Goal: Information Seeking & Learning: Learn about a topic

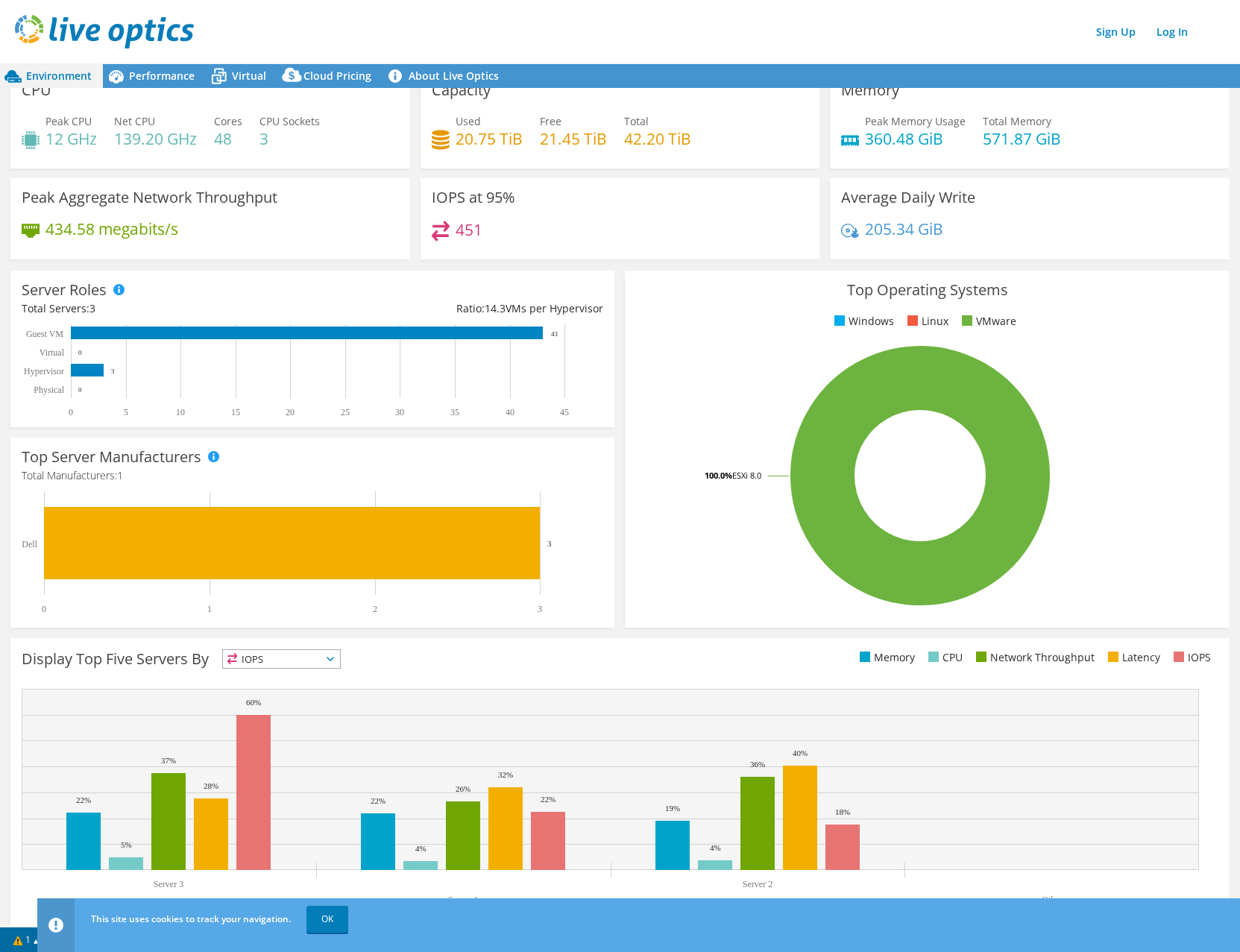
scroll to position [30, 0]
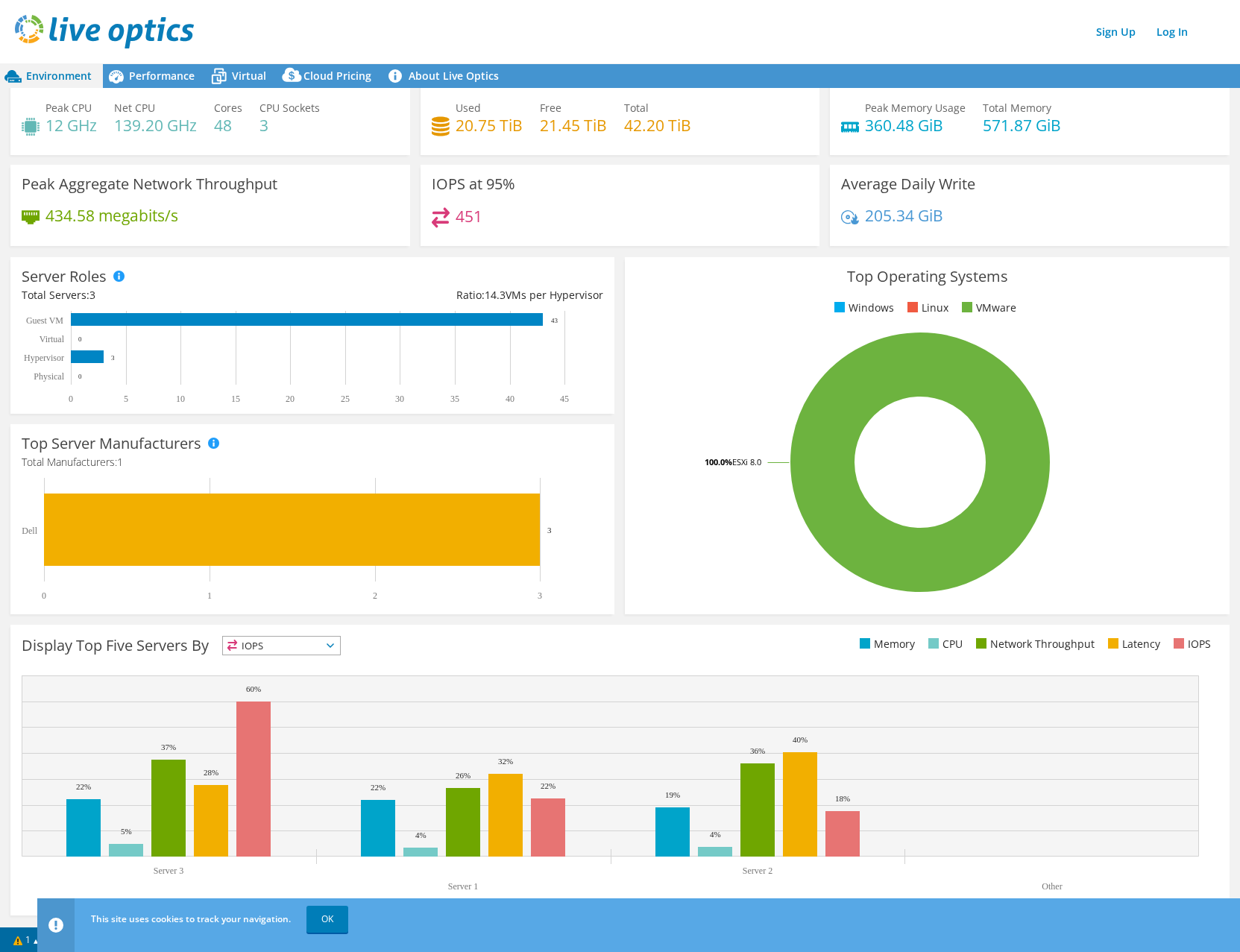
click at [169, 60] on header "Sign Up Log In" at bounding box center [635, 31] width 1269 height 64
click at [164, 87] on div "Performance" at bounding box center [154, 75] width 103 height 24
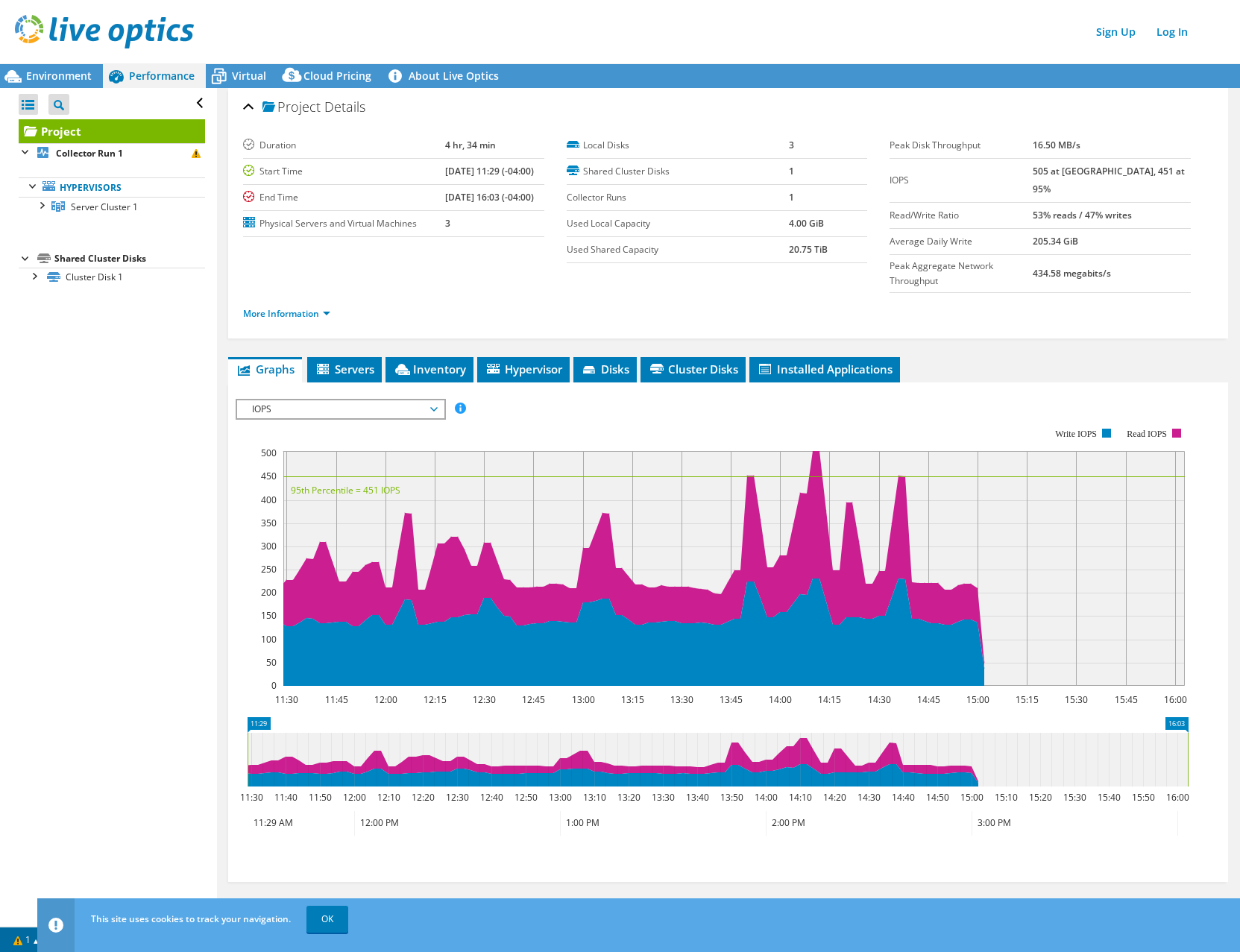
scroll to position [0, 0]
click at [74, 82] on div "Environment" at bounding box center [51, 75] width 103 height 24
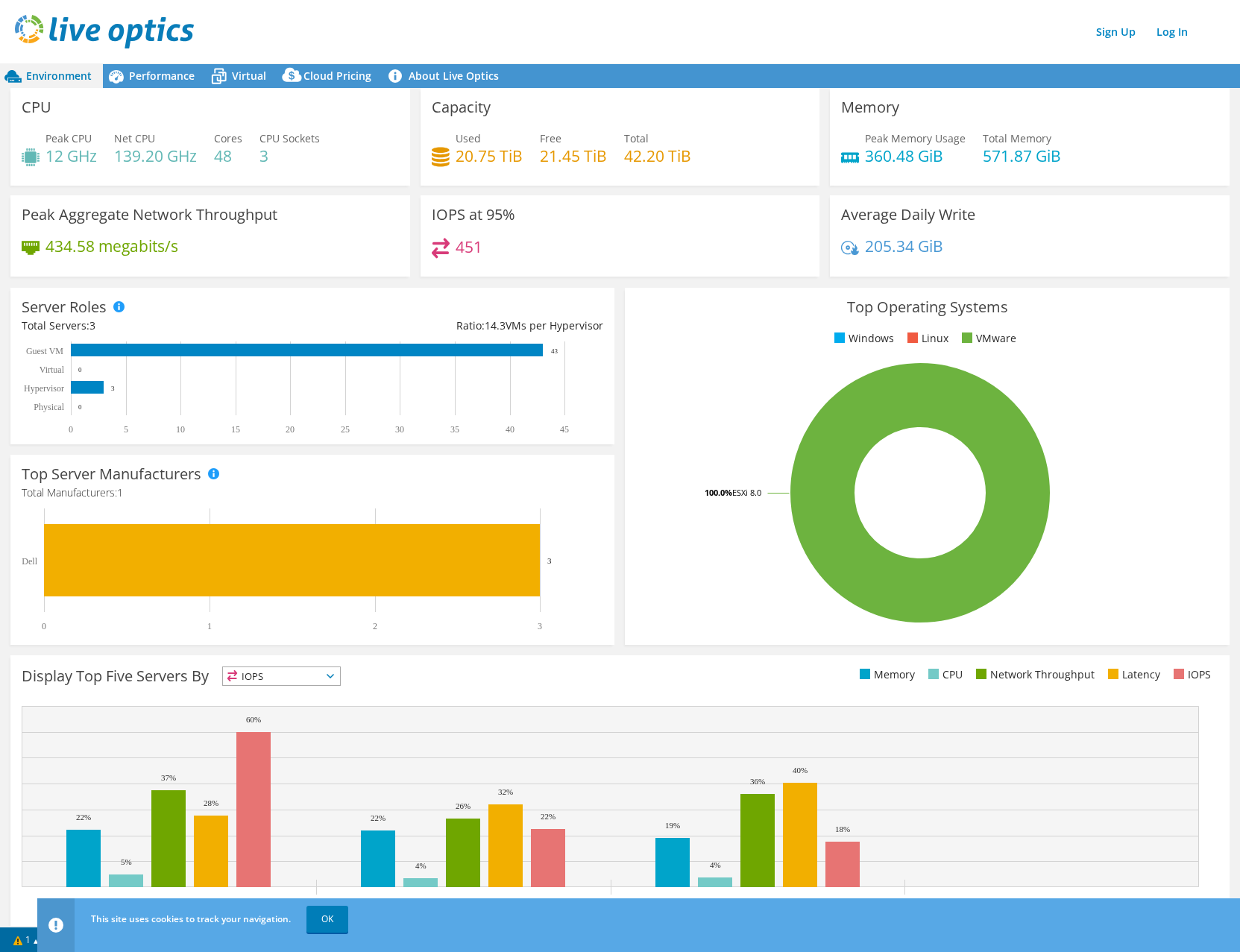
click at [148, 213] on h3 "Peak Aggregate Network Throughput" at bounding box center [149, 214] width 256 height 17
drag, startPoint x: 148, startPoint y: 213, endPoint x: 242, endPoint y: 241, distance: 98.1
click at [242, 241] on div "434.58 megabits/s" at bounding box center [210, 254] width 377 height 31
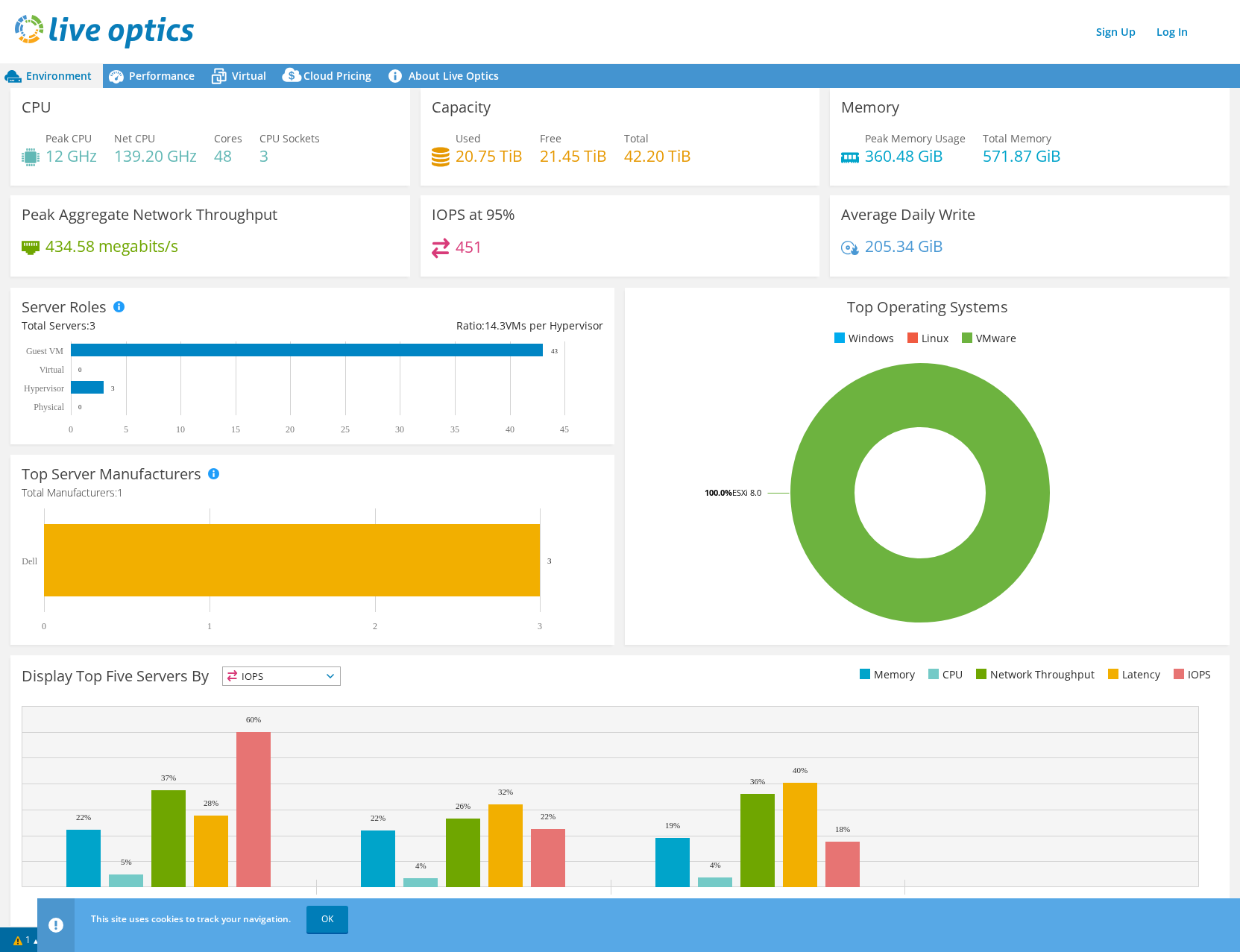
click at [454, 222] on h3 "IOPS at 95%" at bounding box center [473, 214] width 83 height 17
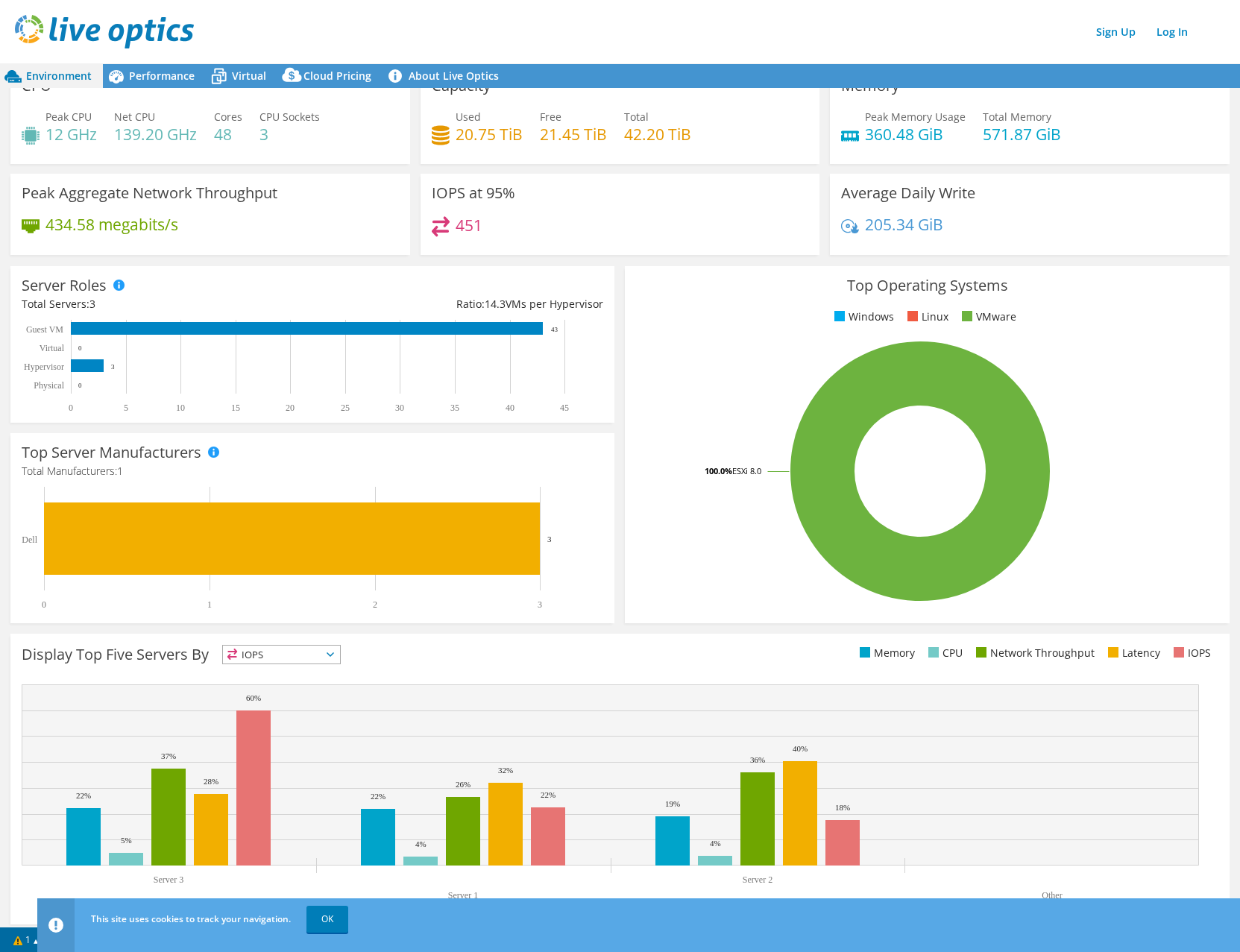
scroll to position [30, 0]
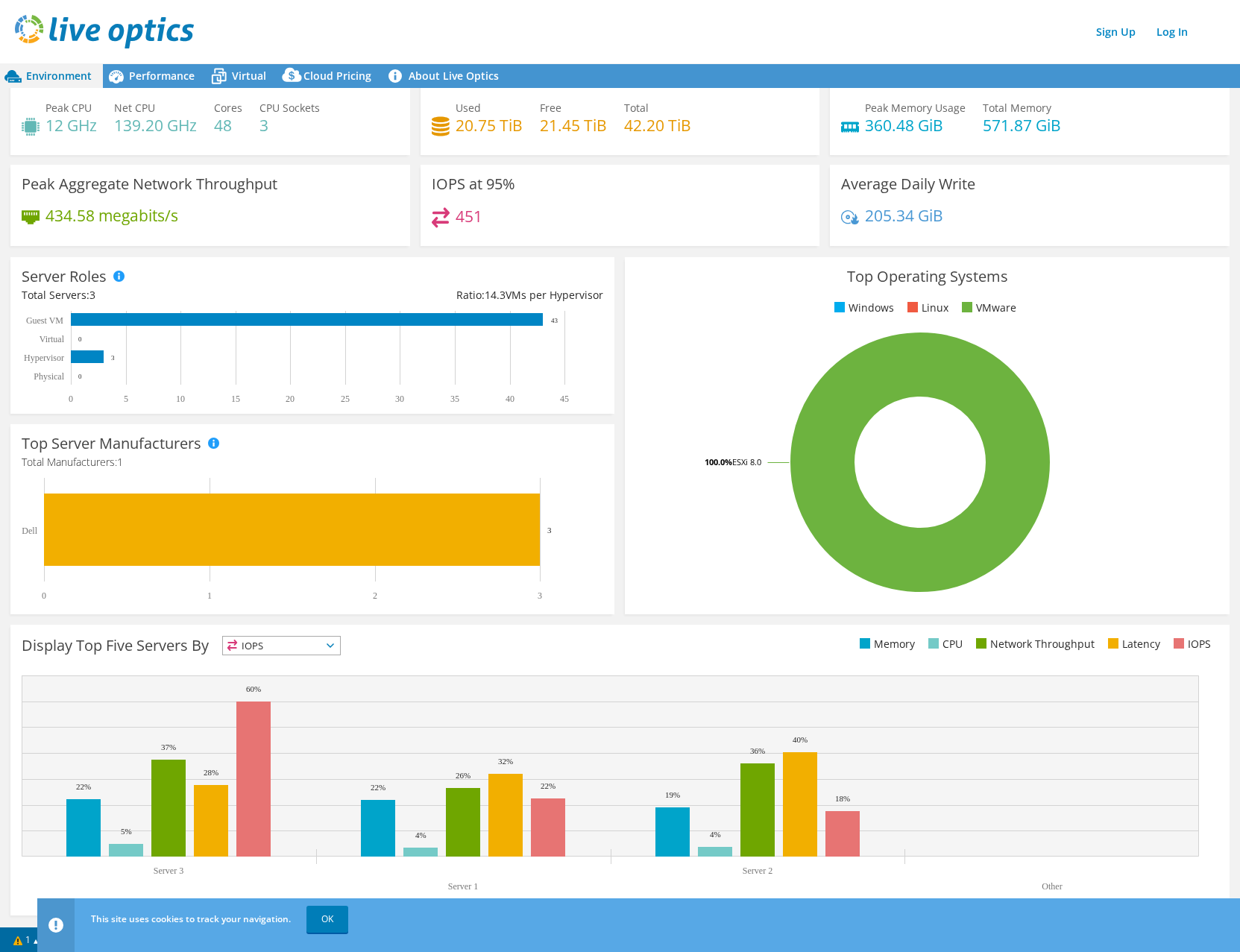
click at [62, 84] on div "Environment" at bounding box center [51, 75] width 103 height 24
click at [166, 86] on div "Performance" at bounding box center [154, 75] width 103 height 24
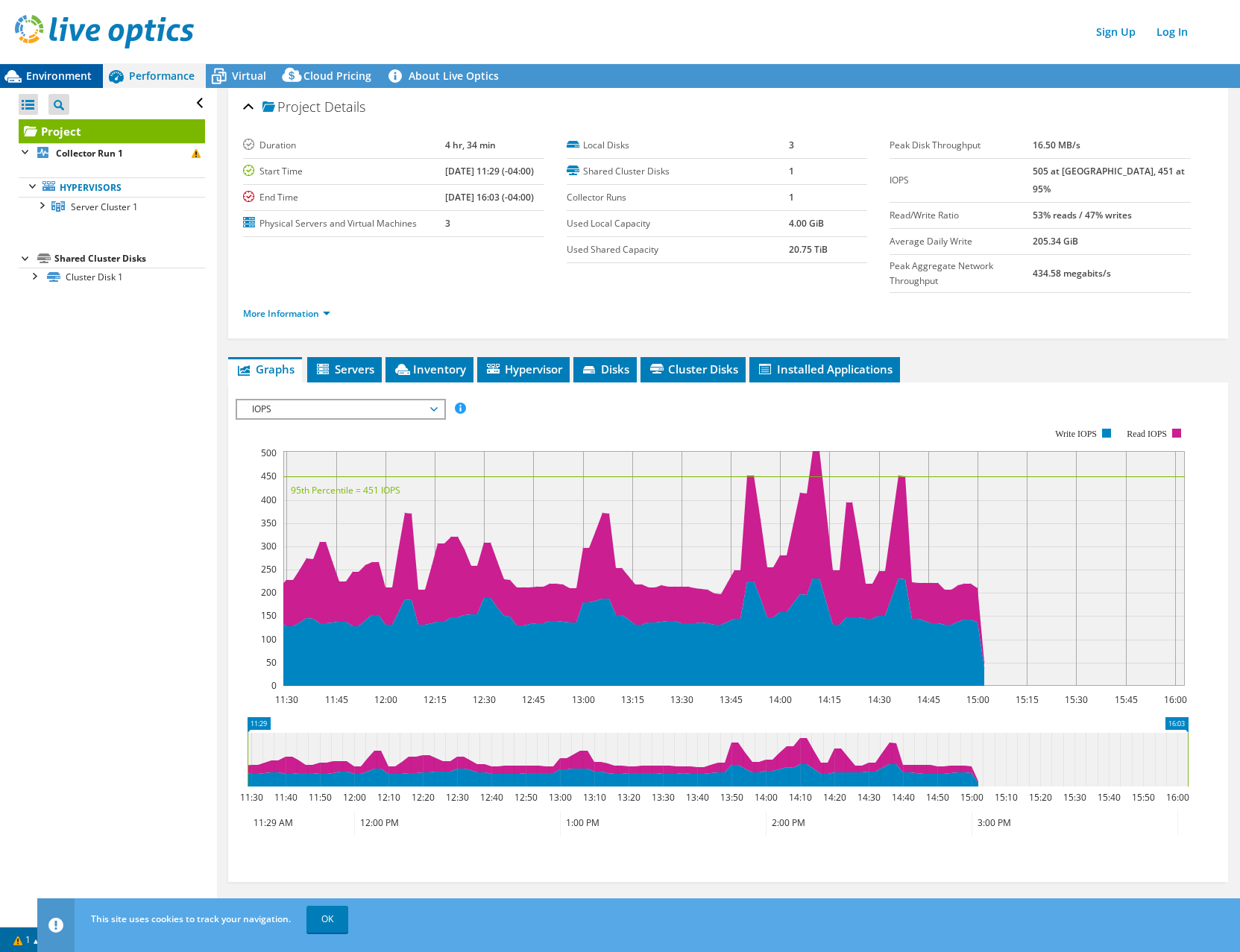
click at [68, 79] on span "Environment" at bounding box center [59, 75] width 66 height 14
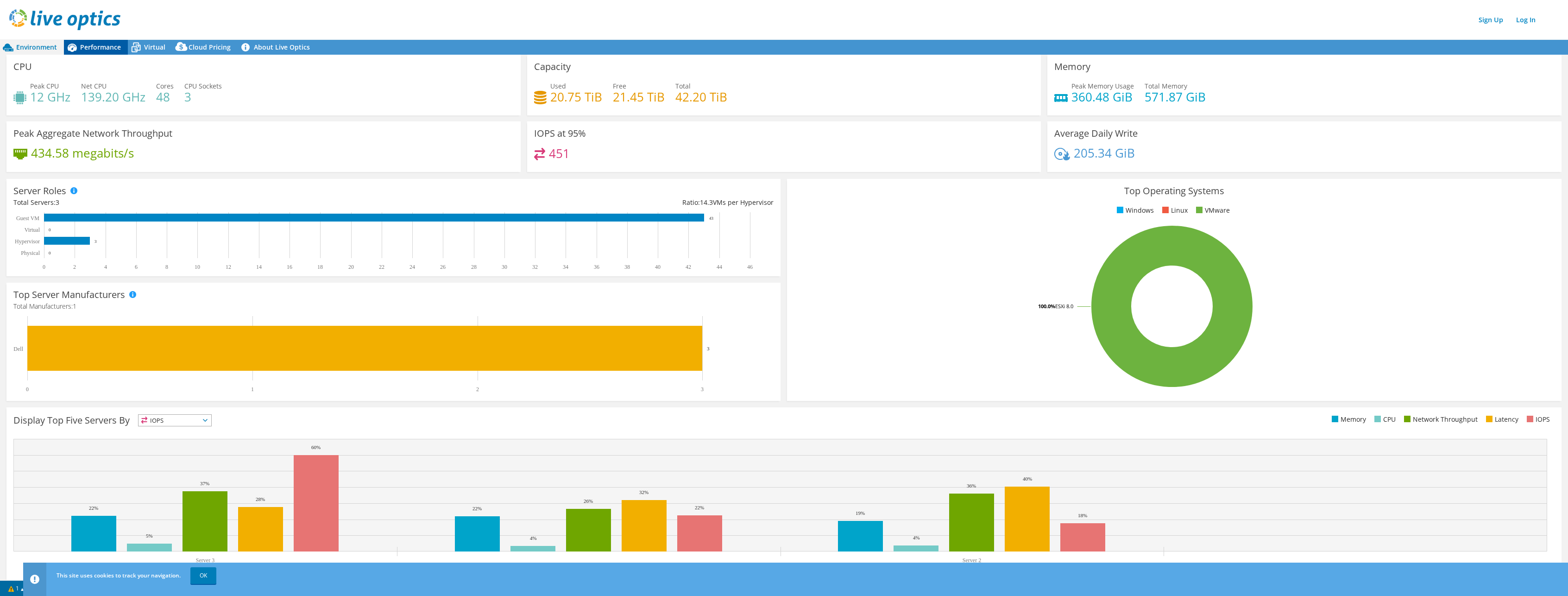
click at [95, 44] on span "Performance" at bounding box center [100, 47] width 41 height 9
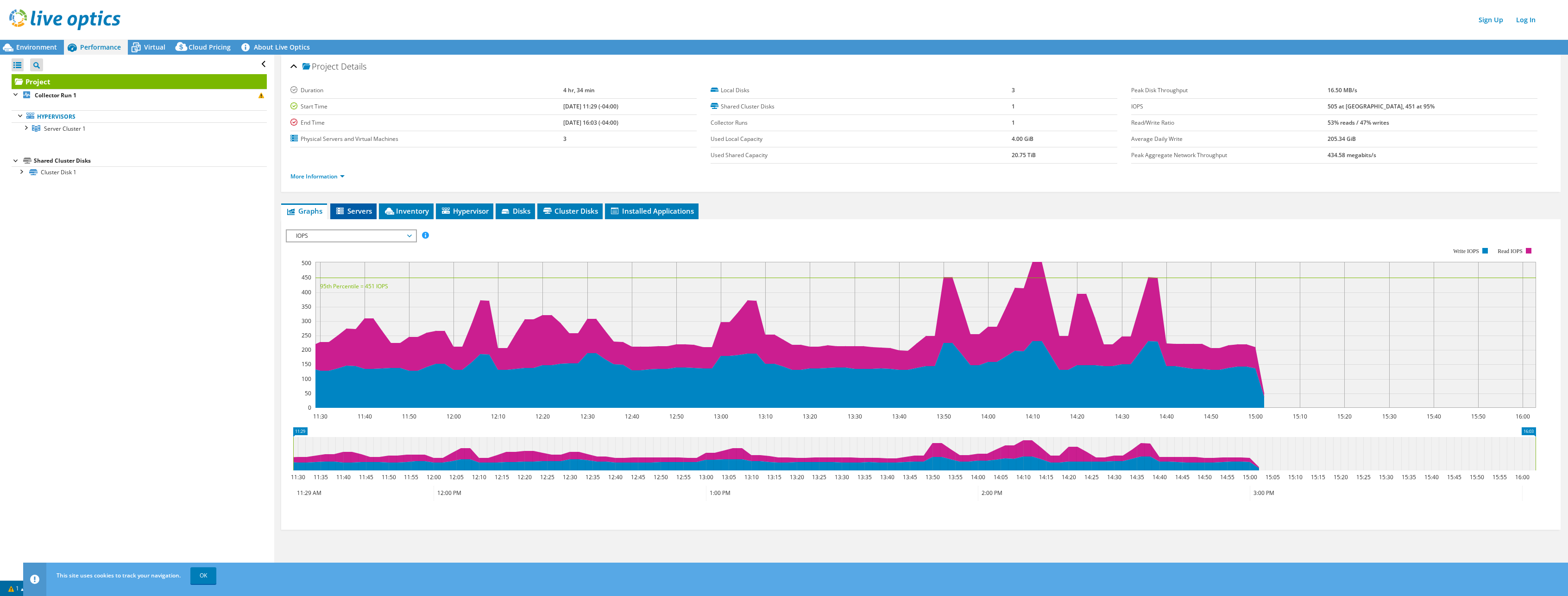
click at [360, 217] on li "Servers" at bounding box center [354, 211] width 46 height 16
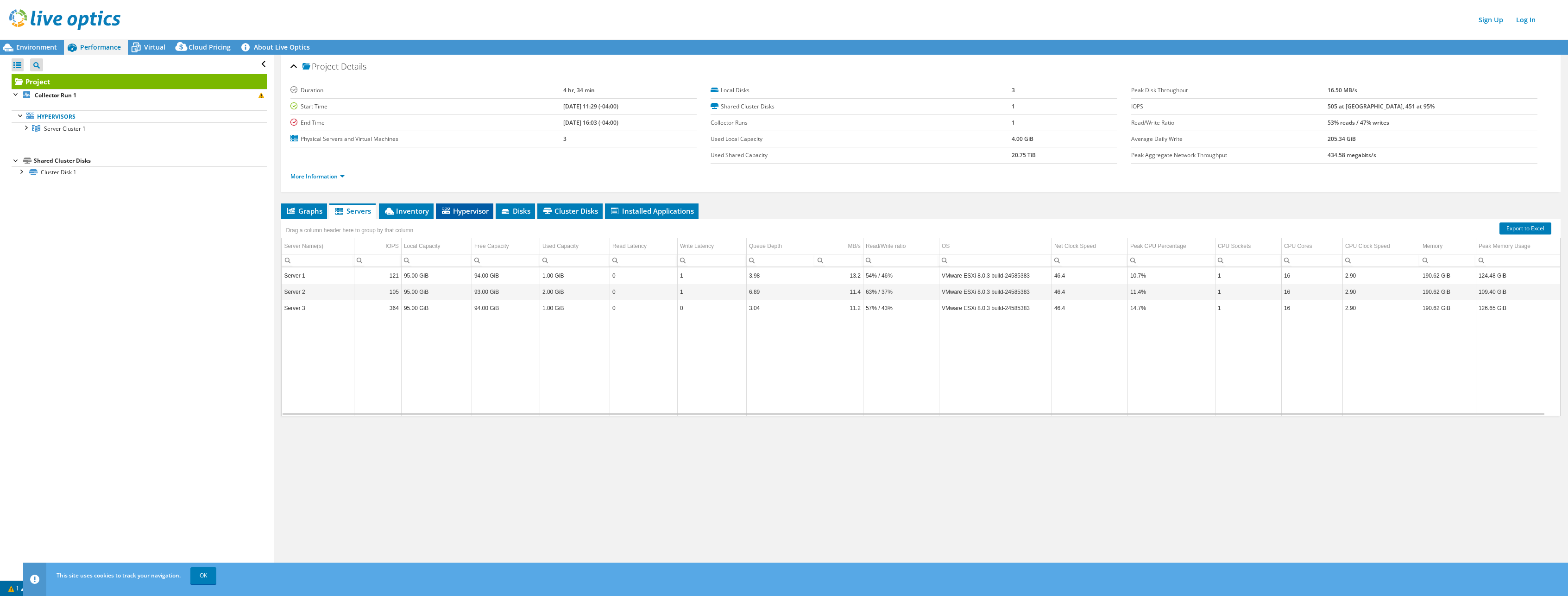
click at [452, 206] on li "Hypervisor" at bounding box center [464, 211] width 57 height 16
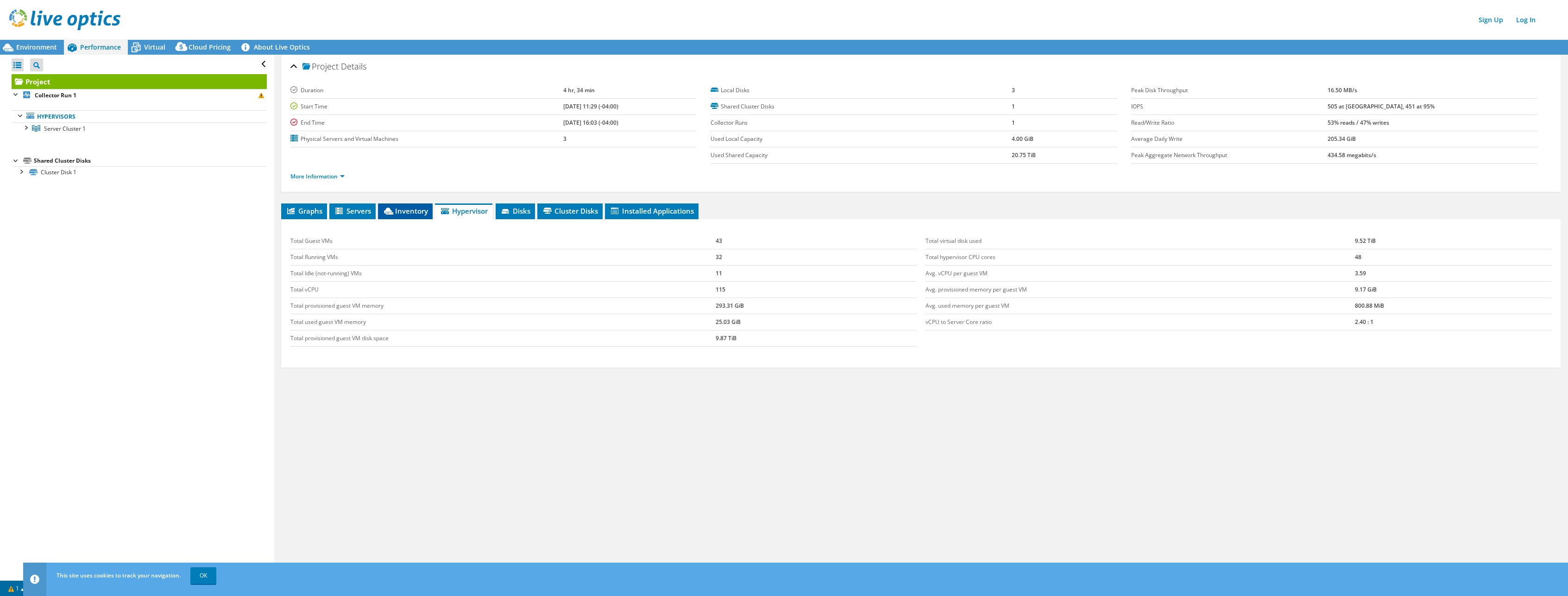
click at [407, 214] on span "Inventory" at bounding box center [405, 211] width 46 height 9
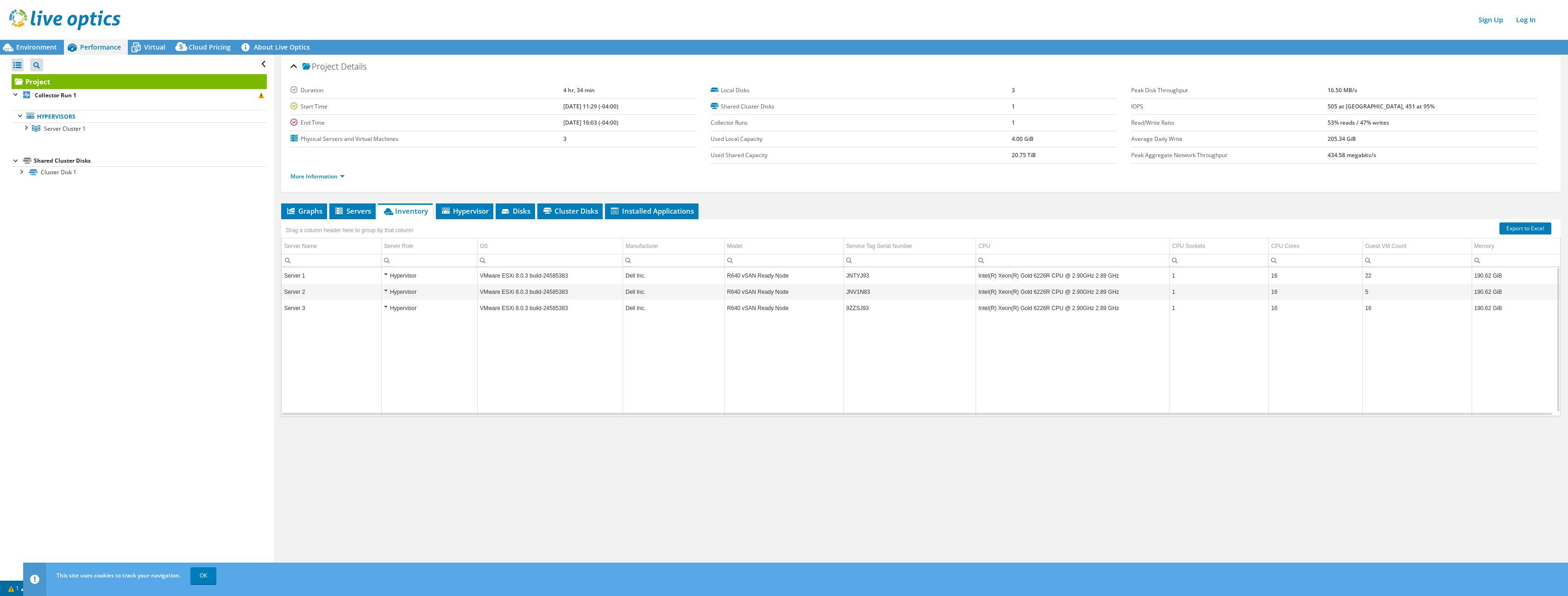
click at [770, 272] on td "Intel(R) Xeon(R) Gold 6226R CPU @ 2.90GHz 2.89 GHz" at bounding box center [1073, 276] width 194 height 16
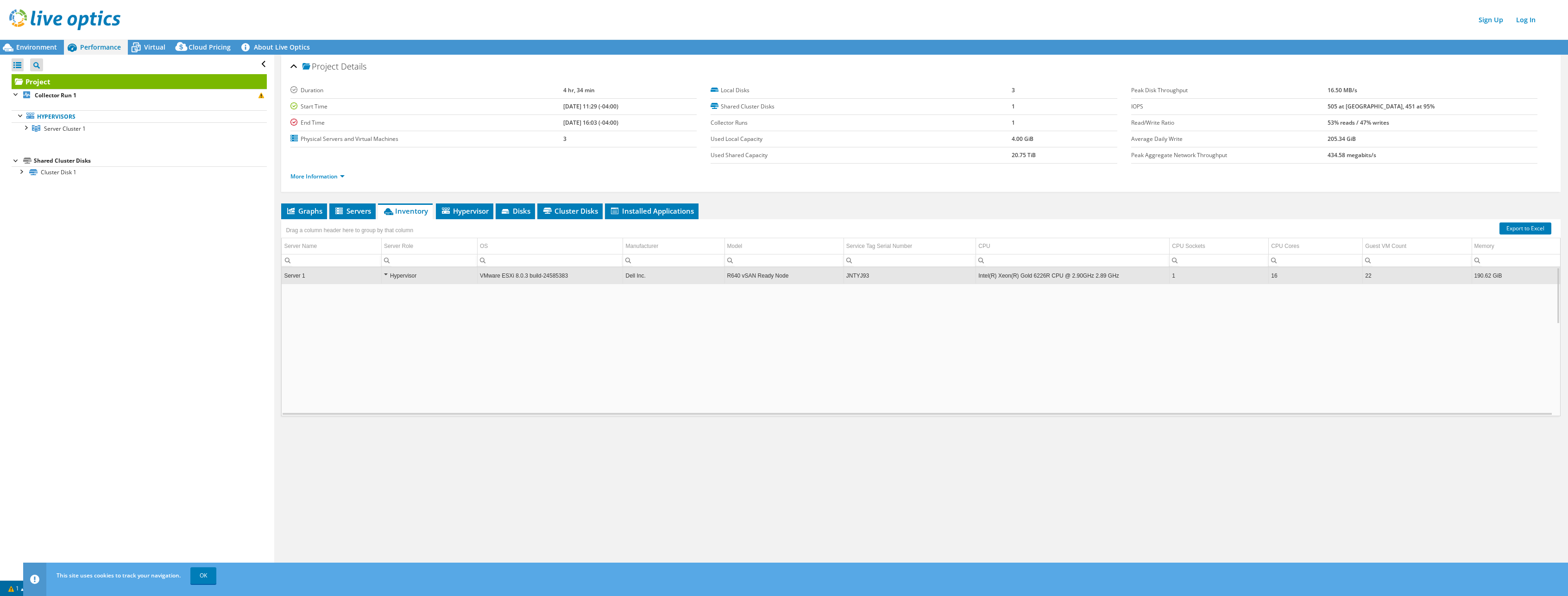
click at [747, 270] on td "R640 vSAN Ready Node" at bounding box center [784, 276] width 119 height 16
click at [364, 216] on li "Servers" at bounding box center [352, 211] width 46 height 16
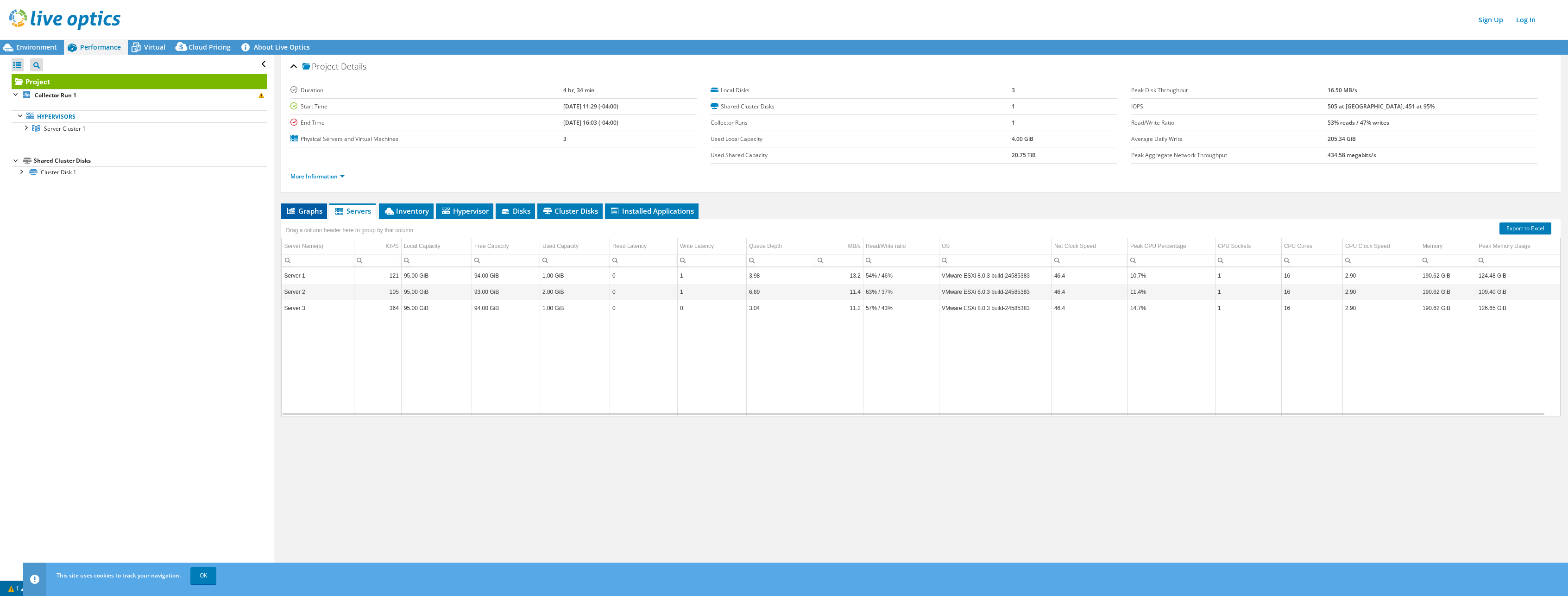
click at [307, 213] on span "Graphs" at bounding box center [304, 211] width 37 height 9
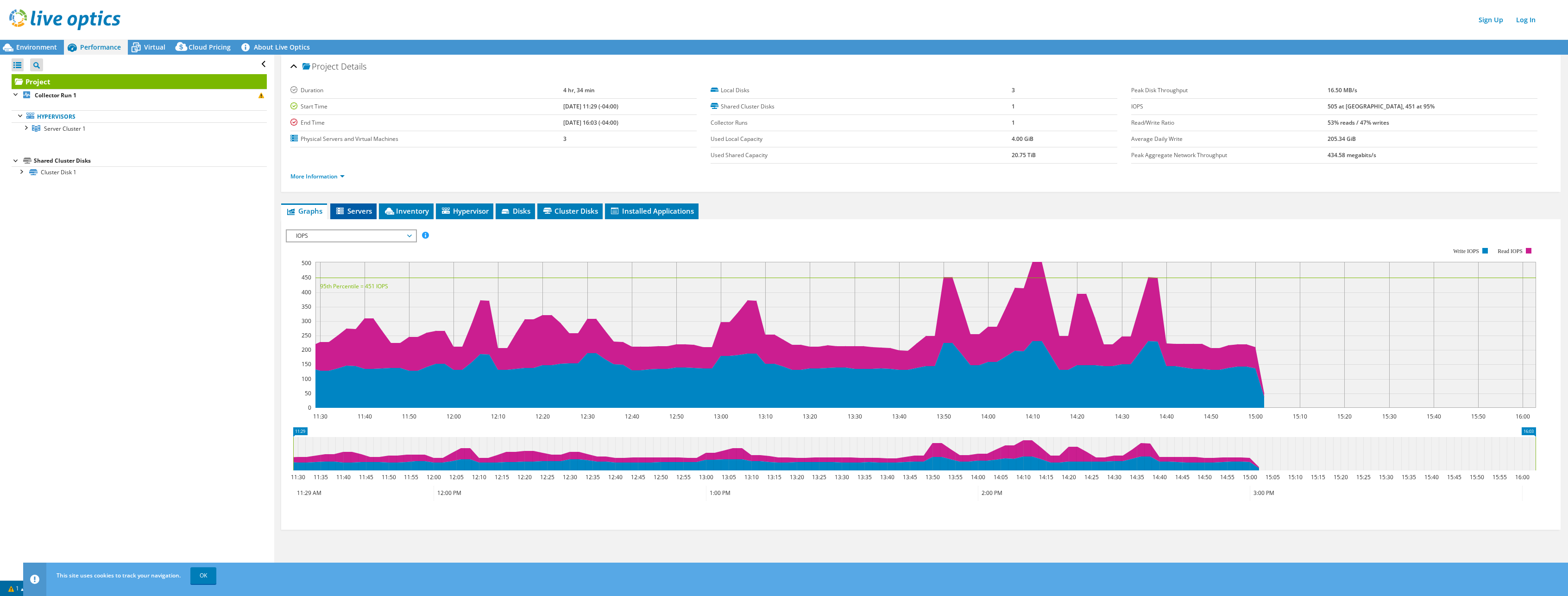
click at [366, 216] on li "Servers" at bounding box center [354, 211] width 46 height 16
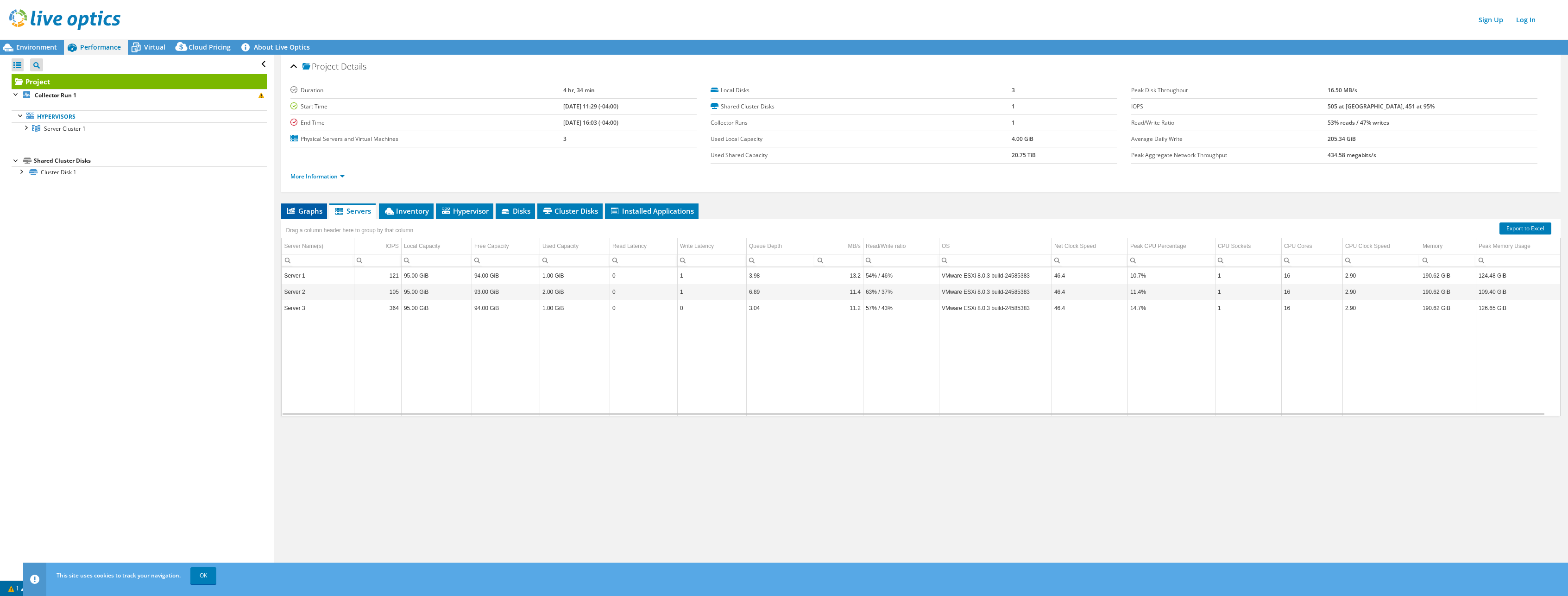
click at [312, 210] on span "Graphs" at bounding box center [304, 211] width 37 height 9
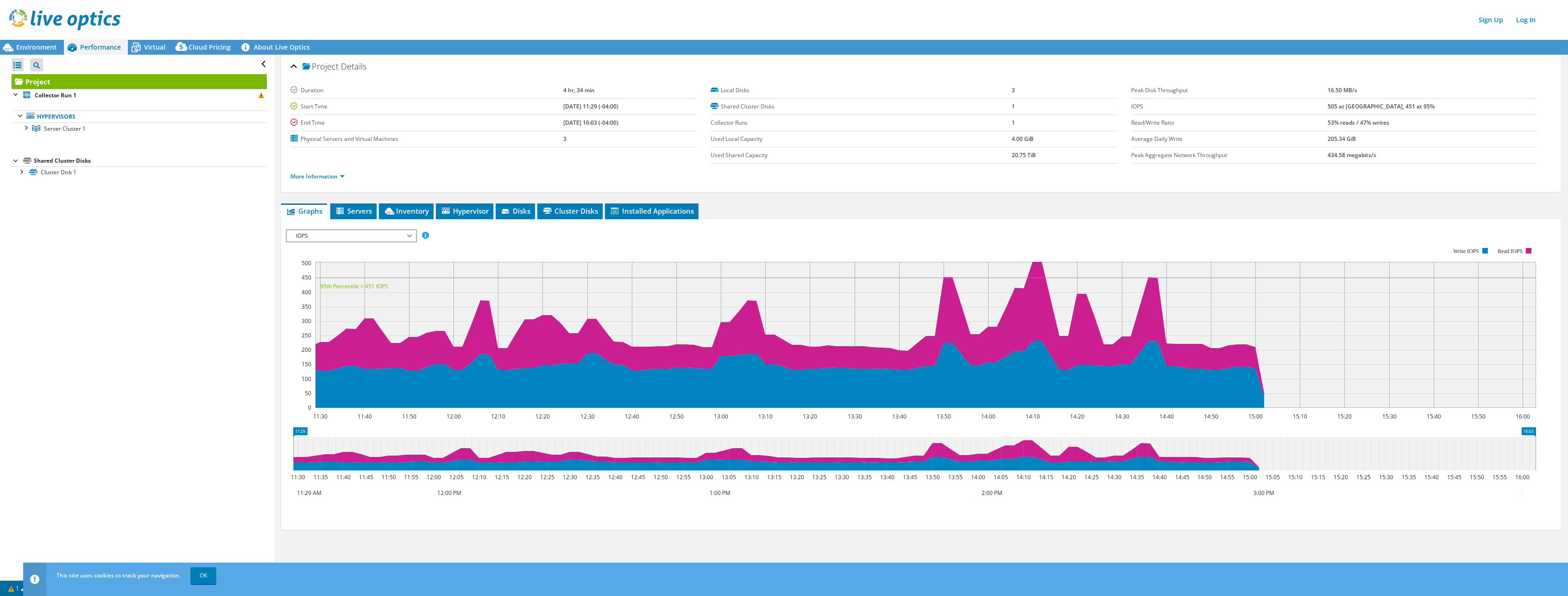
click at [346, 223] on div "IOPS Disk Throughput IO Size Latency Queue Depth CPU Percentage Memory Page Fau…" at bounding box center [921, 374] width 1270 height 310
click at [344, 230] on div "IOPS IOPS Disk Throughput IO Size Latency Queue Depth CPU Percentage Memory Pag…" at bounding box center [351, 236] width 131 height 13
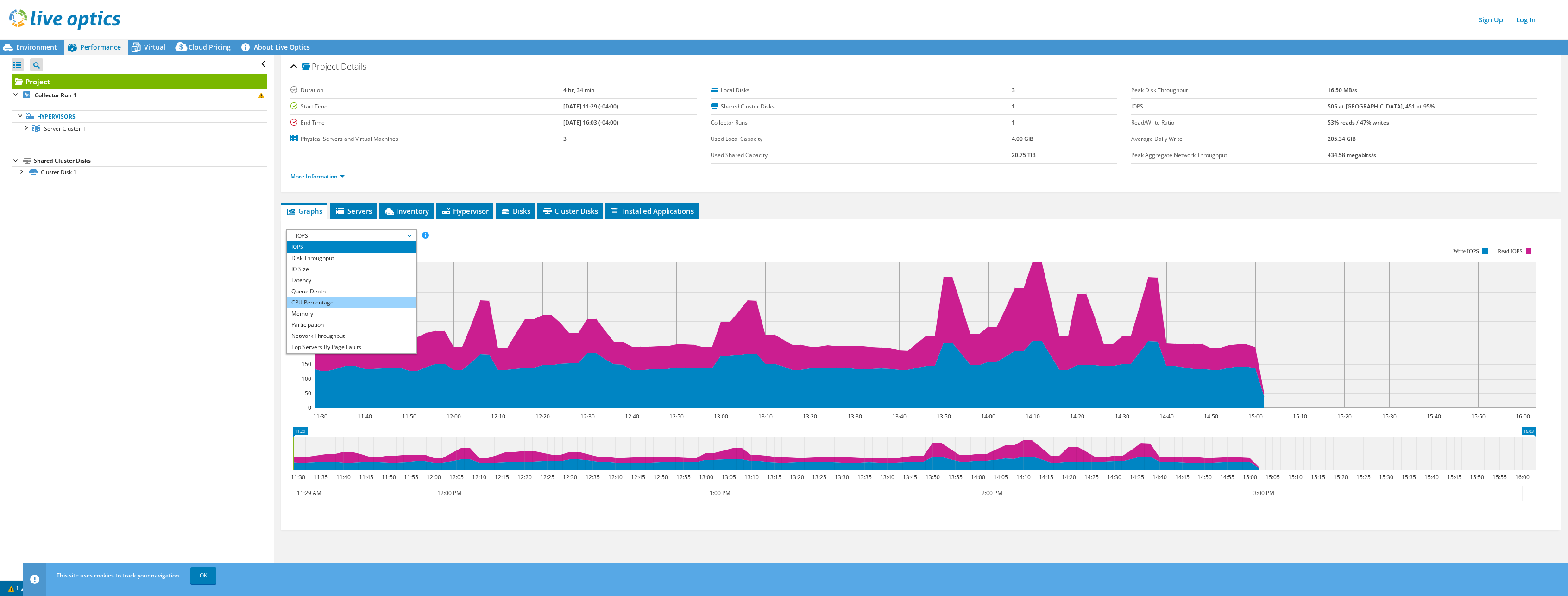
click at [340, 301] on li "CPU Percentage" at bounding box center [351, 303] width 128 height 11
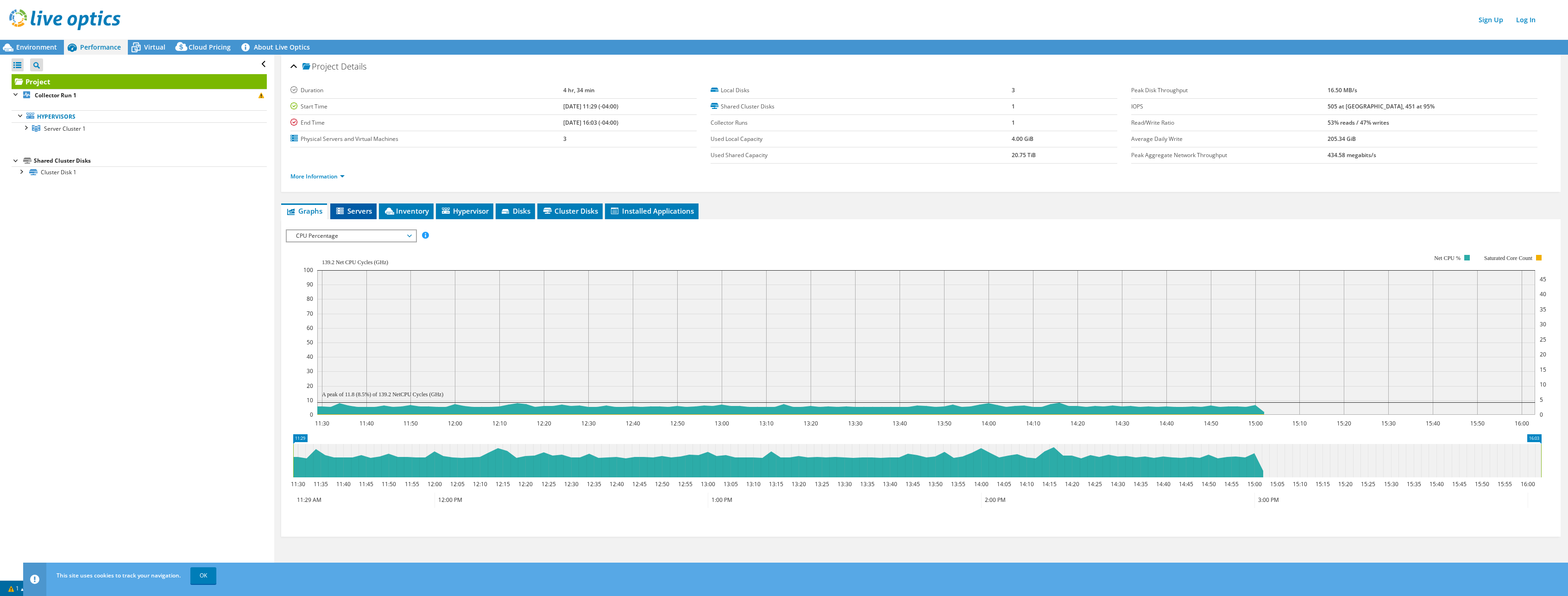
click at [365, 206] on span "Servers" at bounding box center [353, 211] width 37 height 9
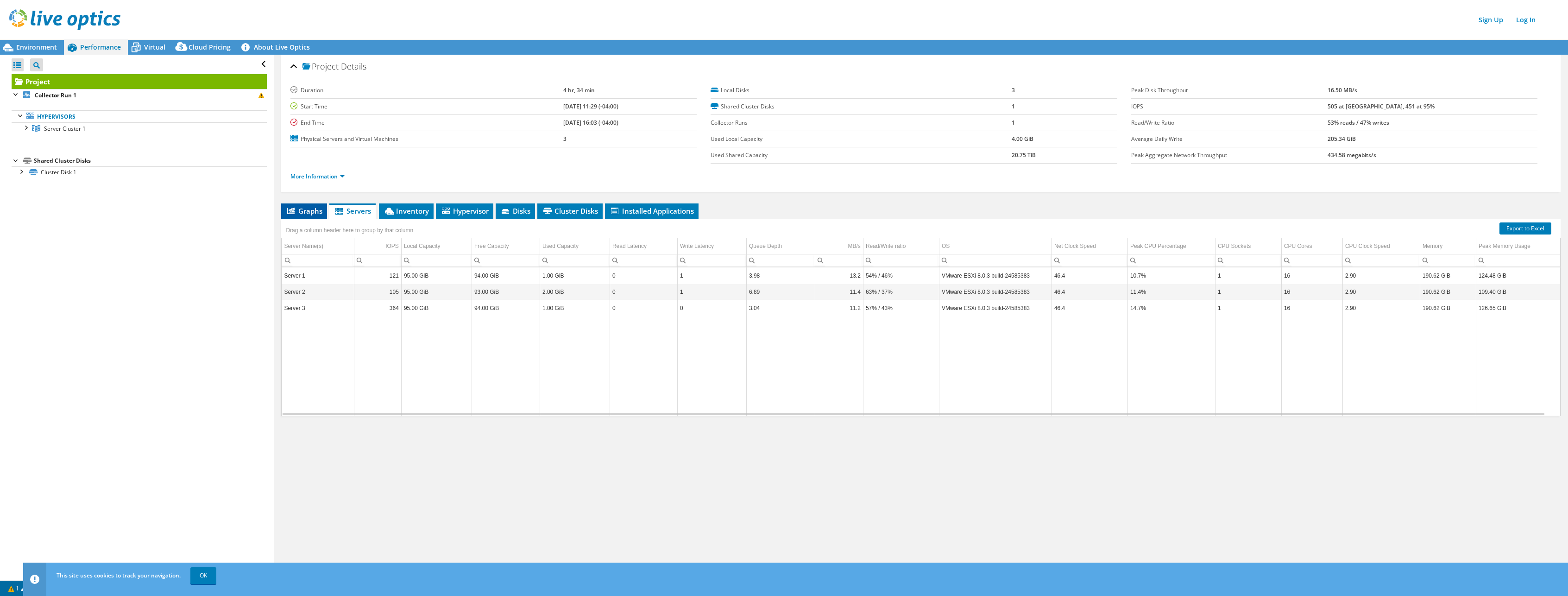
click at [289, 216] on li "Graphs" at bounding box center [304, 211] width 46 height 16
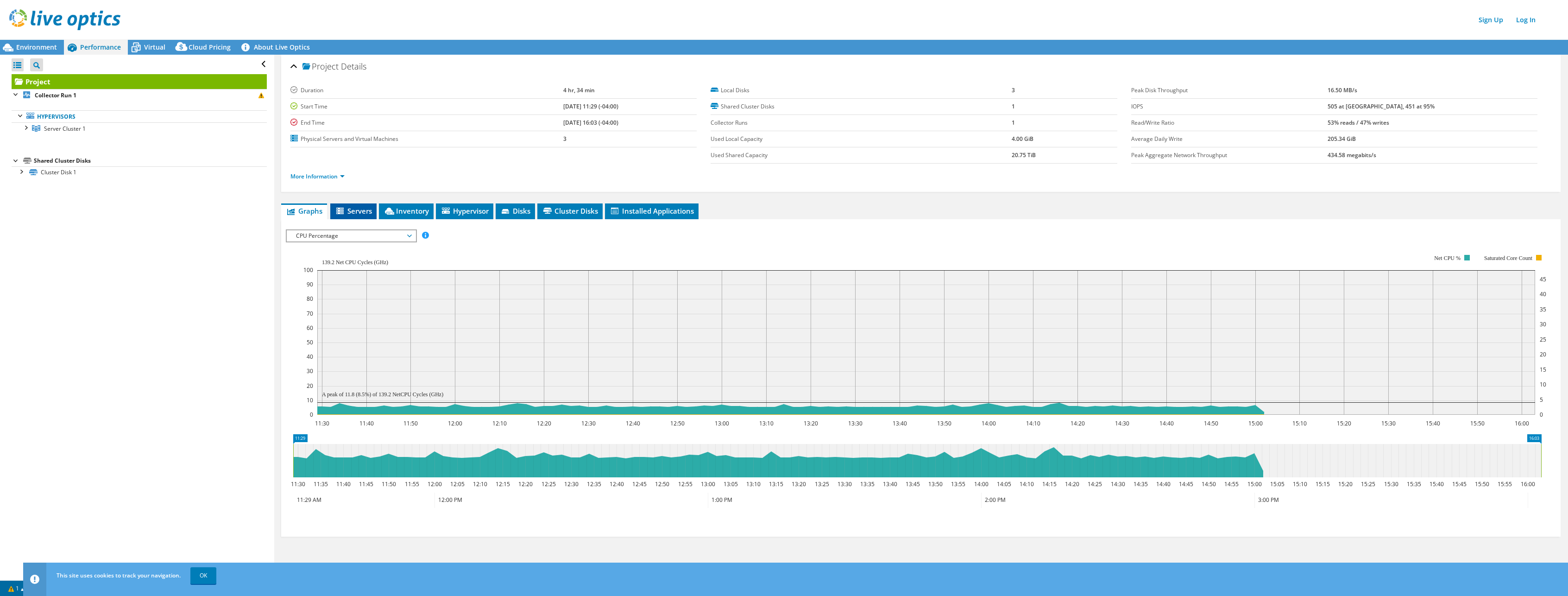
click at [340, 210] on icon at bounding box center [340, 211] width 7 height 7
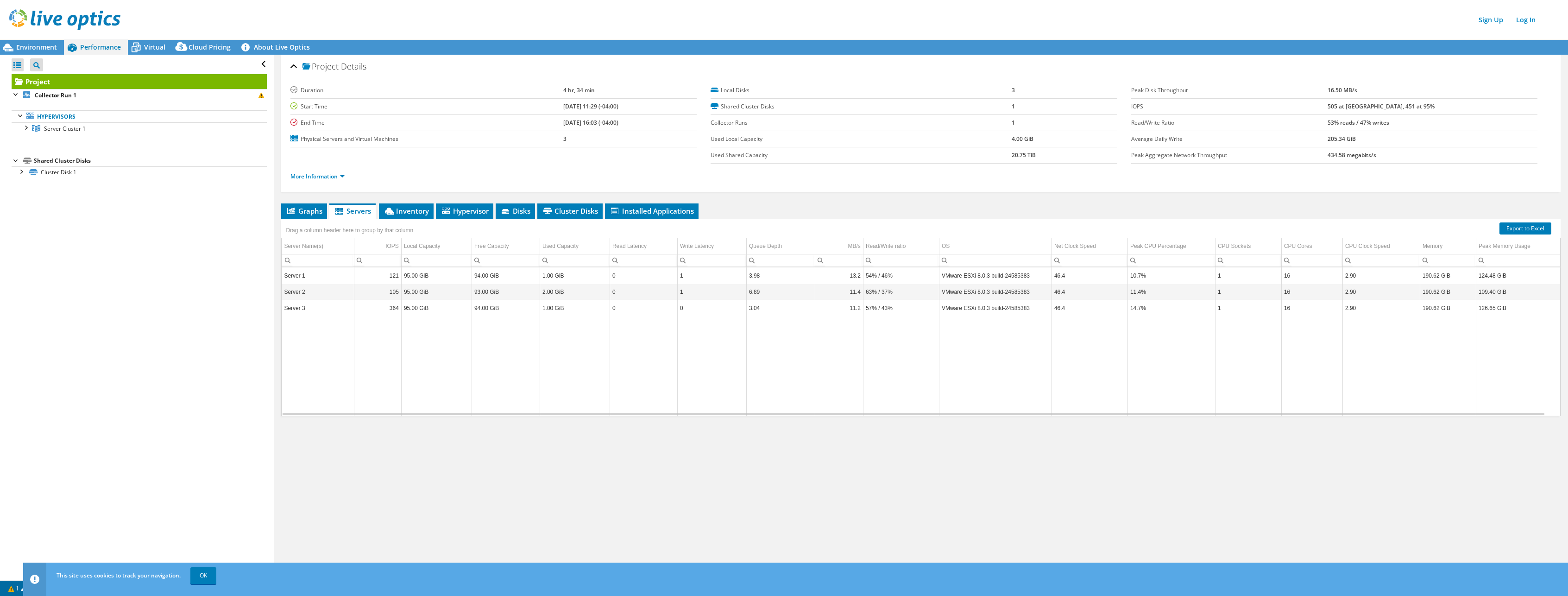
click at [323, 276] on td "Server 1" at bounding box center [318, 276] width 72 height 16
click at [23, 129] on div at bounding box center [25, 127] width 9 height 9
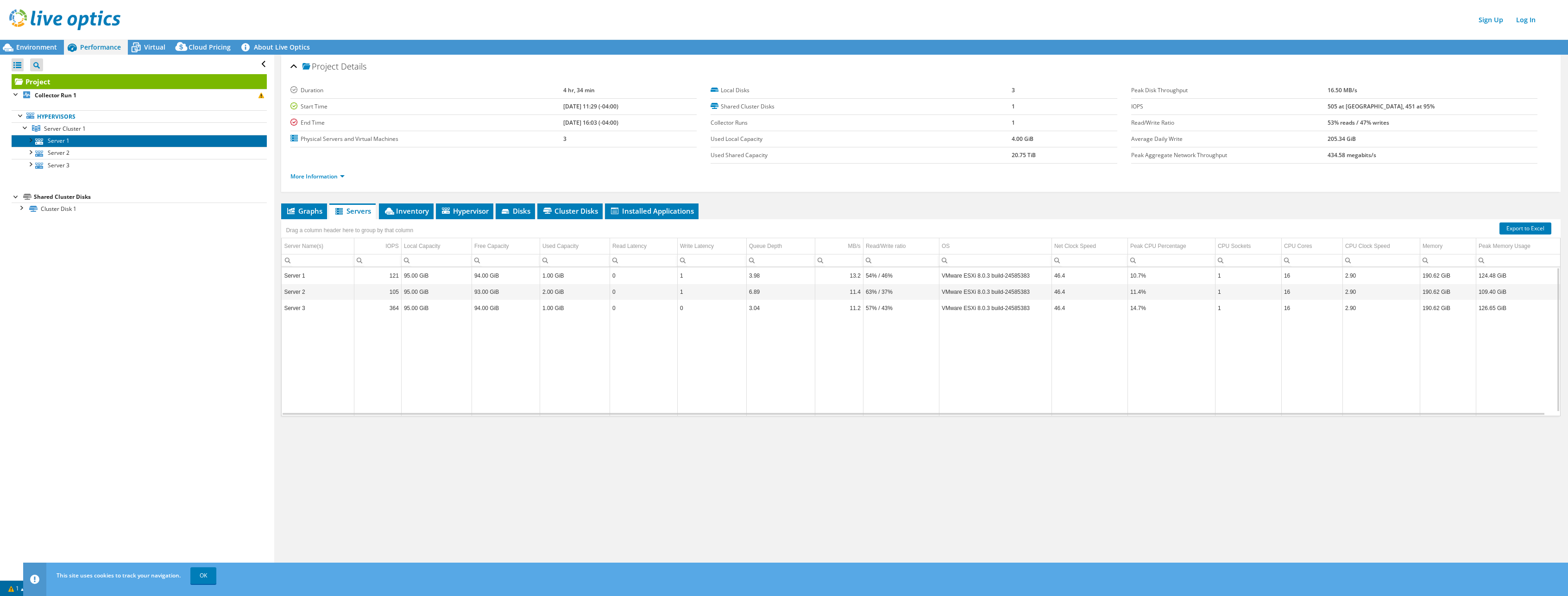
click at [54, 139] on link "Server 1" at bounding box center [139, 141] width 255 height 12
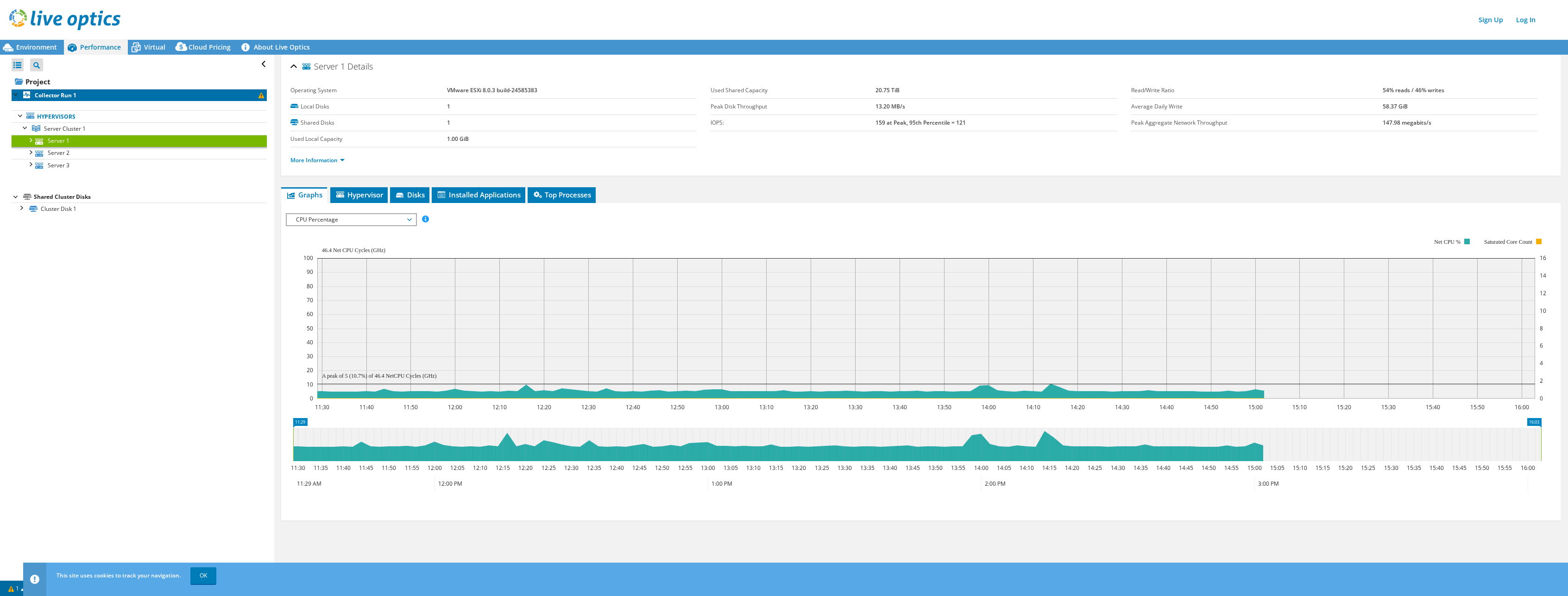
click at [50, 93] on b "Collector Run 1" at bounding box center [55, 95] width 41 height 8
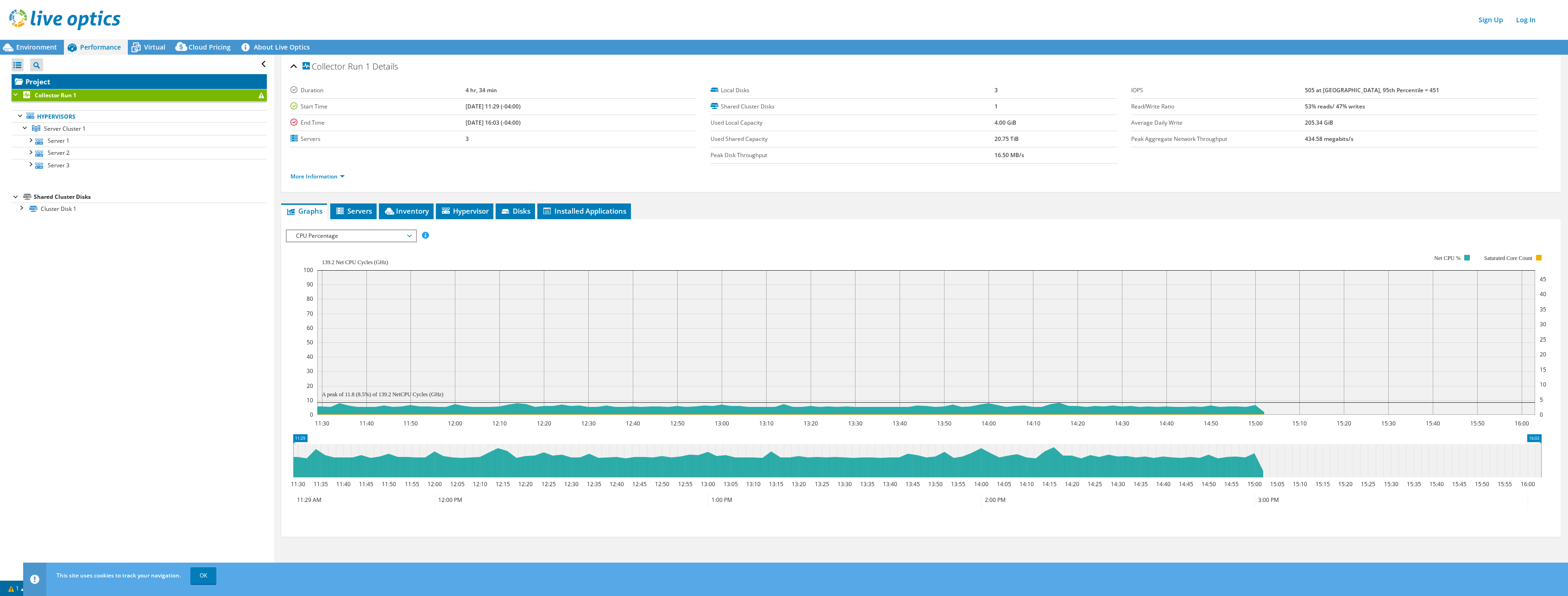
click at [30, 85] on link "Project" at bounding box center [139, 82] width 255 height 15
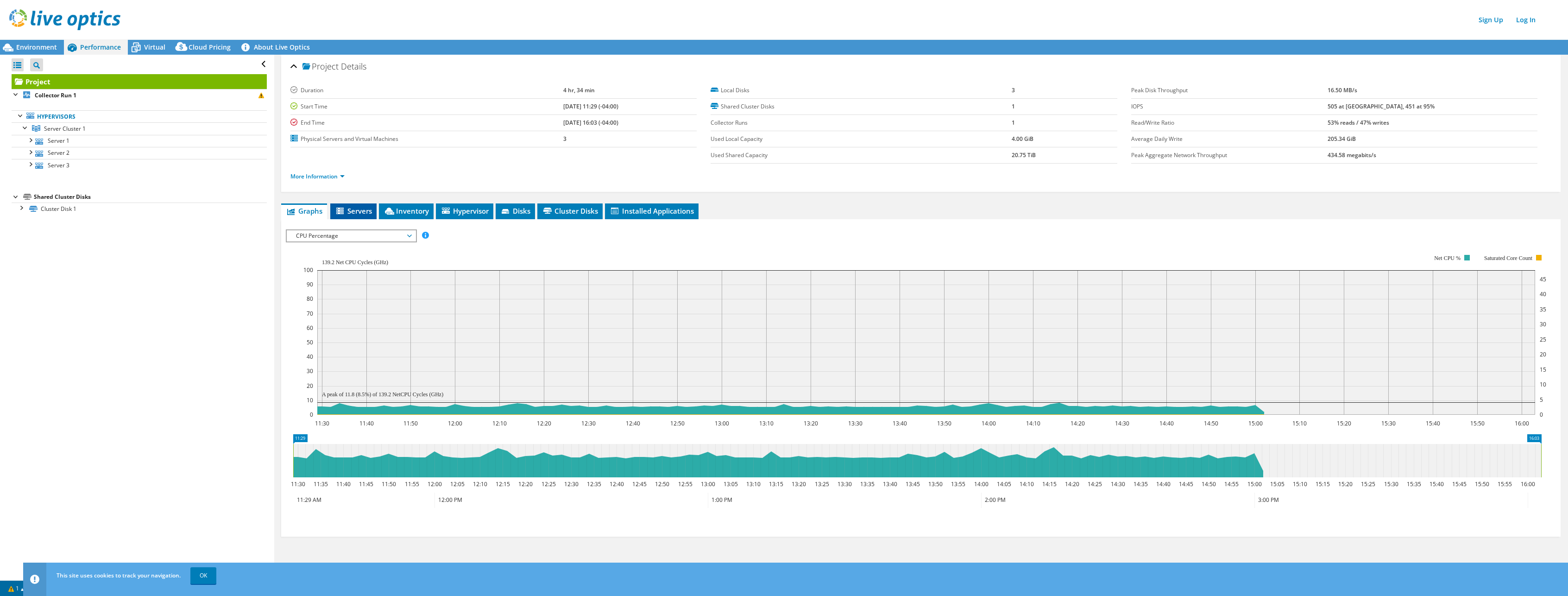
click at [357, 210] on span "Servers" at bounding box center [353, 211] width 37 height 9
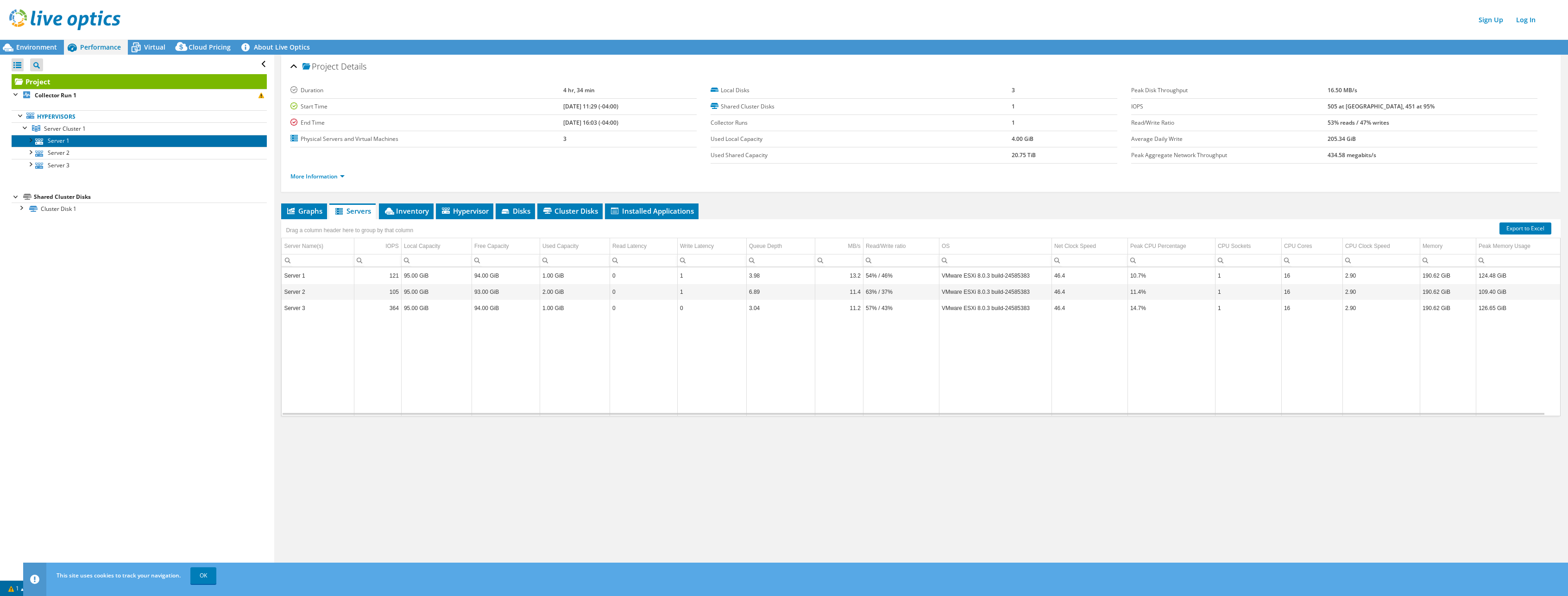
click at [63, 141] on link "Server 1" at bounding box center [139, 141] width 255 height 12
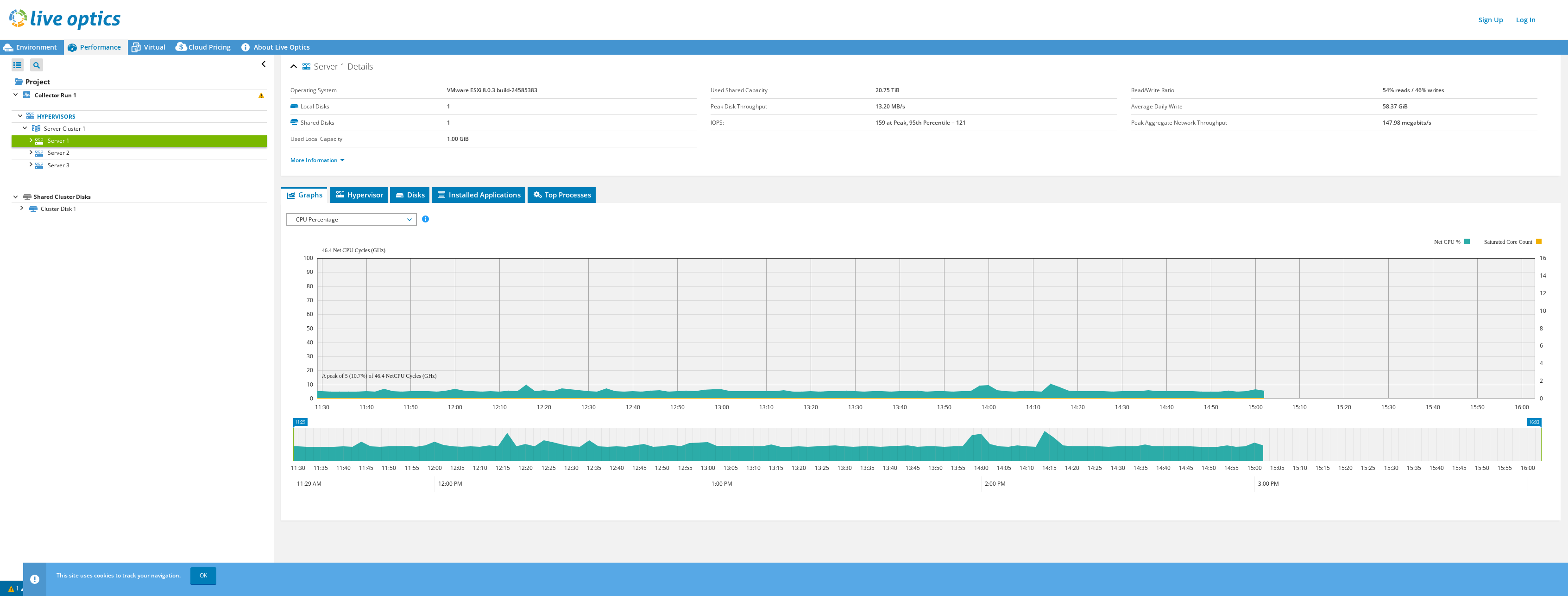
click at [26, 141] on div at bounding box center [30, 139] width 9 height 9
click at [47, 156] on link "Disk 1" at bounding box center [139, 153] width 255 height 12
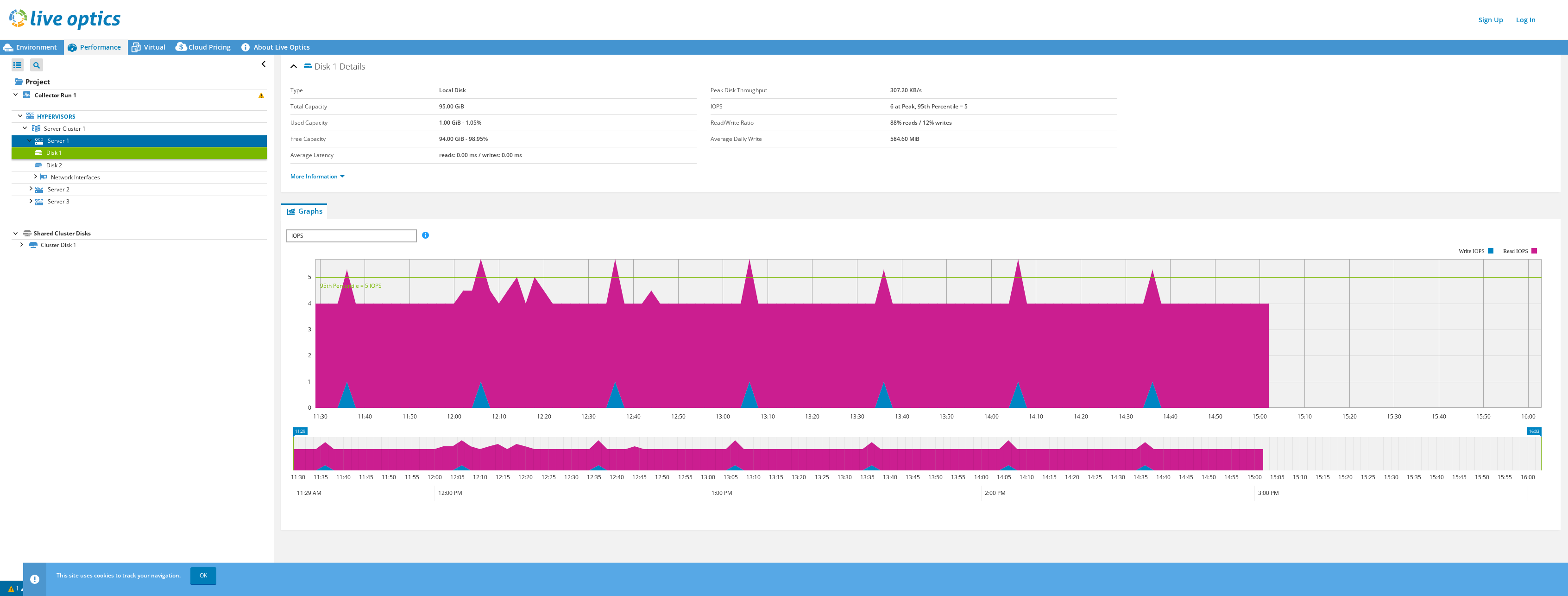
click at [54, 145] on link "Server 1" at bounding box center [139, 141] width 255 height 12
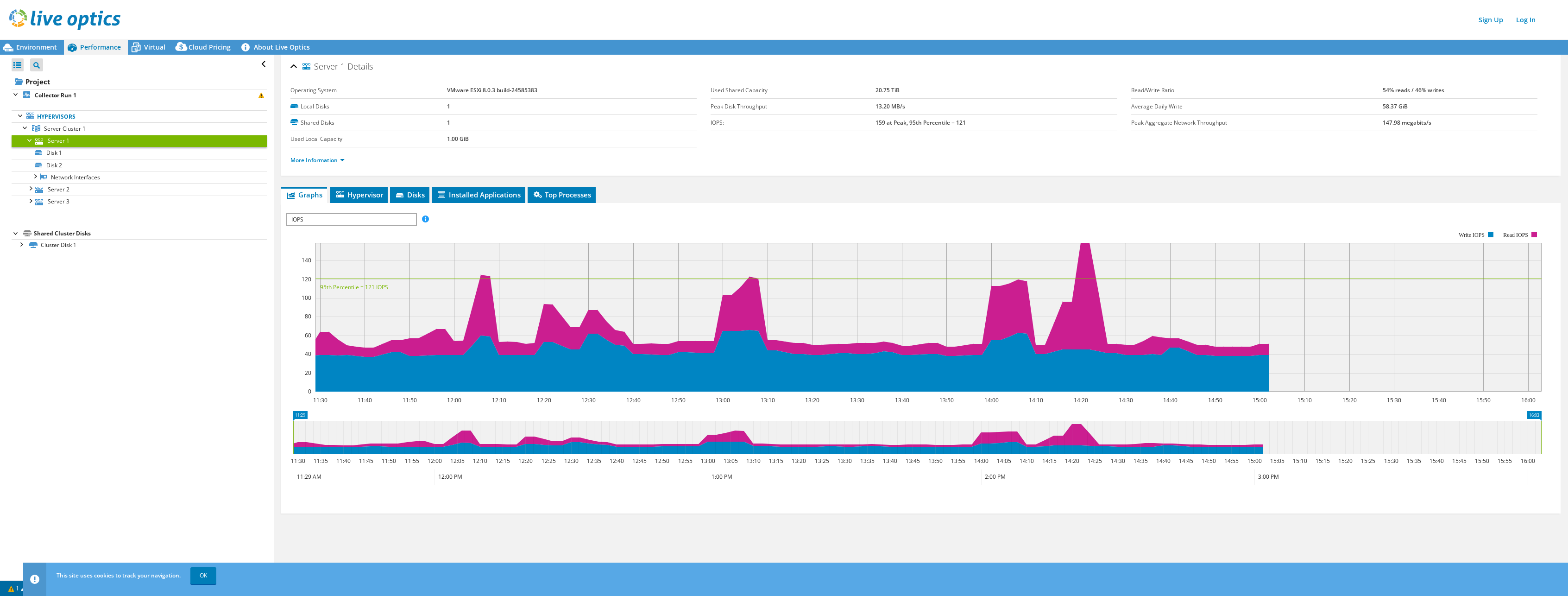
click at [770, 491] on ul at bounding box center [919, 496] width 1265 height 10
click at [369, 223] on span "IOPS" at bounding box center [351, 220] width 128 height 11
click at [458, 225] on rect at bounding box center [914, 311] width 1256 height 185
click at [366, 194] on span "Hypervisor" at bounding box center [359, 194] width 48 height 9
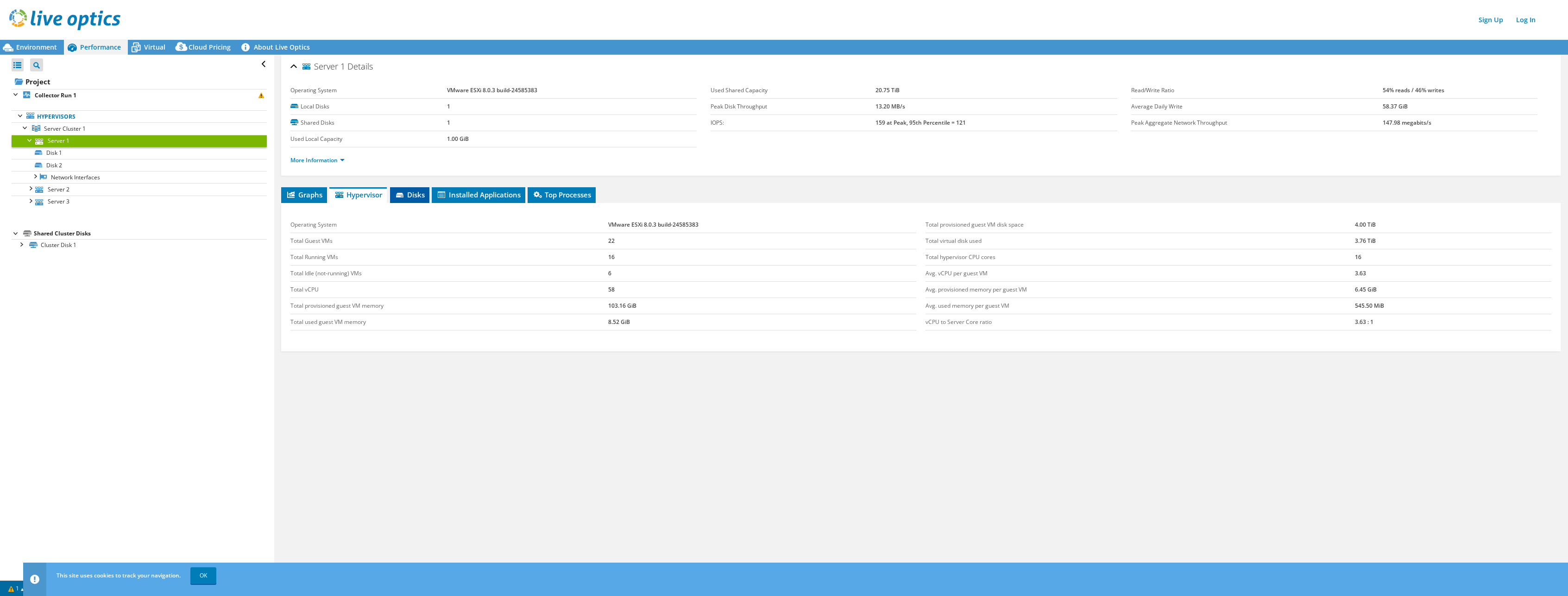
click at [428, 191] on li "Disks" at bounding box center [410, 195] width 40 height 16
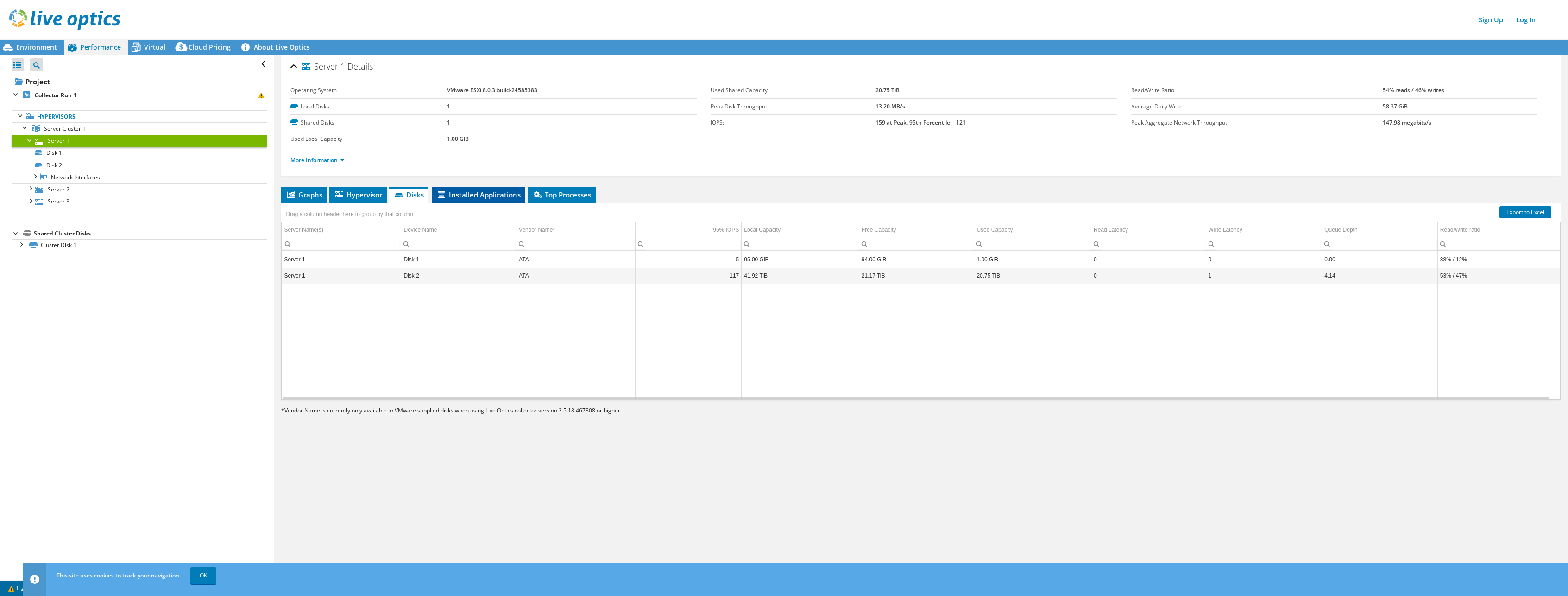
click at [445, 196] on icon at bounding box center [441, 194] width 7 height 7
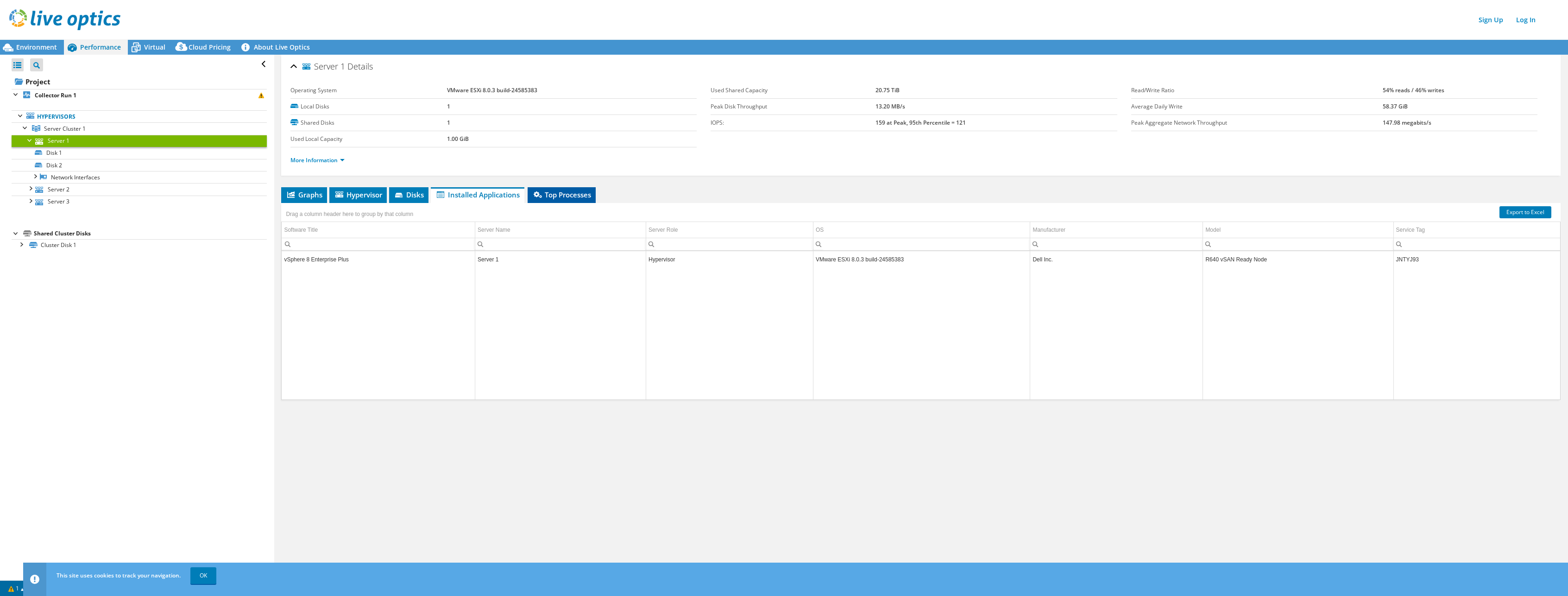
click at [540, 195] on icon at bounding box center [538, 194] width 9 height 7
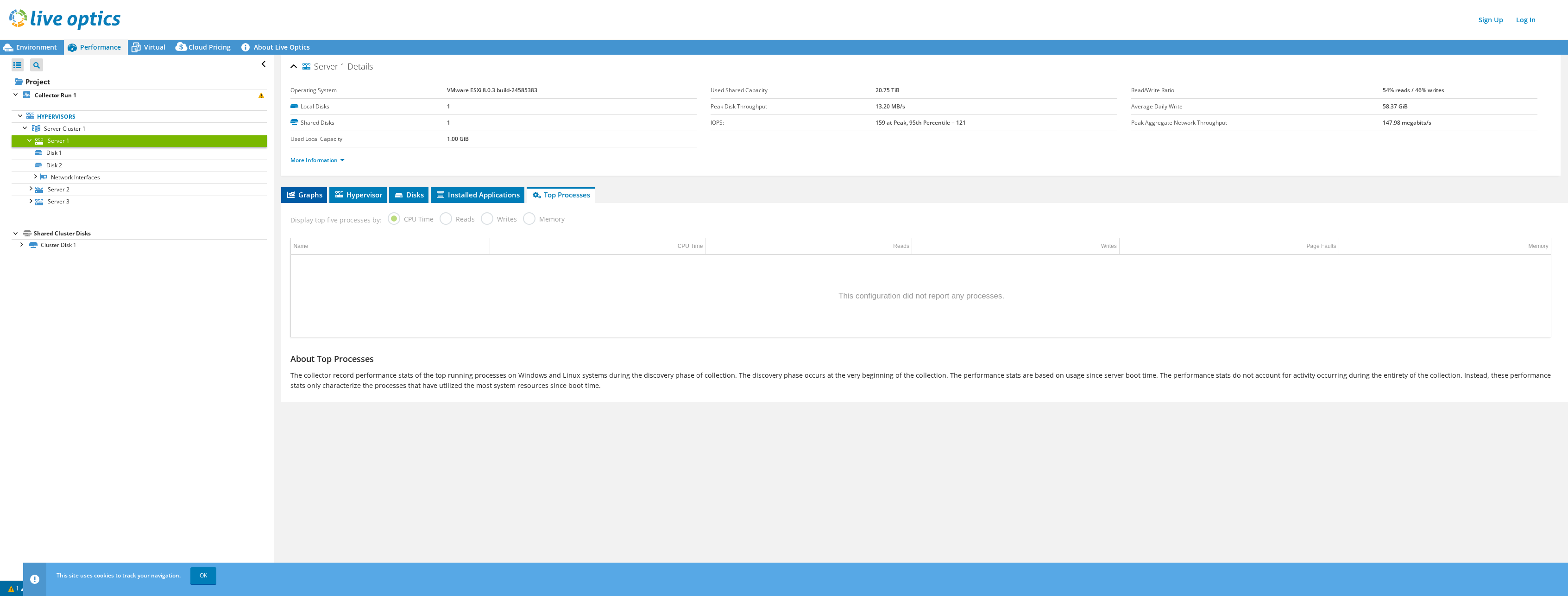
click at [315, 191] on span "Graphs" at bounding box center [304, 194] width 37 height 9
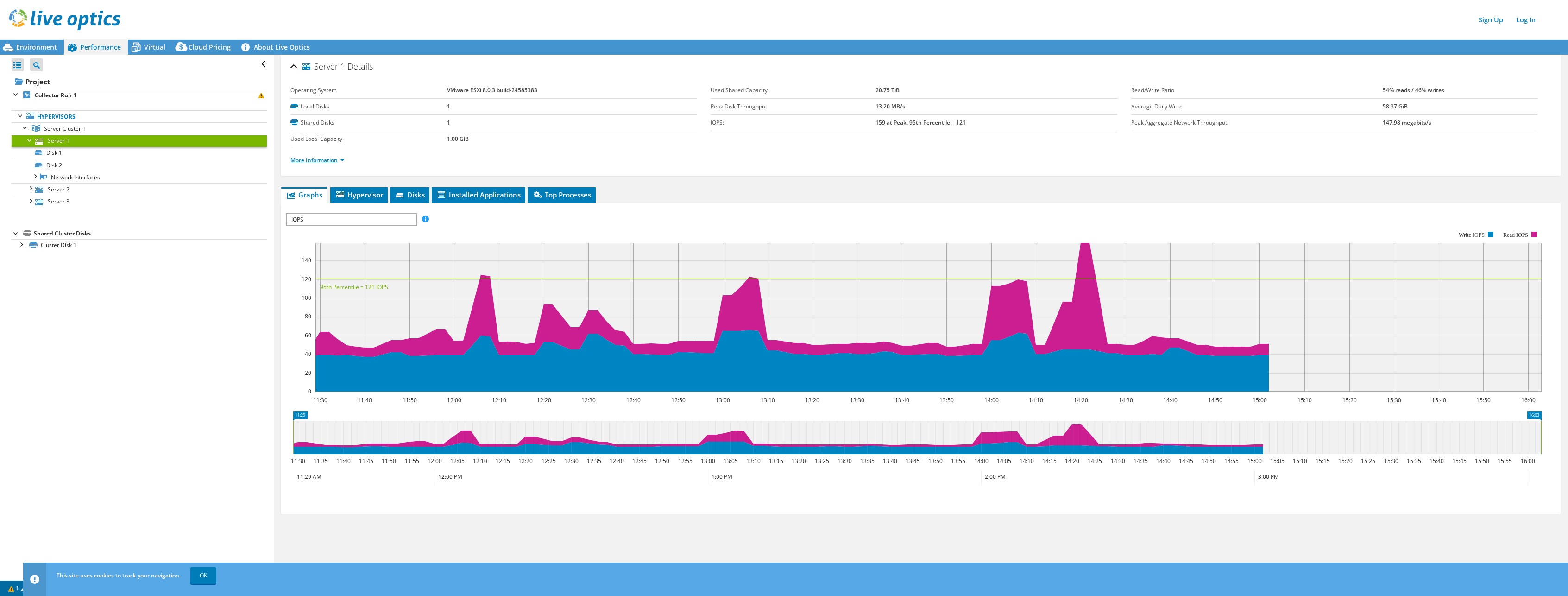
click at [326, 159] on link "More Information" at bounding box center [317, 160] width 54 height 8
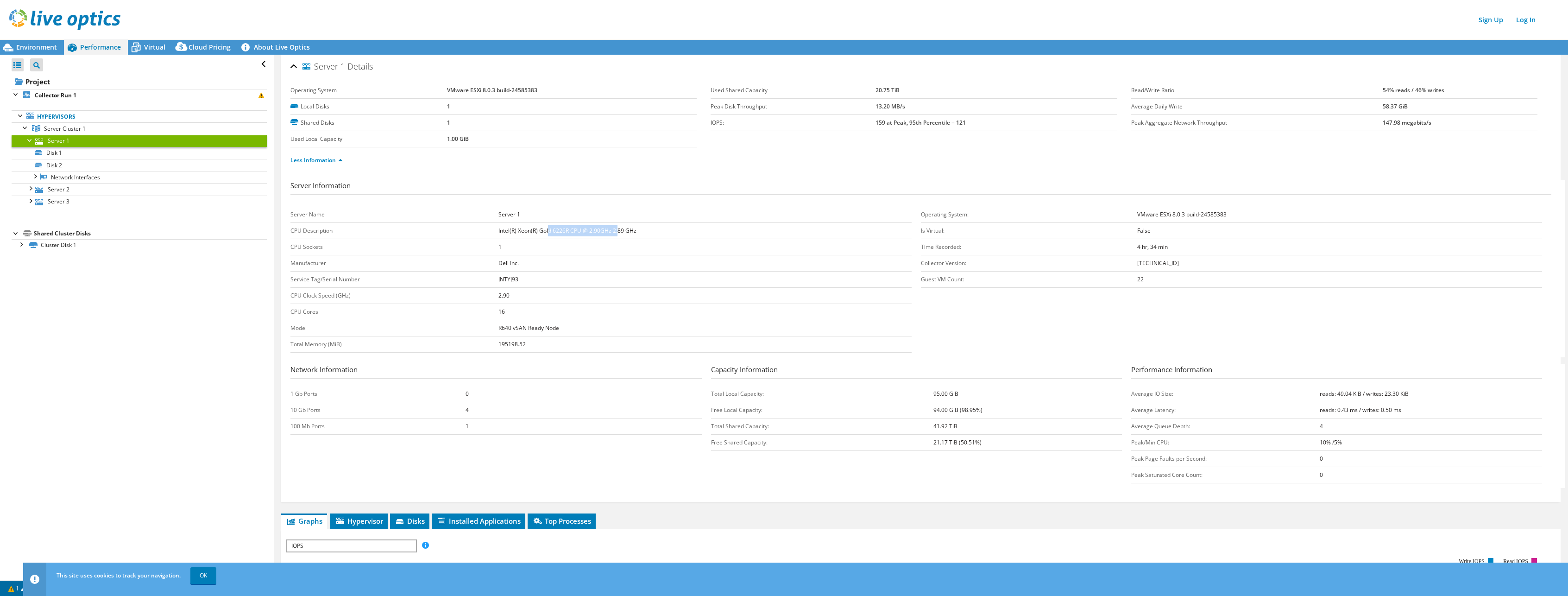
drag, startPoint x: 545, startPoint y: 231, endPoint x: 619, endPoint y: 234, distance: 74.1
click at [619, 234] on b "Intel(R) Xeon(R) Gold 6226R CPU @ 2.90GHz 2.89 GHz" at bounding box center [567, 230] width 138 height 8
click at [621, 237] on td "Intel(R) Xeon(R) Gold 6226R CPU @ 2.90GHz 2.89 GHz" at bounding box center [705, 231] width 413 height 16
click at [572, 258] on td "Dell Inc." at bounding box center [705, 263] width 413 height 16
click at [296, 68] on div "Server 1 Details" at bounding box center [920, 67] width 1261 height 20
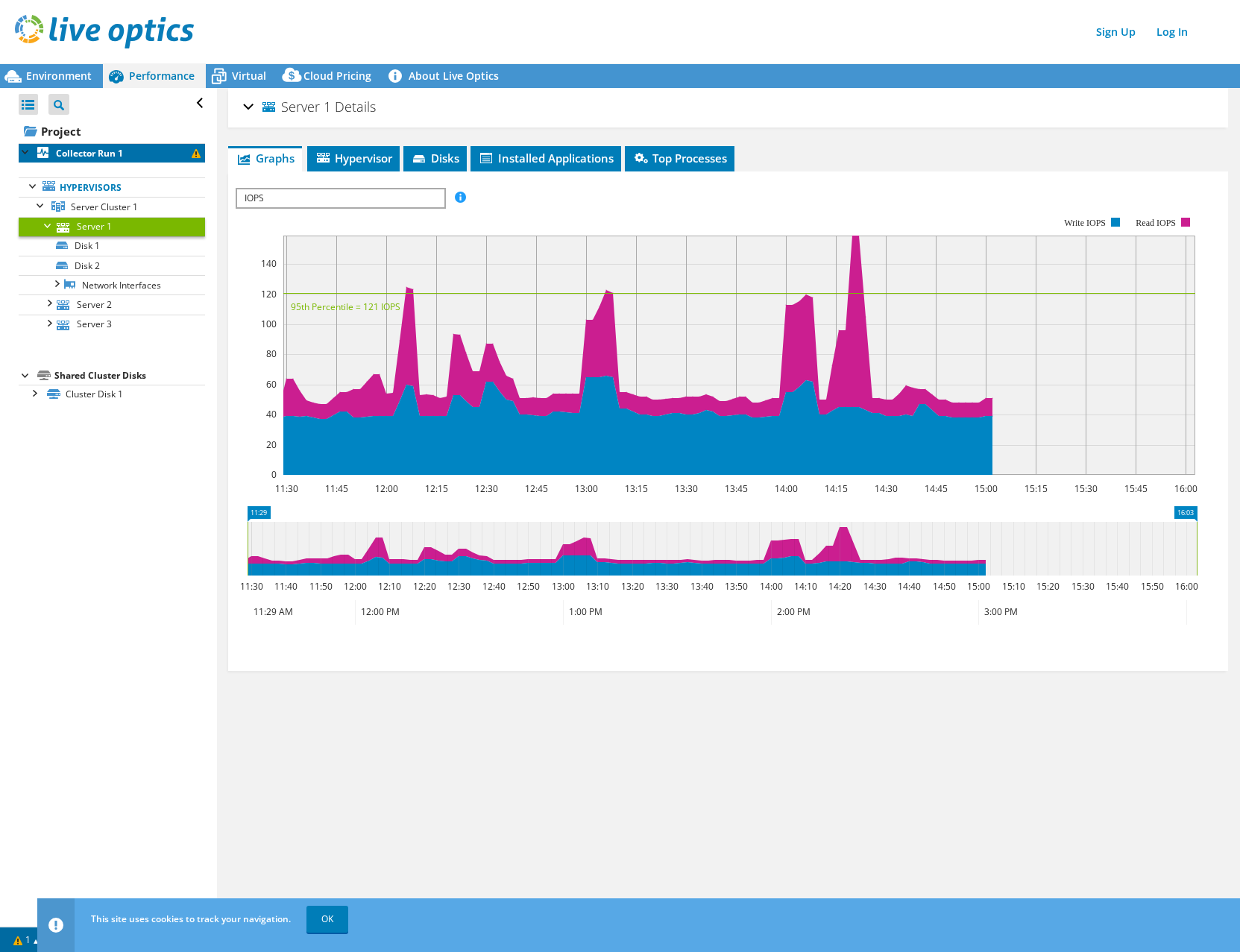
click at [76, 157] on b "Collector Run 1" at bounding box center [89, 153] width 67 height 13
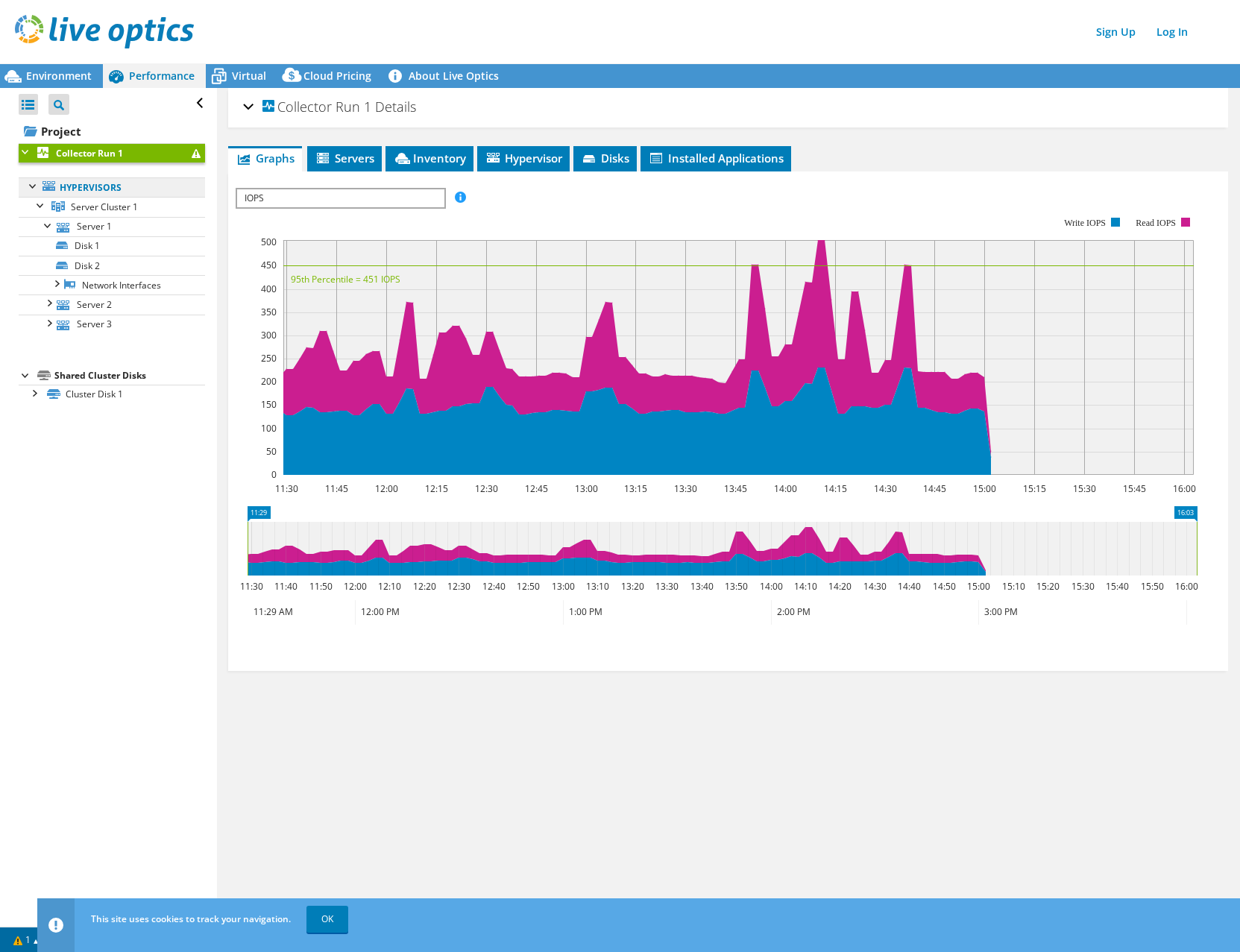
click at [101, 189] on link "Hypervisors" at bounding box center [112, 187] width 186 height 20
click at [103, 201] on span "Server Cluster 1" at bounding box center [104, 207] width 67 height 13
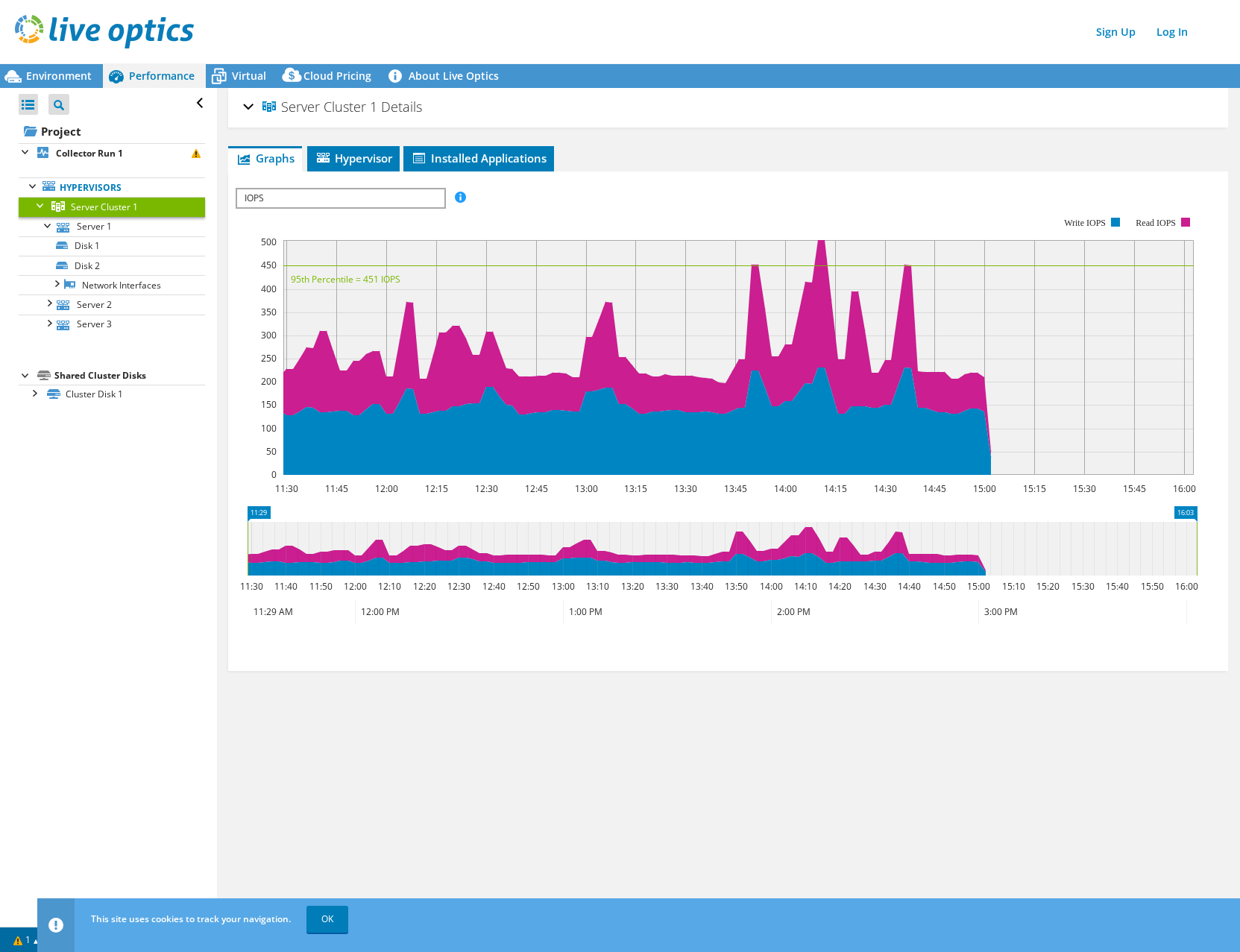
click at [245, 108] on div "Server Cluster 1 Details" at bounding box center [728, 108] width 970 height 32
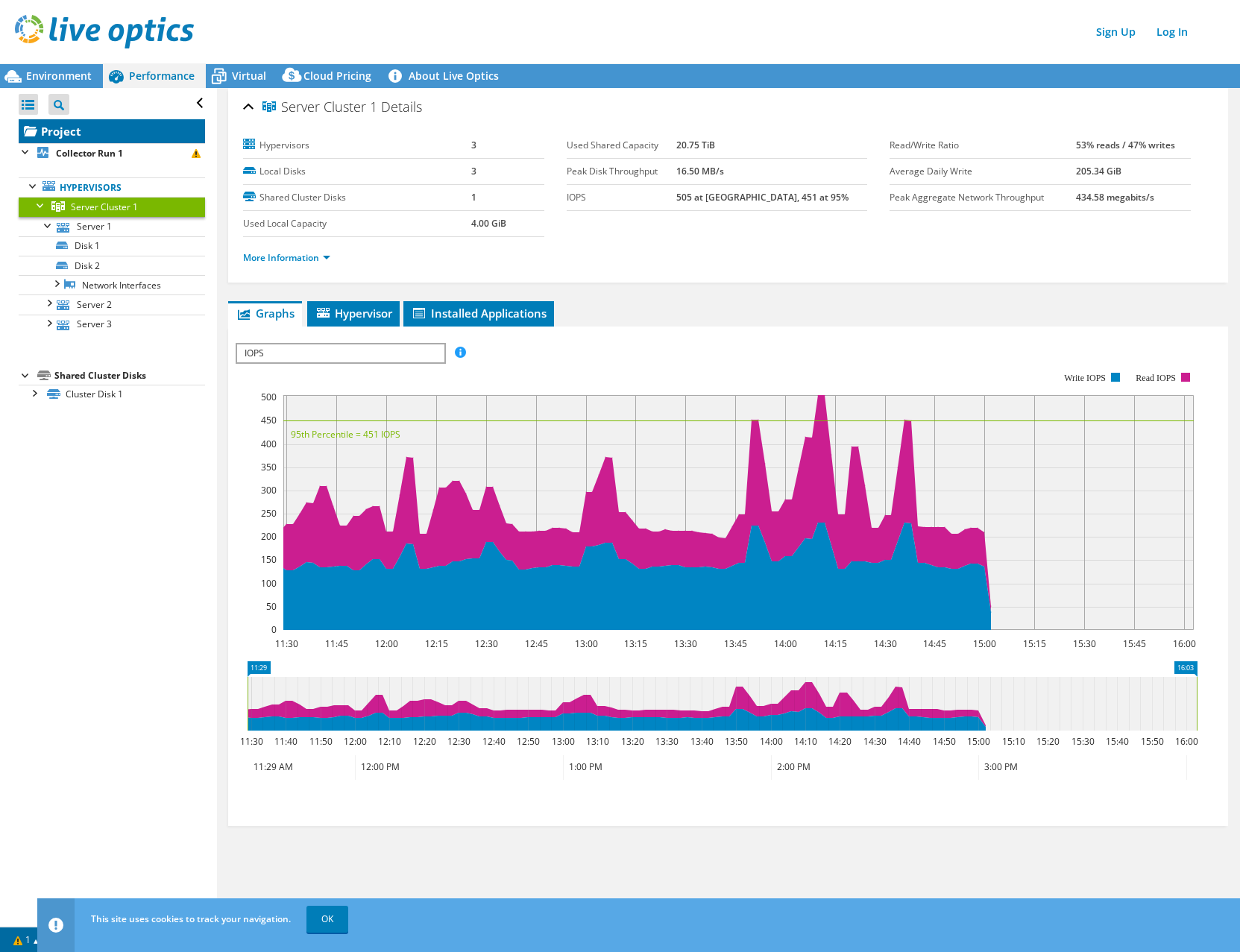
click at [82, 127] on link "Project" at bounding box center [112, 131] width 186 height 24
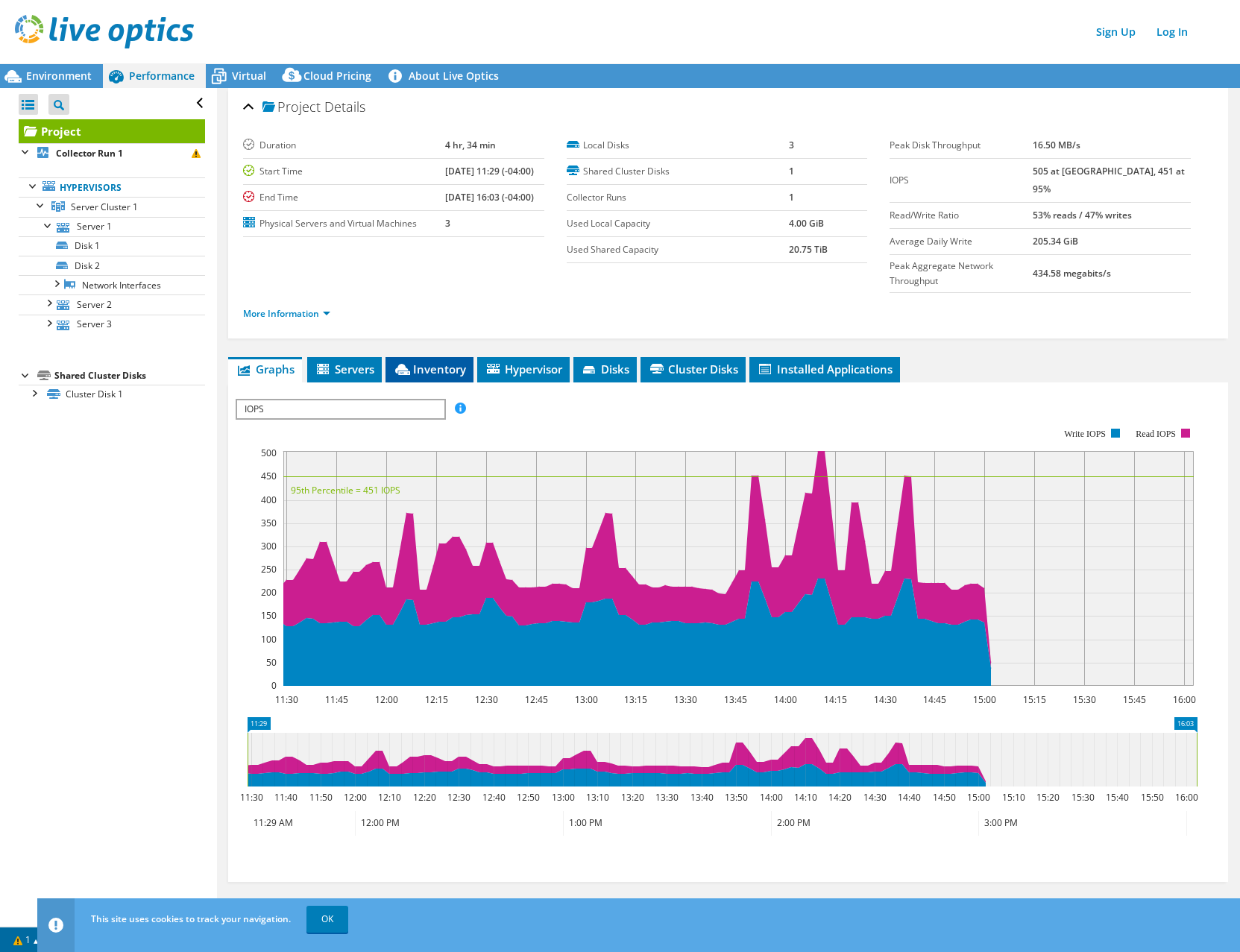
click at [453, 361] on span "Inventory" at bounding box center [429, 368] width 73 height 15
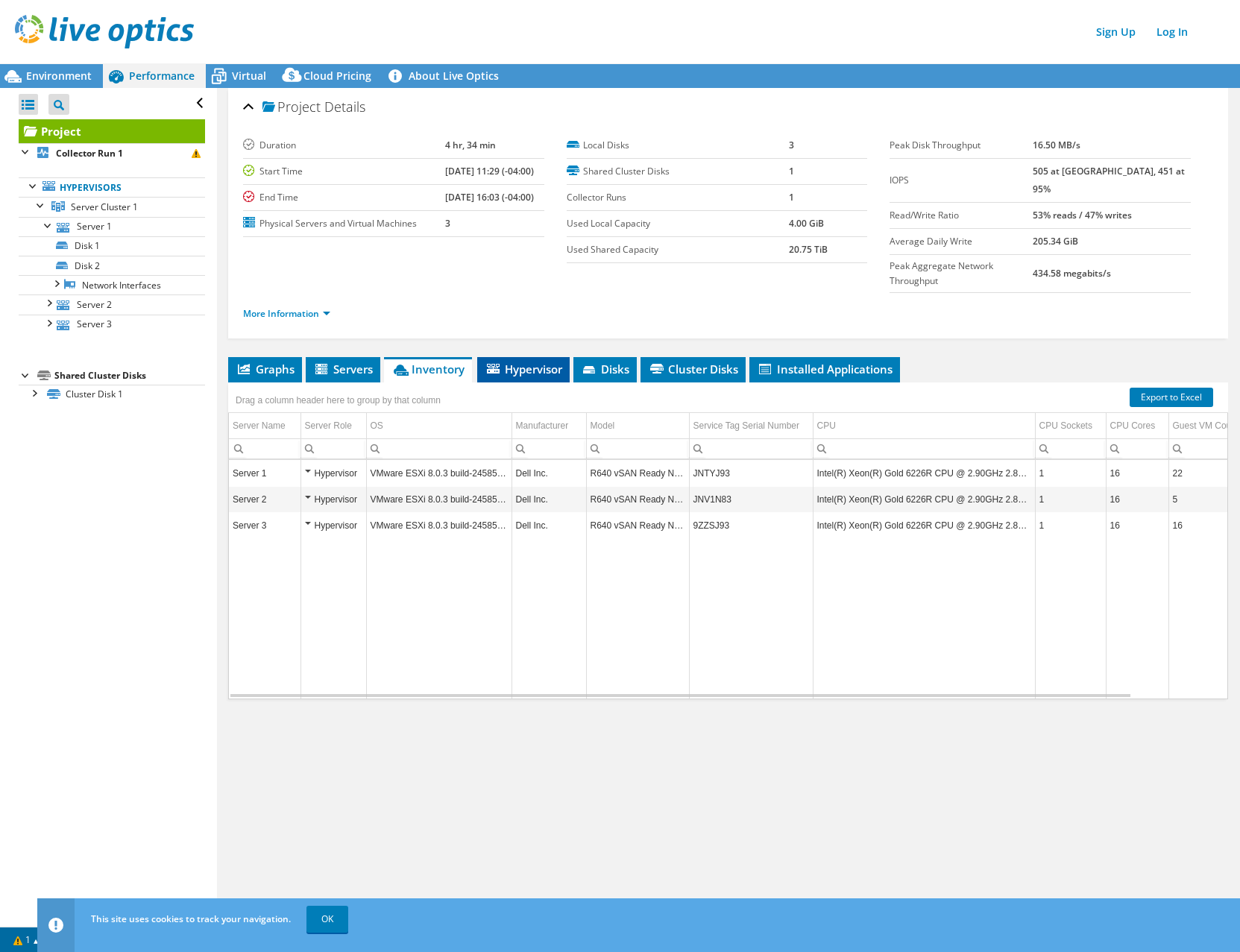
click at [514, 361] on span "Hypervisor" at bounding box center [523, 368] width 77 height 15
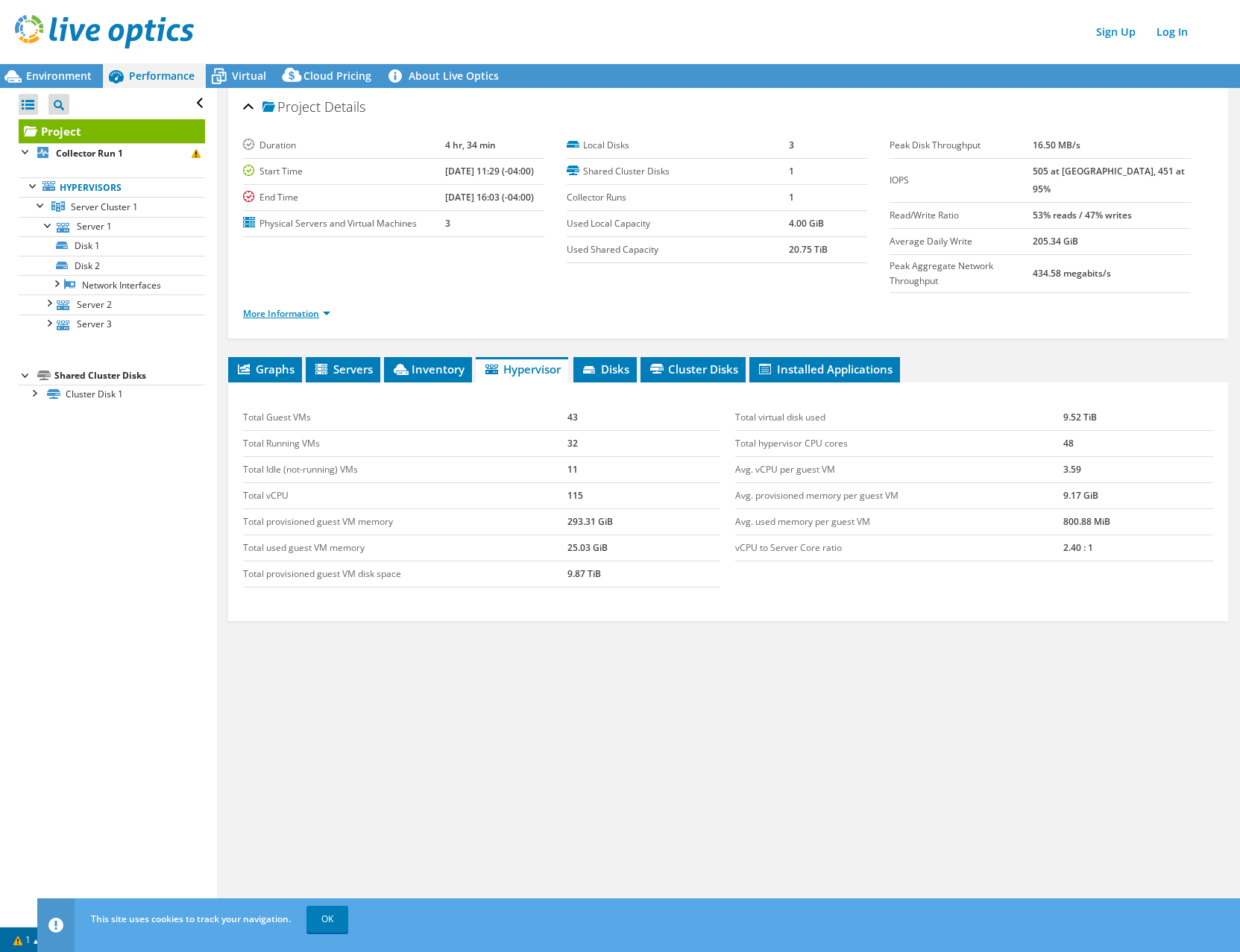
click at [308, 308] on link "More Information" at bounding box center [286, 313] width 87 height 13
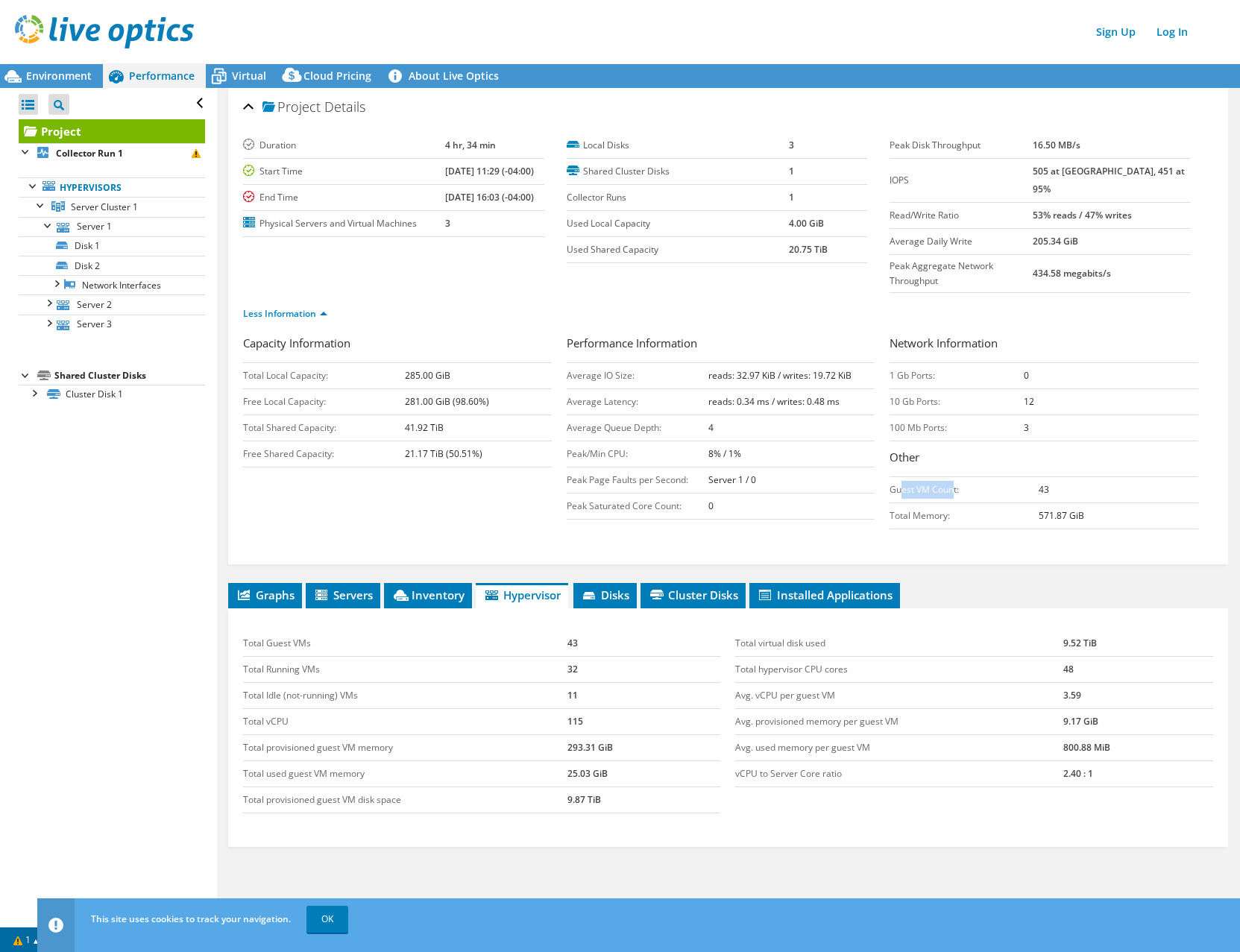
drag, startPoint x: 892, startPoint y: 463, endPoint x: 1004, endPoint y: 461, distance: 112.0
click at [1004, 477] on td "Guest VM Count:" at bounding box center [963, 490] width 148 height 26
click at [933, 477] on td "Guest VM Count:" at bounding box center [963, 490] width 148 height 26
click at [924, 503] on td "Total Memory:" at bounding box center [963, 516] width 148 height 26
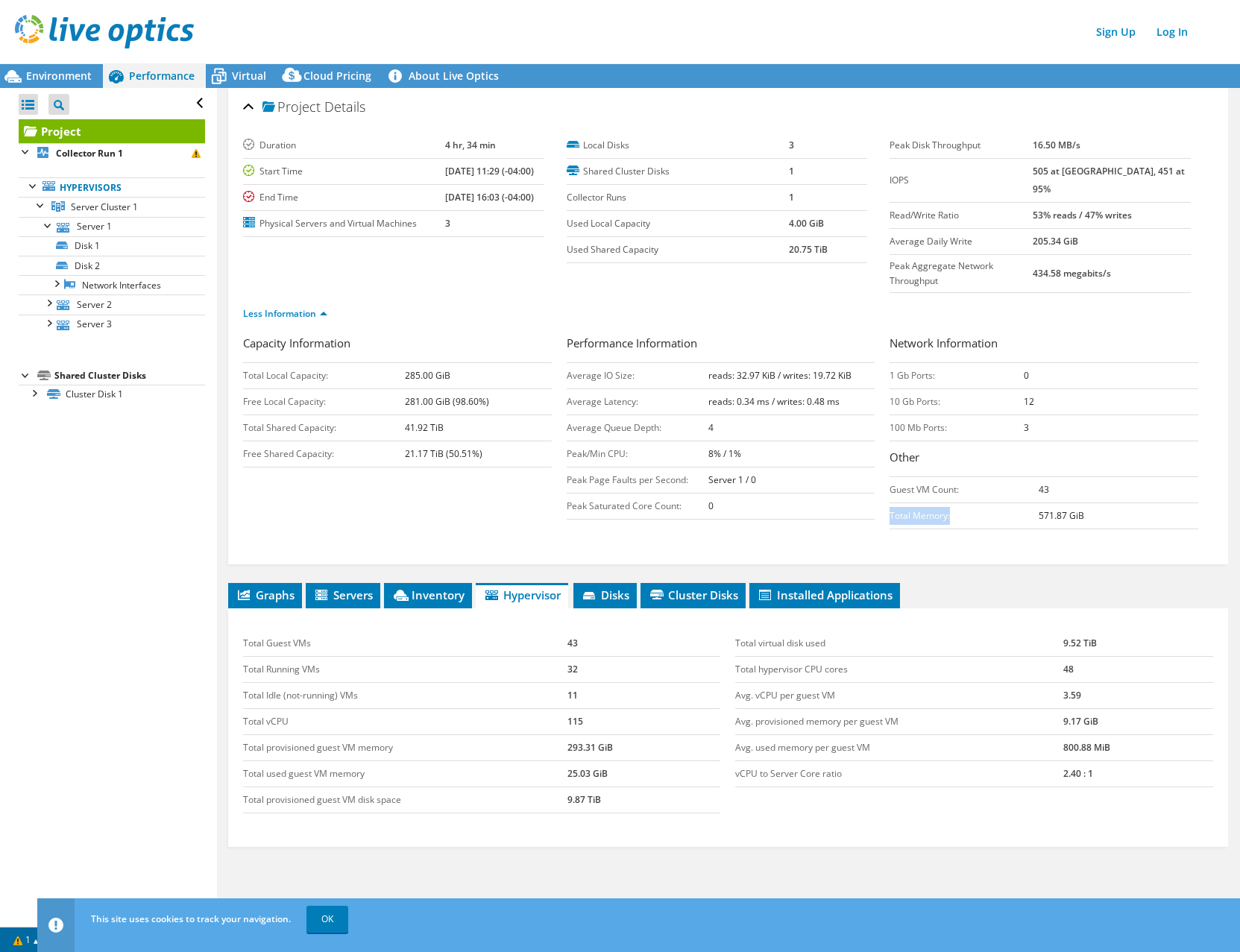
click at [924, 503] on td "Total Memory:" at bounding box center [963, 516] width 148 height 26
click at [276, 588] on span "Graphs" at bounding box center [264, 595] width 59 height 15
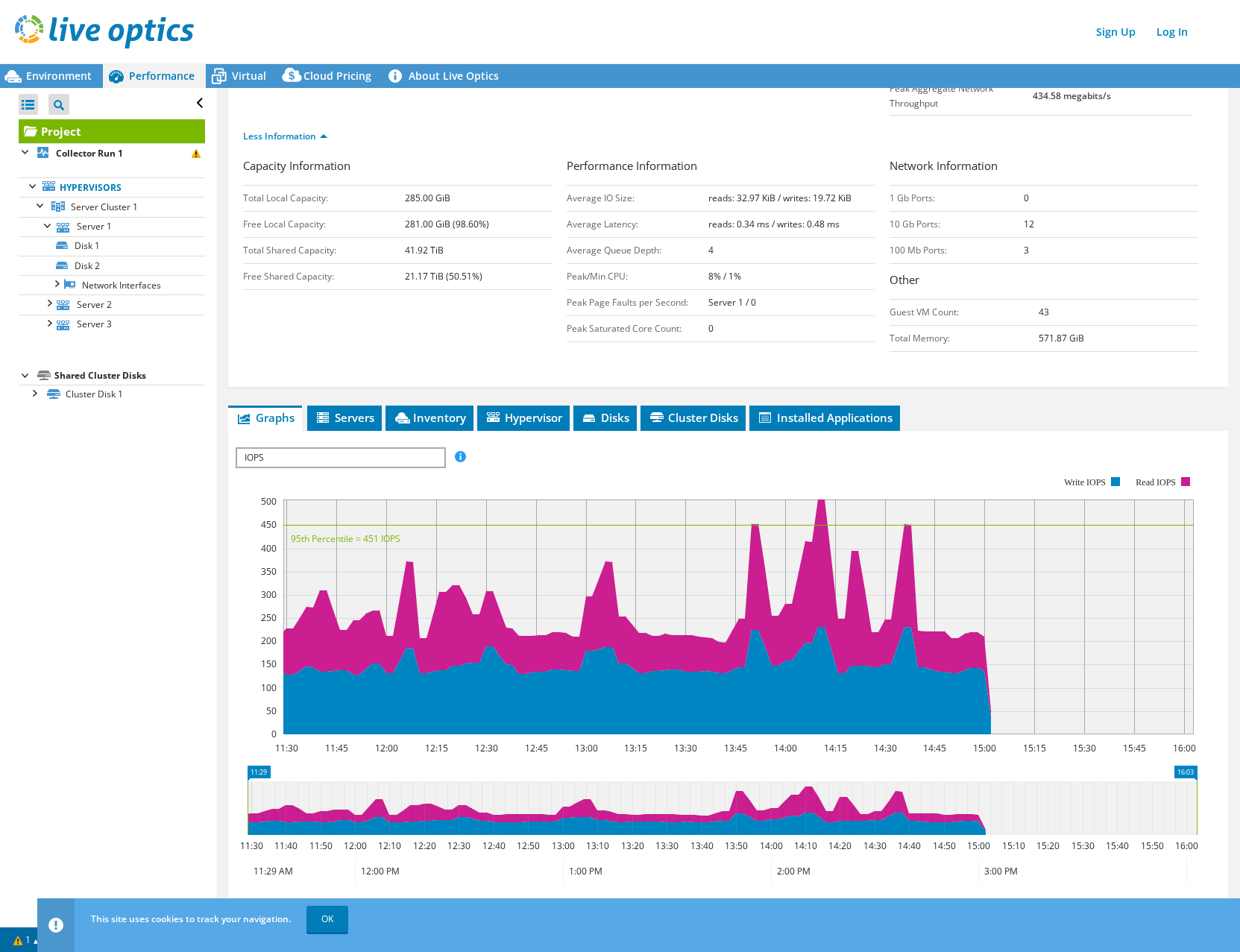
scroll to position [178, 0]
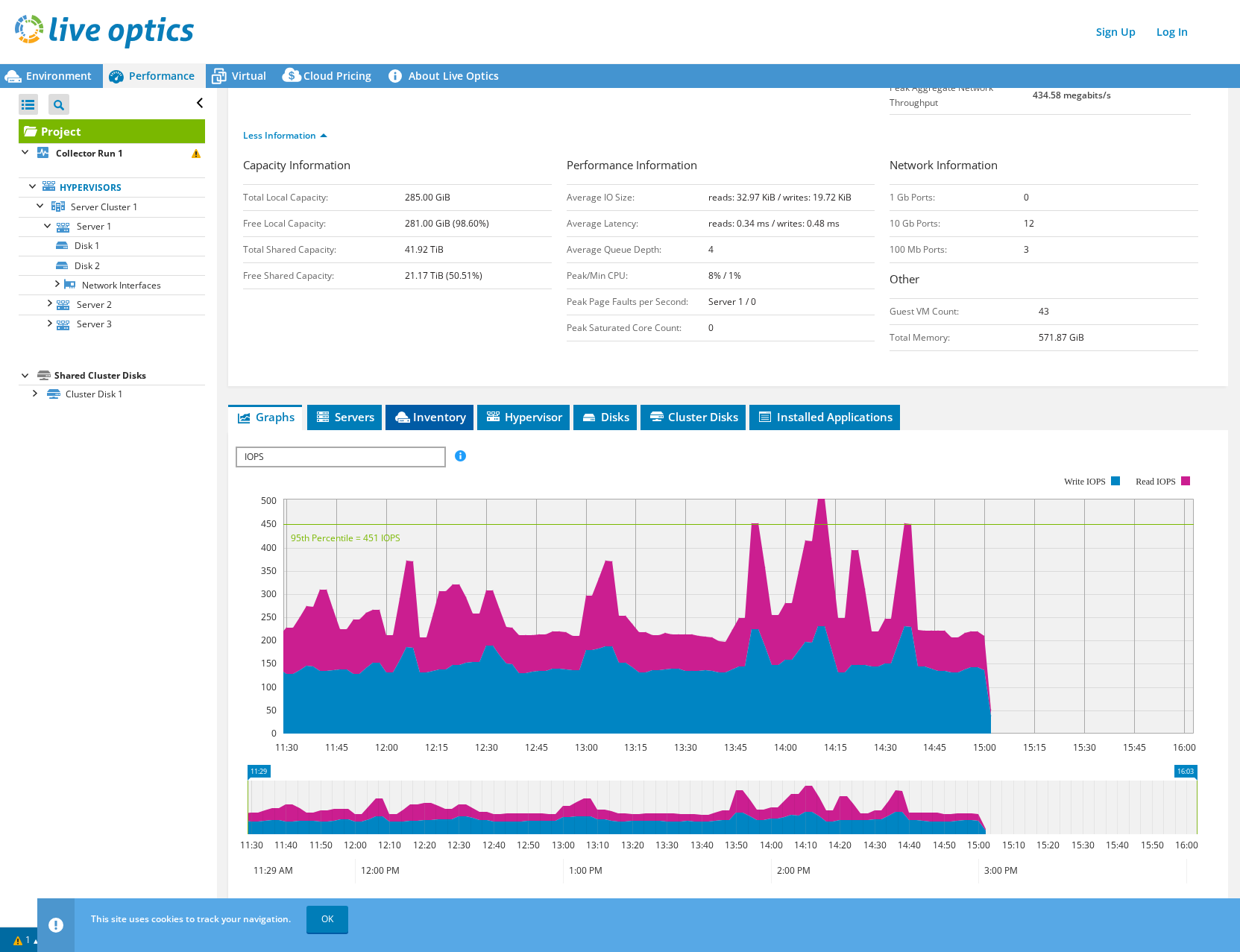
click at [427, 409] on span "Inventory" at bounding box center [429, 416] width 73 height 15
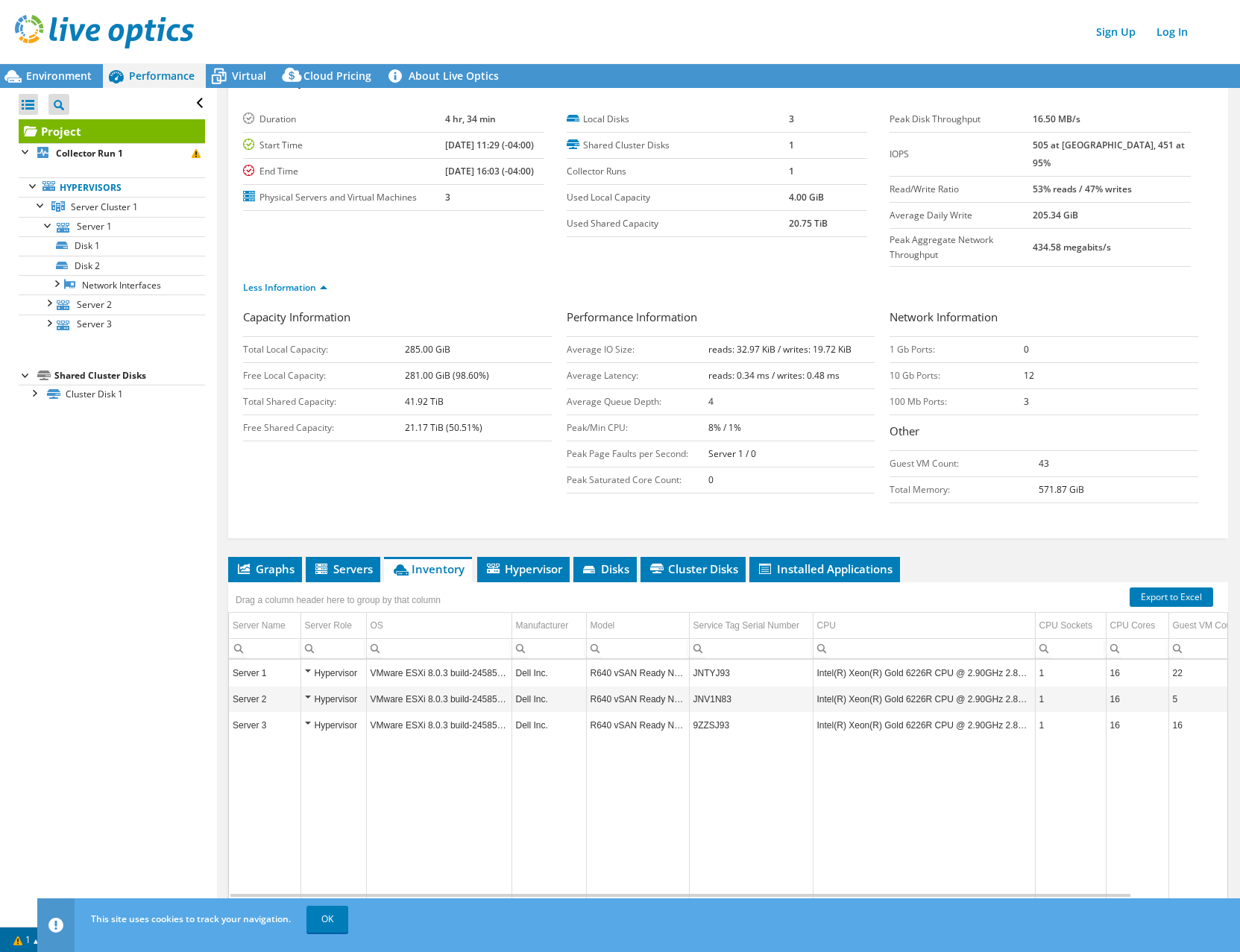
scroll to position [6, 0]
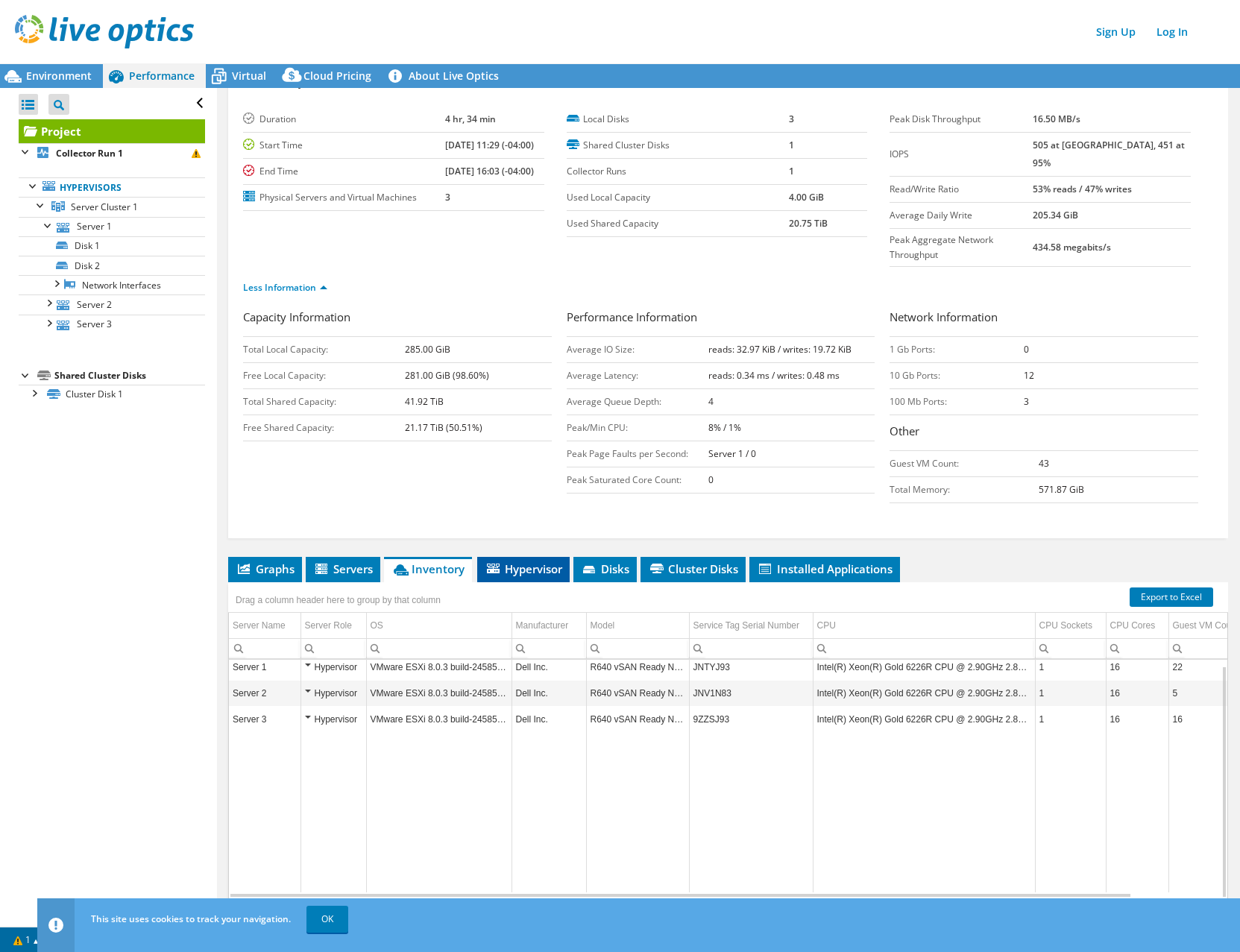
click at [542, 561] on span "Hypervisor" at bounding box center [523, 568] width 77 height 15
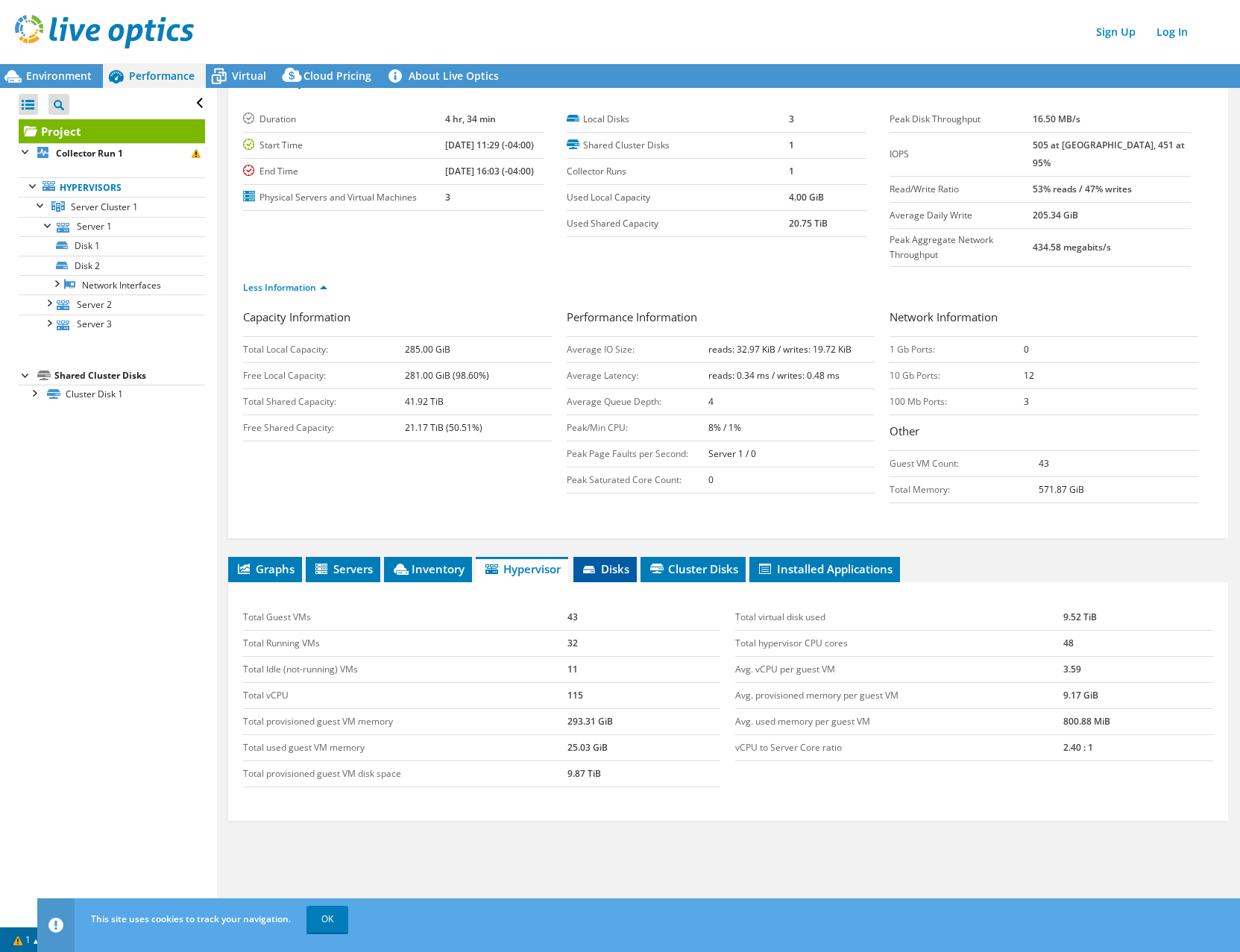
click at [600, 561] on span "Disks" at bounding box center [604, 568] width 48 height 15
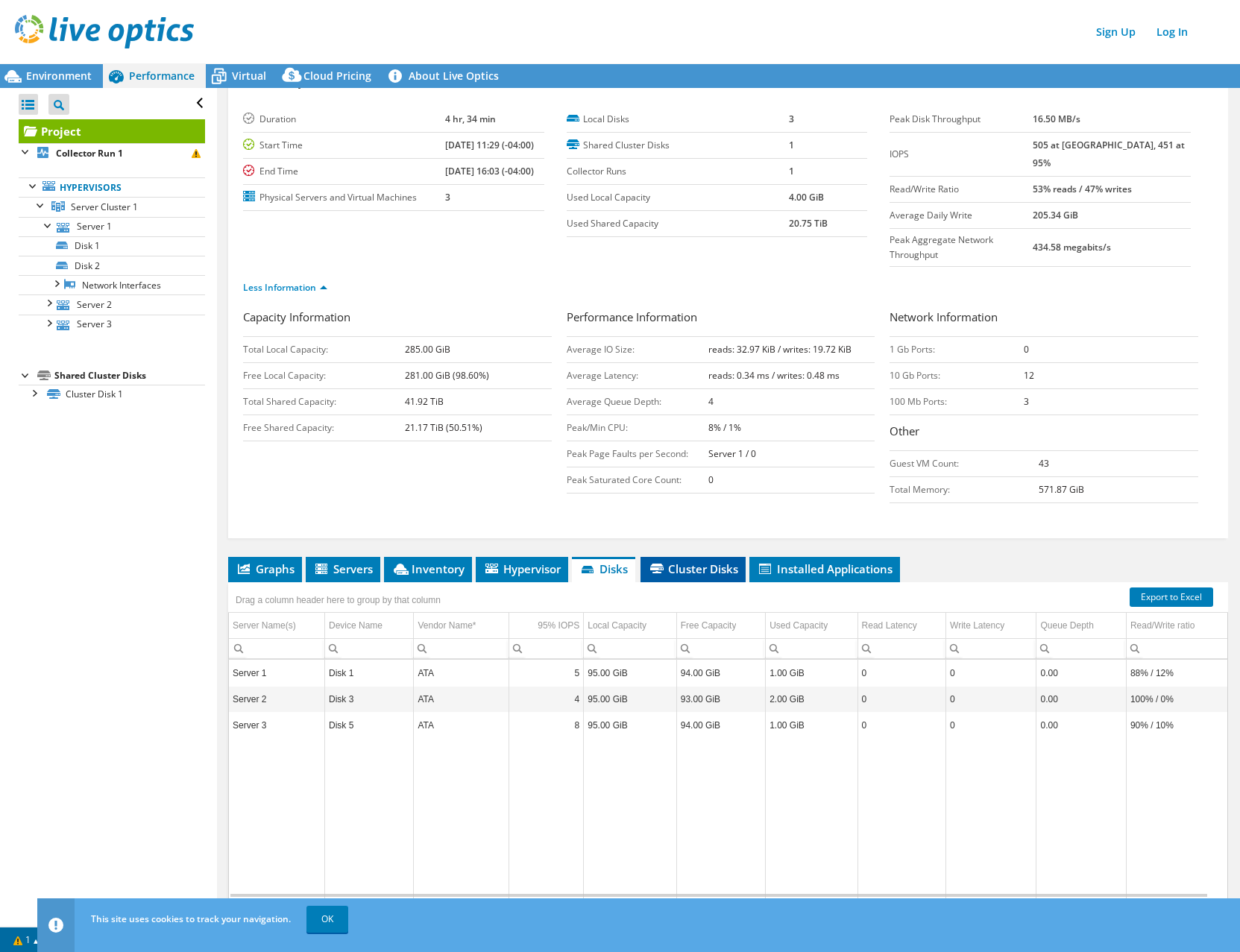
click at [663, 563] on icon at bounding box center [657, 568] width 14 height 10
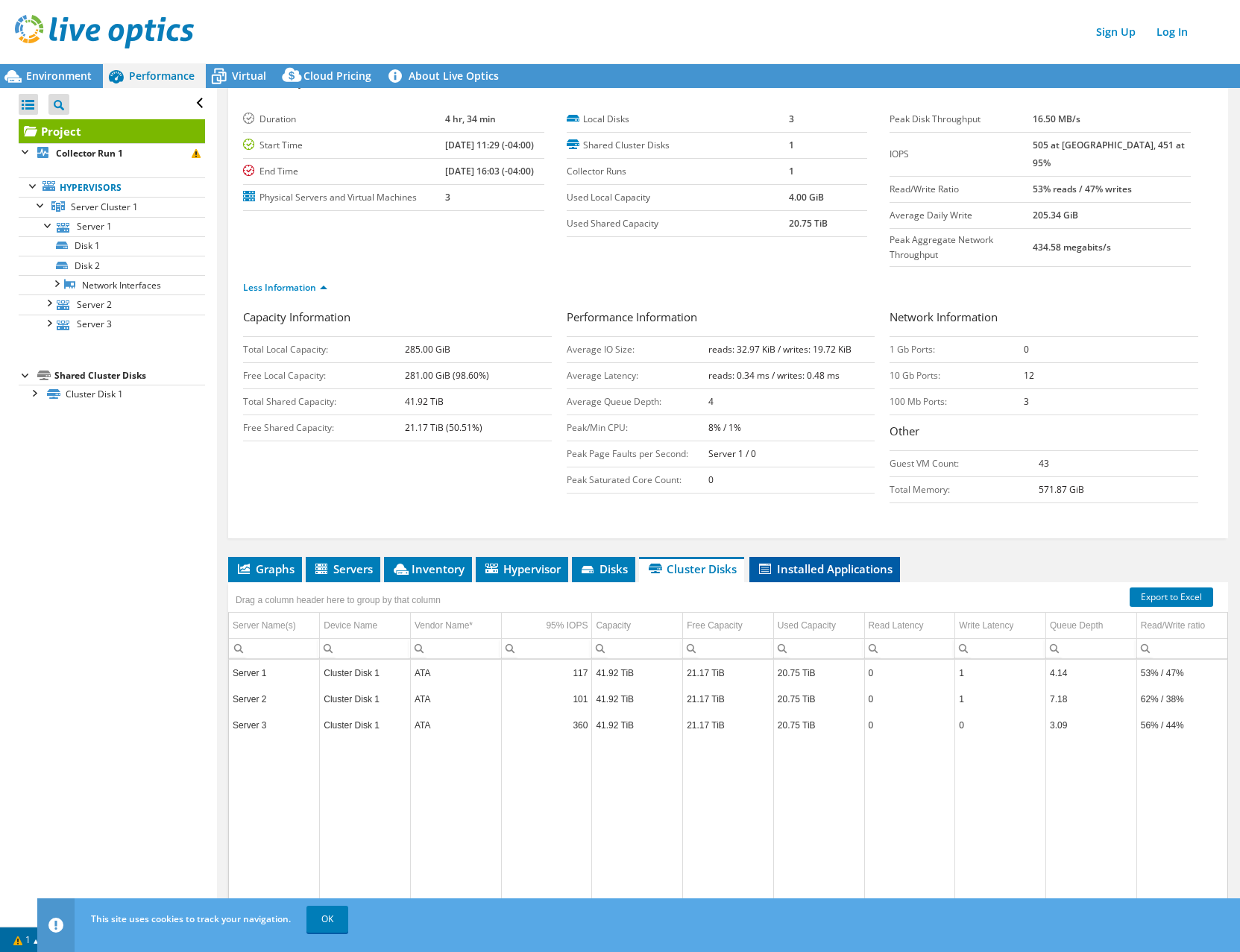
click at [782, 561] on span "Installed Applications" at bounding box center [824, 568] width 136 height 15
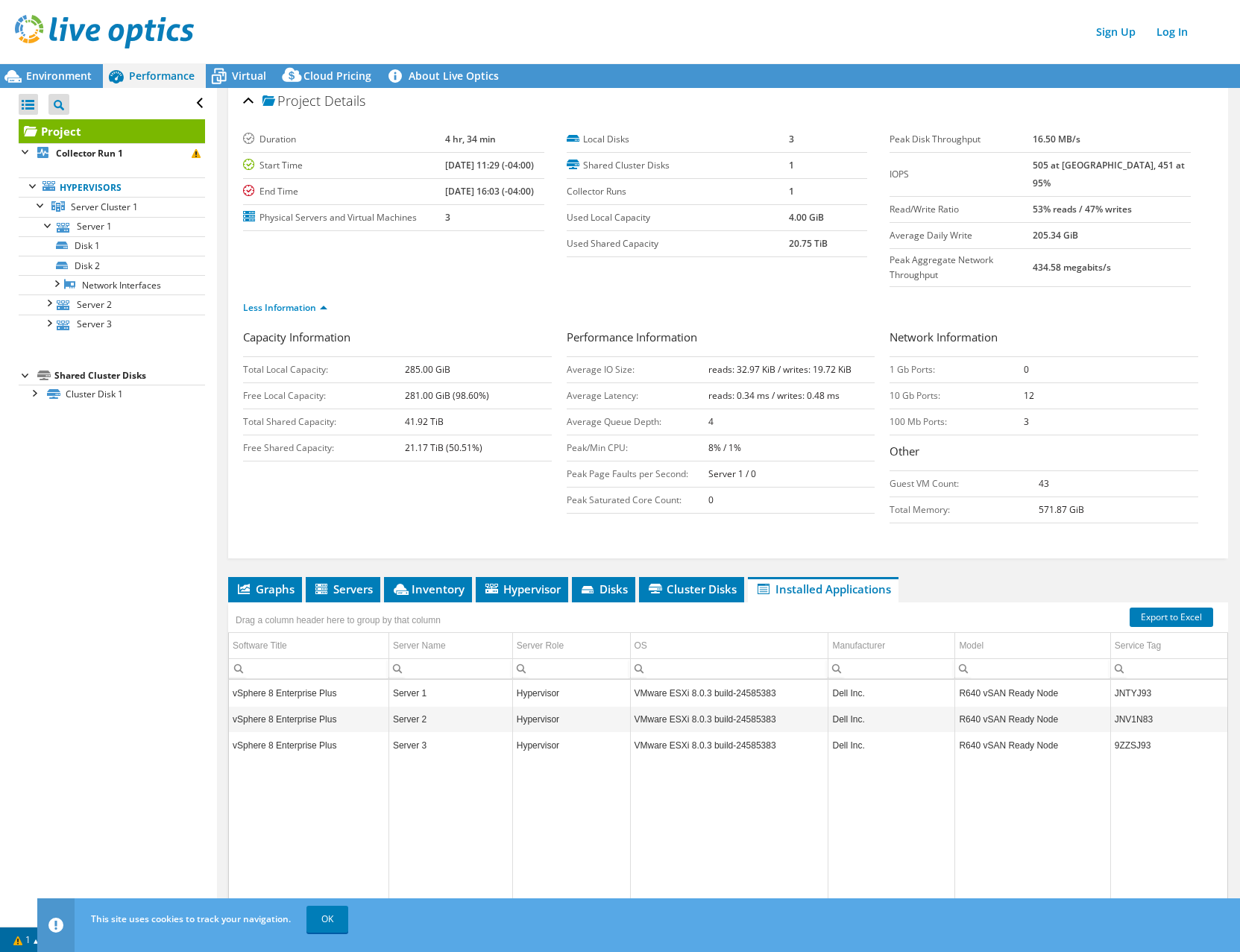
scroll to position [0, 0]
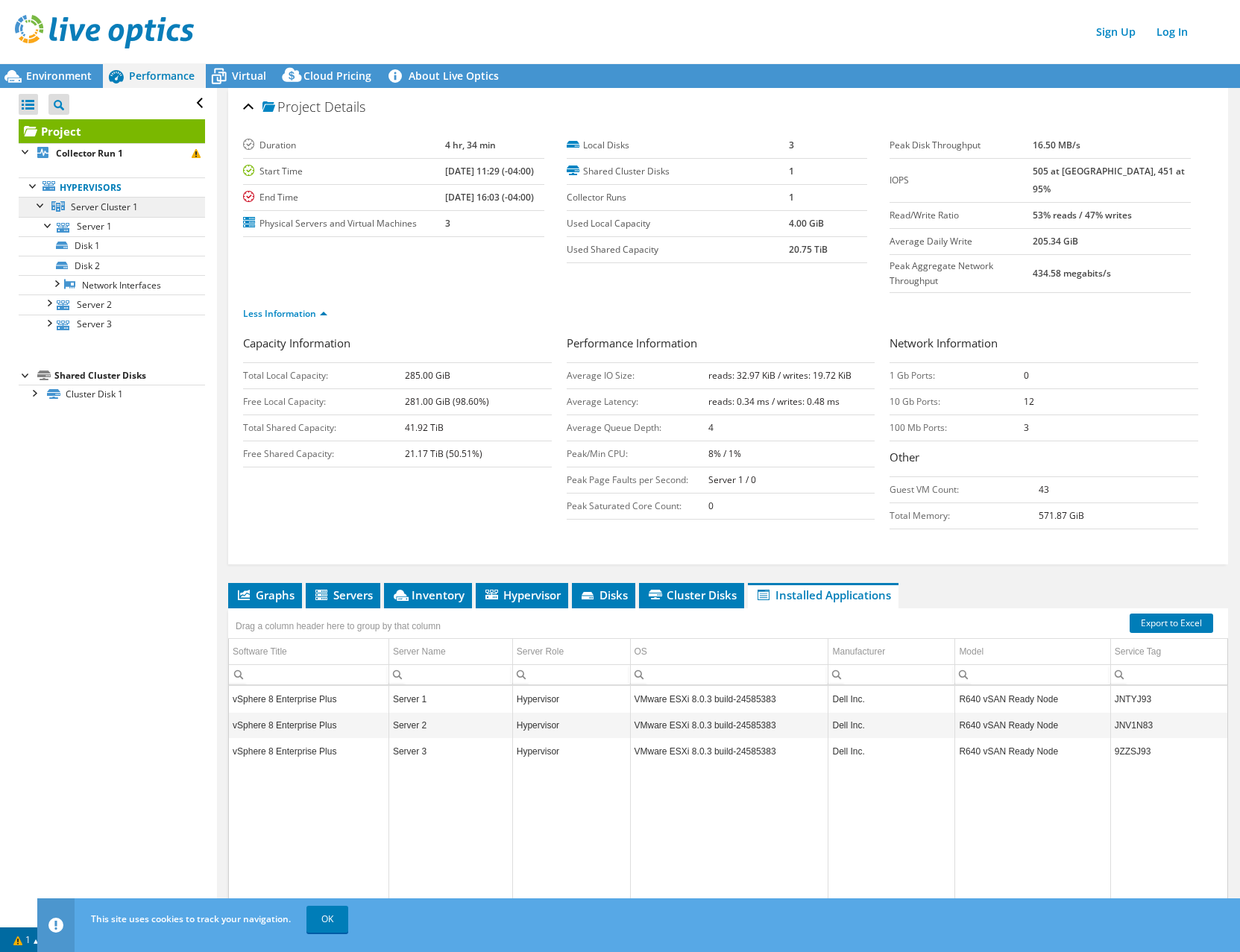
click at [73, 205] on span "Server Cluster 1" at bounding box center [104, 207] width 67 height 13
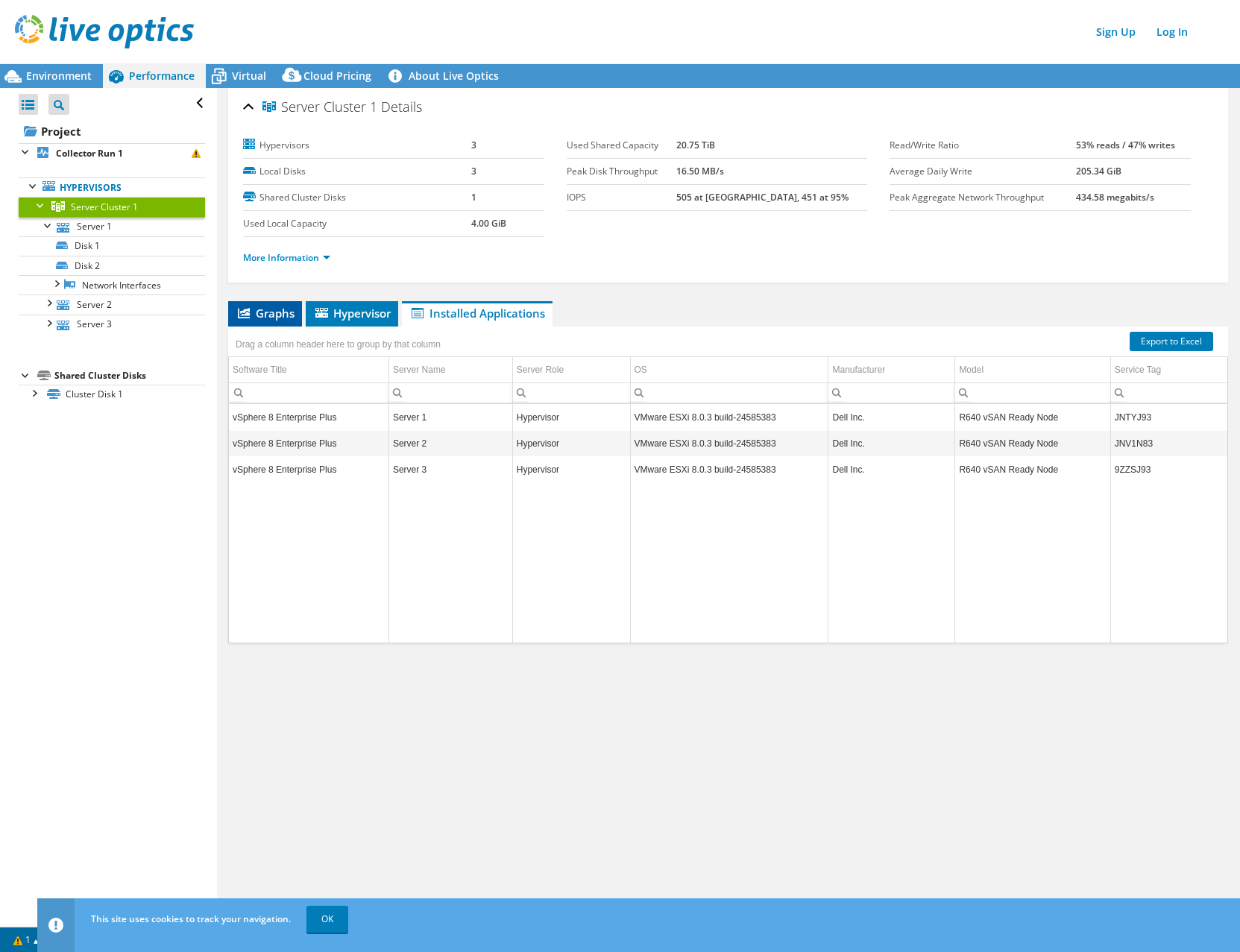
click at [262, 310] on span "Graphs" at bounding box center [264, 312] width 59 height 15
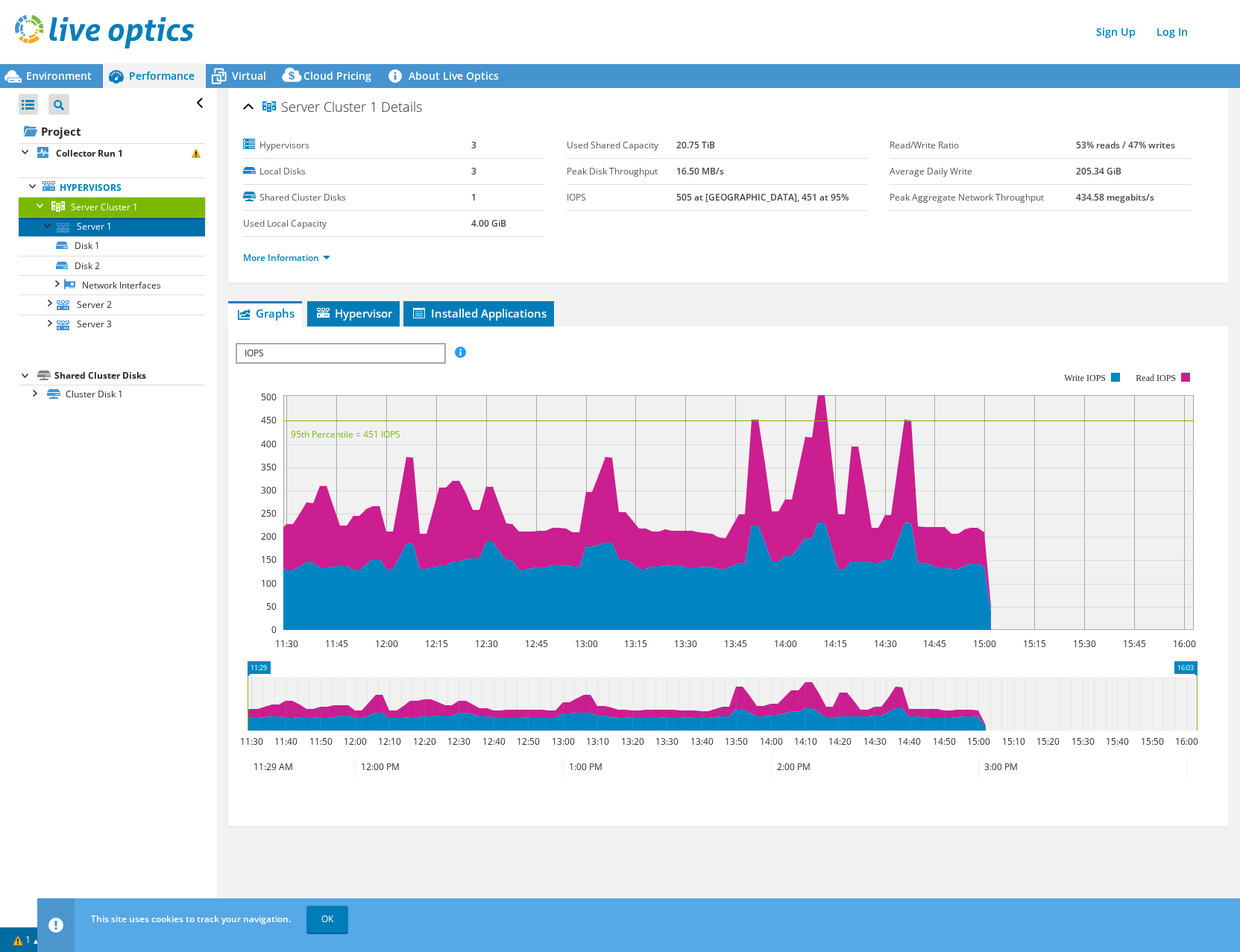
click at [106, 232] on link "Server 1" at bounding box center [112, 226] width 186 height 20
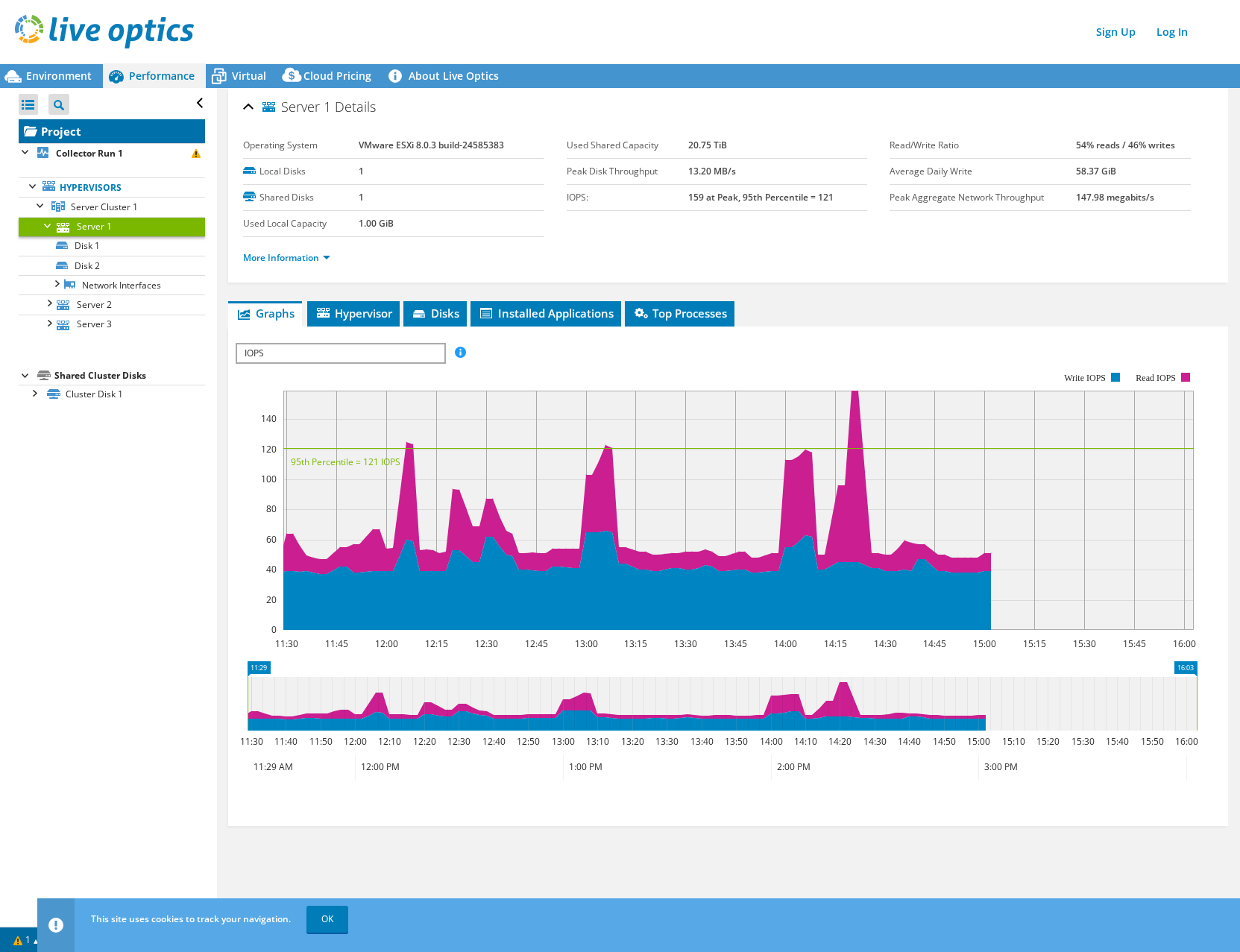
click at [66, 134] on link "Project" at bounding box center [112, 131] width 186 height 24
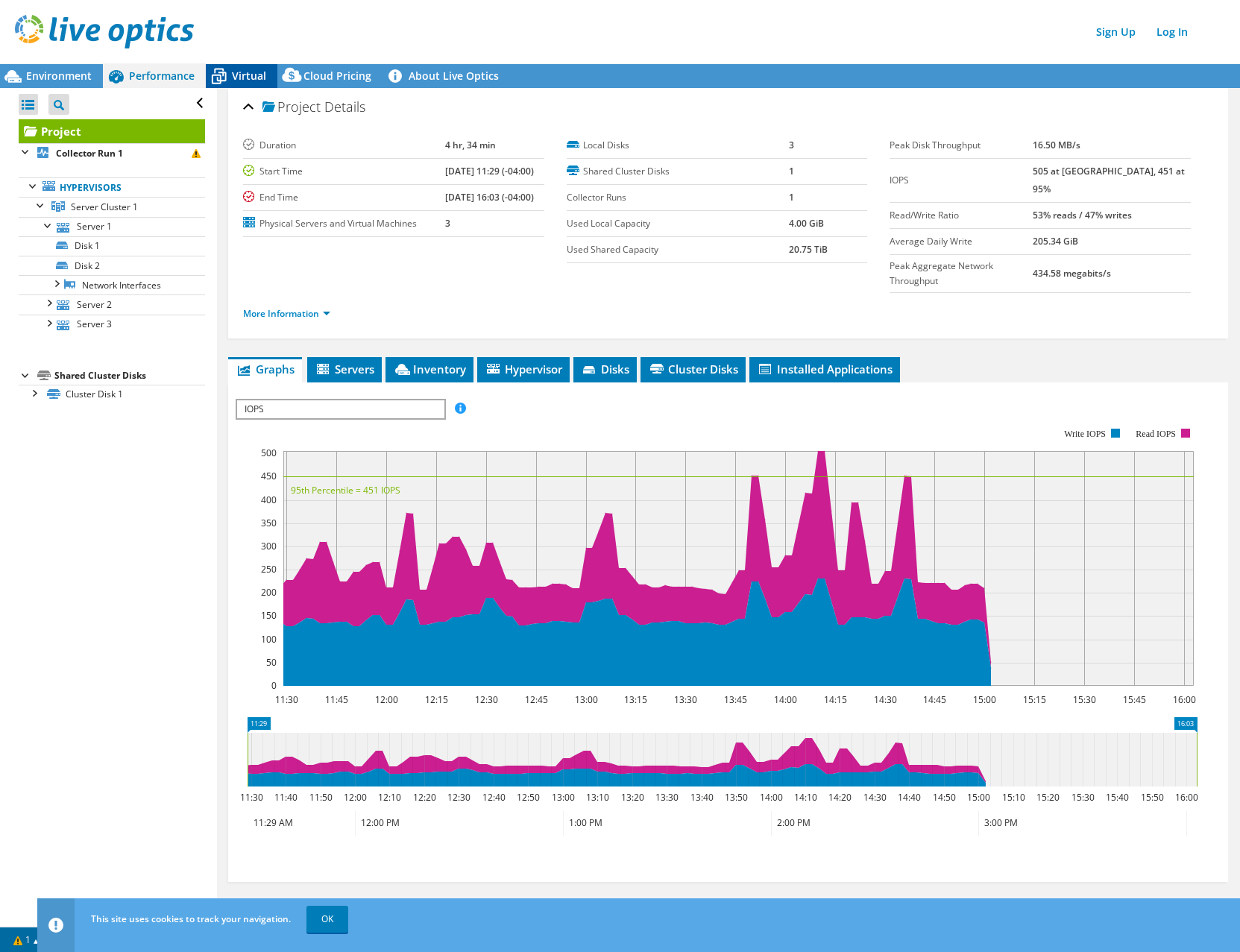
click at [250, 75] on span "Virtual" at bounding box center [249, 75] width 34 height 14
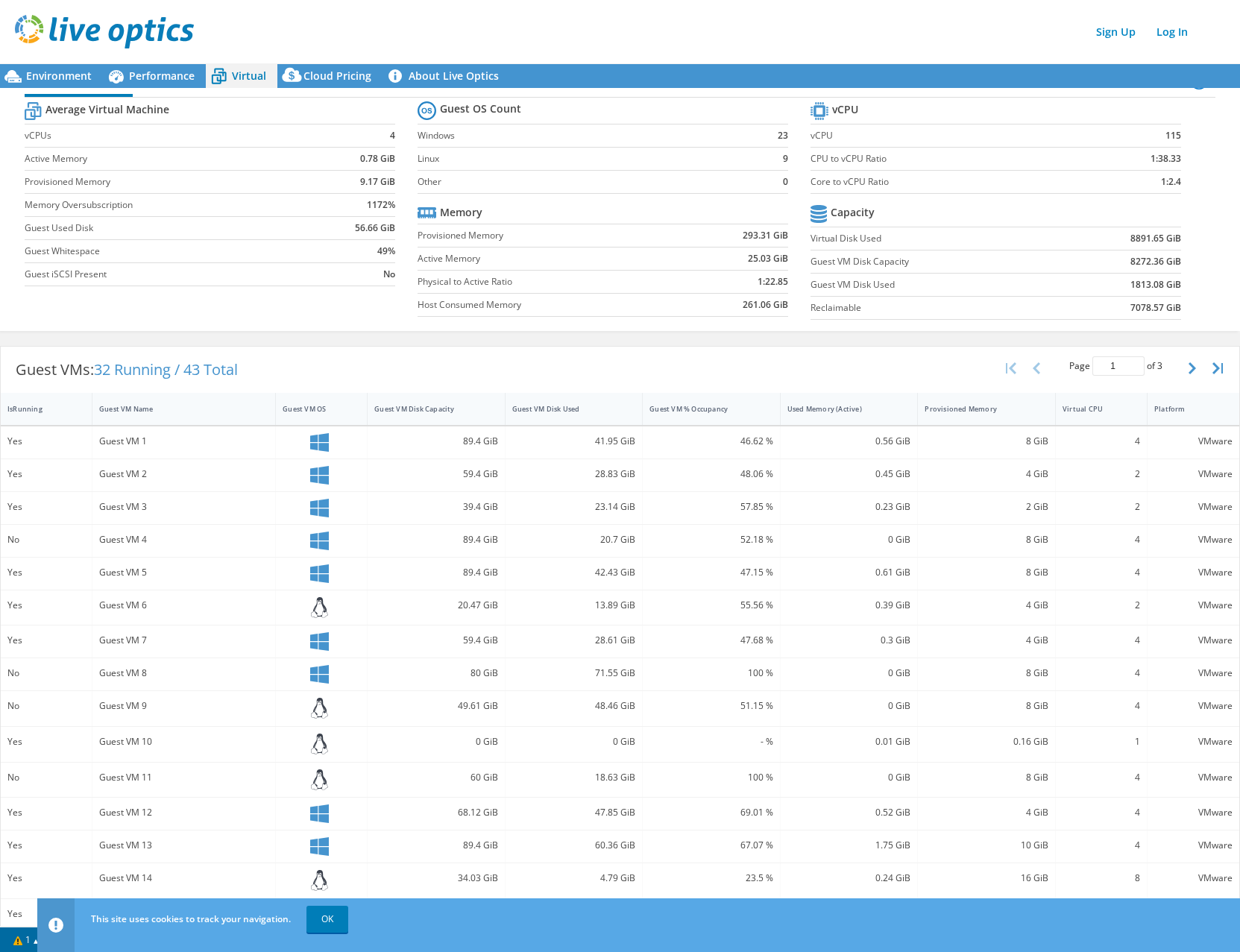
scroll to position [52, 0]
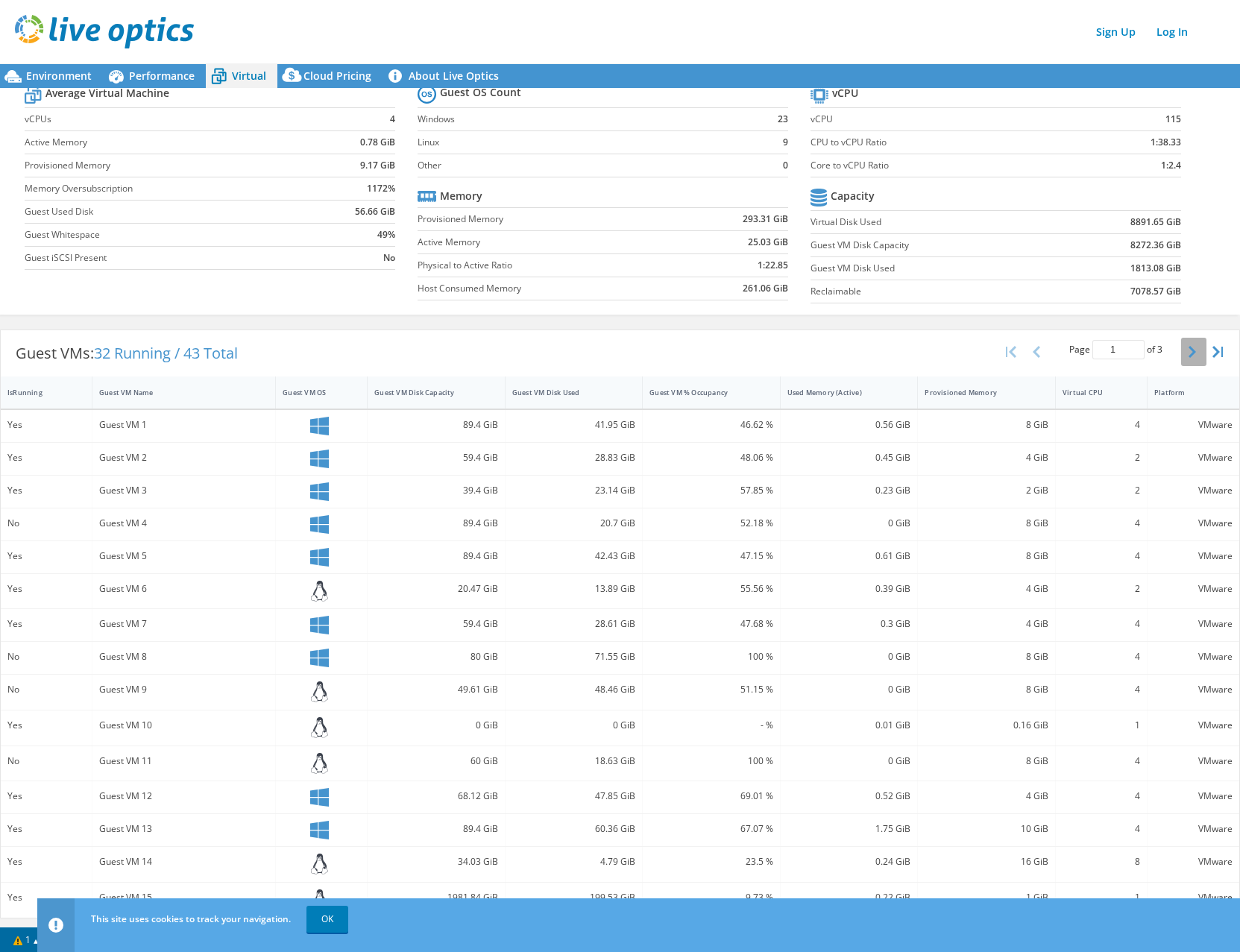
click at [1185, 348] on button "button" at bounding box center [1193, 352] width 25 height 28
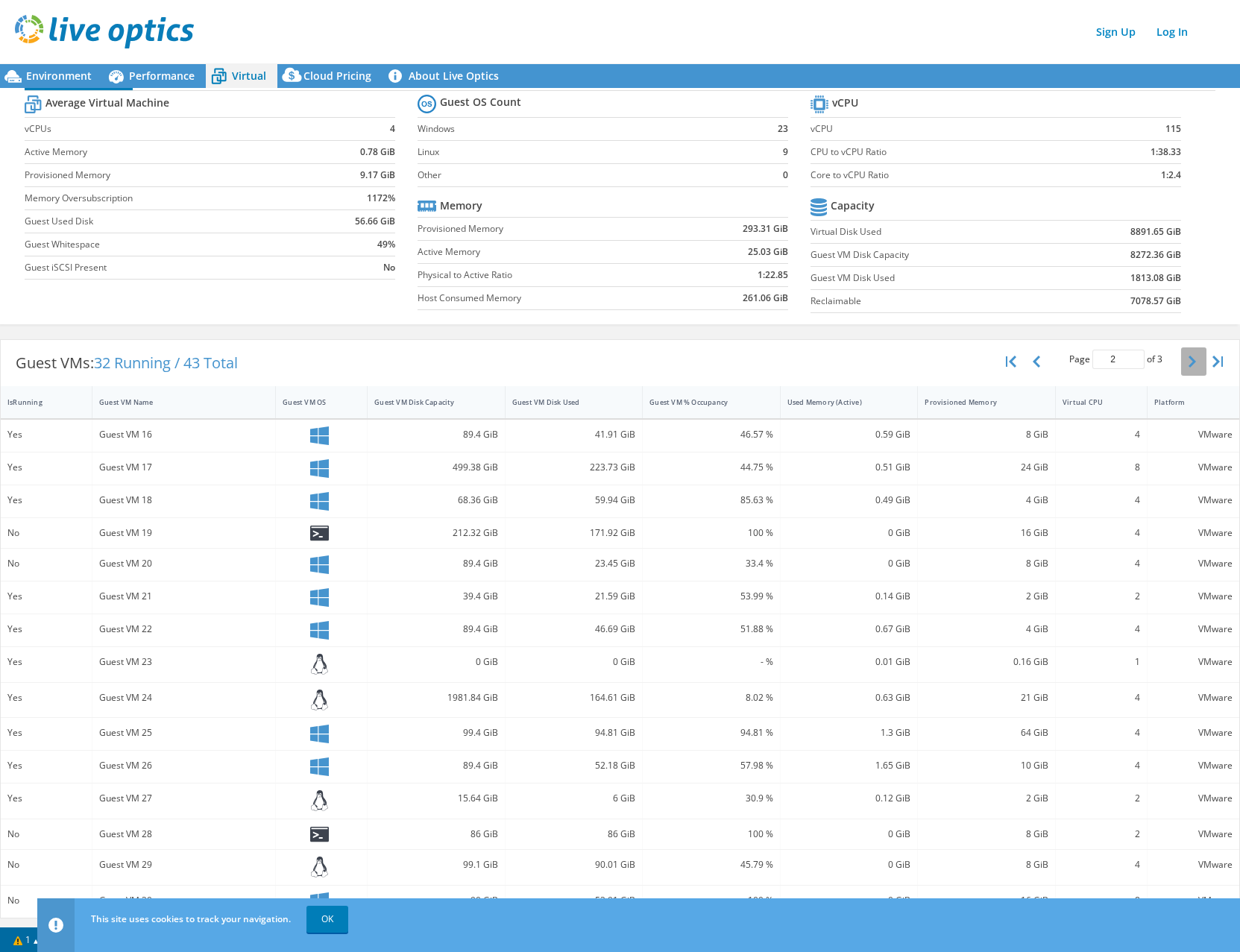
scroll to position [42, 0]
click at [1184, 360] on button "button" at bounding box center [1193, 361] width 25 height 28
type input "3"
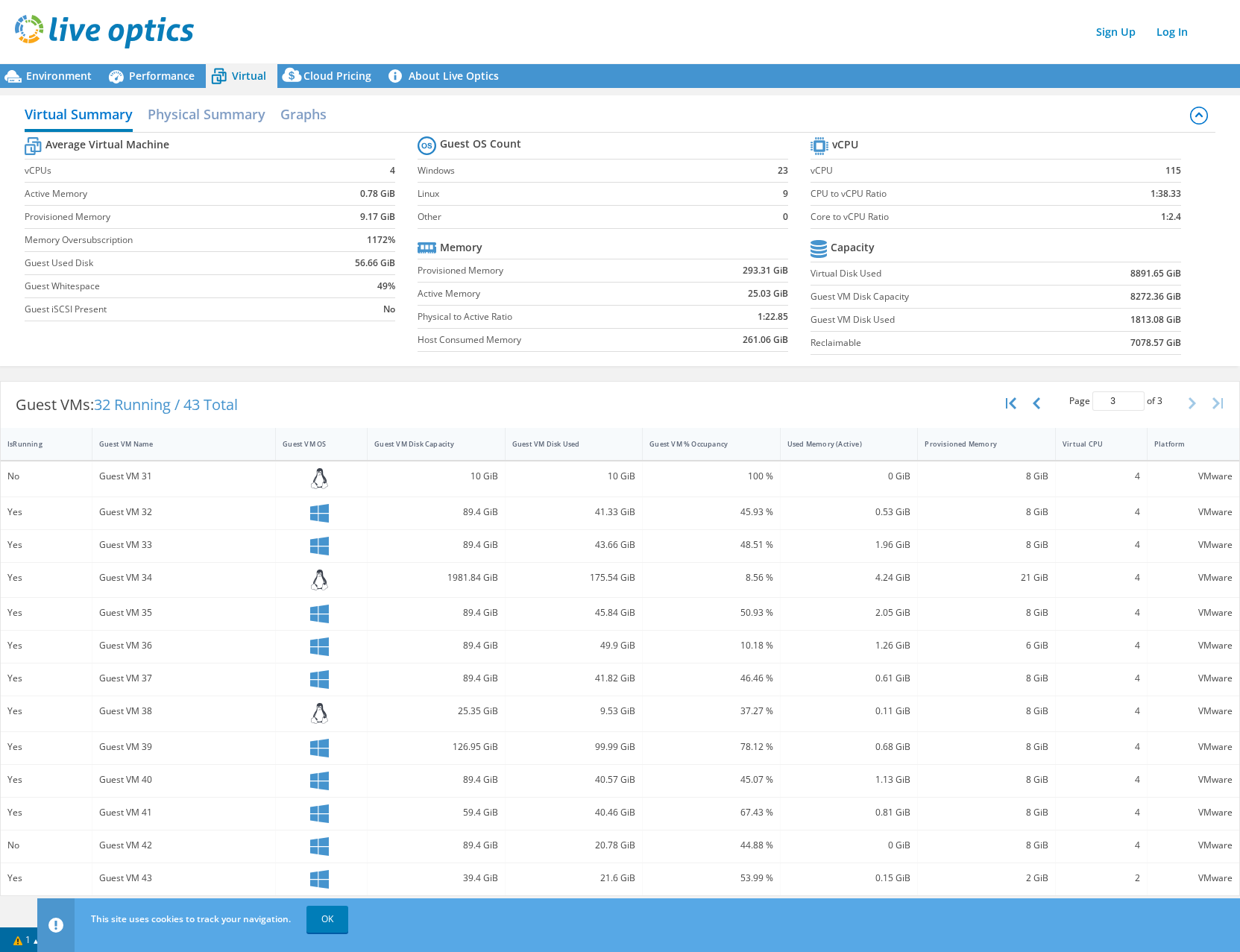
click at [1168, 172] on b "115" at bounding box center [1172, 170] width 16 height 15
drag, startPoint x: 351, startPoint y: 196, endPoint x: 401, endPoint y: 195, distance: 50.0
click at [401, 195] on section "Average Virtual Machine vCPUs 4 Active Memory 0.78 GiB Provisioned Memory 9.17 …" at bounding box center [220, 230] width 393 height 195
click at [400, 201] on section "Average Virtual Machine vCPUs 4 Active Memory 0.78 GiB Provisioned Memory 9.17 …" at bounding box center [220, 230] width 393 height 195
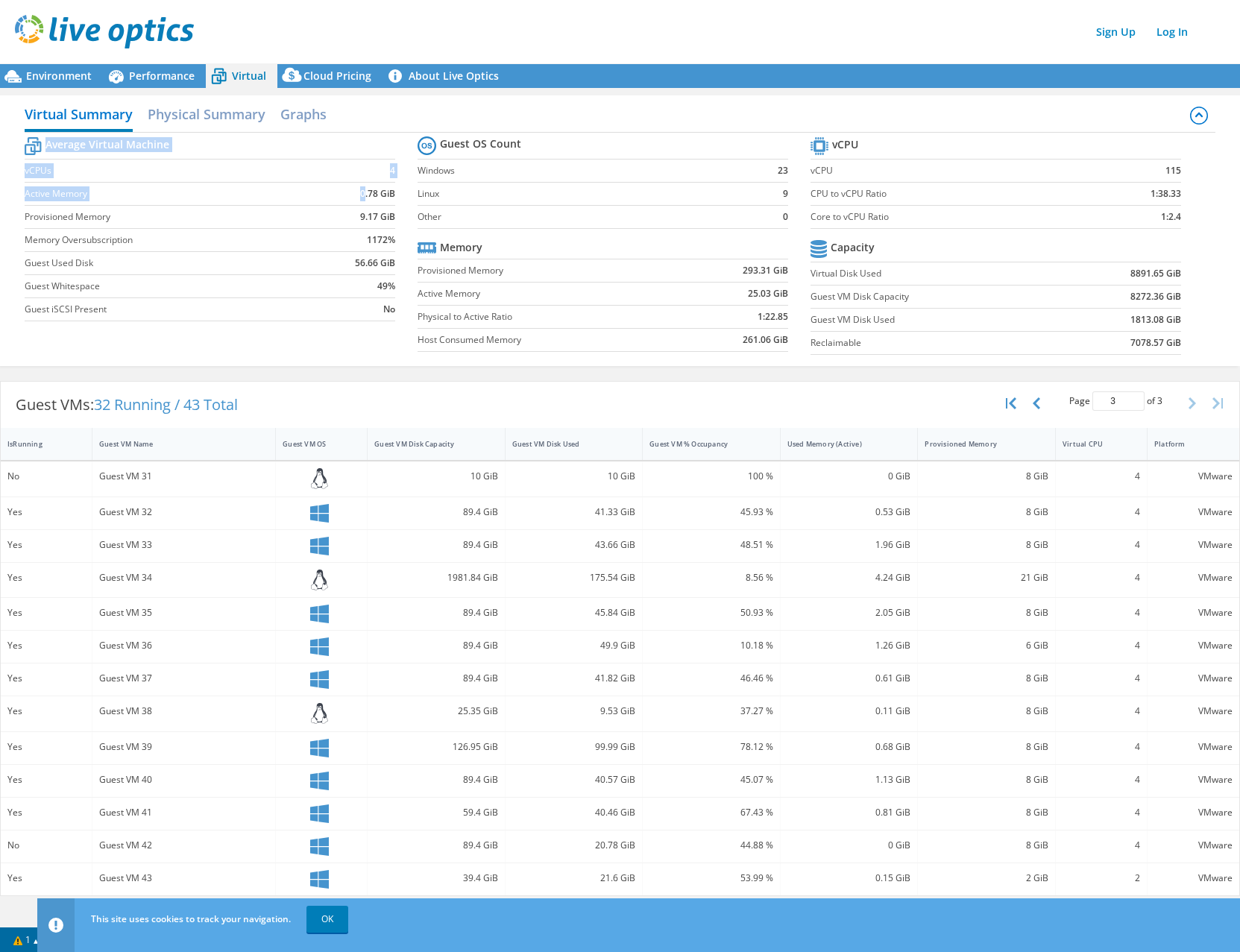
drag, startPoint x: 364, startPoint y: 198, endPoint x: 401, endPoint y: 195, distance: 37.1
click at [401, 195] on section "Average Virtual Machine vCPUs 4 Active Memory 0.78 GiB Provisioned Memory 9.17 …" at bounding box center [220, 230] width 393 height 195
drag, startPoint x: 401, startPoint y: 195, endPoint x: 354, endPoint y: 217, distance: 51.9
click at [354, 217] on td "9.17 GiB" at bounding box center [355, 217] width 80 height 24
drag, startPoint x: 351, startPoint y: 220, endPoint x: 407, endPoint y: 220, distance: 56.0
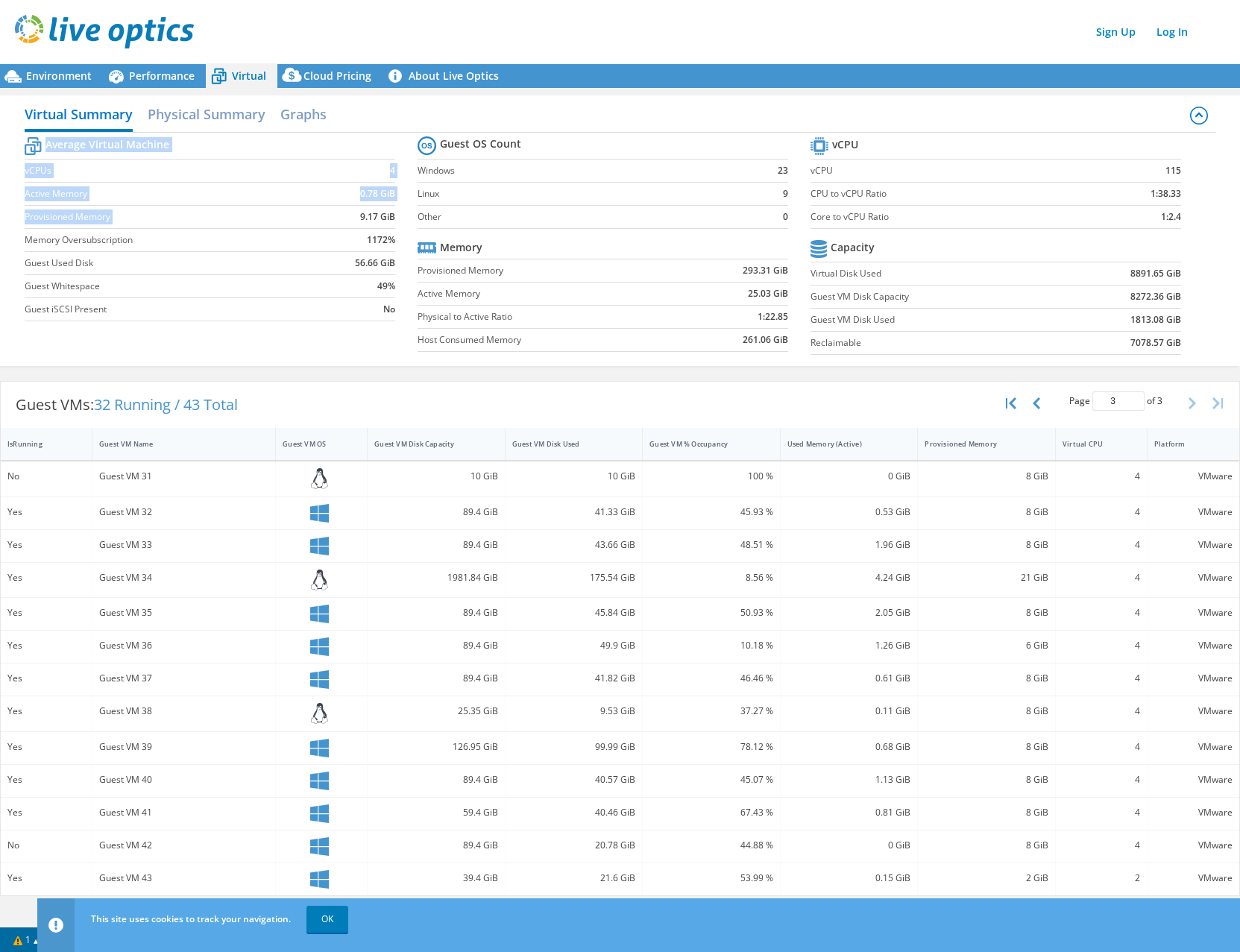
click at [407, 220] on section "Average Virtual Machine vCPUs 4 Active Memory 0.78 GiB Provisioned Memory 9.17 …" at bounding box center [220, 230] width 393 height 195
drag, startPoint x: 407, startPoint y: 220, endPoint x: 393, endPoint y: 220, distance: 14.0
click at [393, 220] on b "9.17 GiB" at bounding box center [378, 216] width 35 height 15
click at [360, 216] on b "9.17 GiB" at bounding box center [378, 216] width 35 height 15
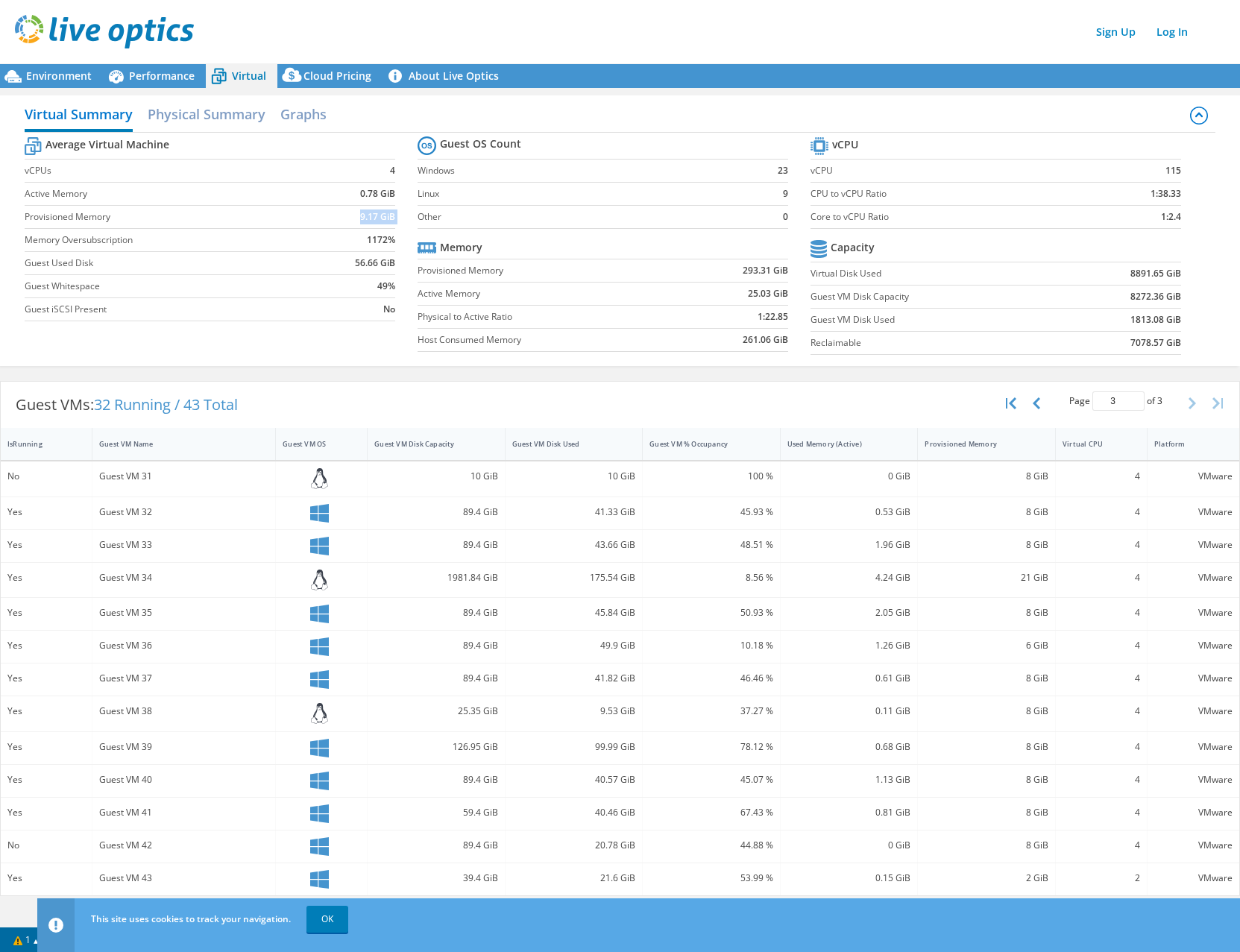
click at [360, 216] on b "9.17 GiB" at bounding box center [378, 216] width 35 height 15
drag, startPoint x: 360, startPoint y: 216, endPoint x: 353, endPoint y: 216, distance: 7.0
click at [353, 216] on td "9.17 GiB" at bounding box center [355, 217] width 80 height 24
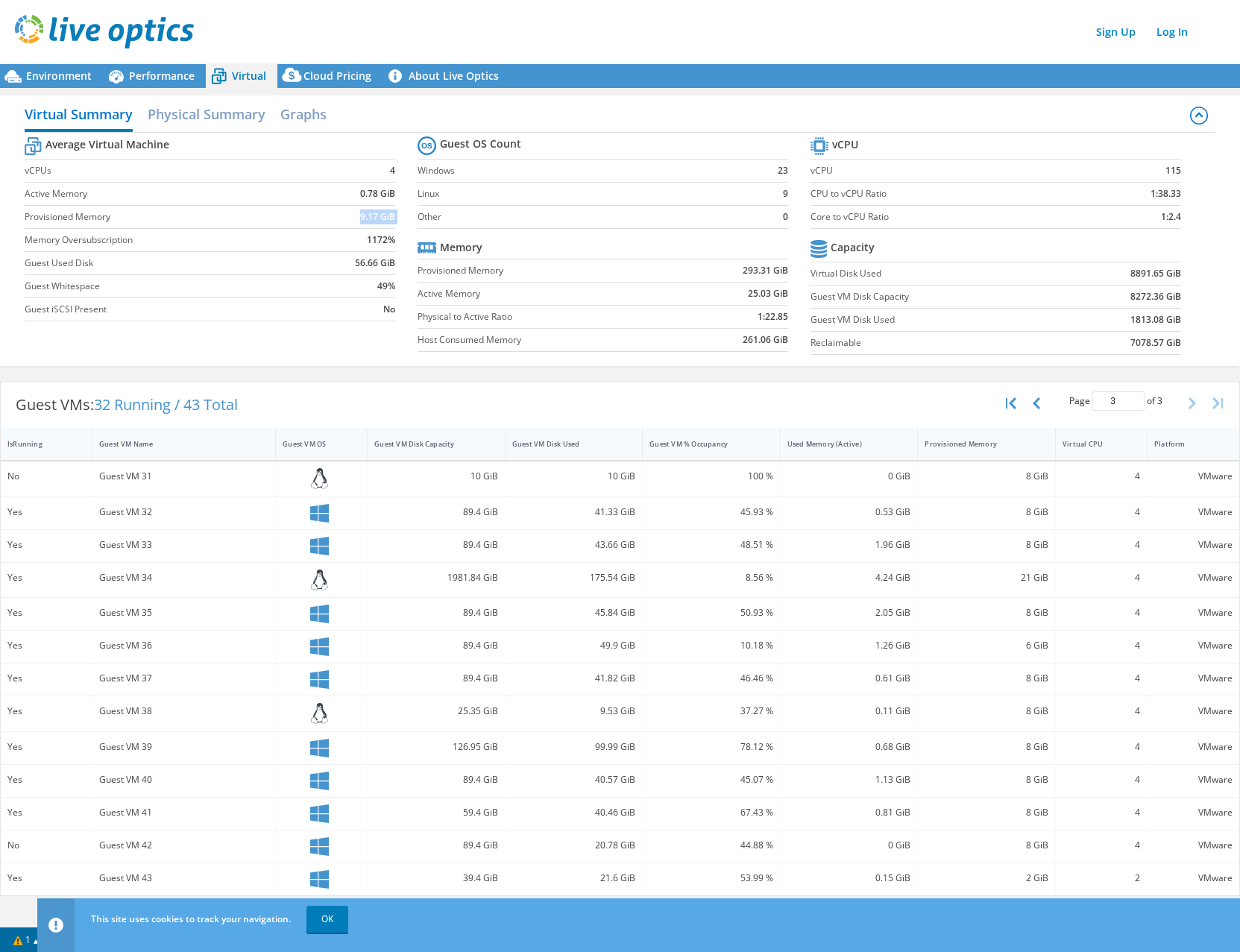
click at [353, 216] on td "9.17 GiB" at bounding box center [355, 217] width 80 height 24
drag, startPoint x: 357, startPoint y: 218, endPoint x: 395, endPoint y: 214, distance: 38.2
click at [395, 214] on td "9.17 GiB" at bounding box center [355, 217] width 80 height 24
click at [393, 216] on b "9.17 GiB" at bounding box center [378, 216] width 35 height 15
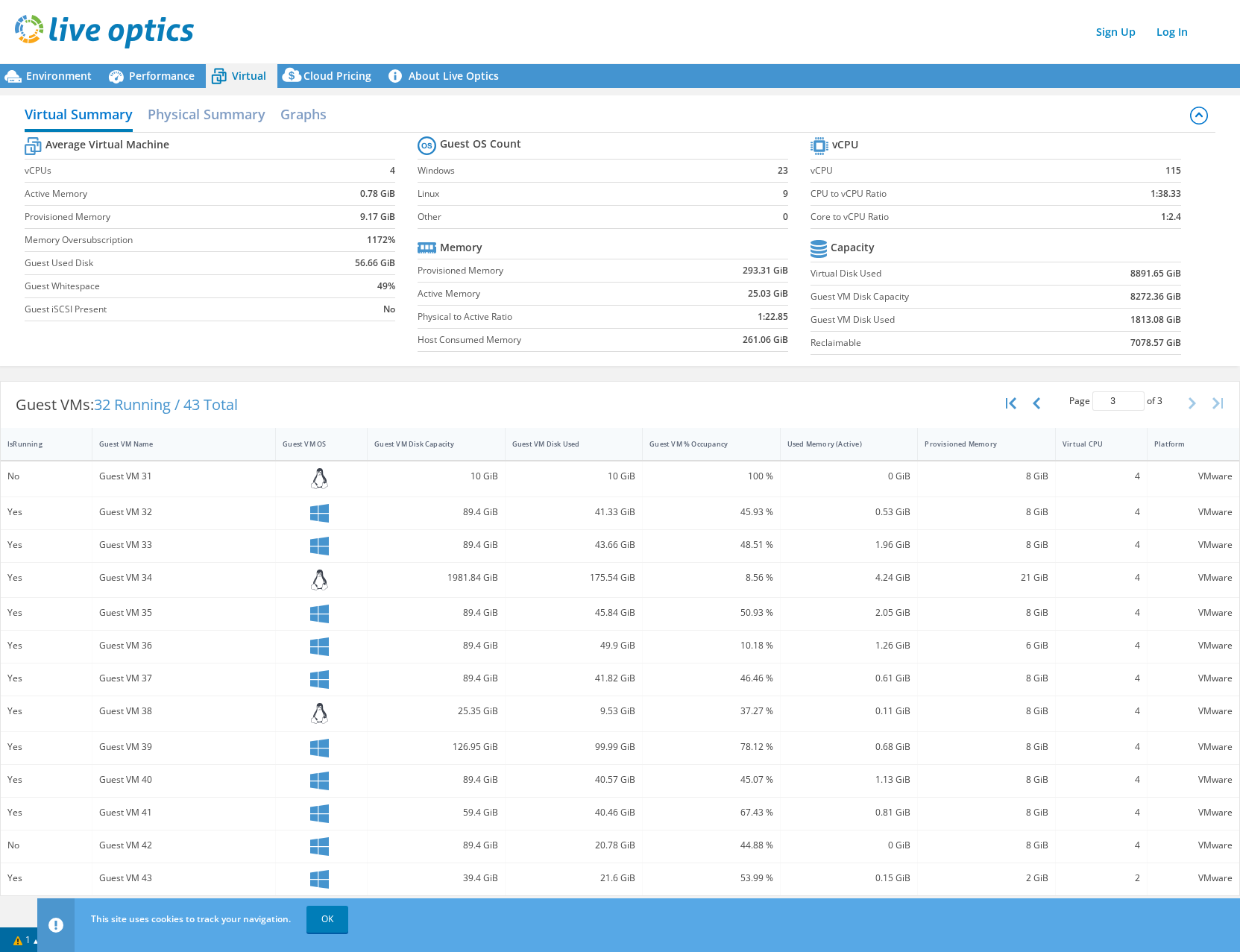
click at [393, 216] on b "9.17 GiB" at bounding box center [378, 216] width 35 height 15
click at [366, 222] on b "9.17 GiB" at bounding box center [378, 216] width 35 height 15
click at [350, 215] on td "9.17 GiB" at bounding box center [355, 217] width 80 height 24
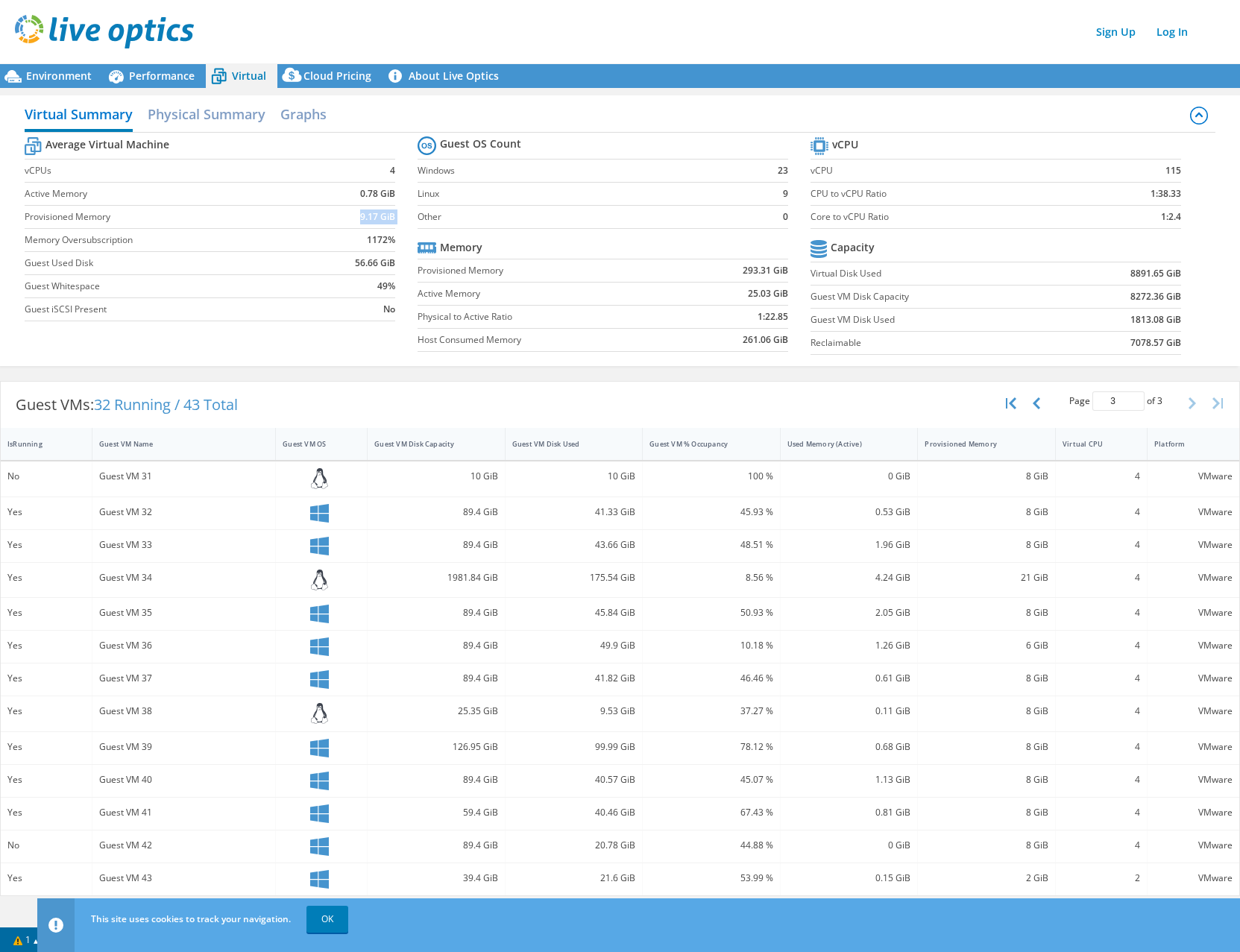
click at [350, 215] on td "9.17 GiB" at bounding box center [355, 217] width 80 height 24
click at [349, 216] on td "9.17 GiB" at bounding box center [355, 217] width 80 height 24
click at [82, 172] on label "vCPUs" at bounding box center [168, 170] width 289 height 15
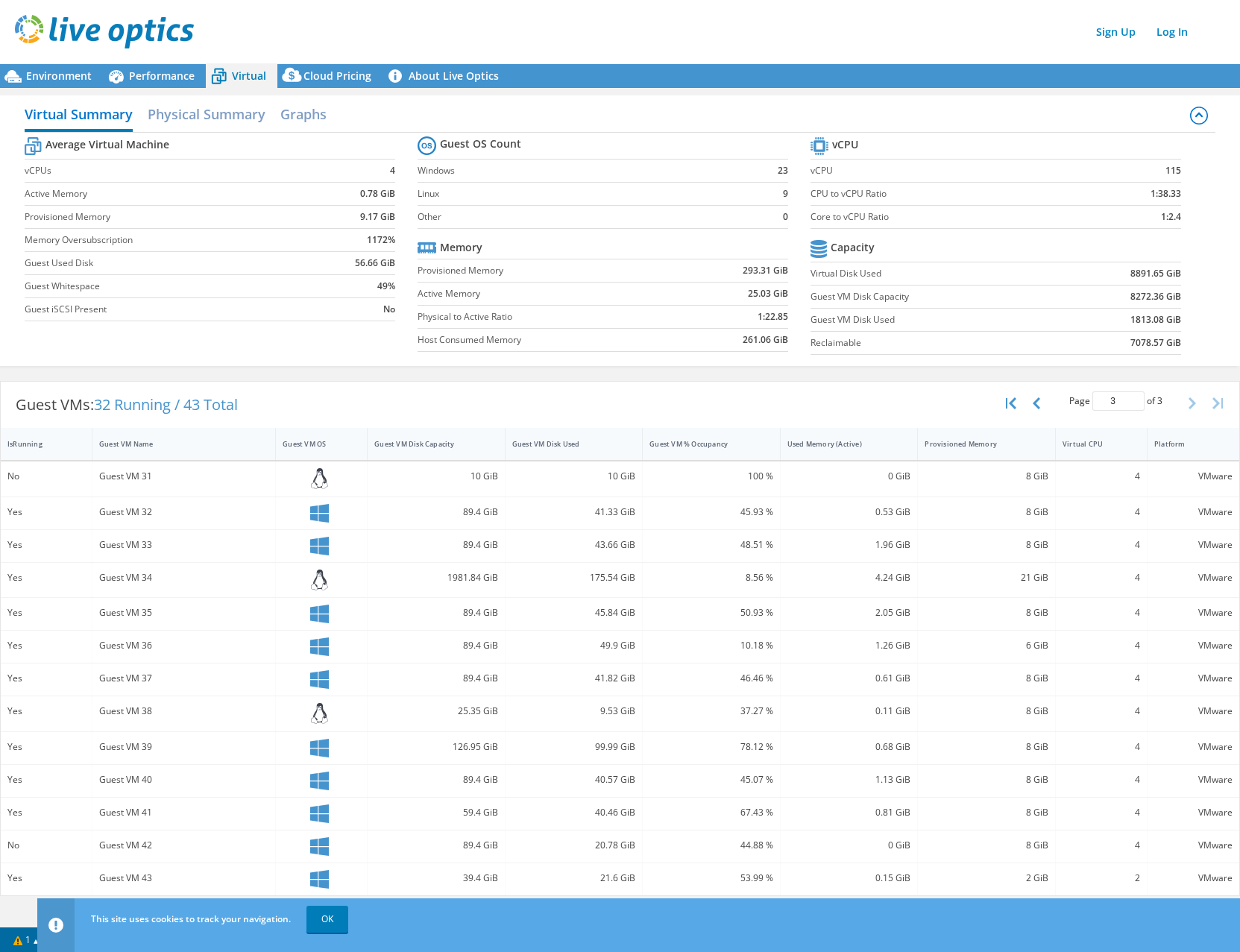
click at [82, 172] on label "vCPUs" at bounding box center [168, 170] width 289 height 15
drag, startPoint x: 350, startPoint y: 243, endPoint x: 392, endPoint y: 240, distance: 42.1
click at [392, 240] on td "1172%" at bounding box center [355, 241] width 80 height 24
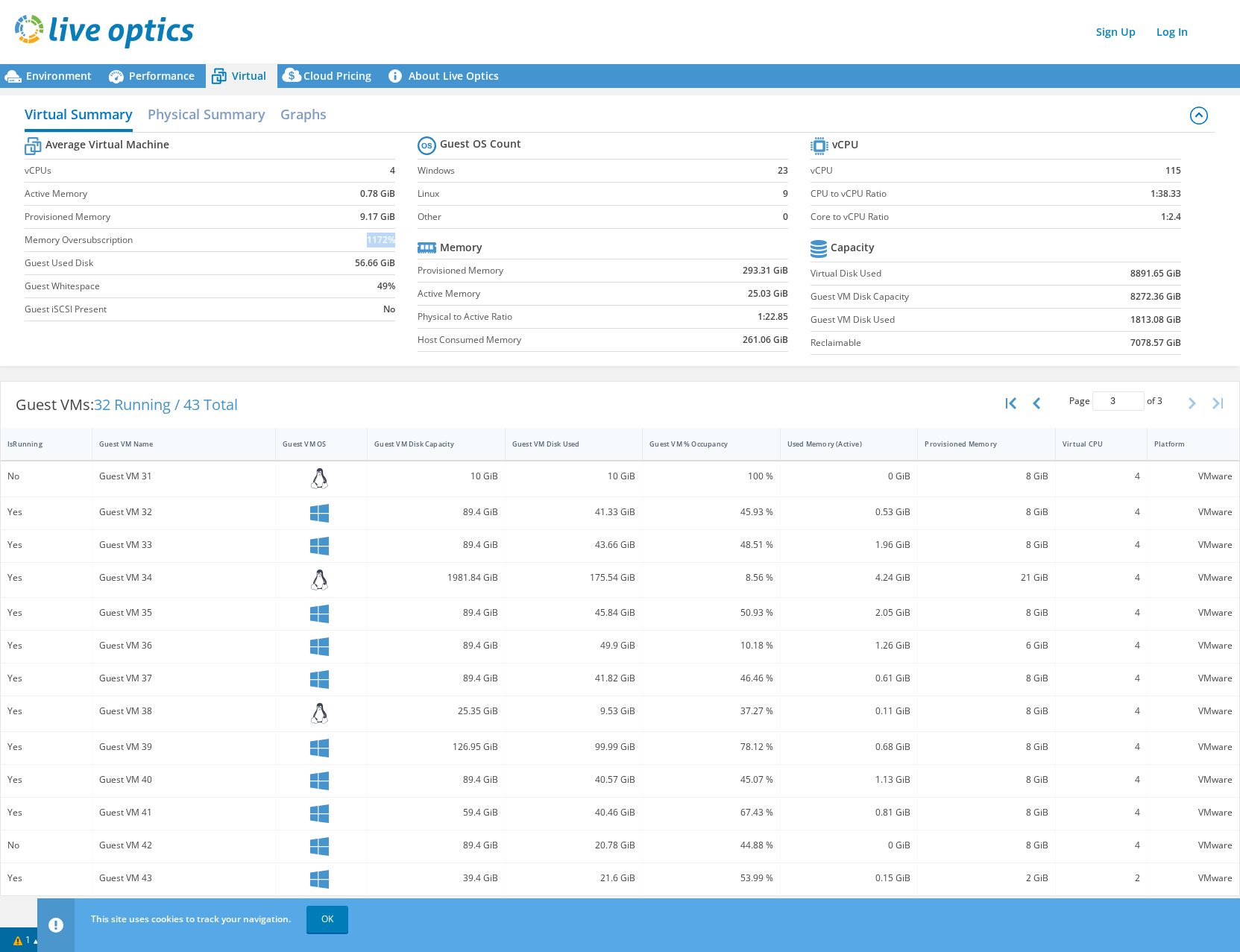
drag, startPoint x: 392, startPoint y: 240, endPoint x: 380, endPoint y: 235, distance: 13.0
click at [380, 235] on b "1172%" at bounding box center [380, 239] width 28 height 15
drag, startPoint x: 380, startPoint y: 235, endPoint x: 287, endPoint y: 269, distance: 99.0
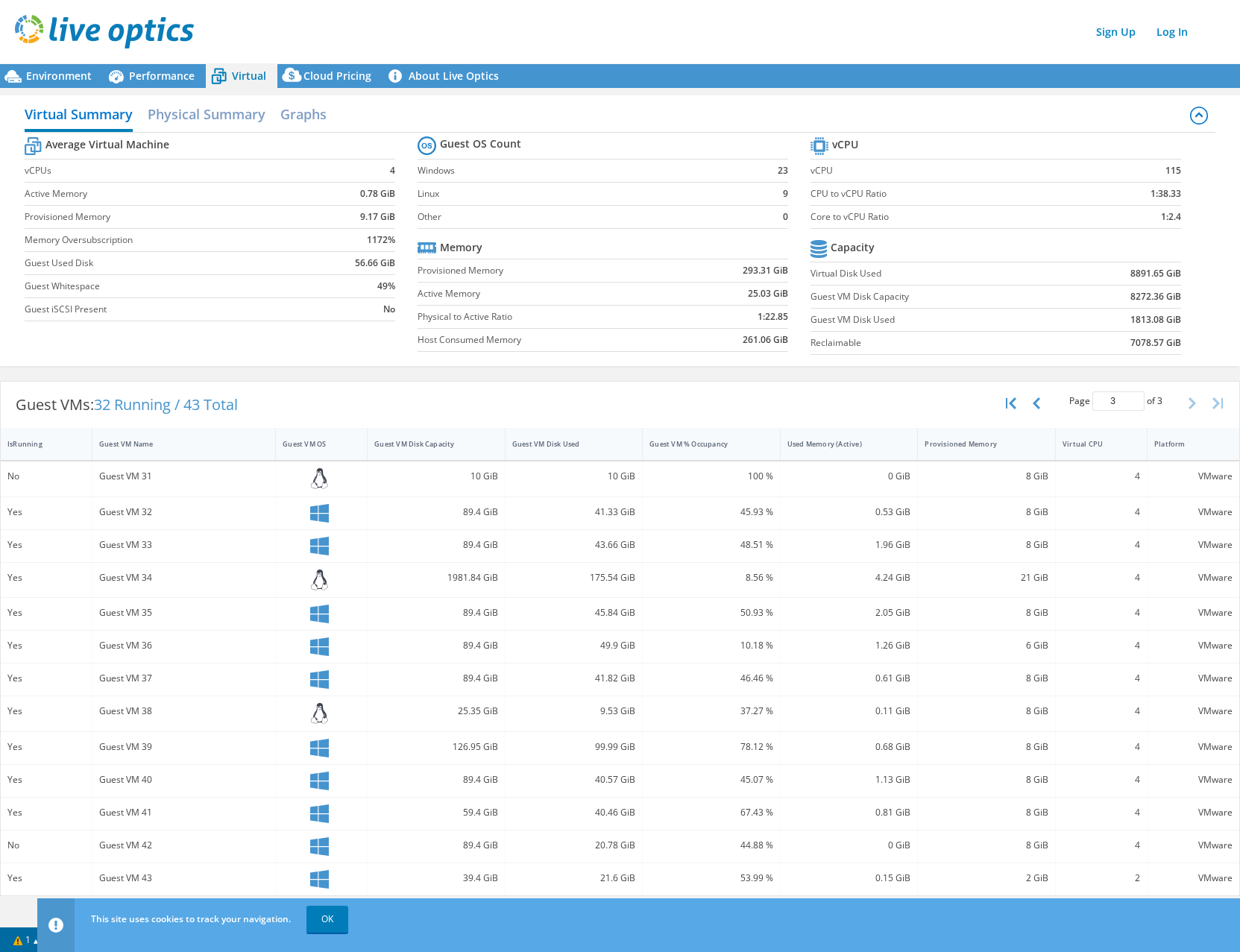
click at [287, 269] on label "Guest Used Disk" at bounding box center [168, 262] width 289 height 15
click at [657, 181] on td "Windows" at bounding box center [585, 171] width 336 height 24
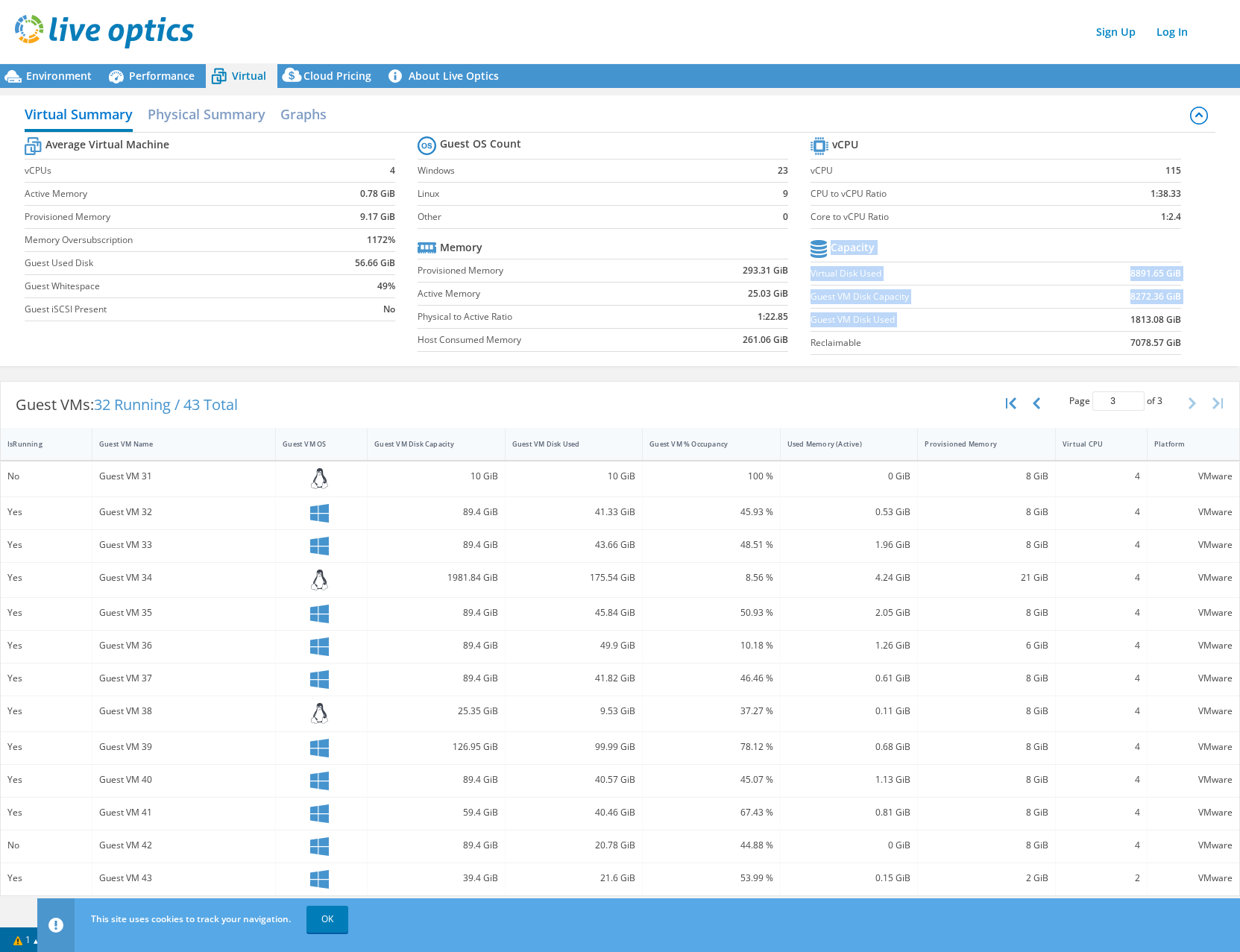
drag, startPoint x: 1124, startPoint y: 318, endPoint x: 1189, endPoint y: 319, distance: 65.0
click at [1189, 319] on section "vCPU vCPU 115 CPU to vCPU Ratio 1:38.33 Core to vCPU Ratio 1:2.4 Capacity Virtu…" at bounding box center [1006, 248] width 393 height 229
drag, startPoint x: 1189, startPoint y: 319, endPoint x: 1164, endPoint y: 319, distance: 25.0
click at [1164, 319] on b "1813.08 GiB" at bounding box center [1156, 319] width 51 height 15
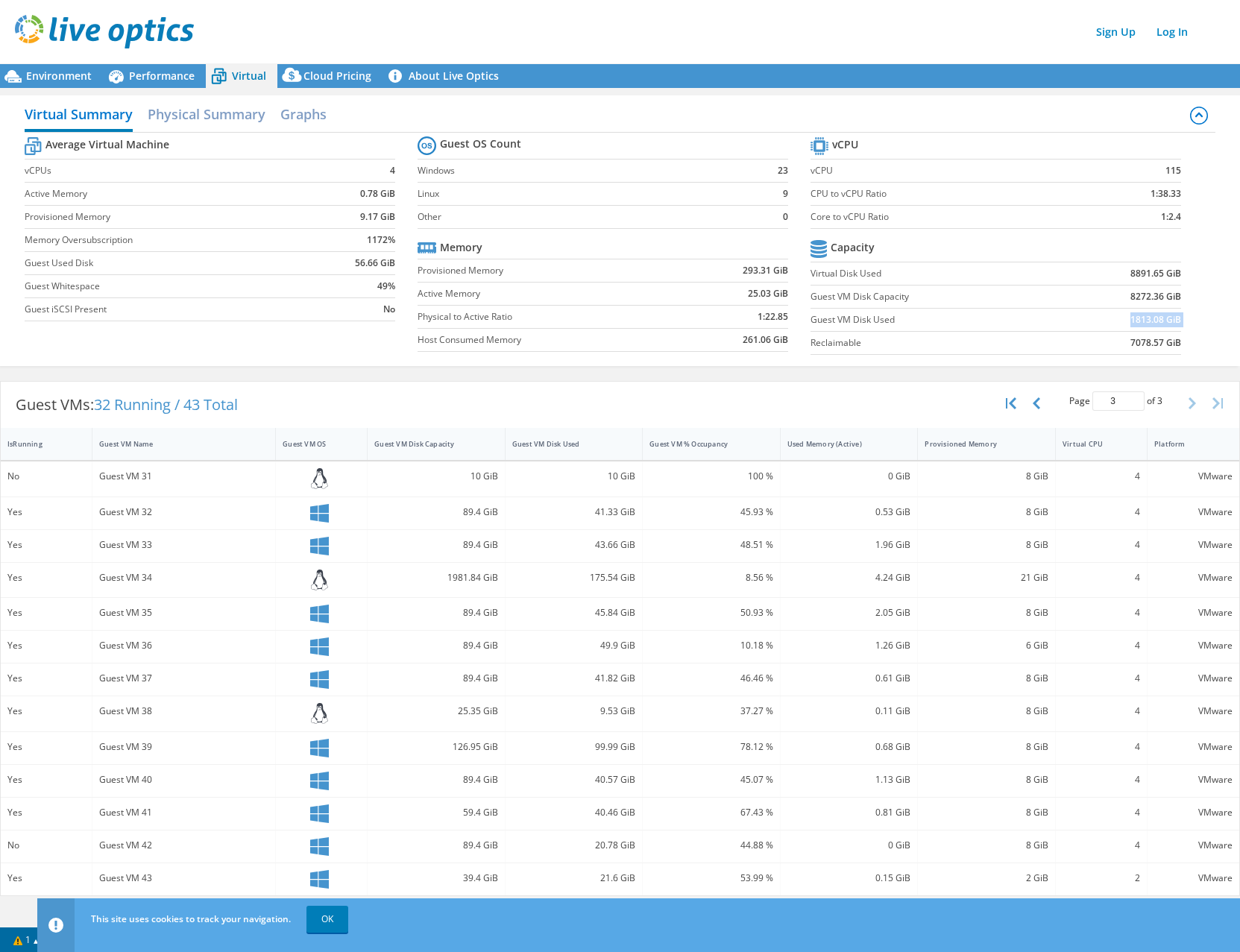
click at [1164, 319] on b "1813.08 GiB" at bounding box center [1156, 319] width 51 height 15
drag, startPoint x: 1164, startPoint y: 319, endPoint x: 1025, endPoint y: 309, distance: 139.4
click at [1025, 309] on td "Guest VM Disk Used" at bounding box center [935, 320] width 251 height 24
click at [191, 407] on span "32 Running / 43 Total" at bounding box center [166, 405] width 144 height 21
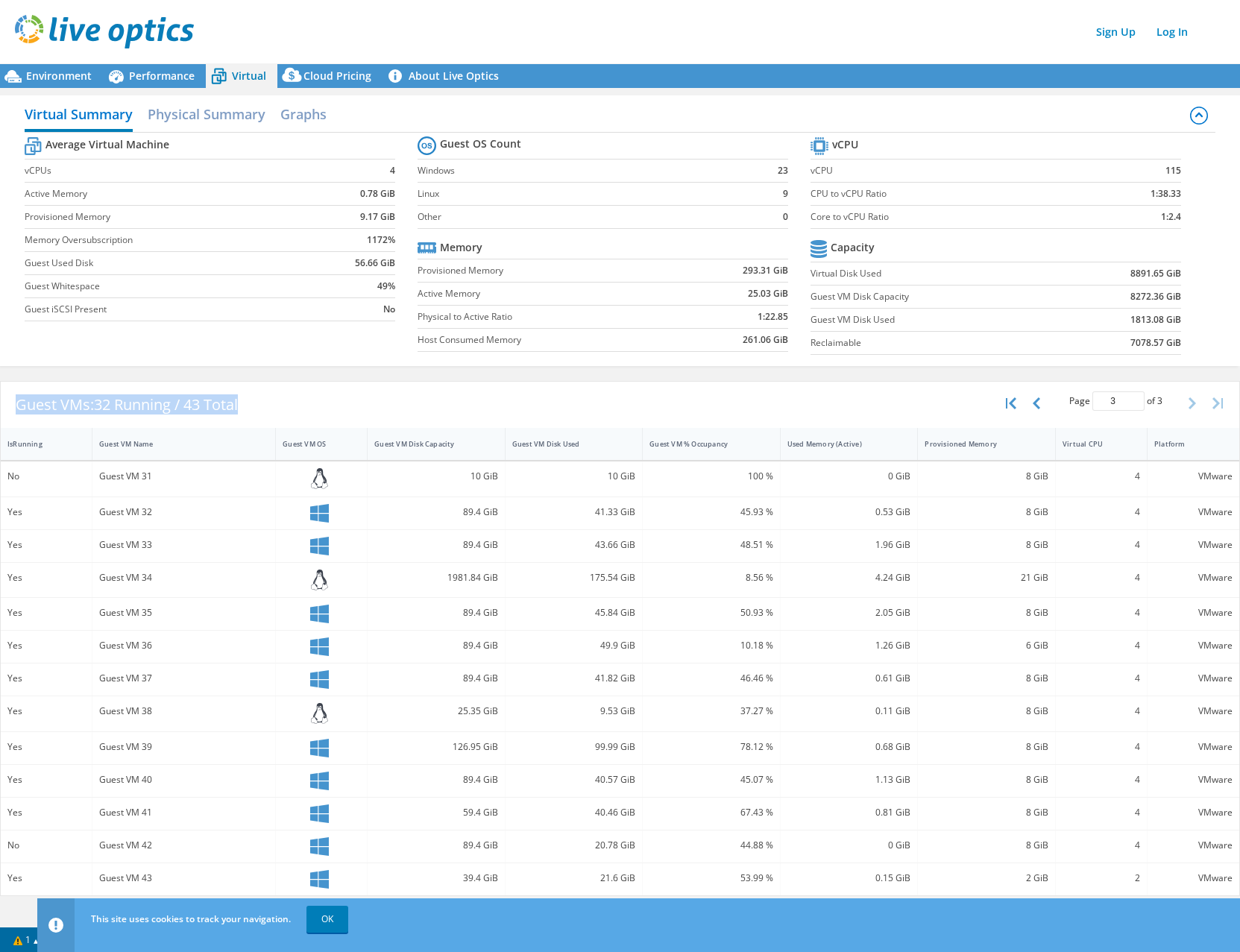
click at [191, 407] on span "32 Running / 43 Total" at bounding box center [166, 405] width 144 height 21
click at [192, 408] on span "32 Running / 43 Total" at bounding box center [166, 405] width 144 height 21
drag, startPoint x: 192, startPoint y: 408, endPoint x: 132, endPoint y: 401, distance: 60.4
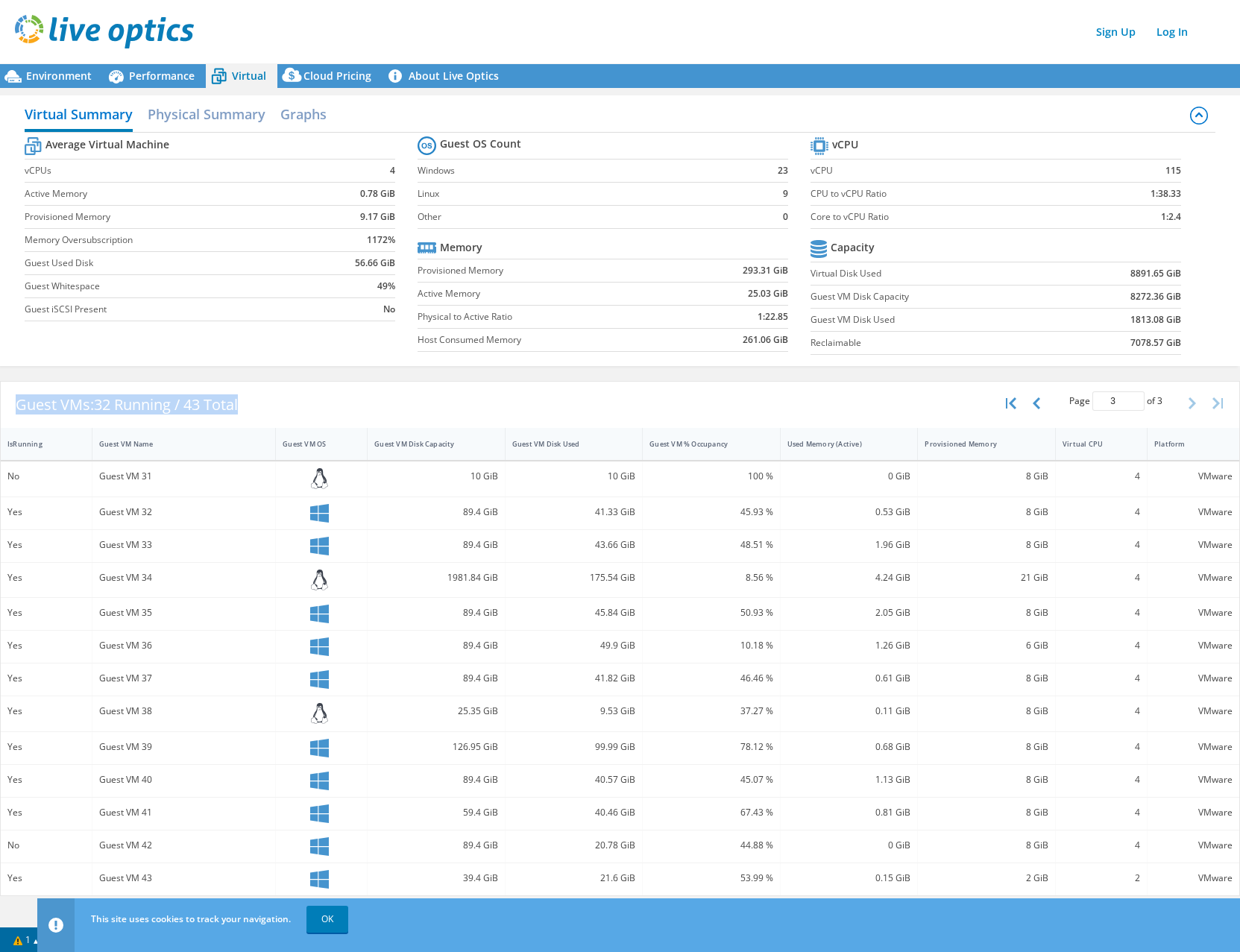
click at [132, 401] on span "32 Running / 43 Total" at bounding box center [166, 405] width 144 height 21
click at [133, 401] on span "32 Running / 43 Total" at bounding box center [166, 405] width 144 height 21
click at [139, 398] on span "32 Running / 43 Total" at bounding box center [166, 405] width 144 height 21
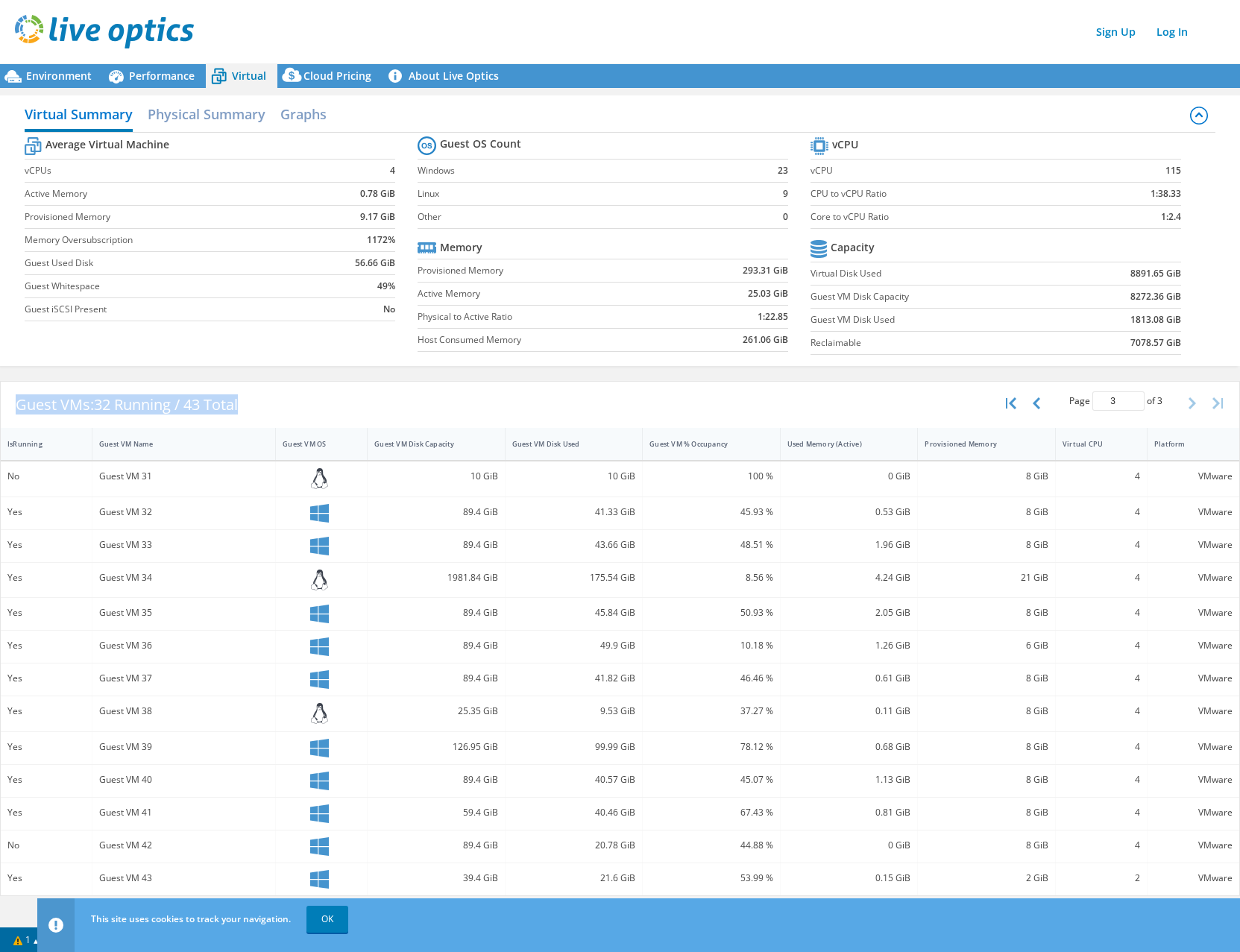
click at [139, 398] on span "32 Running / 43 Total" at bounding box center [166, 405] width 144 height 21
drag, startPoint x: 139, startPoint y: 398, endPoint x: 131, endPoint y: 404, distance: 10.0
click at [131, 404] on span "32 Running / 43 Total" at bounding box center [166, 405] width 144 height 21
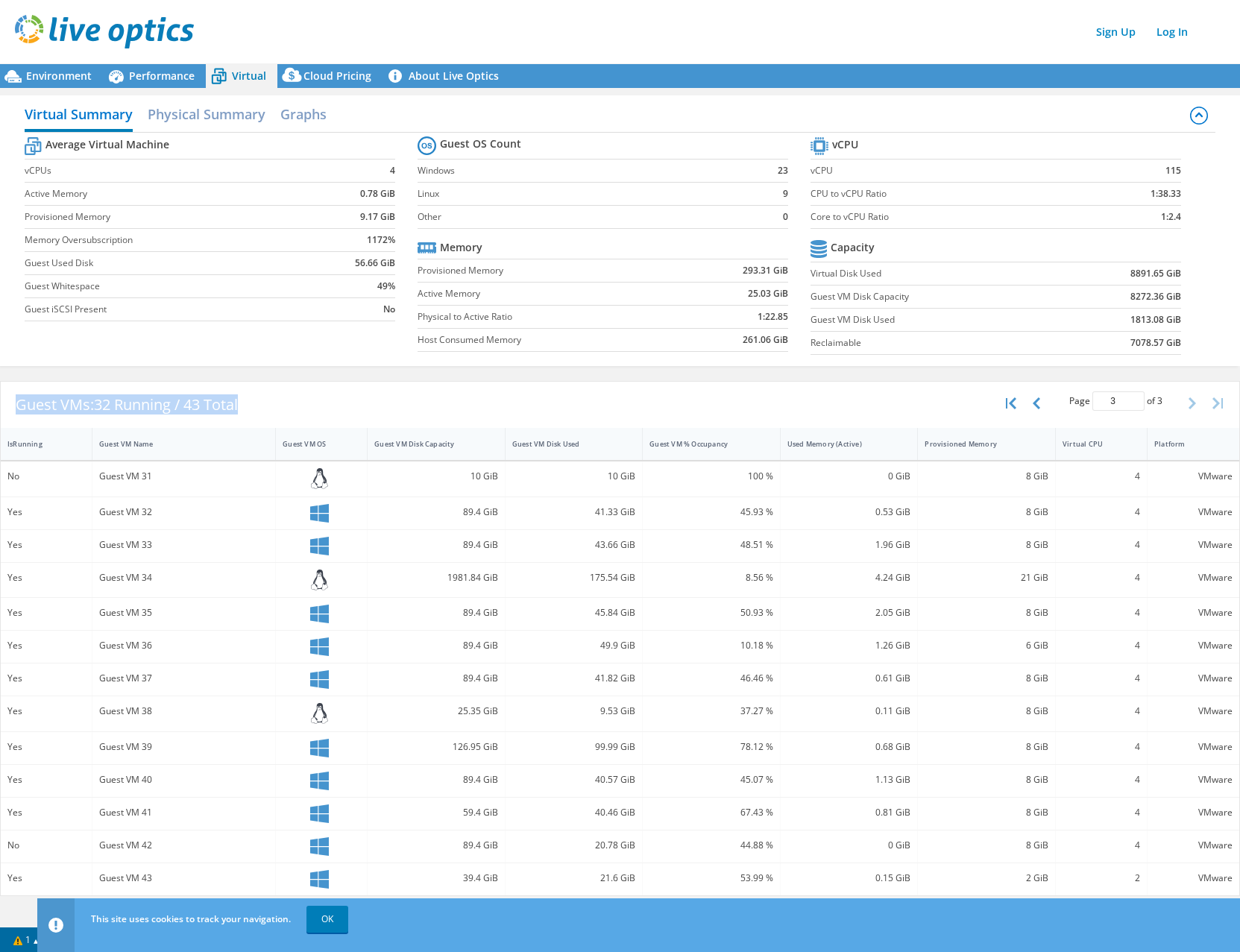
click at [131, 404] on span "32 Running / 43 Total" at bounding box center [166, 405] width 144 height 21
drag, startPoint x: 353, startPoint y: 267, endPoint x: 380, endPoint y: 268, distance: 27.0
click at [380, 268] on td "56.66 GiB" at bounding box center [355, 263] width 80 height 24
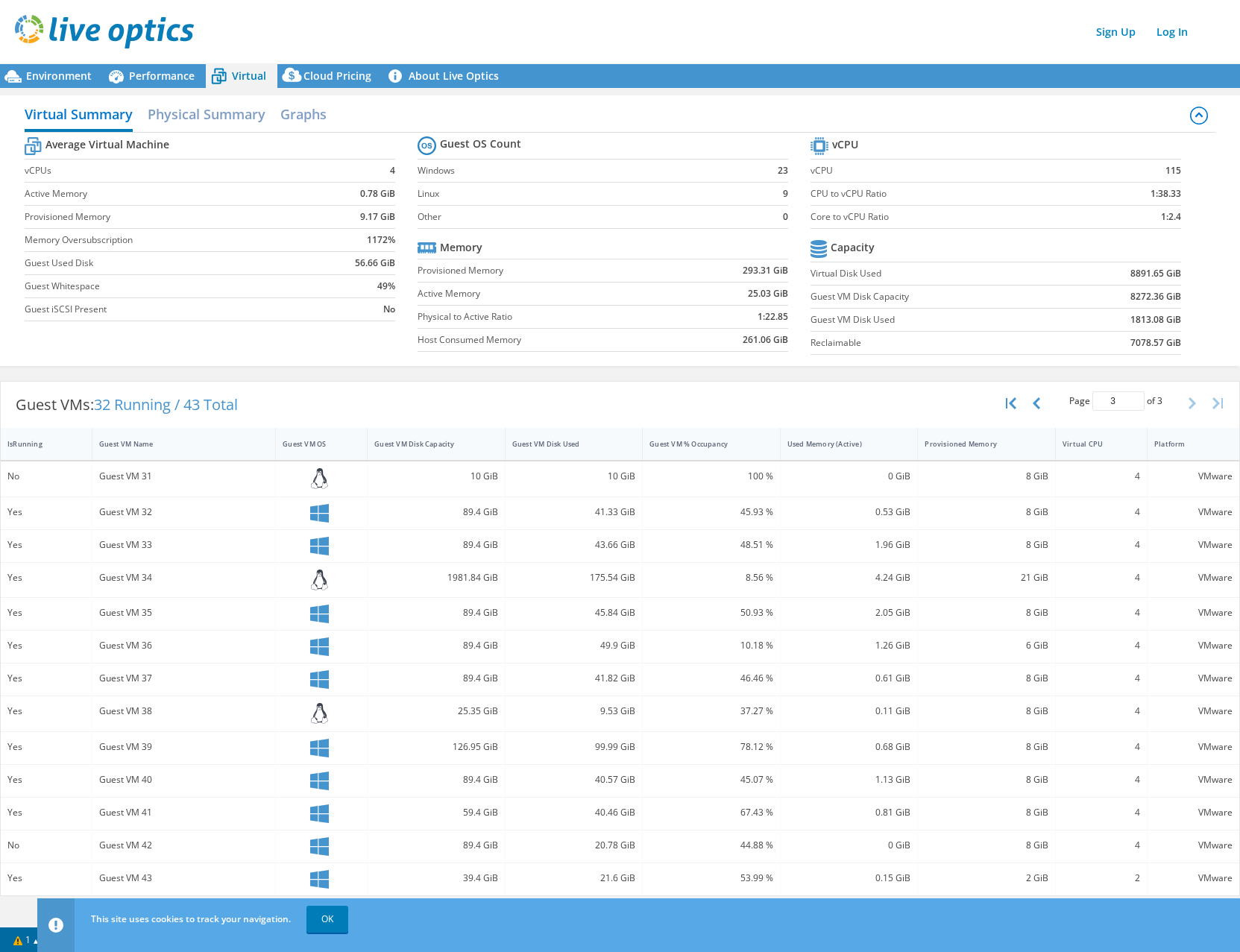
drag, startPoint x: 380, startPoint y: 268, endPoint x: 383, endPoint y: 305, distance: 37.1
click at [383, 305] on b "No" at bounding box center [389, 309] width 12 height 15
click at [157, 78] on span "Performance" at bounding box center [162, 75] width 66 height 14
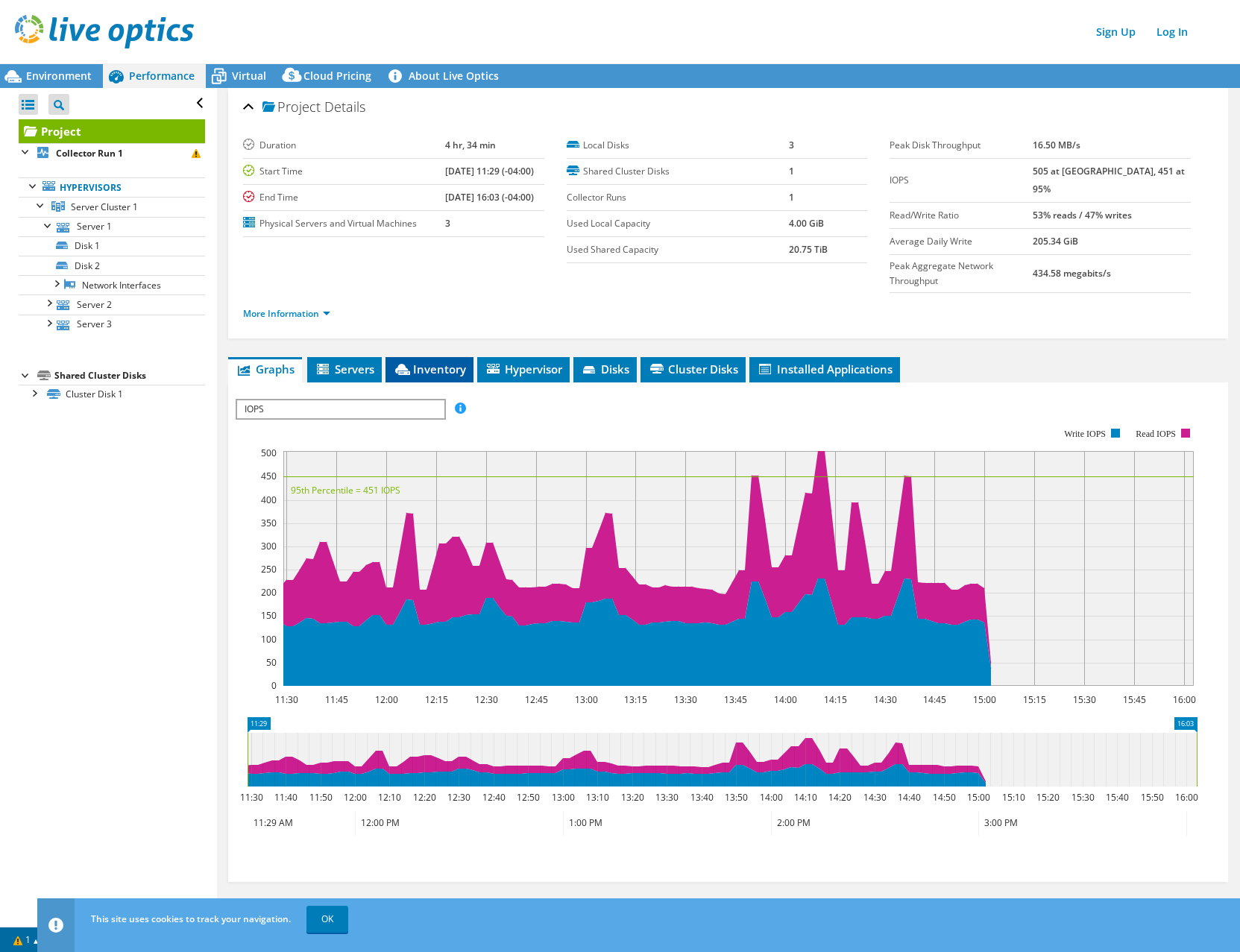
click at [419, 361] on span "Inventory" at bounding box center [429, 368] width 73 height 15
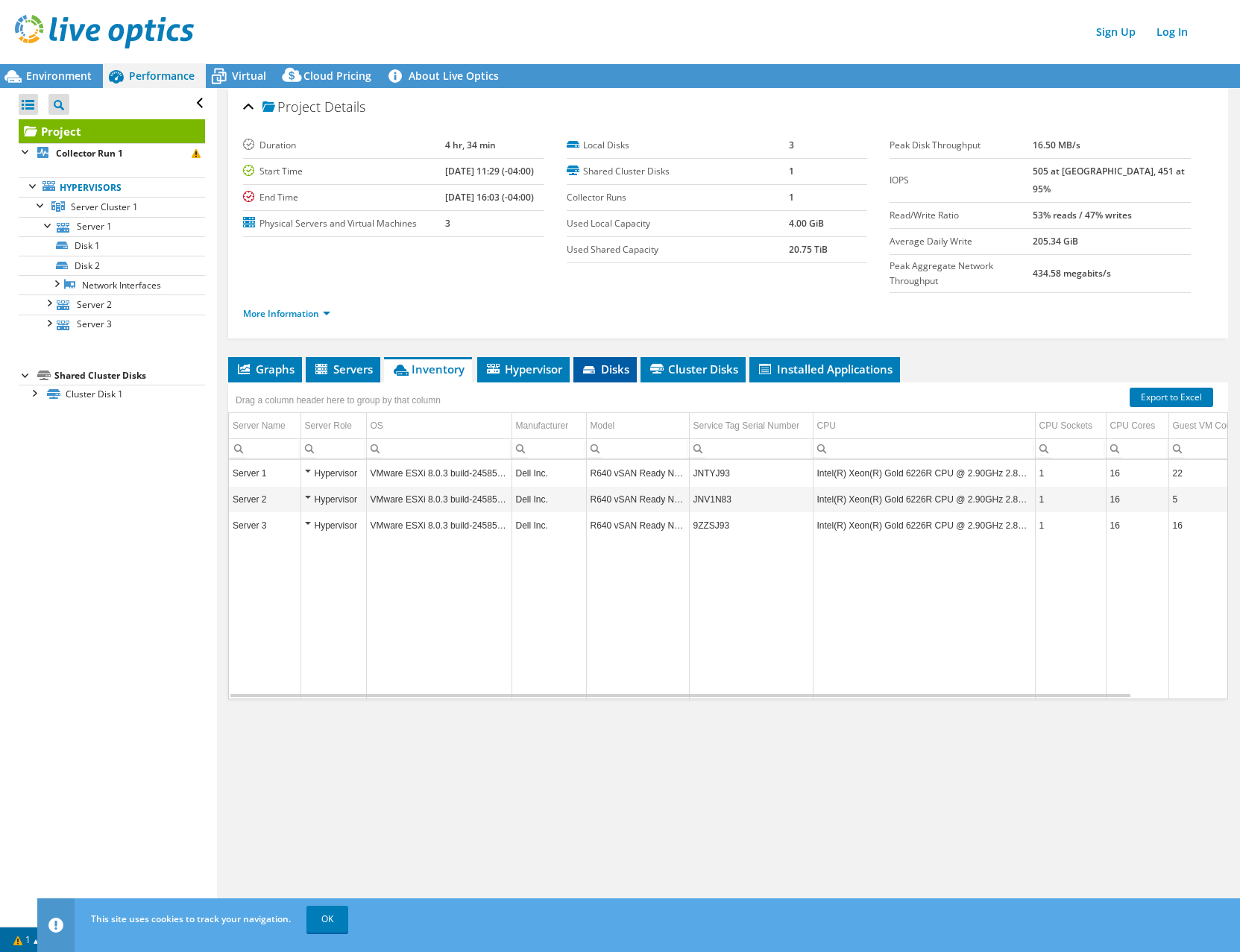
click at [609, 361] on span "Disks" at bounding box center [604, 368] width 48 height 15
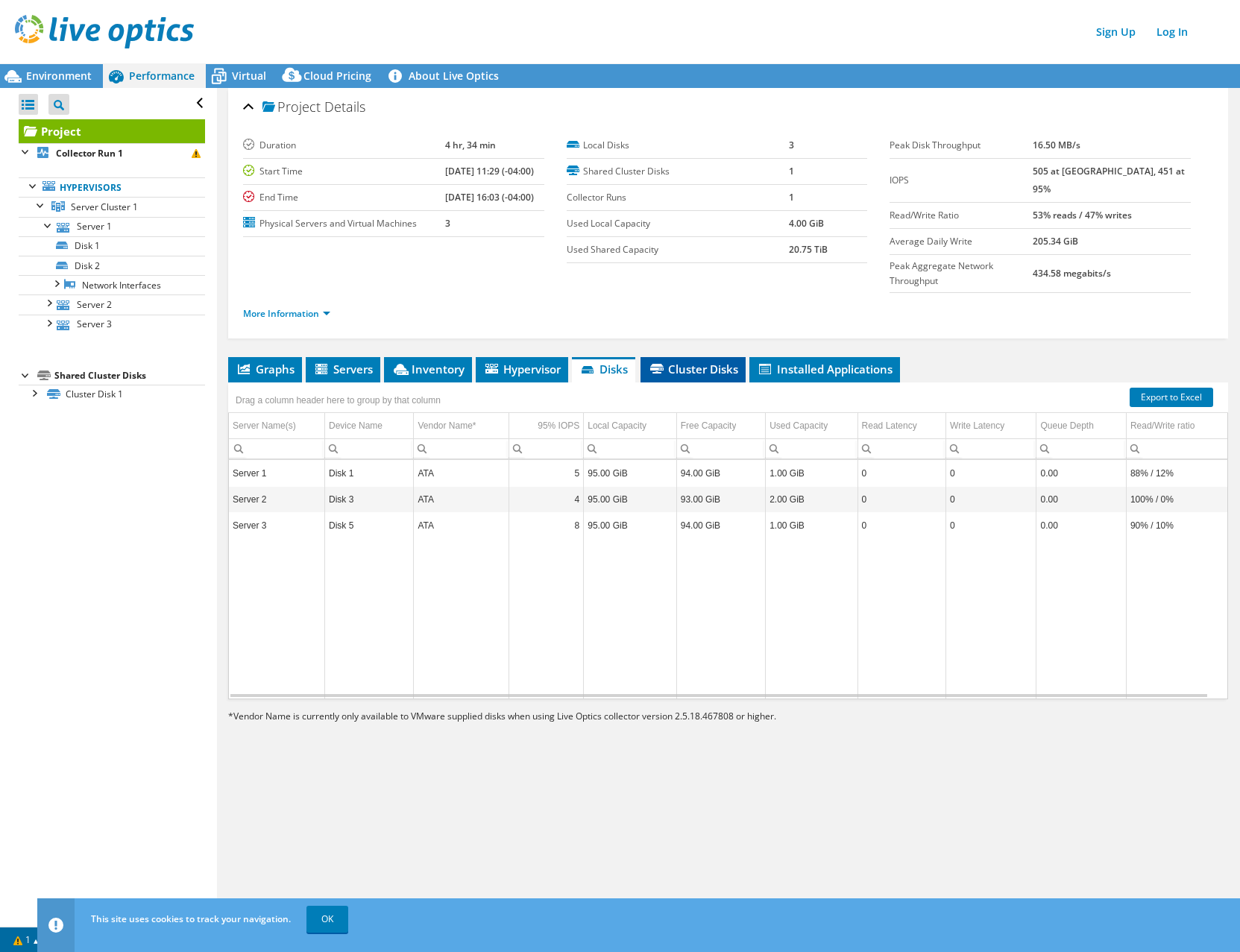
click at [691, 361] on span "Cluster Disks" at bounding box center [692, 368] width 90 height 15
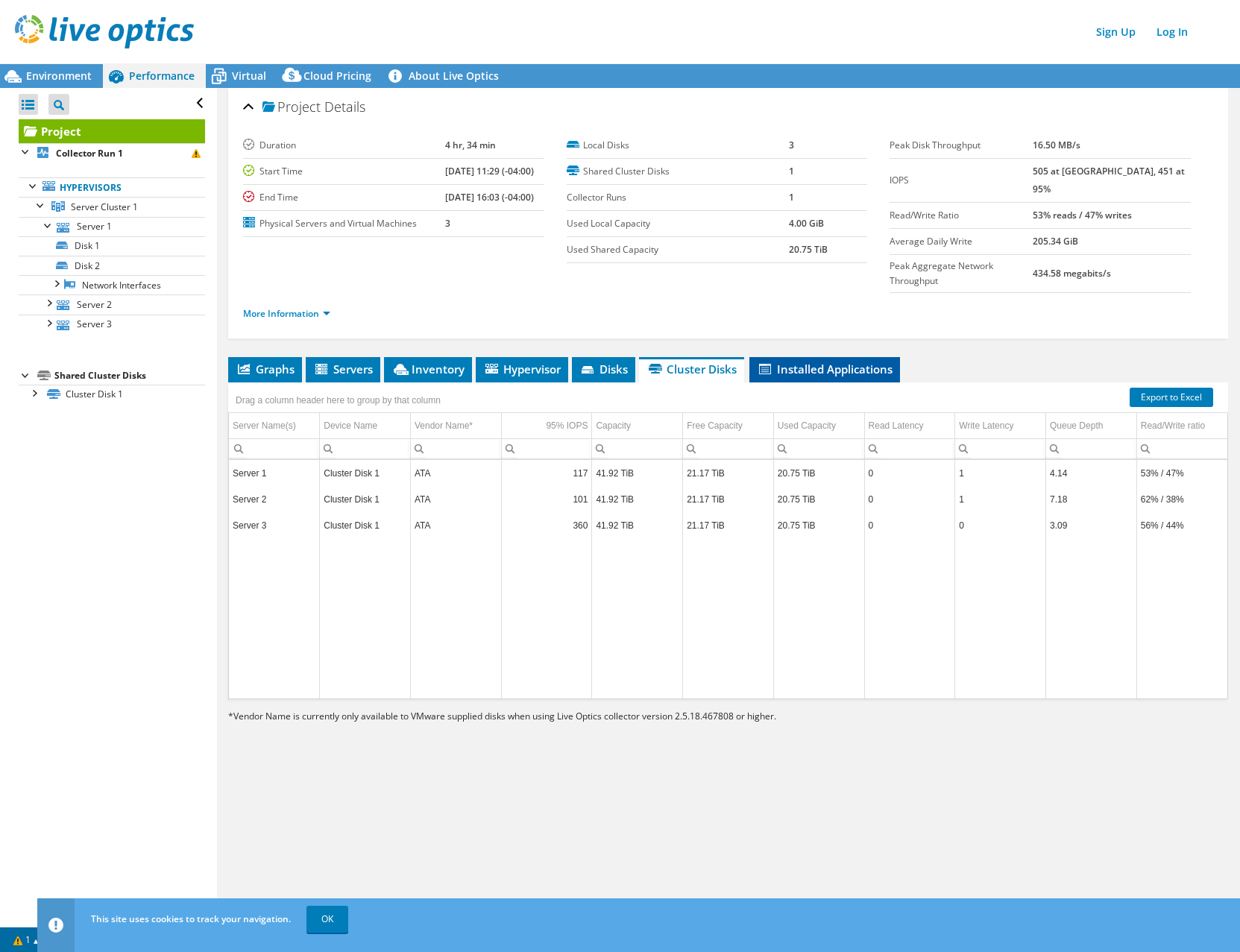
click at [790, 361] on span "Installed Applications" at bounding box center [824, 368] width 136 height 15
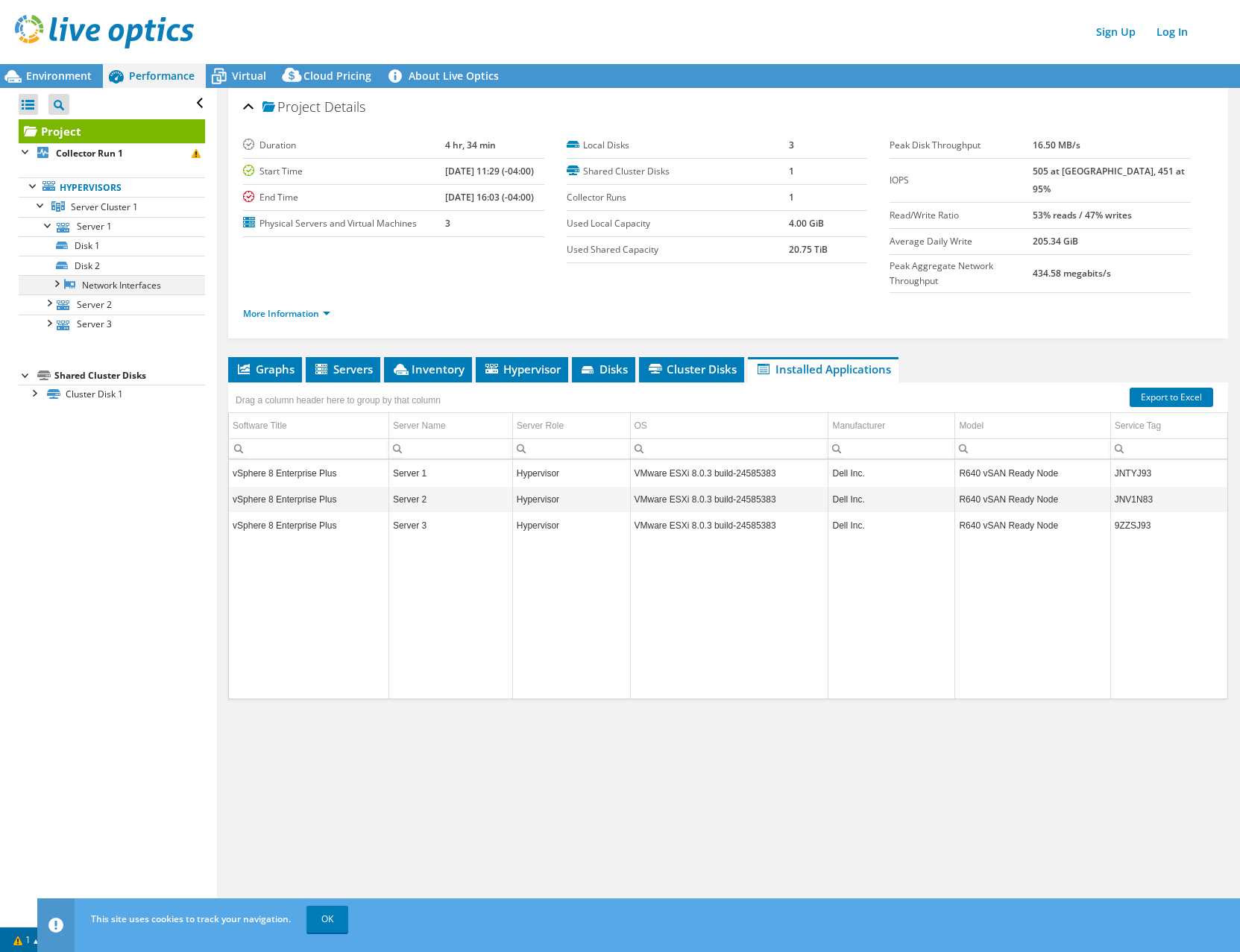
click at [55, 281] on div at bounding box center [55, 282] width 15 height 15
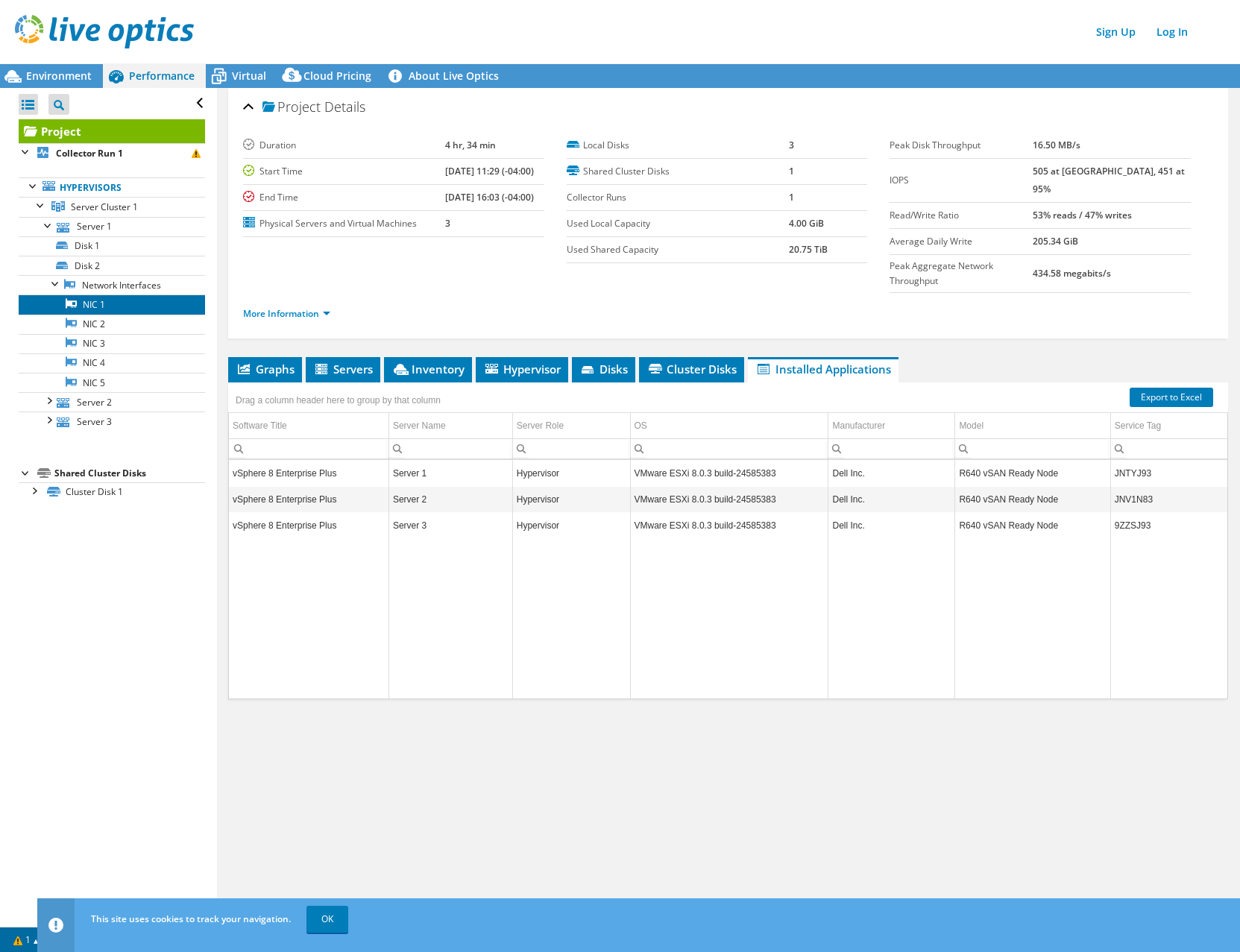
click at [78, 304] on link "NIC 1" at bounding box center [112, 305] width 186 height 20
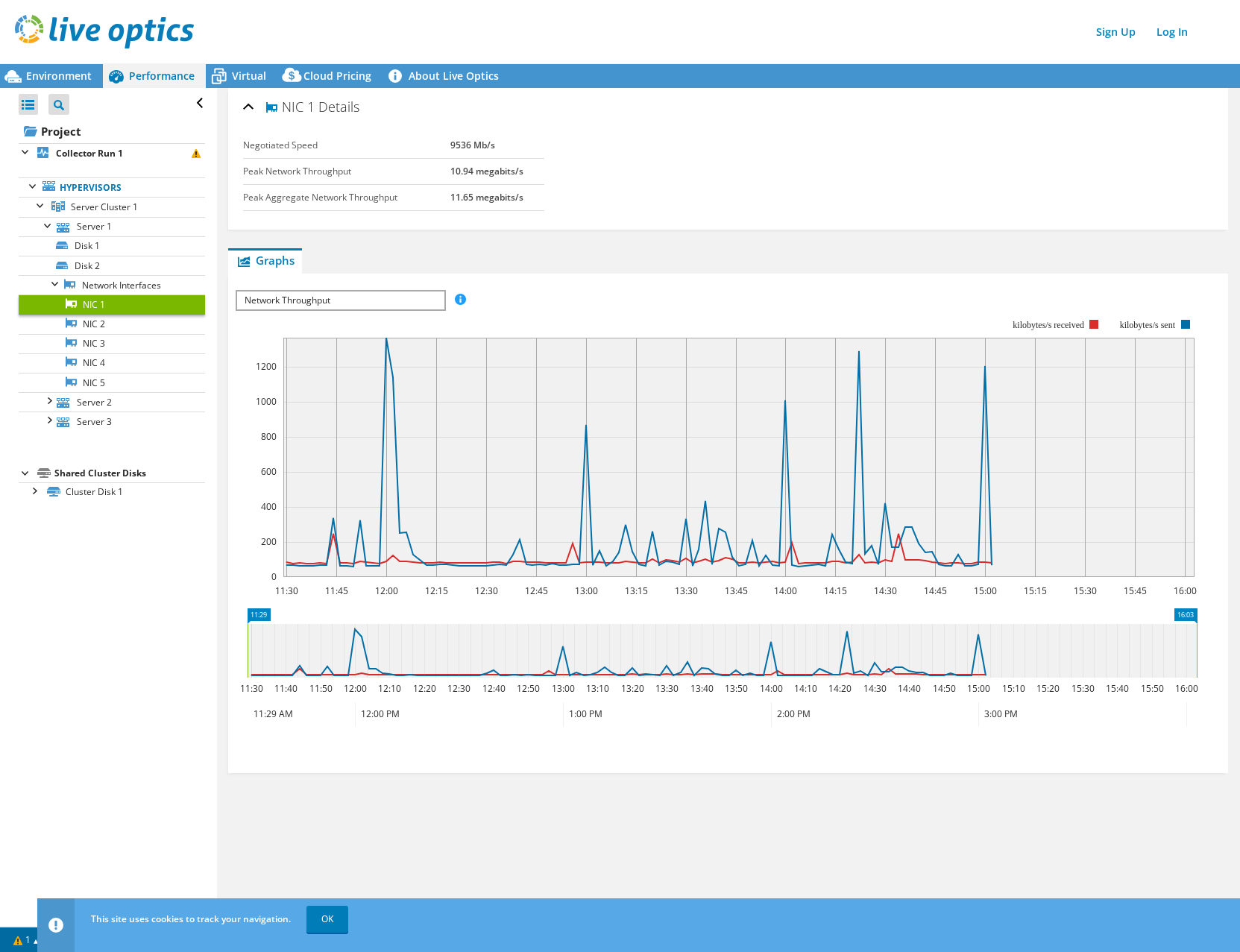
click at [329, 295] on span "Network Throughput" at bounding box center [340, 301] width 207 height 18
click at [85, 324] on link "NIC 2" at bounding box center [112, 324] width 186 height 20
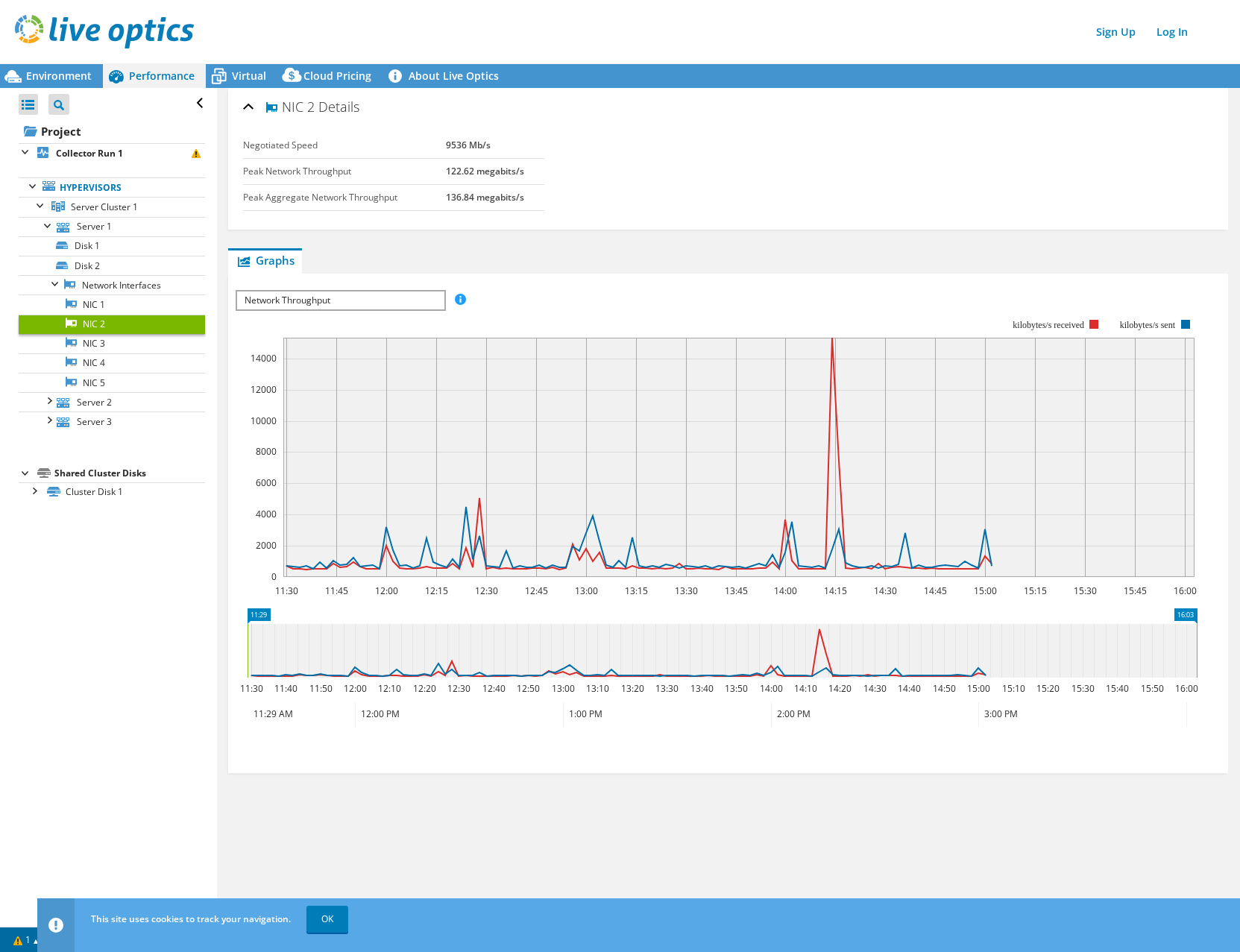
click at [269, 292] on span "Network Throughput" at bounding box center [340, 301] width 207 height 18
click at [79, 337] on link "NIC 3" at bounding box center [112, 344] width 186 height 20
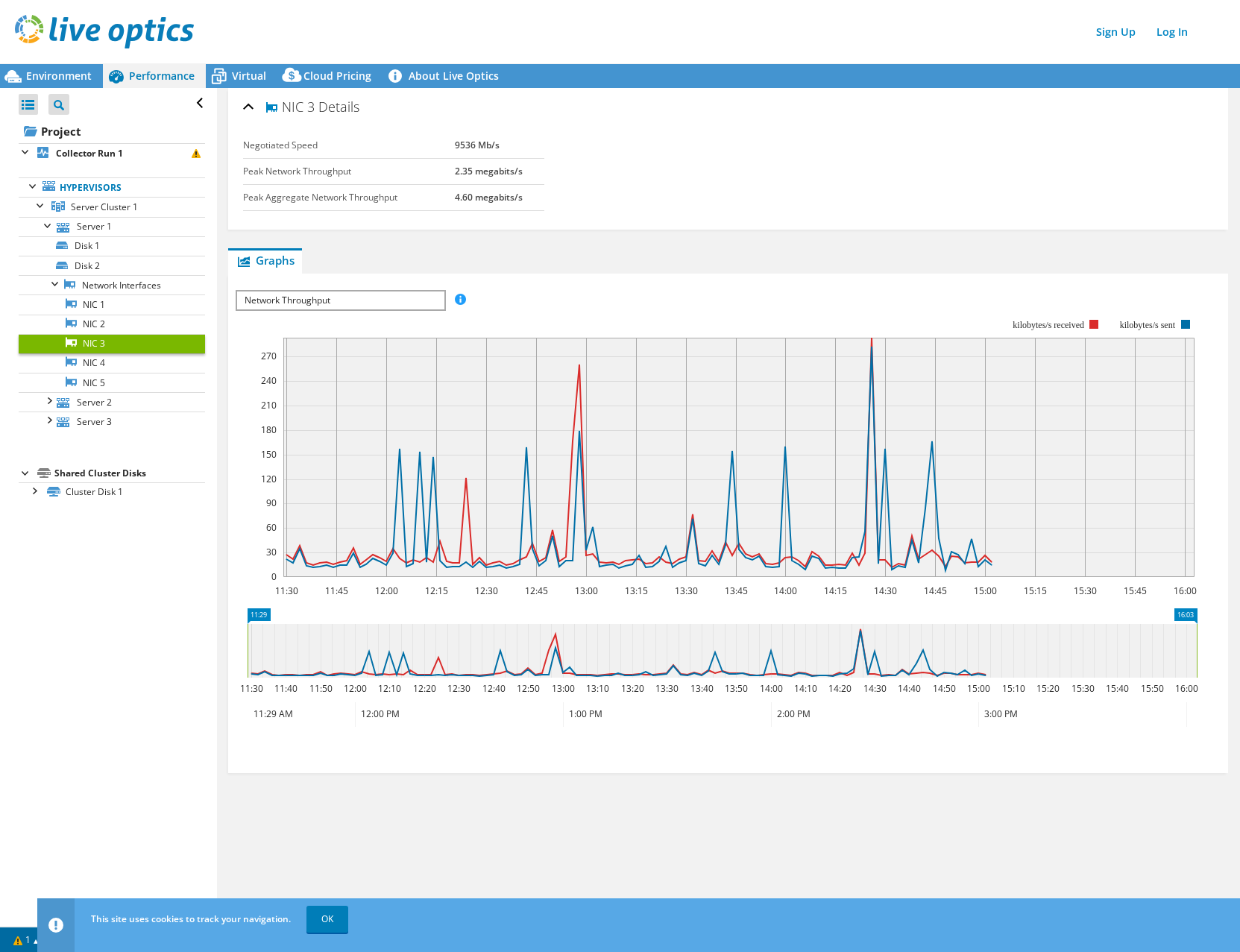
click at [284, 307] on span "Network Throughput" at bounding box center [340, 301] width 207 height 18
click at [95, 377] on link "NIC 5" at bounding box center [112, 383] width 186 height 20
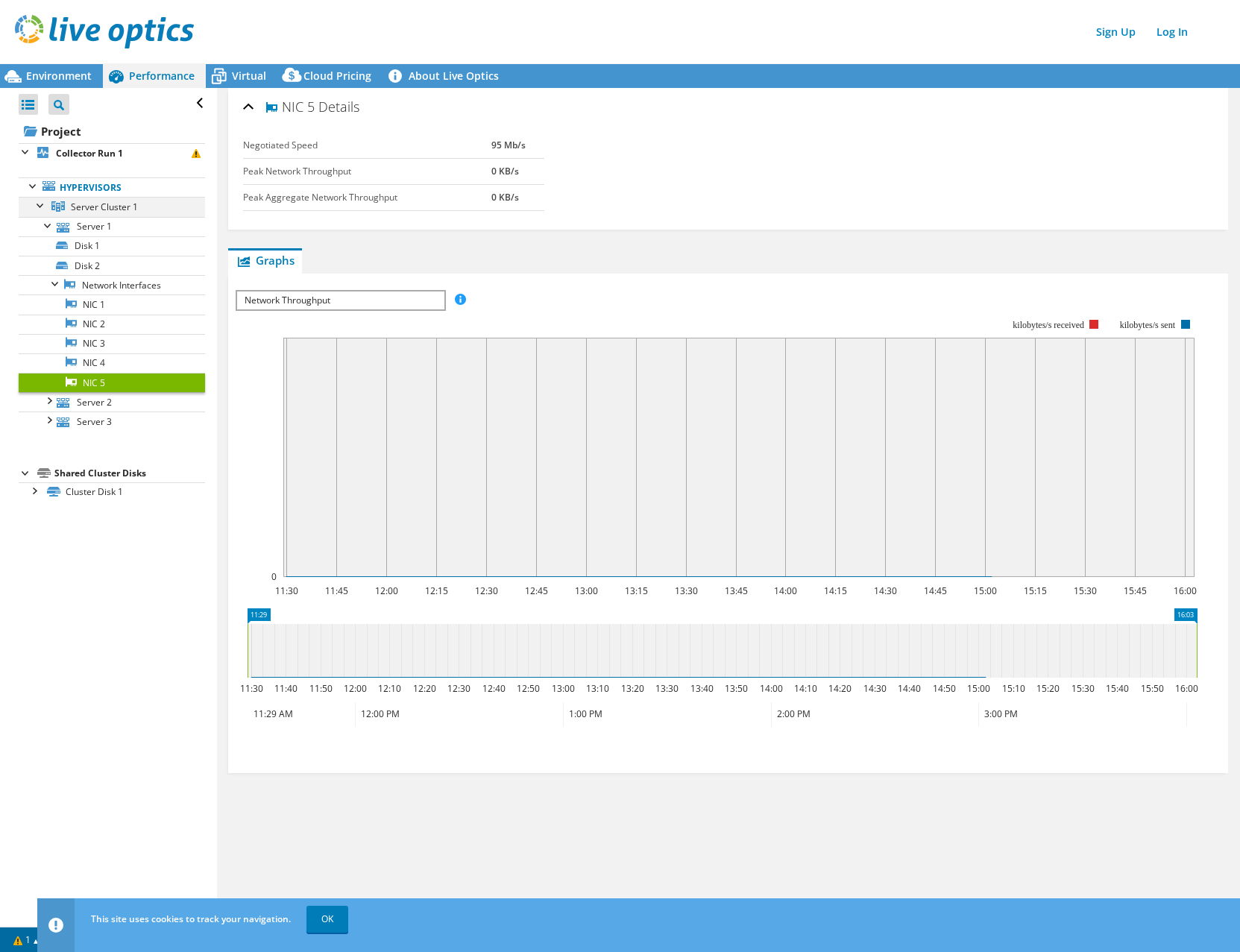
click at [36, 201] on div at bounding box center [40, 204] width 15 height 15
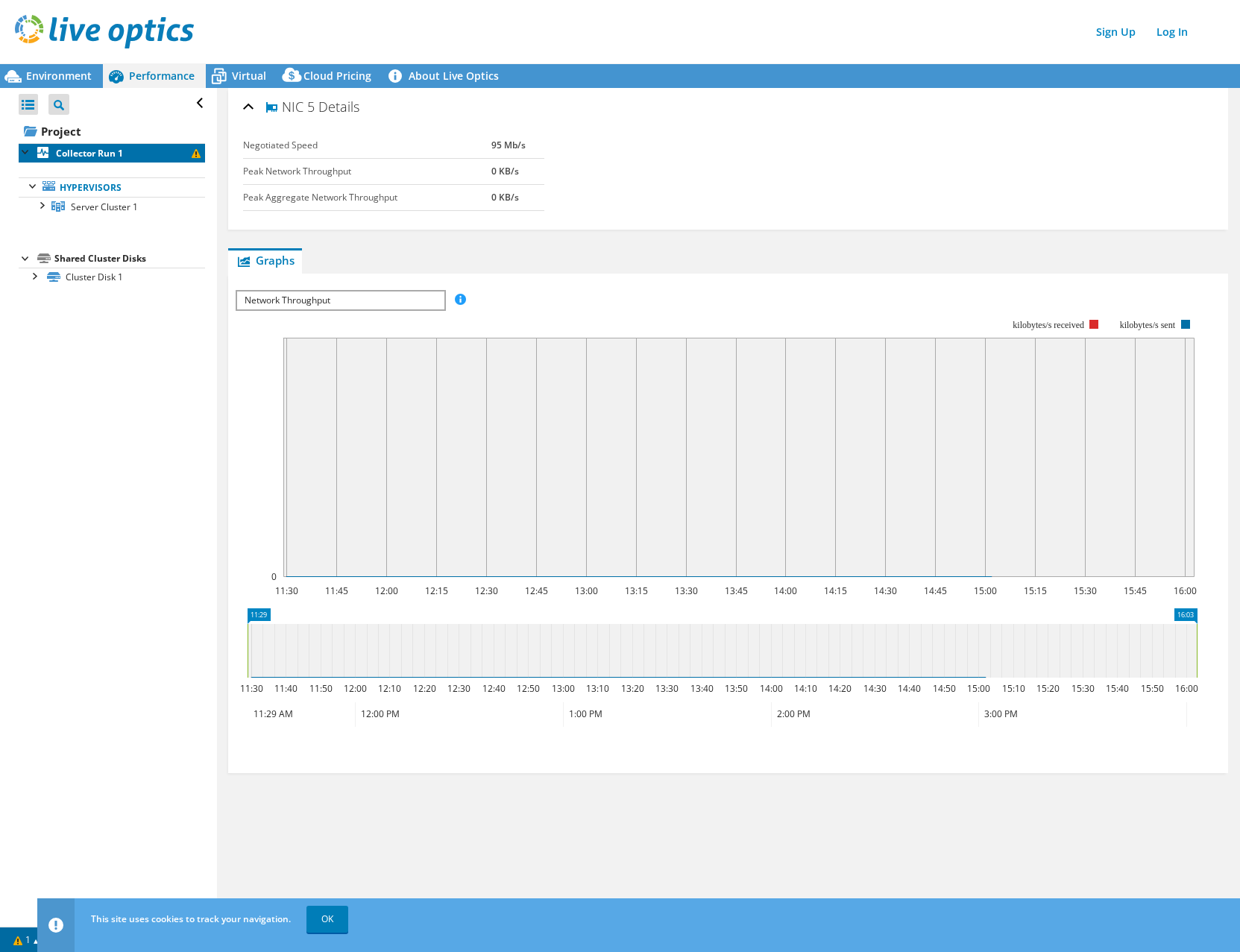
click at [76, 155] on b "Collector Run 1" at bounding box center [89, 153] width 67 height 13
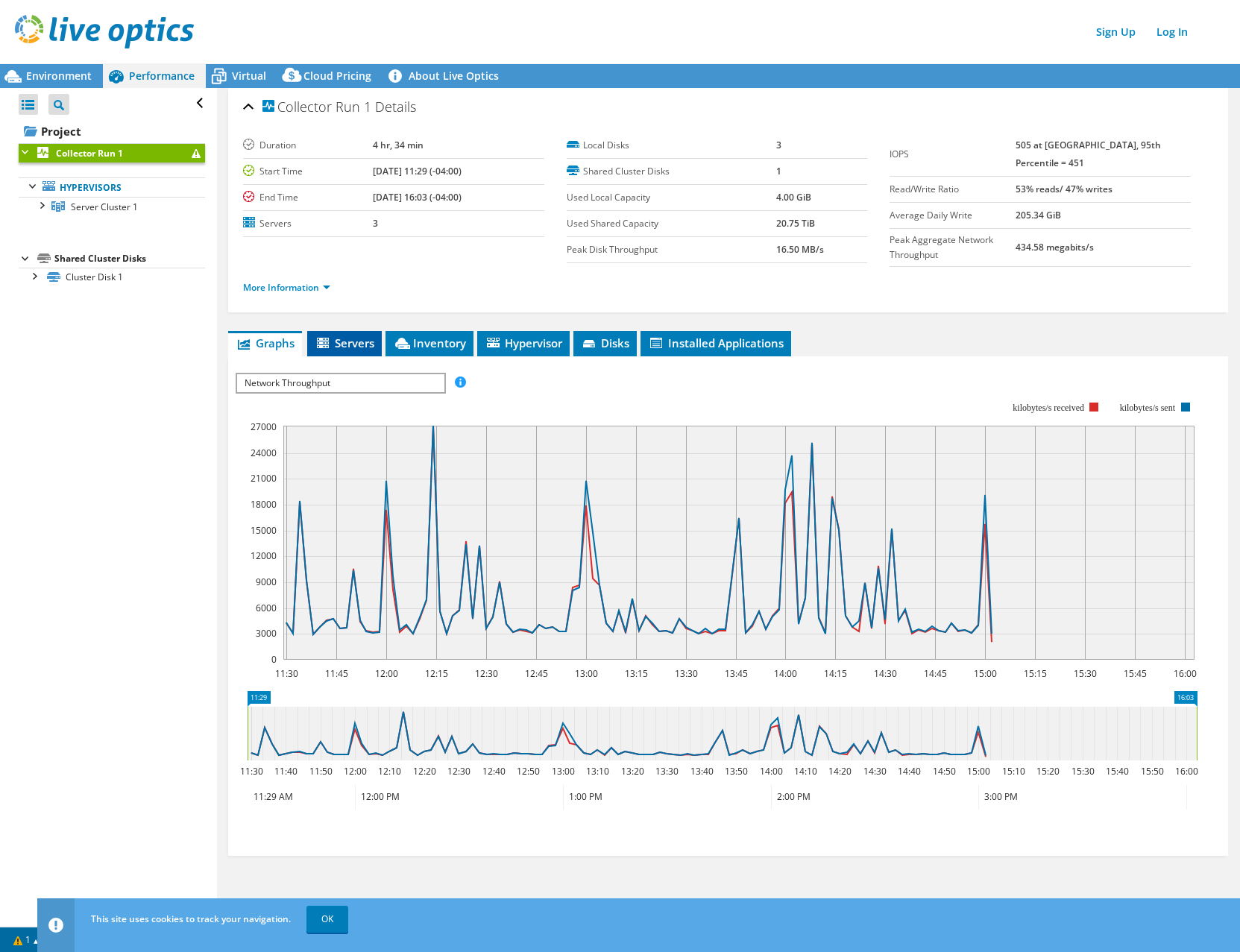
click at [353, 345] on span "Servers" at bounding box center [344, 342] width 60 height 15
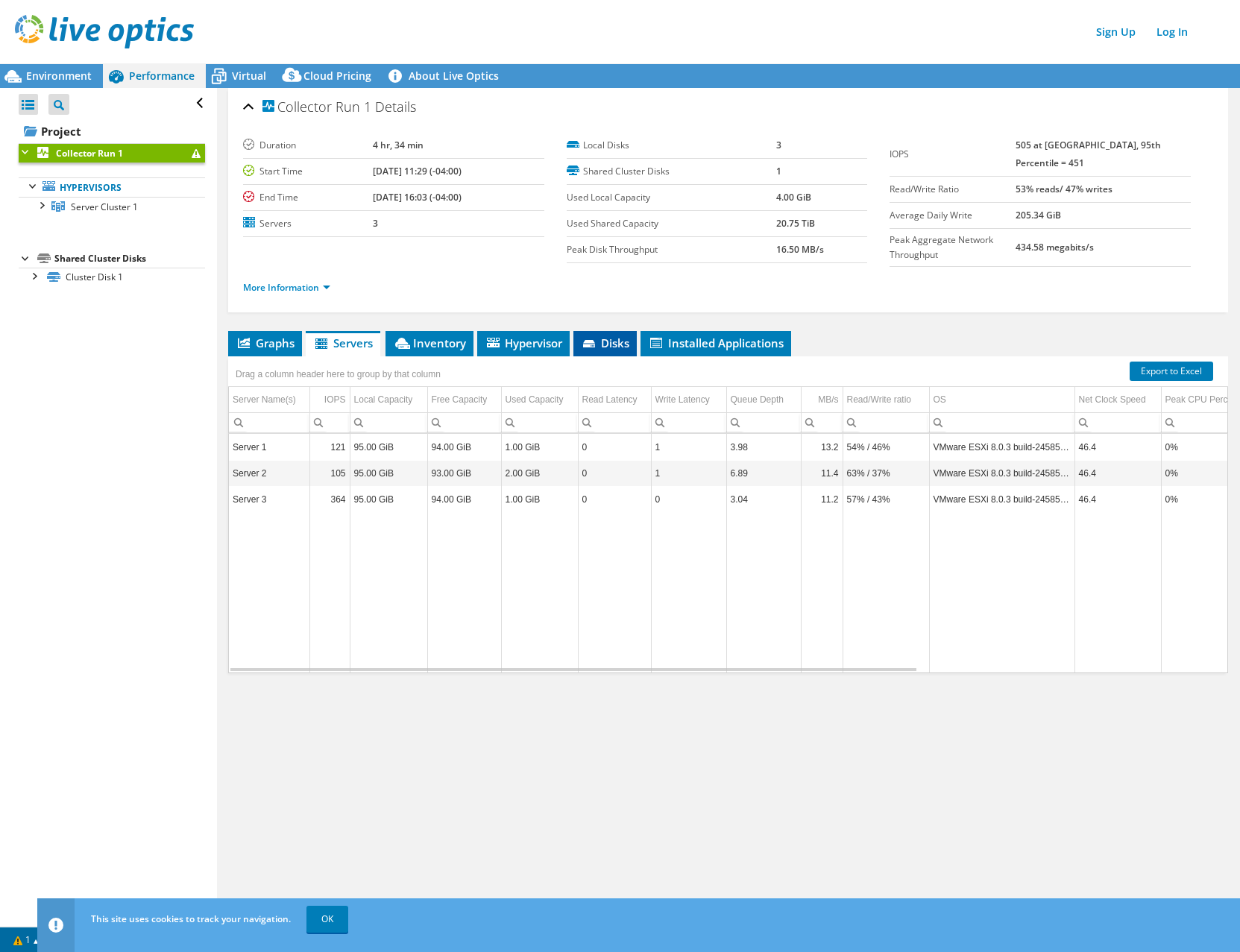
click at [583, 346] on span "Disks" at bounding box center [604, 342] width 48 height 15
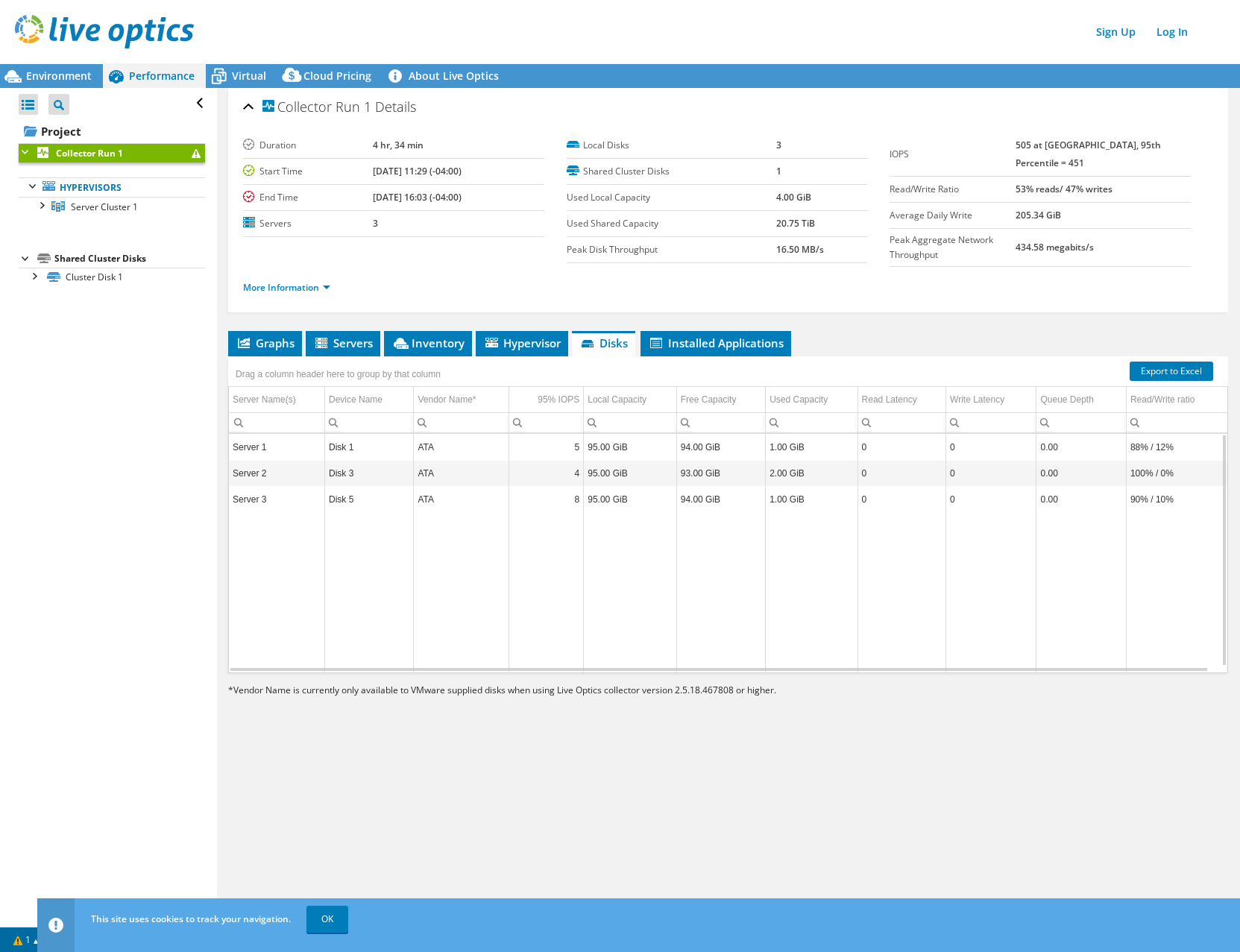
click at [419, 453] on td "ATA" at bounding box center [460, 448] width 95 height 26
click at [36, 280] on div at bounding box center [33, 274] width 15 height 15
click at [70, 301] on link "Disk 2 | Server 1" at bounding box center [112, 297] width 186 height 20
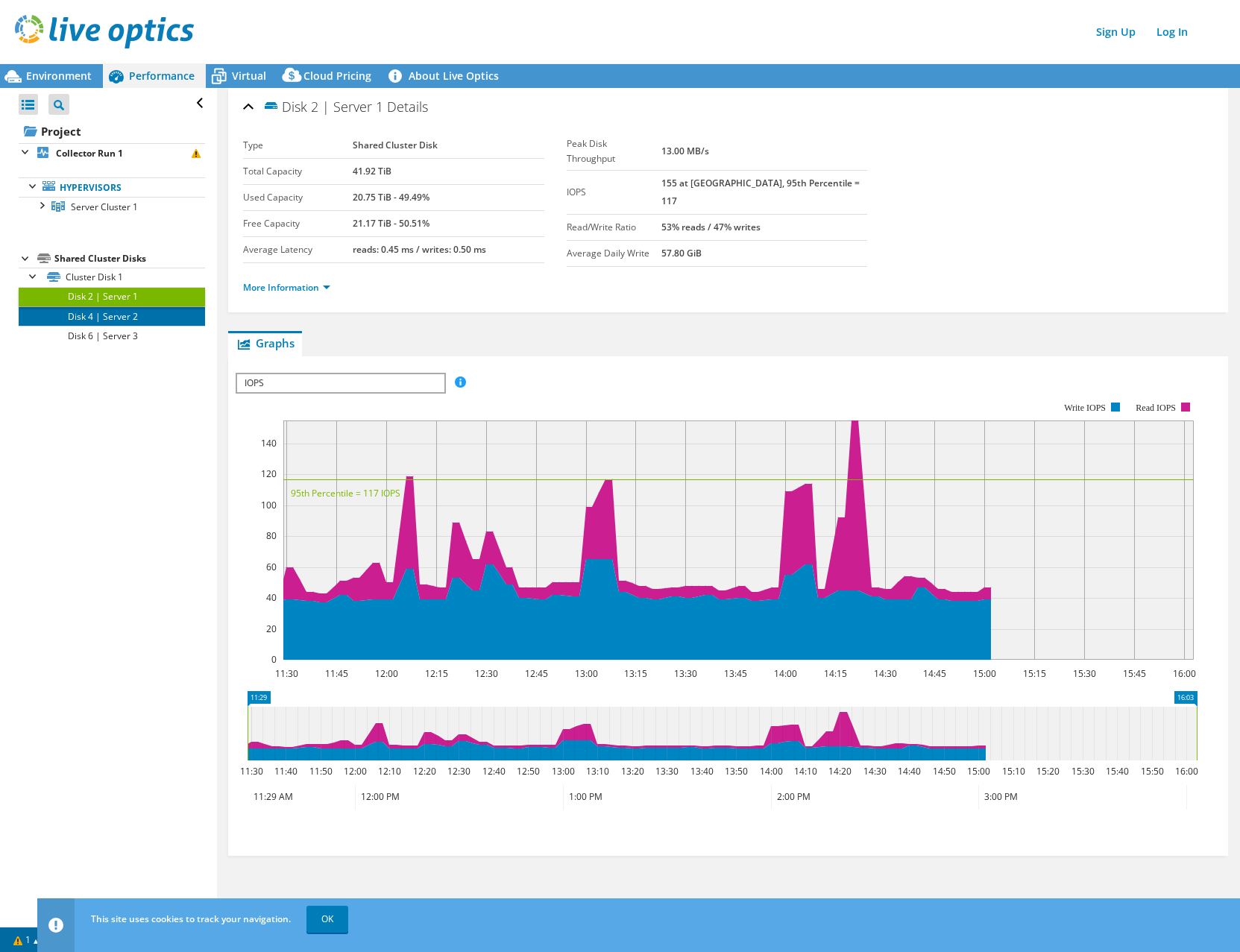
click at [126, 308] on link "Disk 4 | Server 2" at bounding box center [112, 316] width 186 height 20
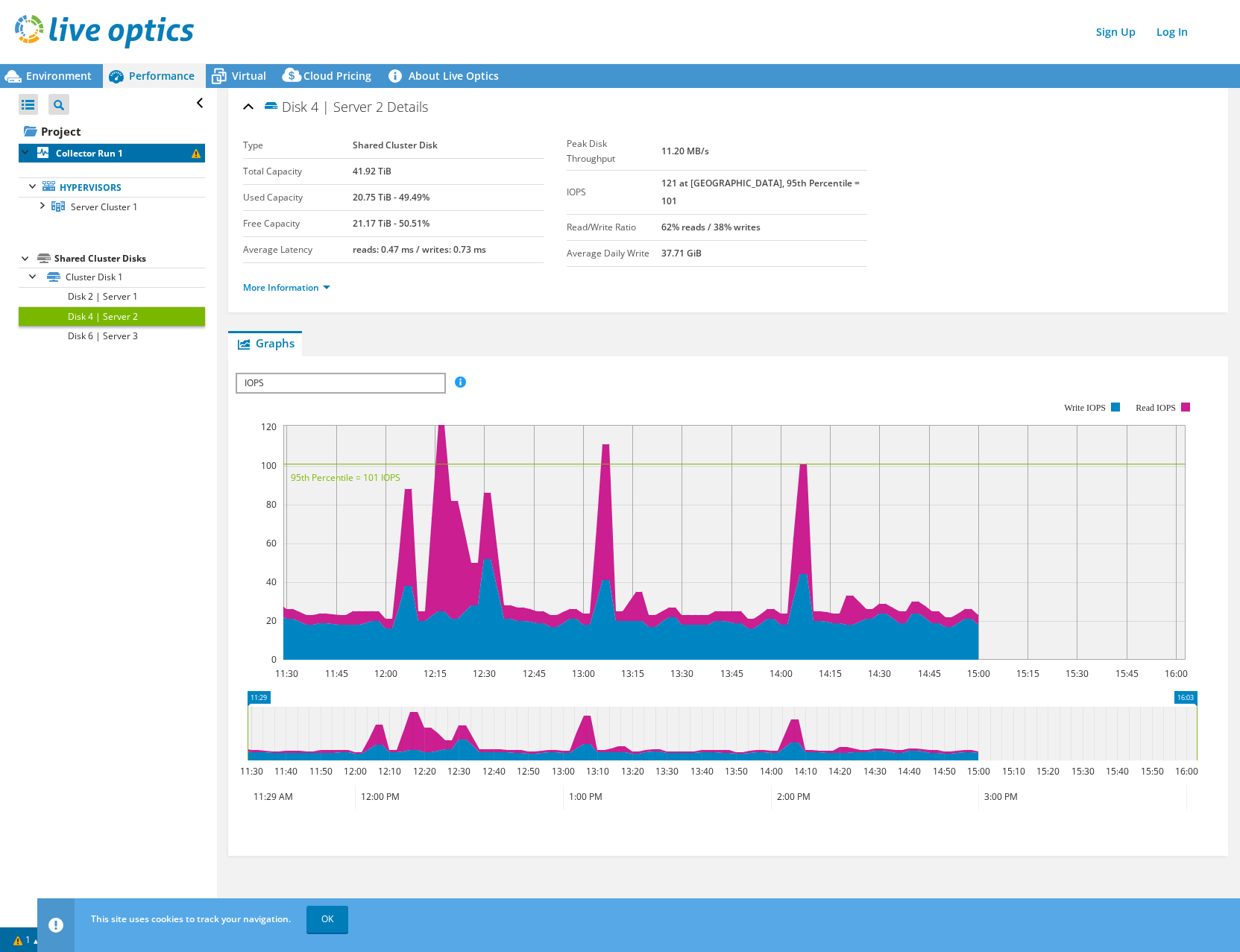
click at [58, 155] on b "Collector Run 1" at bounding box center [89, 153] width 67 height 13
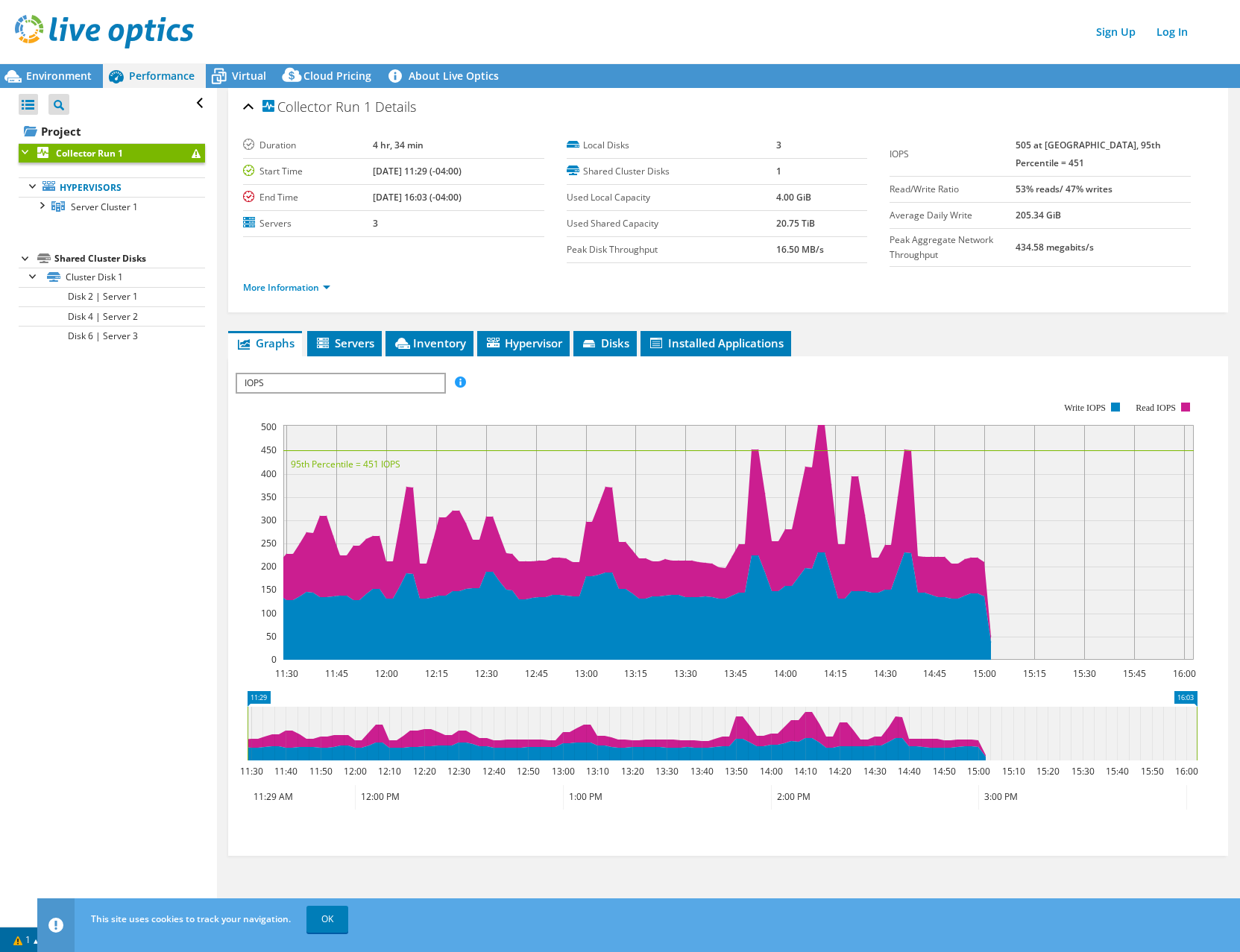
click at [345, 384] on span "IOPS" at bounding box center [340, 383] width 207 height 18
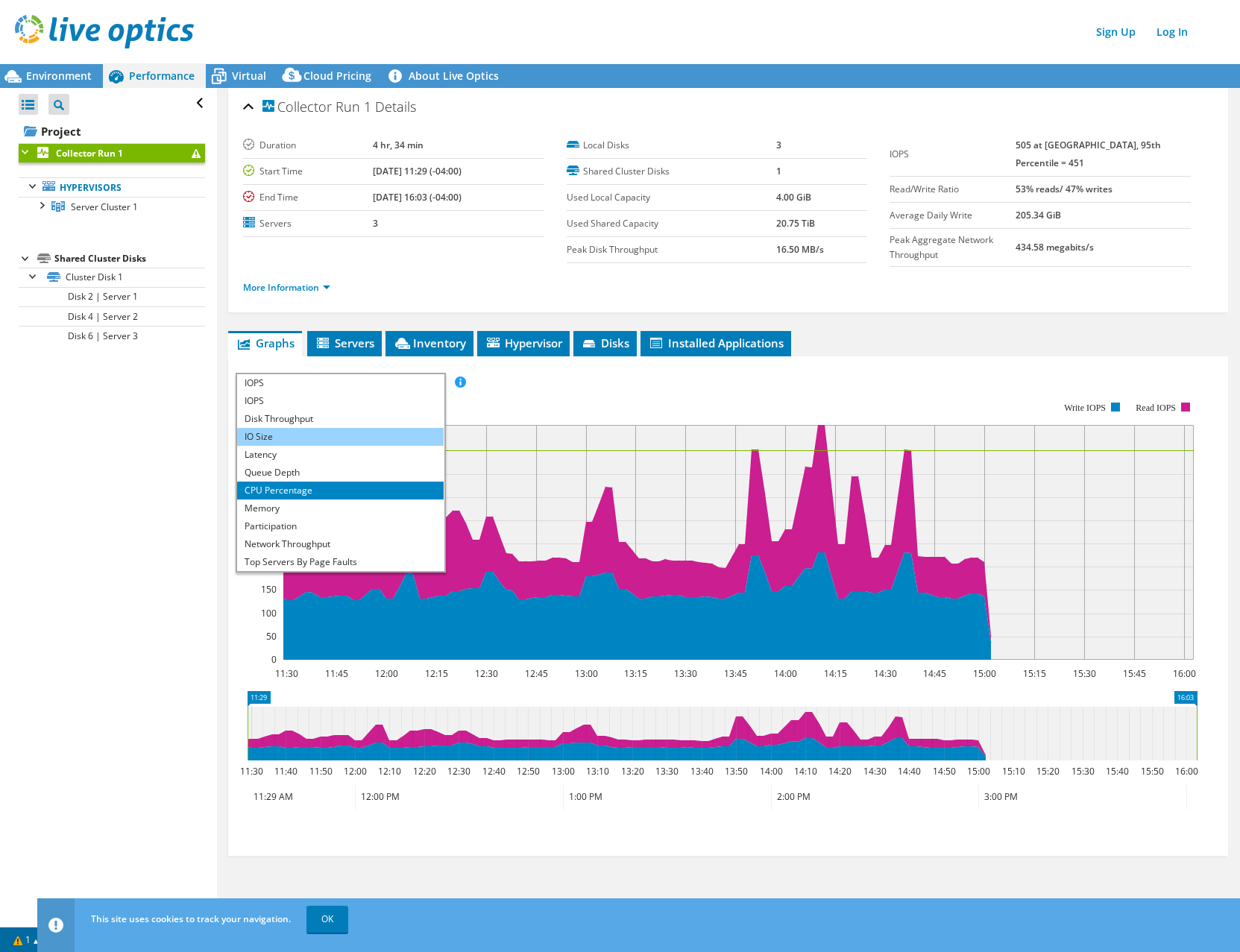
click at [340, 439] on li "IO Size" at bounding box center [340, 437] width 207 height 18
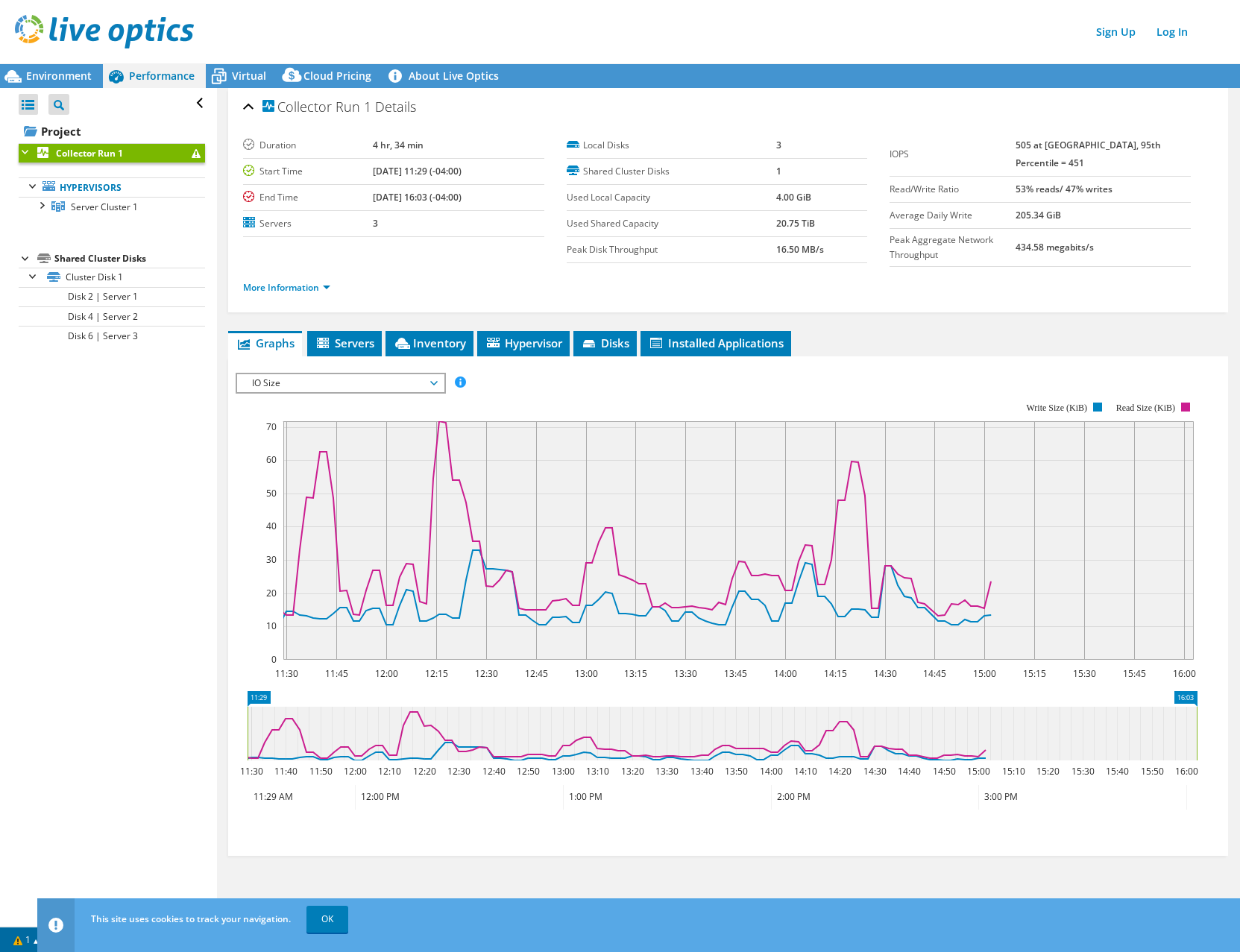
drag, startPoint x: 767, startPoint y: 227, endPoint x: 809, endPoint y: 225, distance: 42.0
click at [809, 225] on tr "Used Shared Capacity 20.75 TiB" at bounding box center [716, 223] width 301 height 26
click at [809, 225] on td "20.75 TiB" at bounding box center [821, 223] width 91 height 26
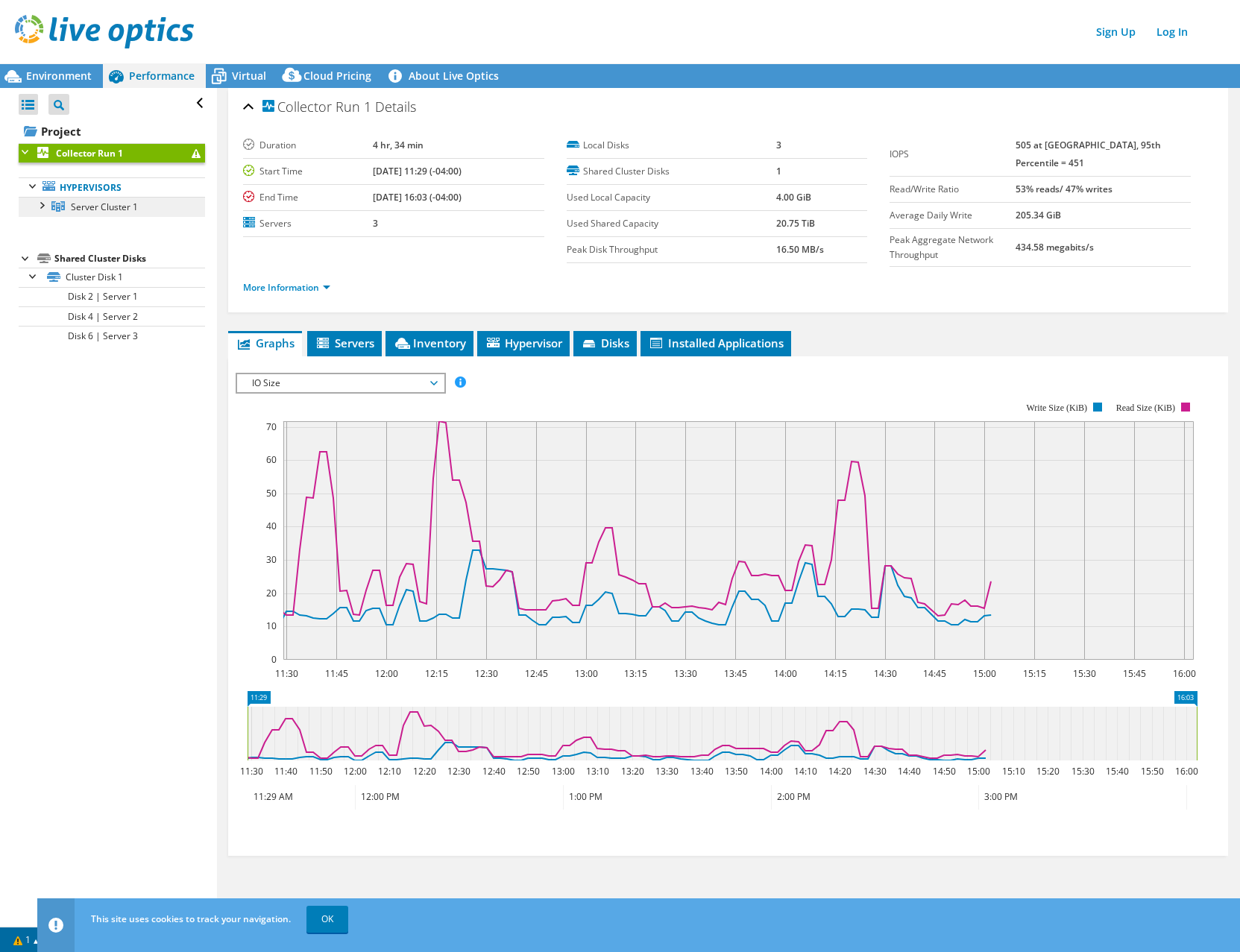
click at [119, 205] on span "Server Cluster 1" at bounding box center [104, 207] width 67 height 13
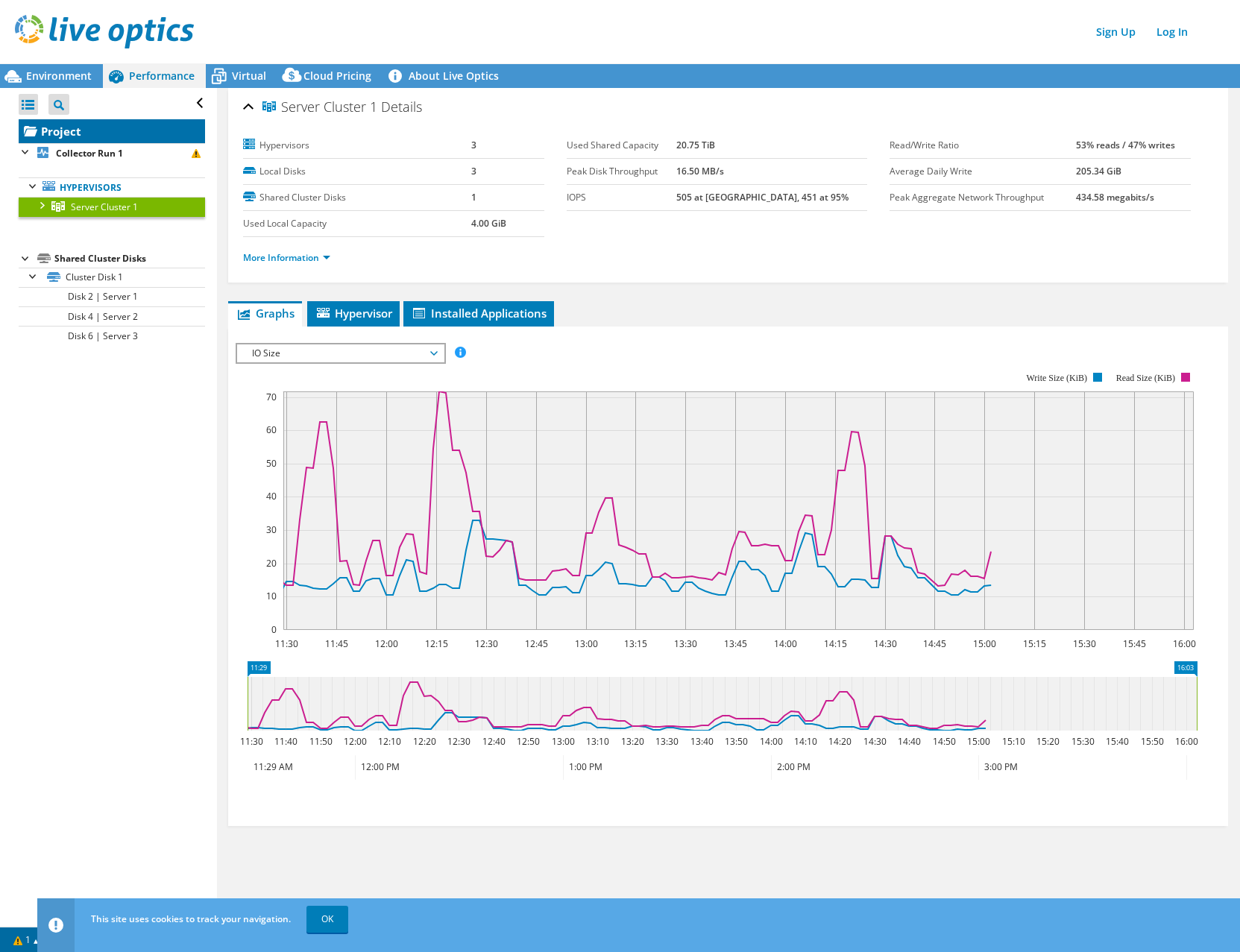
click at [78, 132] on link "Project" at bounding box center [112, 131] width 186 height 24
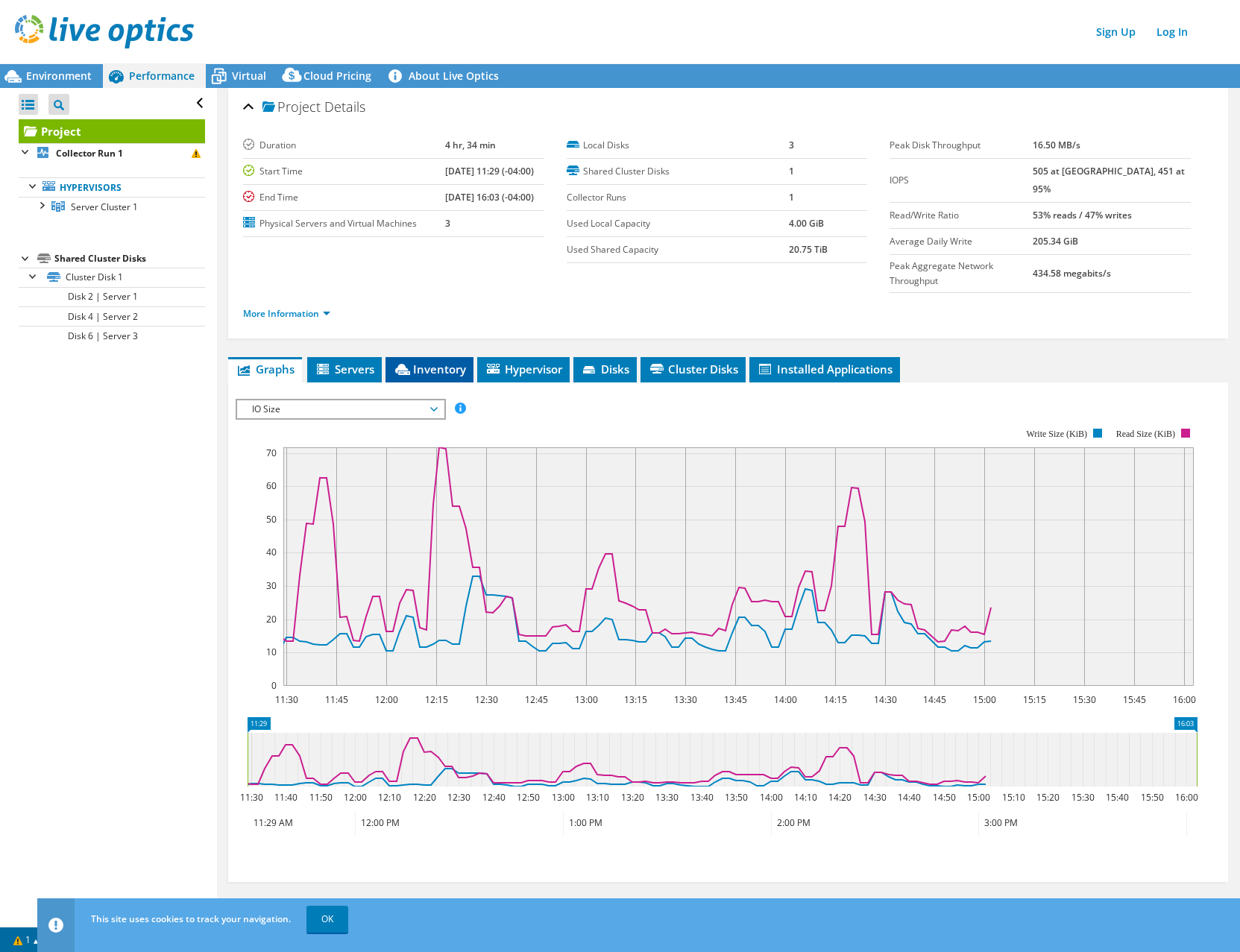
click at [432, 361] on span "Inventory" at bounding box center [429, 368] width 73 height 15
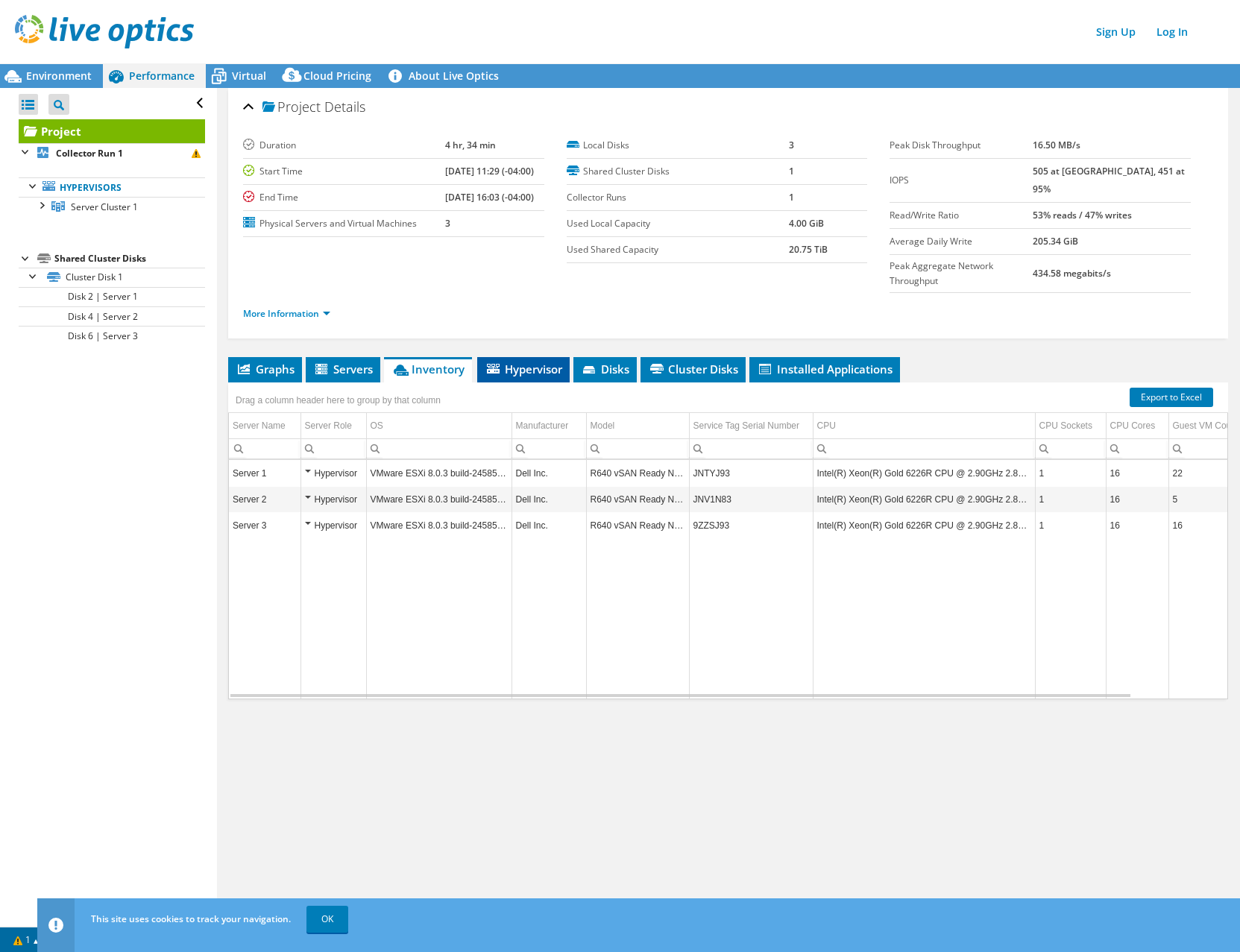
click at [492, 363] on icon at bounding box center [493, 368] width 13 height 10
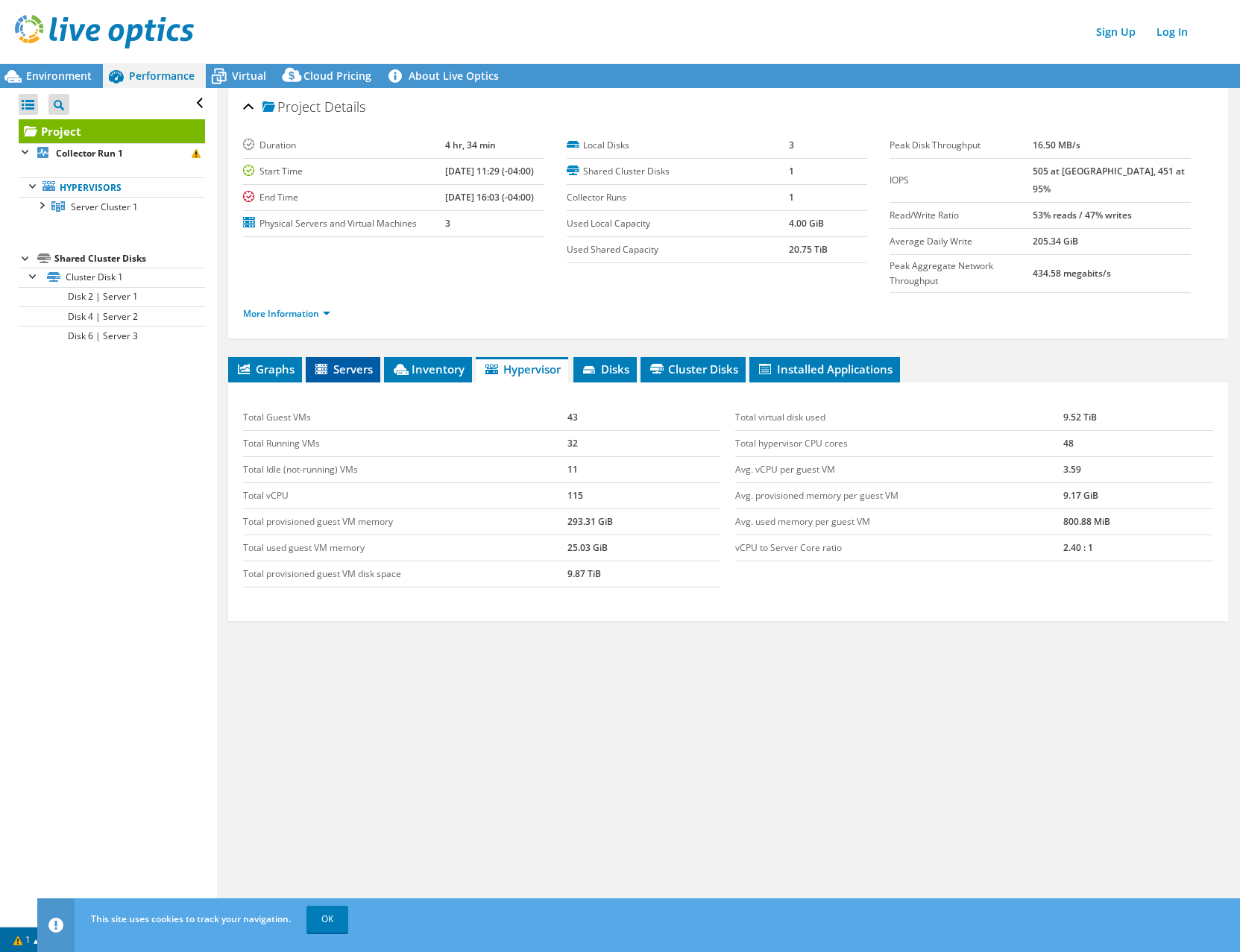
click at [332, 361] on span "Servers" at bounding box center [343, 368] width 60 height 15
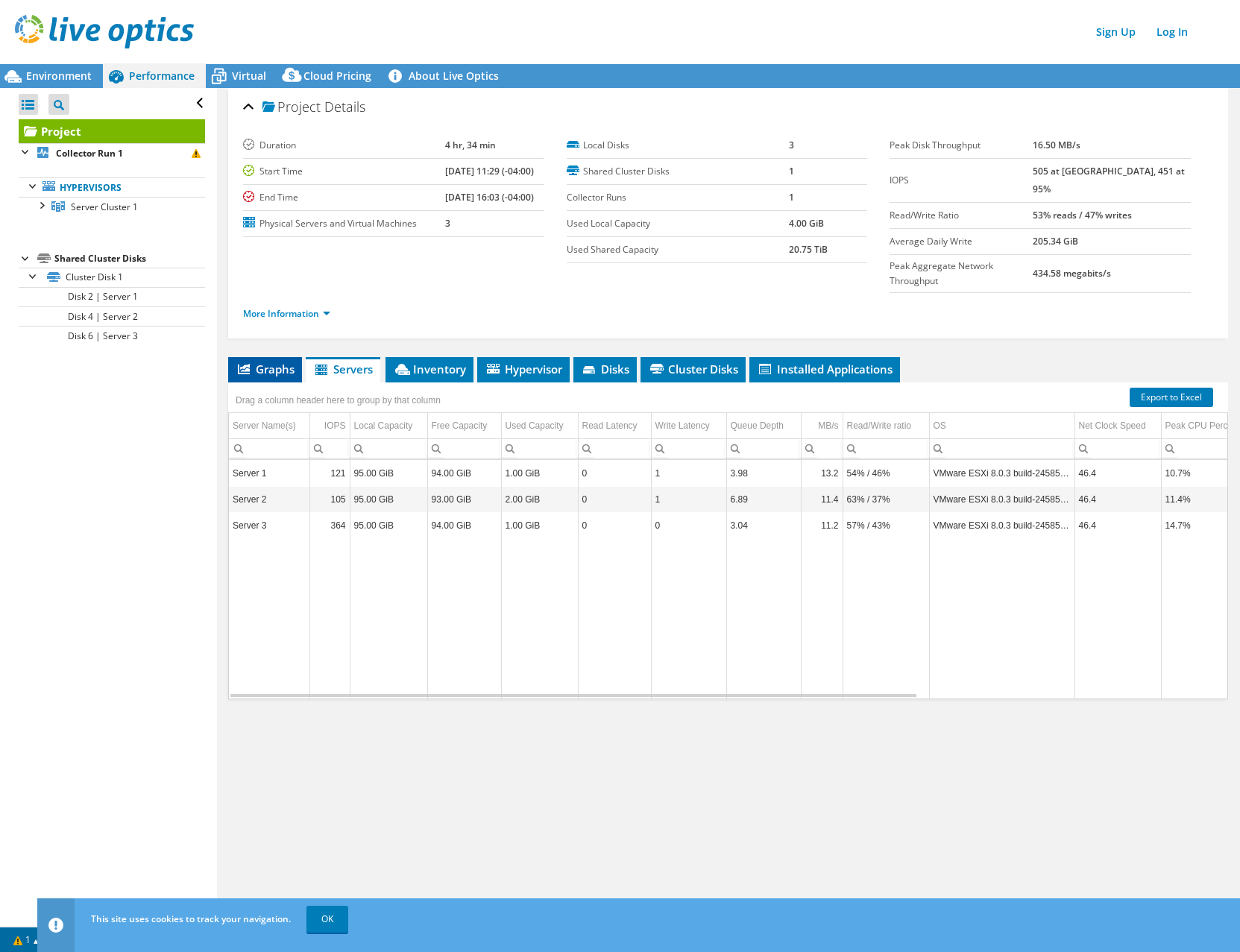
click at [250, 363] on icon at bounding box center [244, 368] width 12 height 11
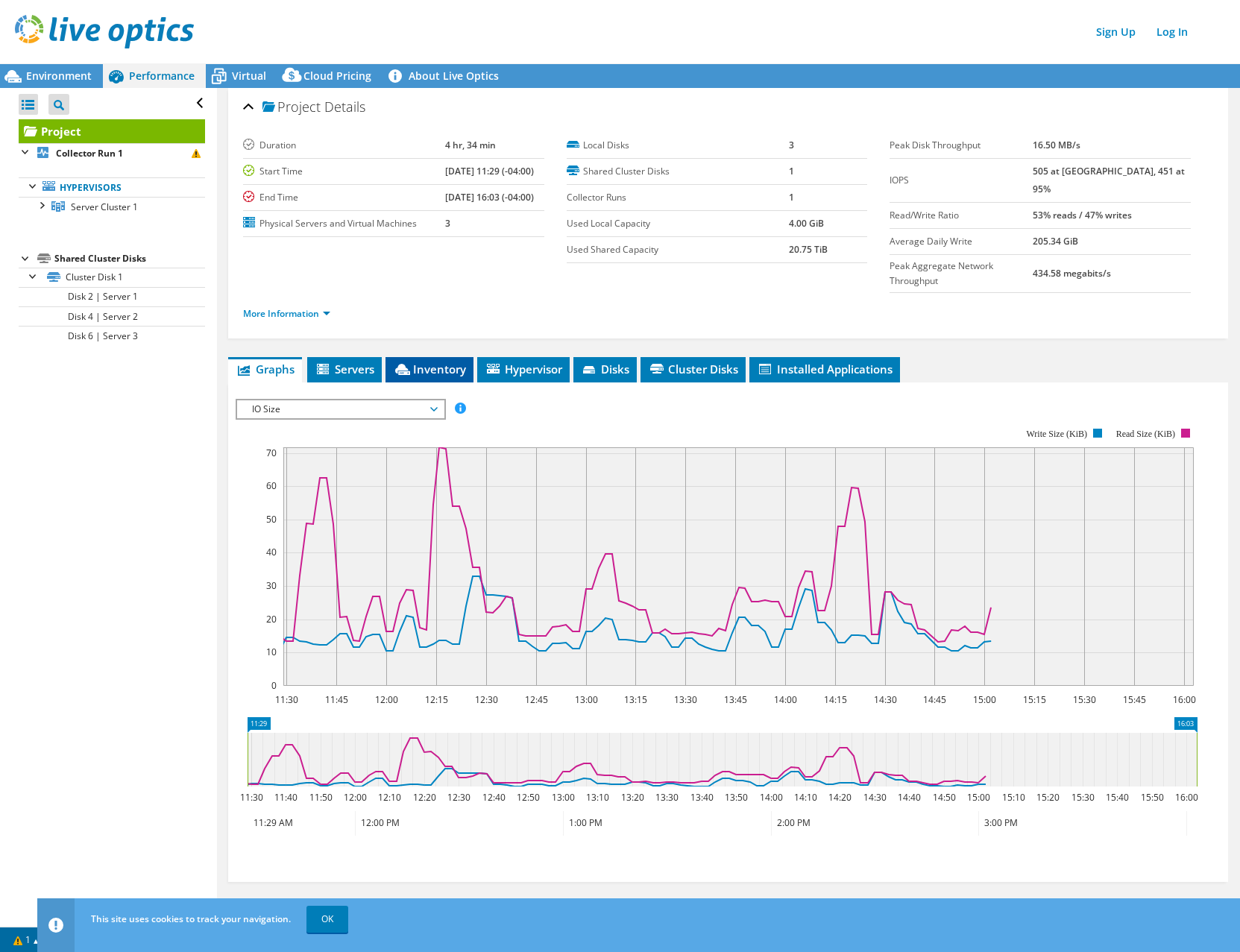
click at [401, 363] on icon at bounding box center [402, 368] width 15 height 11
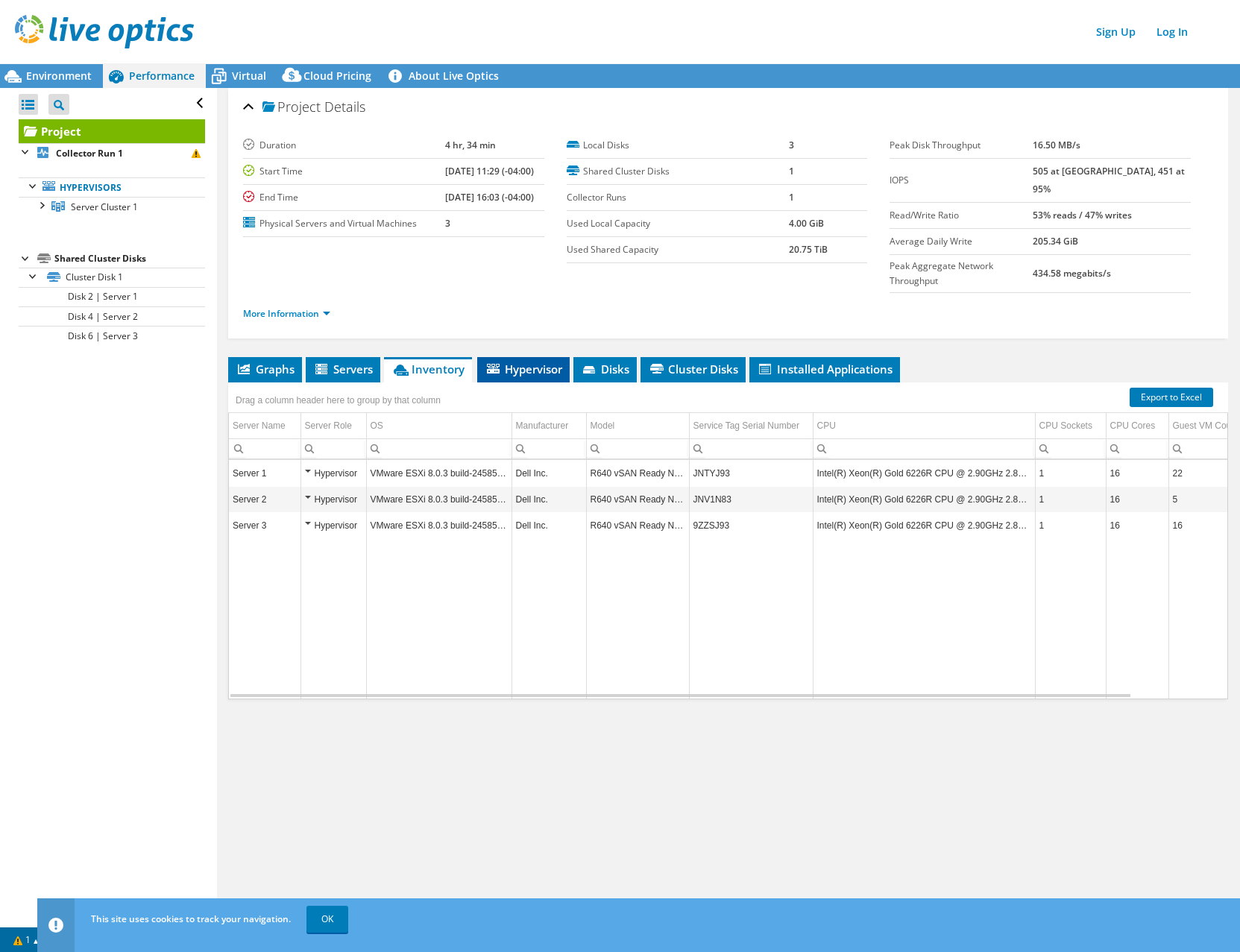
click at [507, 361] on span "Hypervisor" at bounding box center [523, 368] width 77 height 15
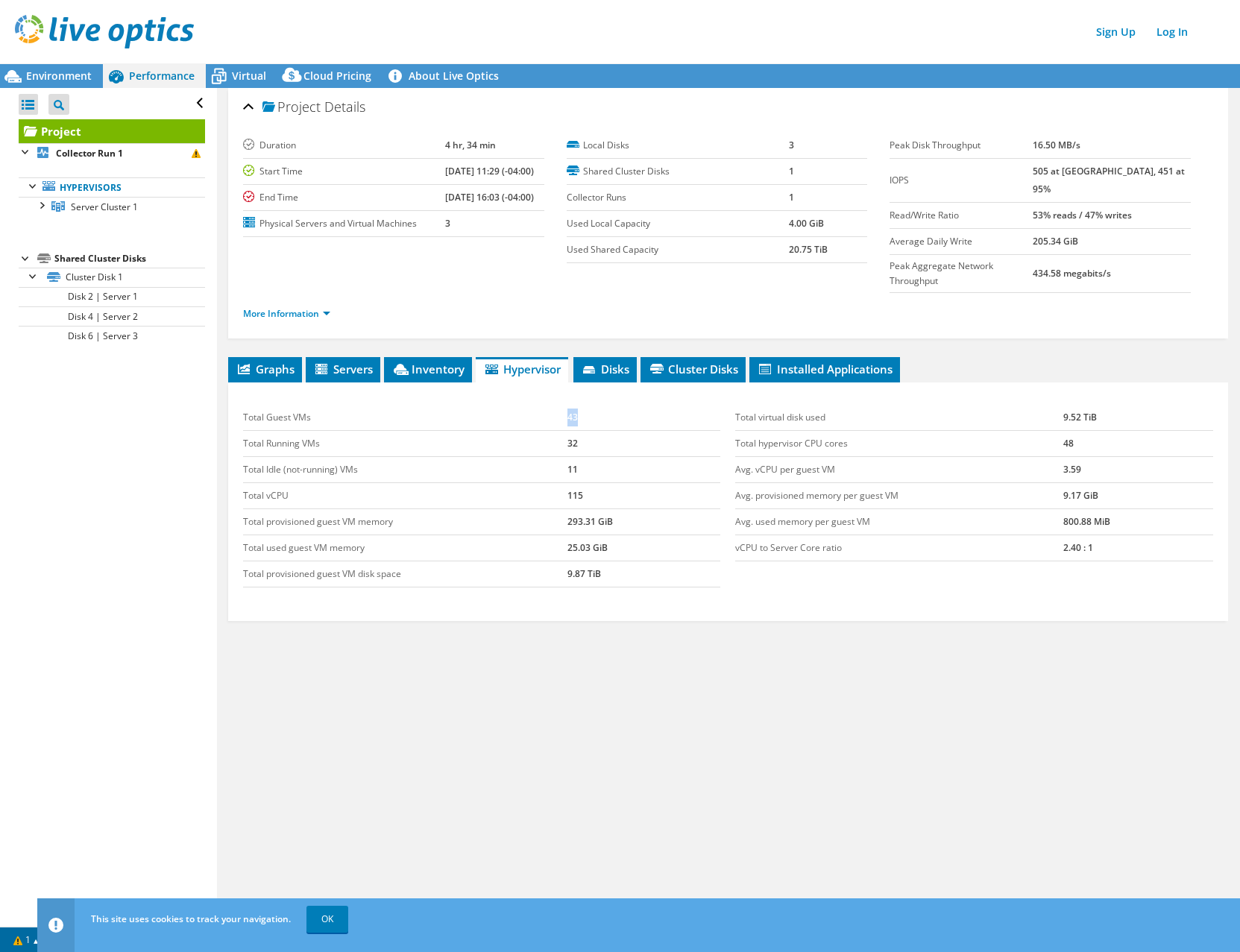
drag, startPoint x: 549, startPoint y: 392, endPoint x: 594, endPoint y: 389, distance: 45.1
click at [594, 405] on tr "Total Guest VMs 43" at bounding box center [481, 417] width 477 height 26
drag, startPoint x: 594, startPoint y: 389, endPoint x: 550, endPoint y: 415, distance: 51.1
click at [536, 431] on td "Total Running VMs" at bounding box center [405, 444] width 324 height 26
drag, startPoint x: 563, startPoint y: 413, endPoint x: 596, endPoint y: 413, distance: 33.0
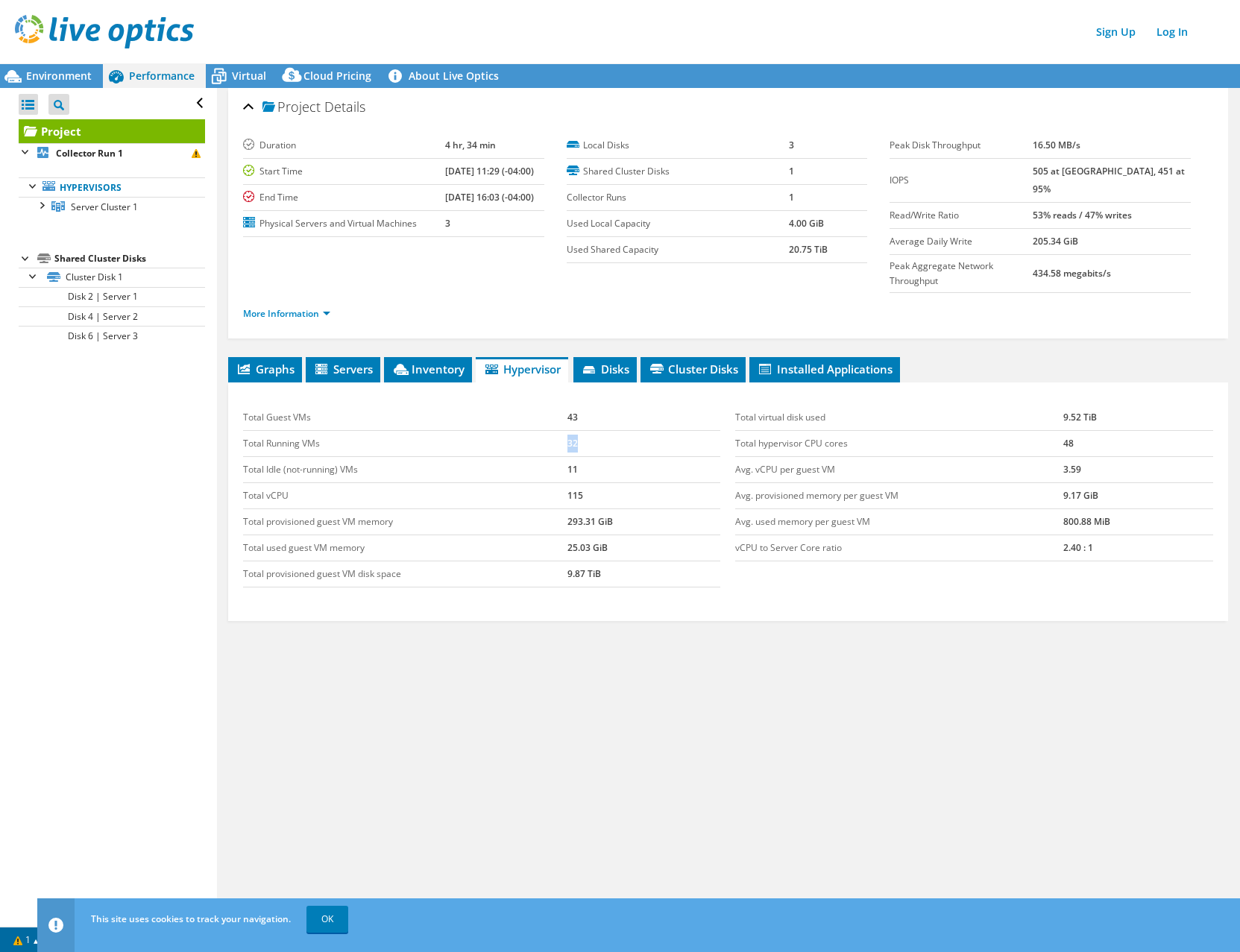
click at [596, 431] on tr "Total Running VMs 32" at bounding box center [481, 444] width 477 height 26
drag, startPoint x: 596, startPoint y: 413, endPoint x: 595, endPoint y: 384, distance: 29.0
click at [595, 405] on tr "Total Guest VMs 43" at bounding box center [481, 417] width 477 height 26
click at [101, 185] on link "Hypervisors" at bounding box center [112, 187] width 186 height 20
click at [89, 204] on span "Server Cluster 1" at bounding box center [104, 207] width 67 height 13
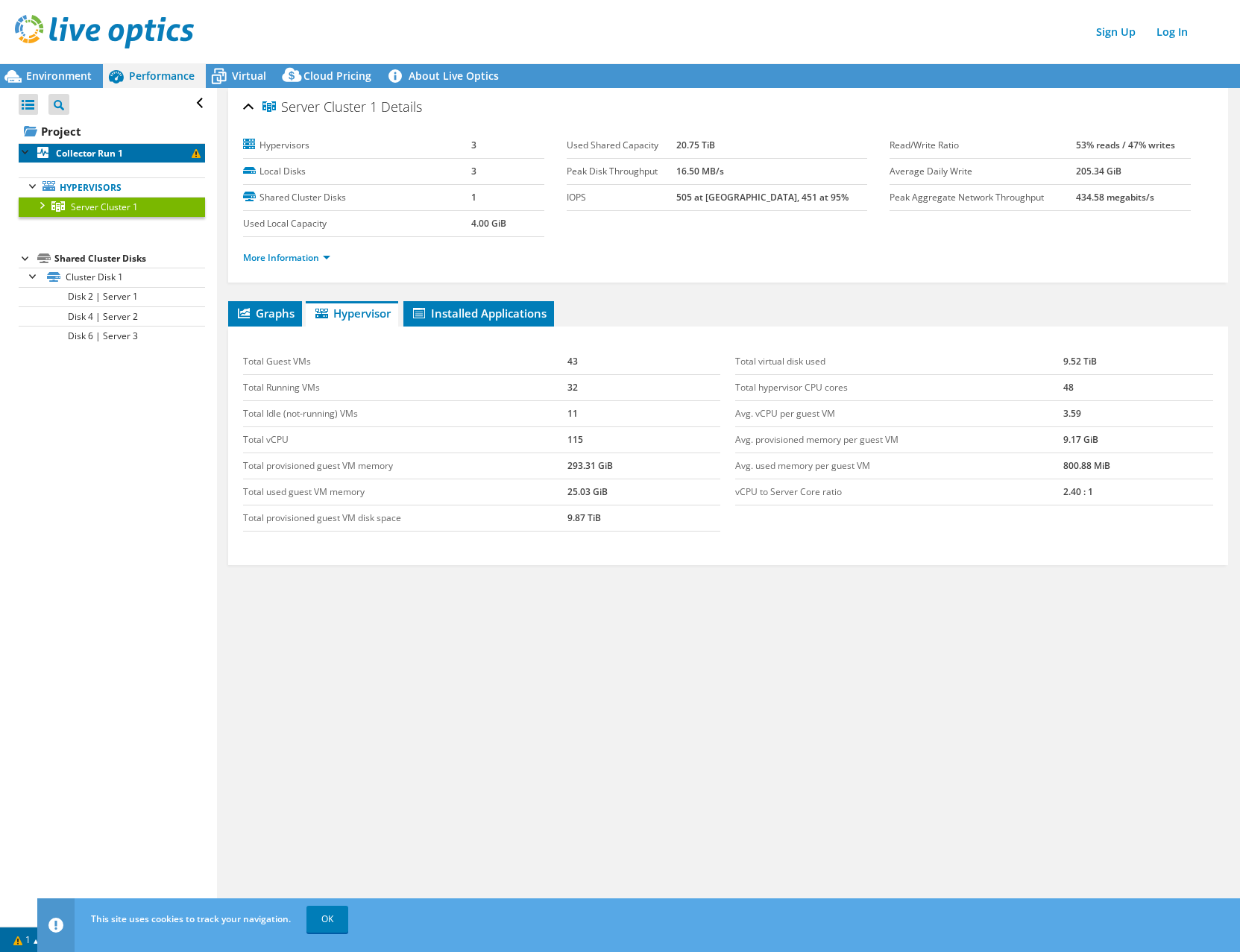
click at [95, 158] on b "Collector Run 1" at bounding box center [89, 153] width 67 height 13
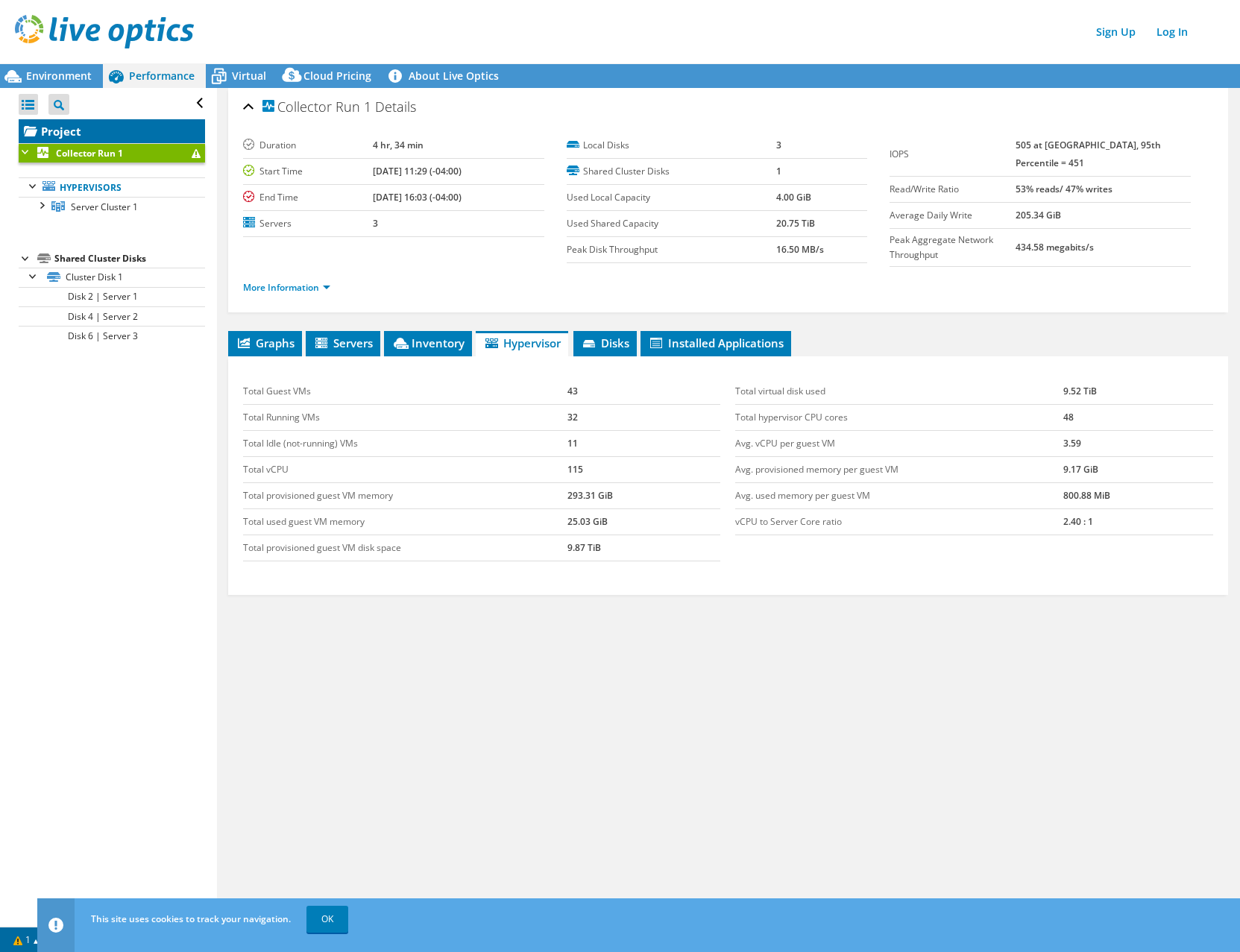
click at [73, 126] on link "Project" at bounding box center [112, 131] width 186 height 24
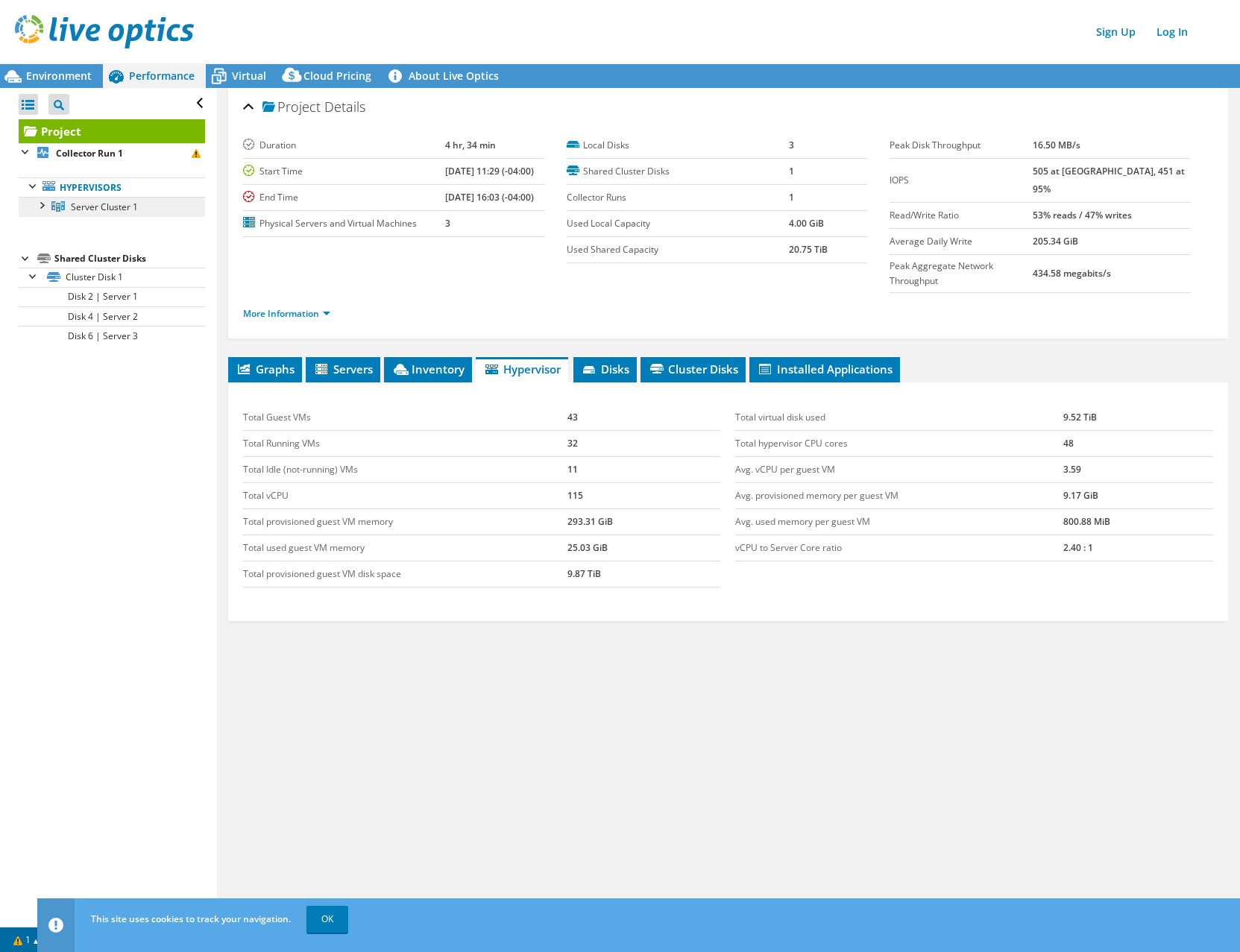
click at [95, 207] on span "Server Cluster 1" at bounding box center [104, 207] width 67 height 13
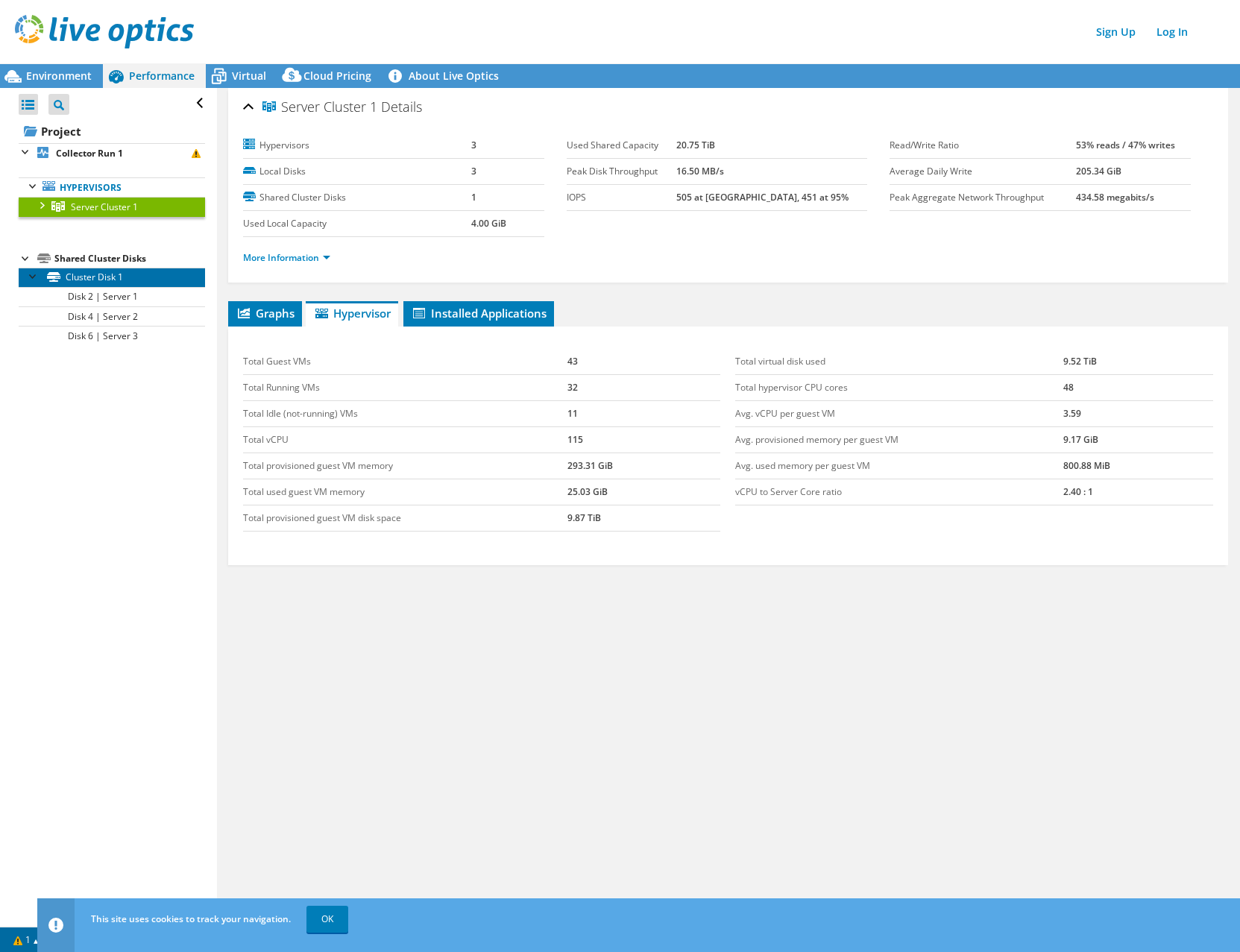
click at [112, 278] on link "Cluster Disk 1" at bounding box center [112, 277] width 186 height 20
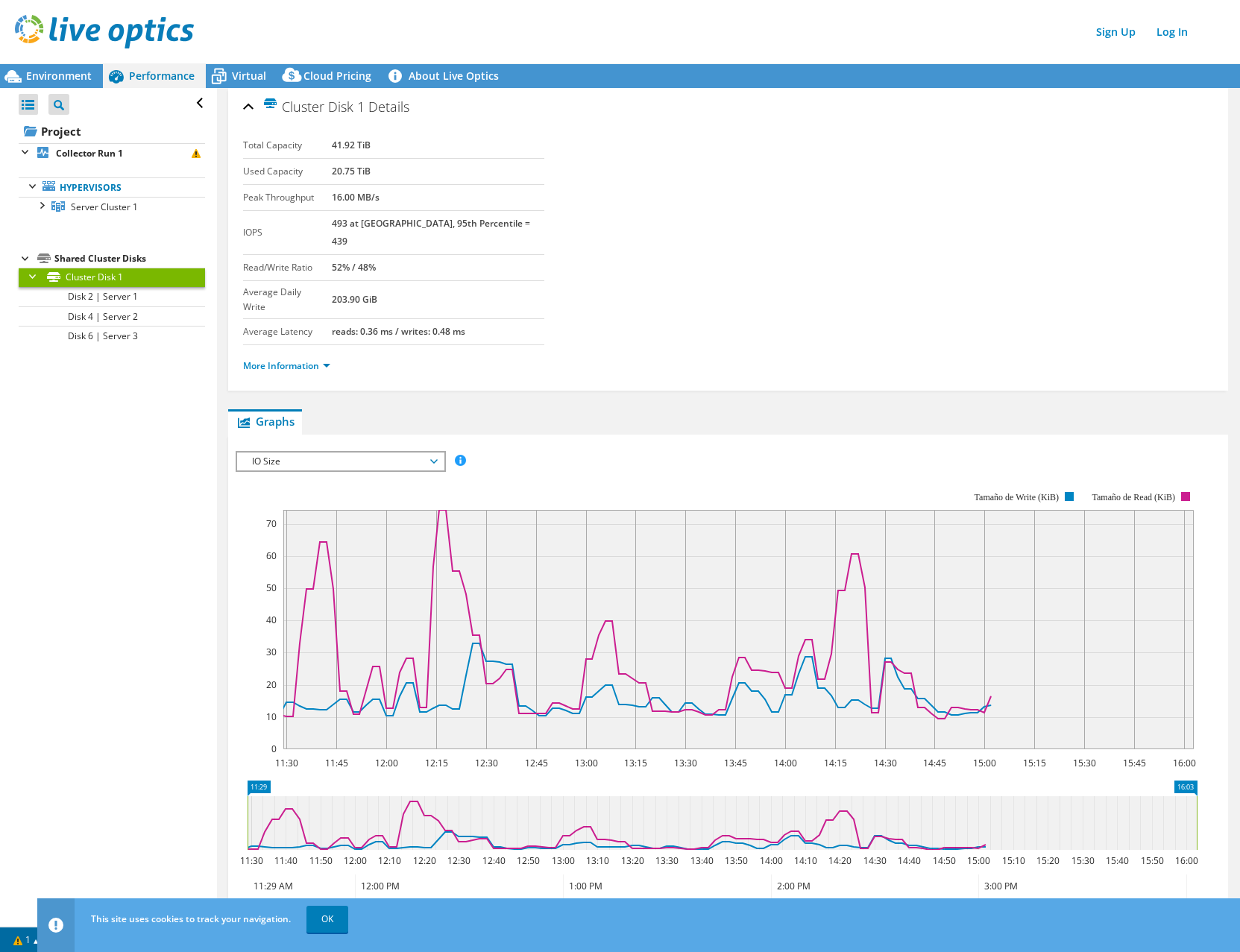
click at [369, 141] on b "41.92 TiB" at bounding box center [352, 145] width 39 height 13
drag, startPoint x: 369, startPoint y: 141, endPoint x: 359, endPoint y: 151, distance: 14.1
click at [359, 151] on b "41.92 TiB" at bounding box center [352, 145] width 39 height 13
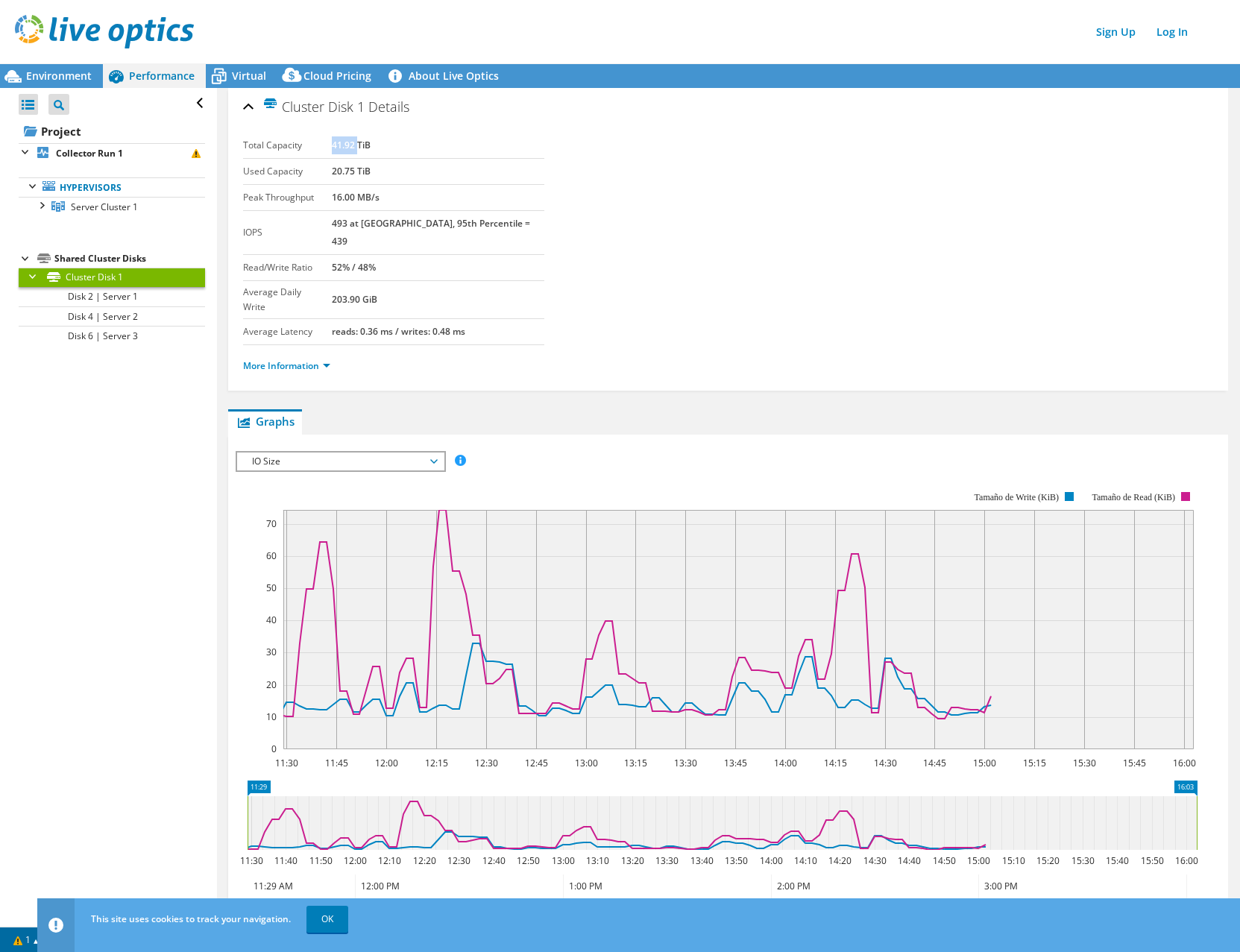
click at [359, 151] on b "41.92 TiB" at bounding box center [352, 145] width 39 height 13
click at [52, 135] on link "Project" at bounding box center [112, 131] width 186 height 24
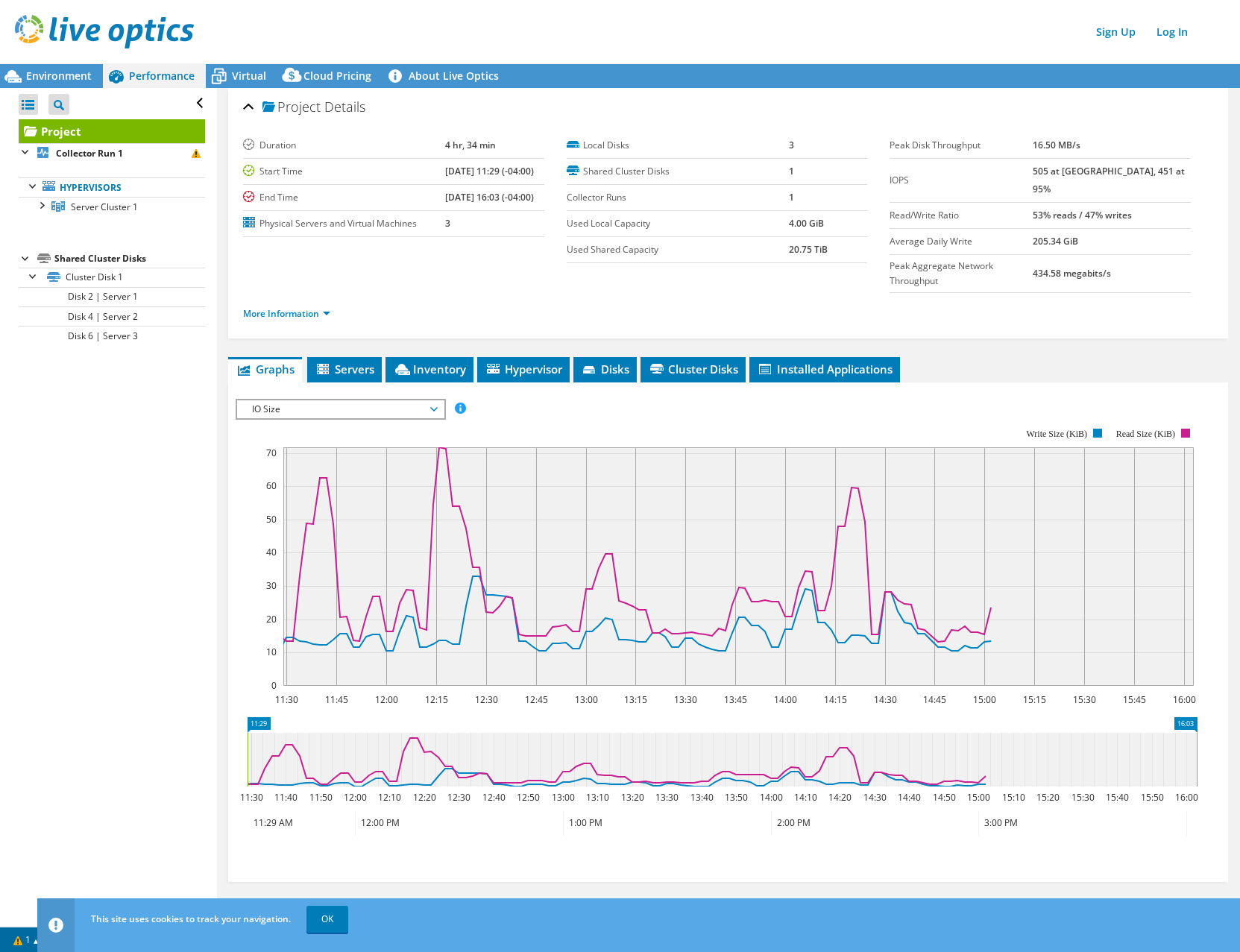
click at [303, 297] on div "More Information" at bounding box center [728, 313] width 970 height 42
click at [307, 293] on div "More Information" at bounding box center [728, 313] width 970 height 42
click at [317, 308] on link "More Information" at bounding box center [286, 313] width 87 height 13
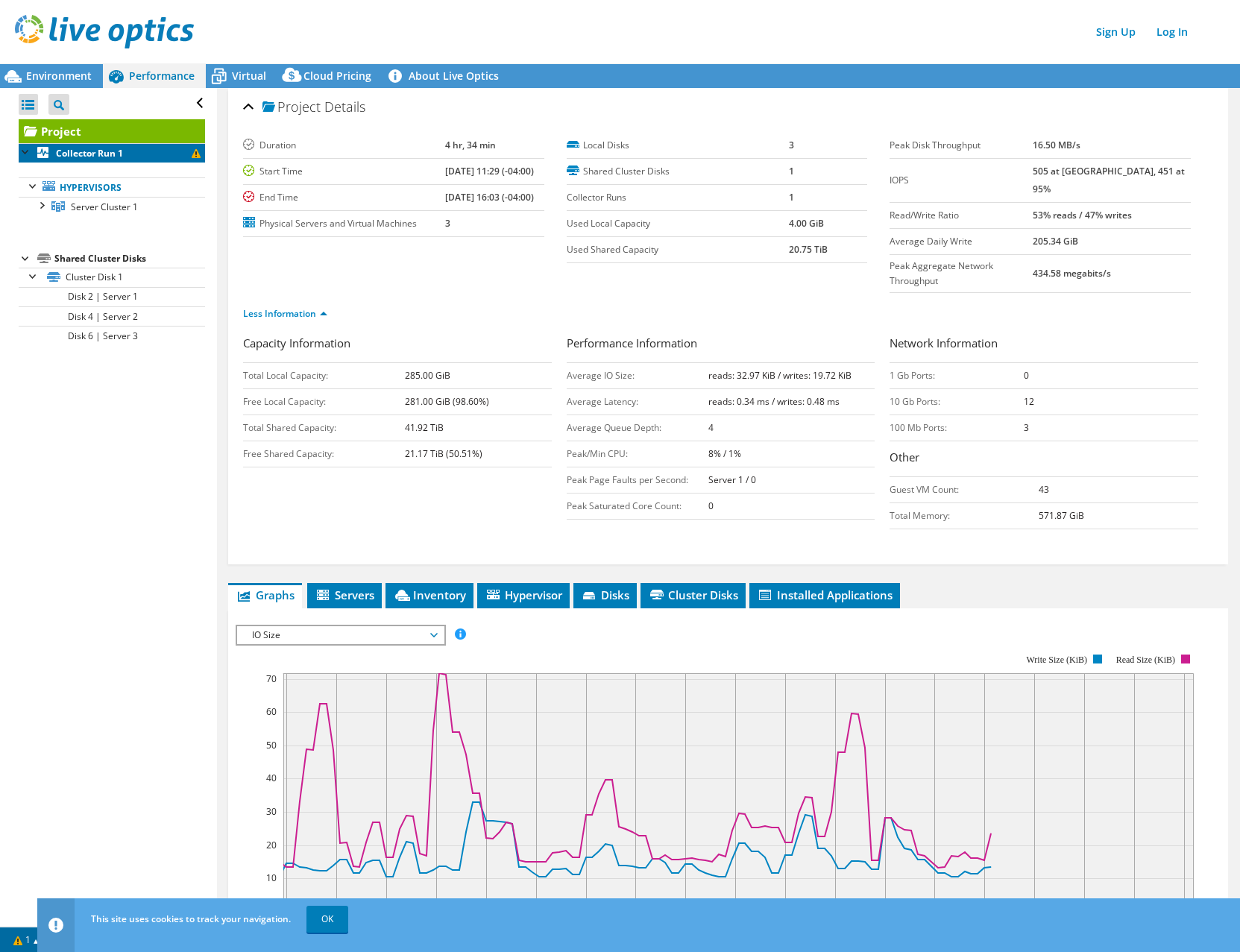
click at [107, 159] on b "Collector Run 1" at bounding box center [89, 153] width 67 height 13
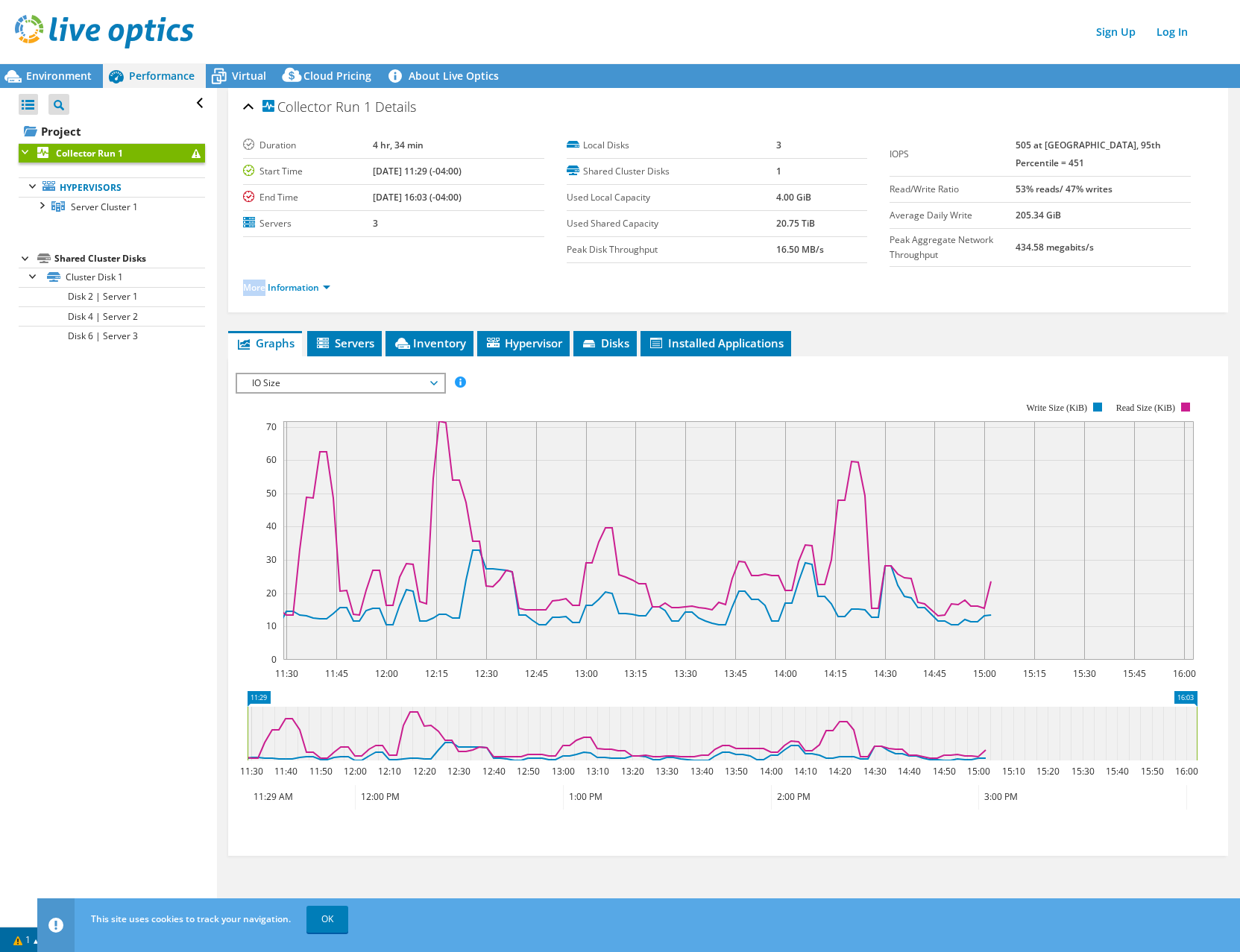
click at [264, 279] on ul "More Information" at bounding box center [728, 286] width 970 height 21
drag, startPoint x: 264, startPoint y: 279, endPoint x: 319, endPoint y: 284, distance: 55.2
click at [319, 284] on link "More Information" at bounding box center [286, 287] width 87 height 13
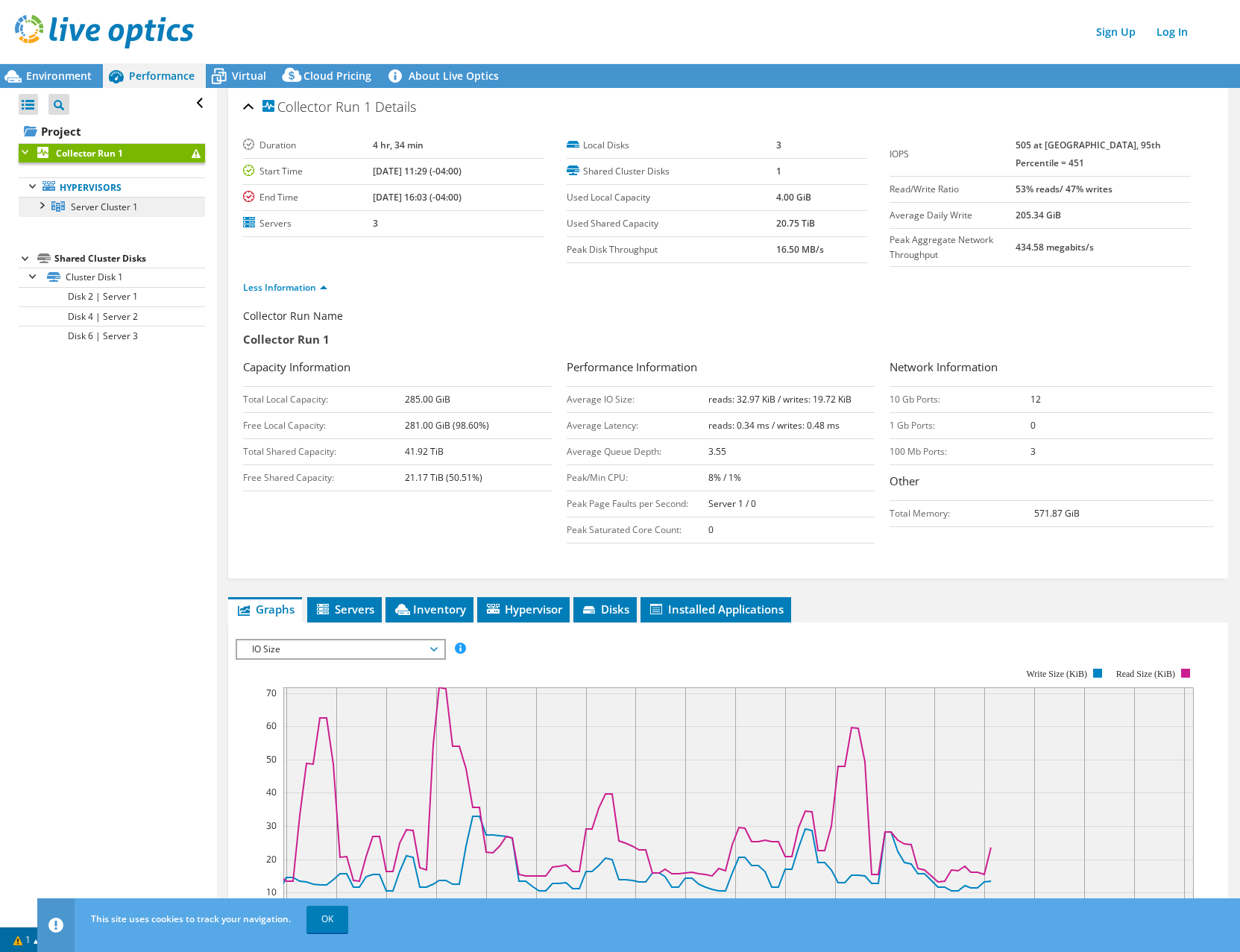
click at [103, 209] on span "Server Cluster 1" at bounding box center [104, 207] width 67 height 13
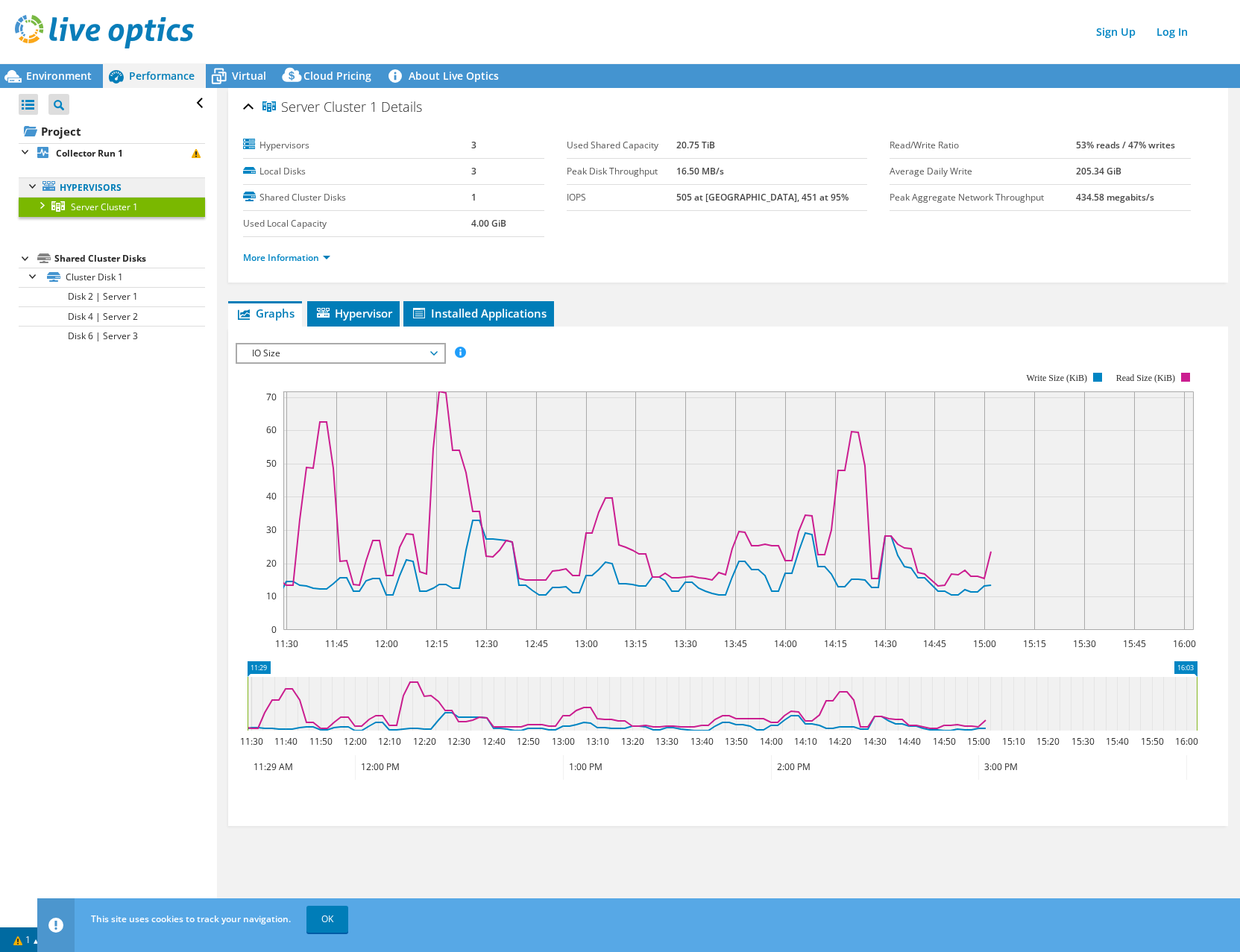
click at [55, 182] on link "Hypervisors" at bounding box center [112, 187] width 186 height 20
click at [260, 263] on li "More Information" at bounding box center [291, 258] width 96 height 17
drag, startPoint x: 260, startPoint y: 263, endPoint x: 328, endPoint y: 255, distance: 68.5
click at [328, 255] on link "More Information" at bounding box center [286, 257] width 87 height 13
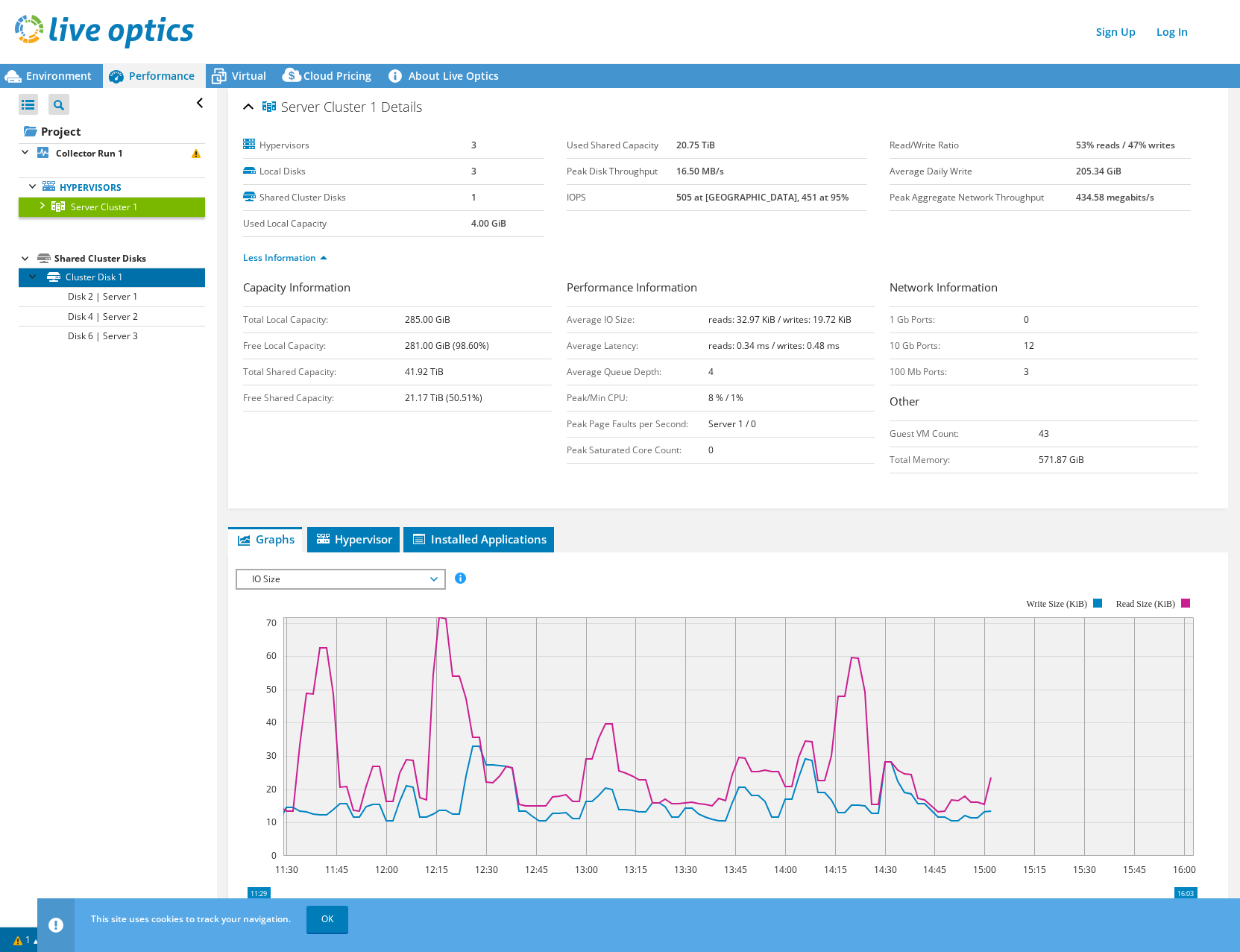
click at [95, 277] on link "Cluster Disk 1" at bounding box center [112, 277] width 186 height 20
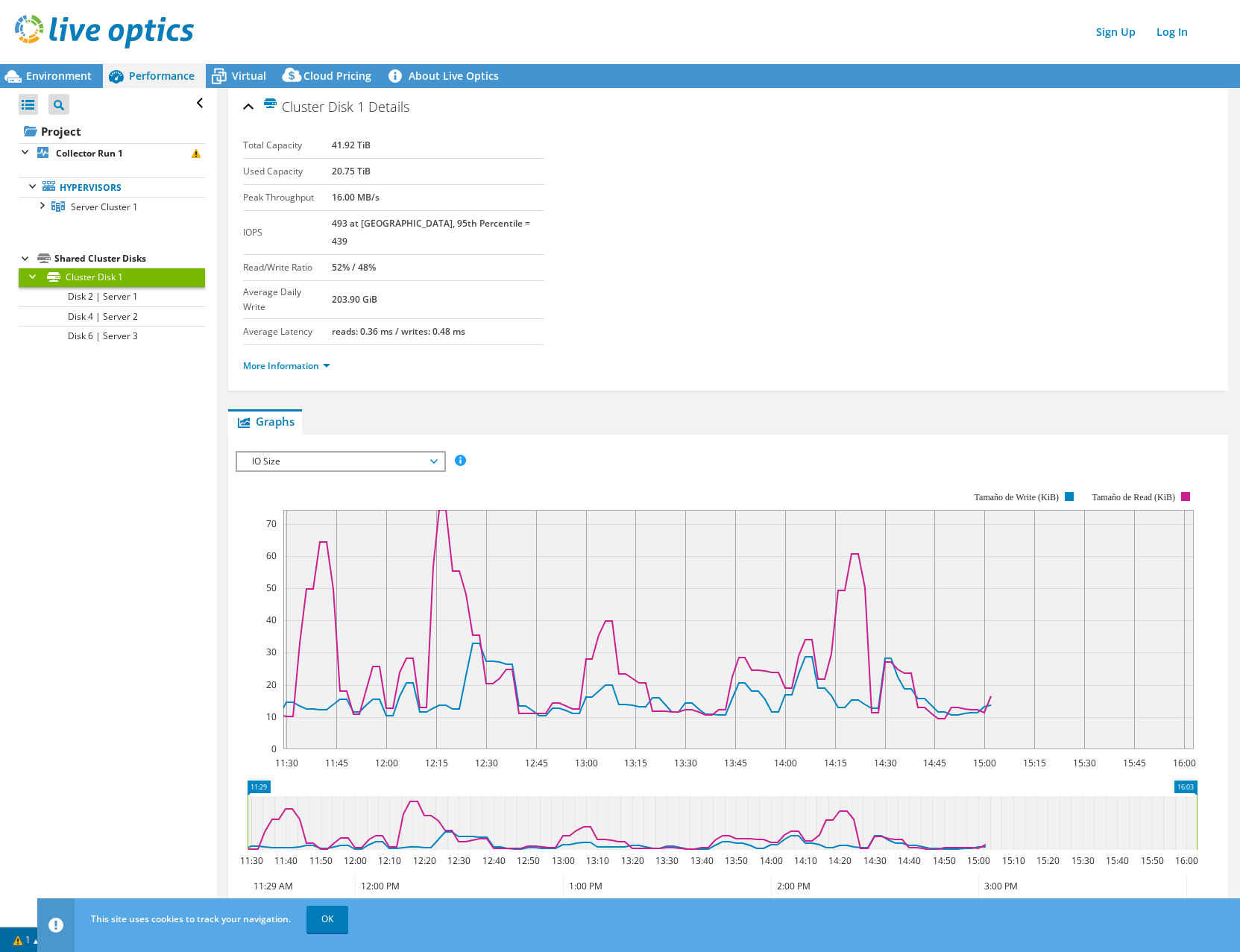
click at [27, 274] on div at bounding box center [33, 274] width 15 height 15
click at [326, 359] on link "More Information" at bounding box center [286, 365] width 87 height 13
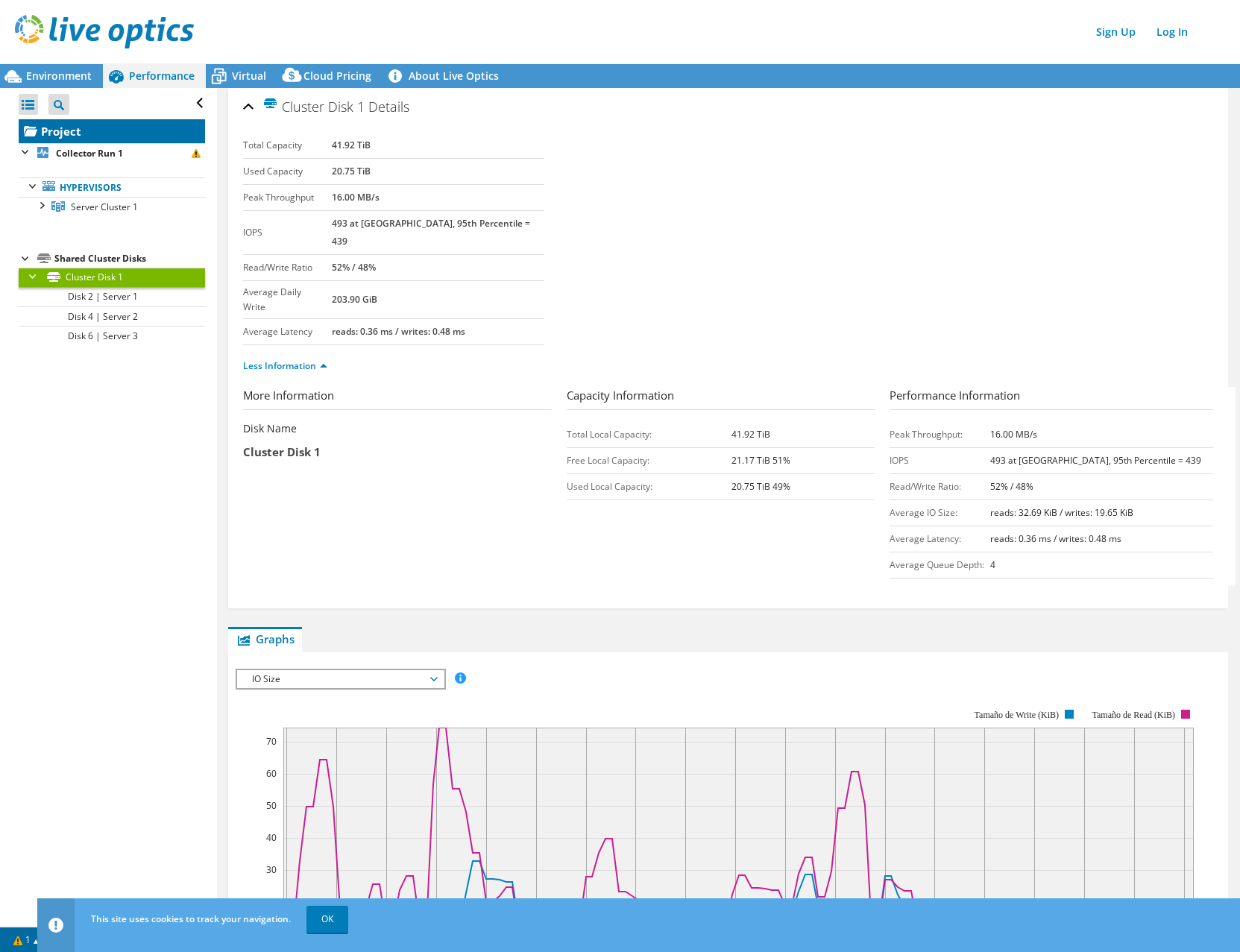
click at [93, 129] on link "Project" at bounding box center [112, 131] width 186 height 24
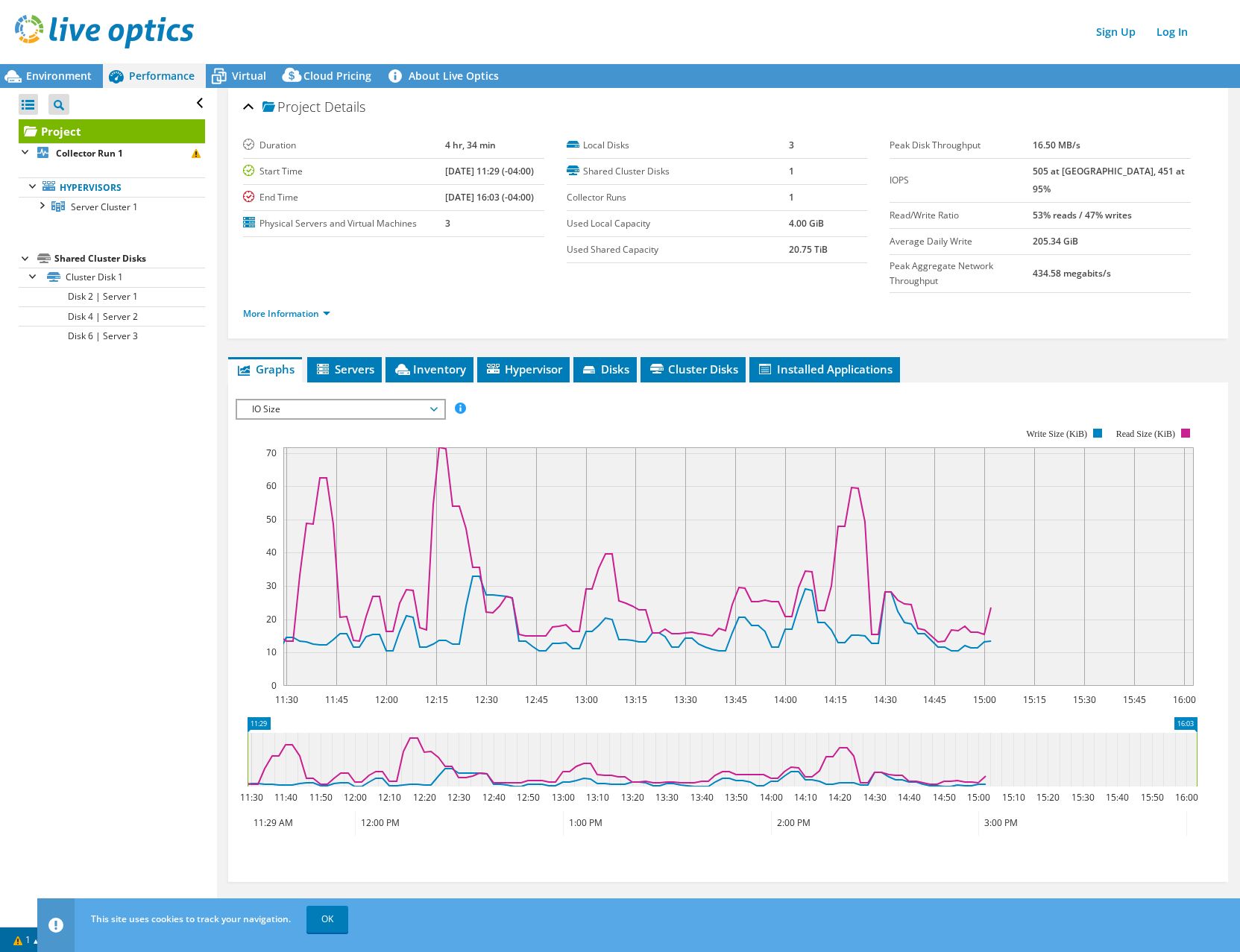
click at [313, 295] on div "More Information" at bounding box center [728, 313] width 970 height 42
click at [323, 308] on link "More Information" at bounding box center [286, 313] width 87 height 13
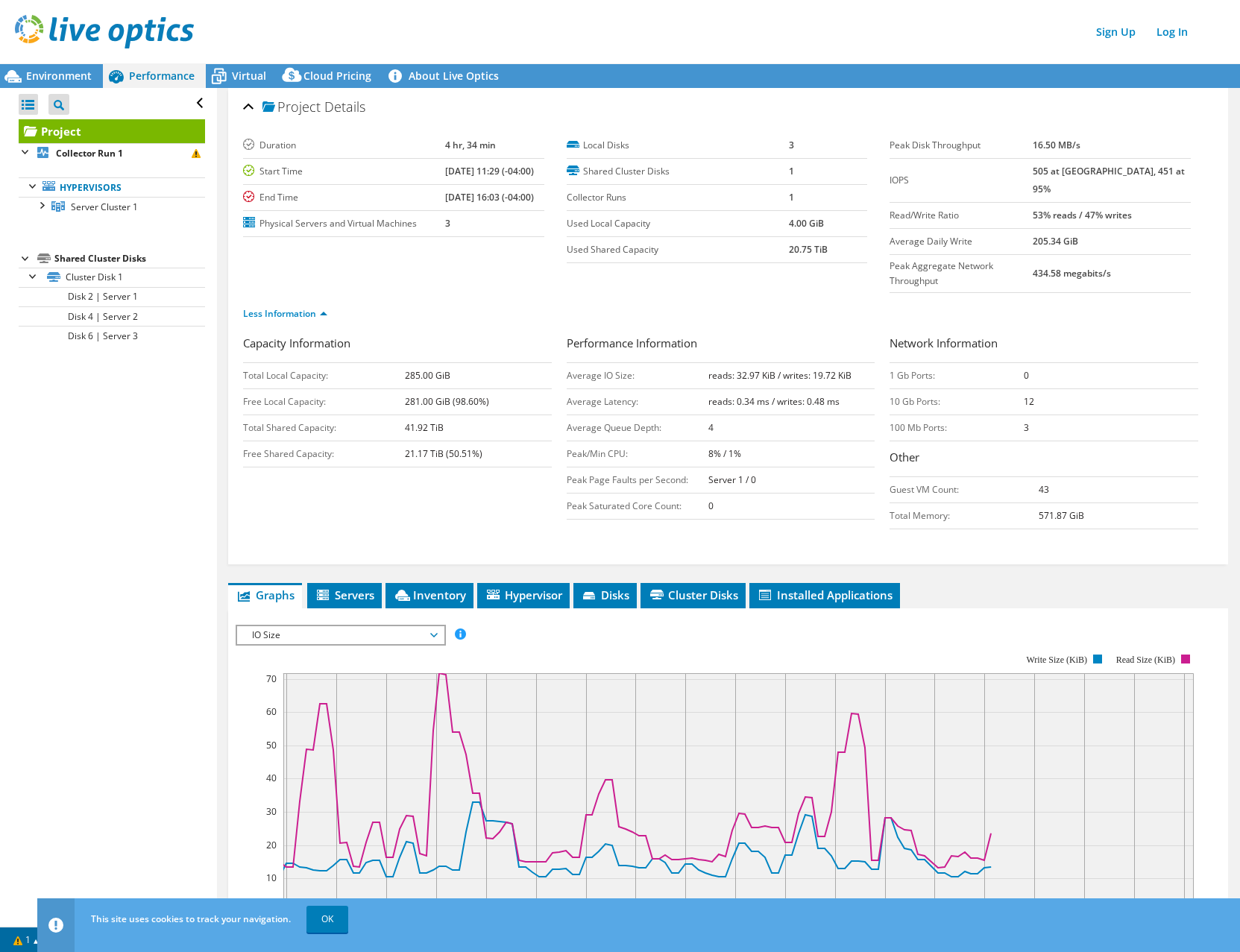
click at [727, 369] on b "reads: 32.97 KiB / writes: 19.72 KiB" at bounding box center [780, 375] width 143 height 13
click at [729, 369] on b "reads: 32.97 KiB / writes: 19.72 KiB" at bounding box center [780, 375] width 143 height 13
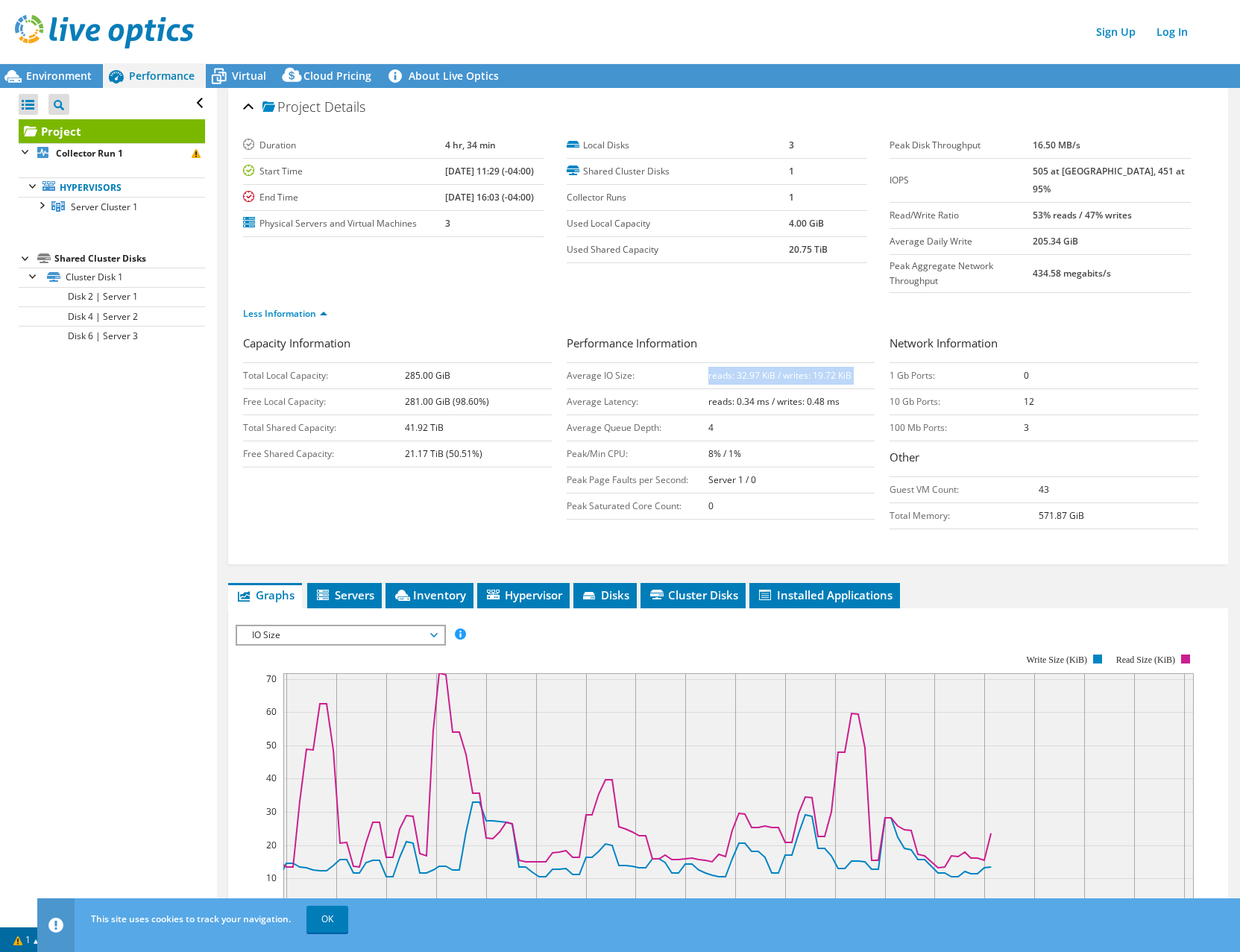
click at [729, 369] on b "reads: 32.97 KiB / writes: 19.72 KiB" at bounding box center [780, 375] width 143 height 13
click at [727, 369] on b "reads: 32.97 KiB / writes: 19.72 KiB" at bounding box center [780, 375] width 143 height 13
click at [334, 588] on span "Servers" at bounding box center [344, 595] width 60 height 15
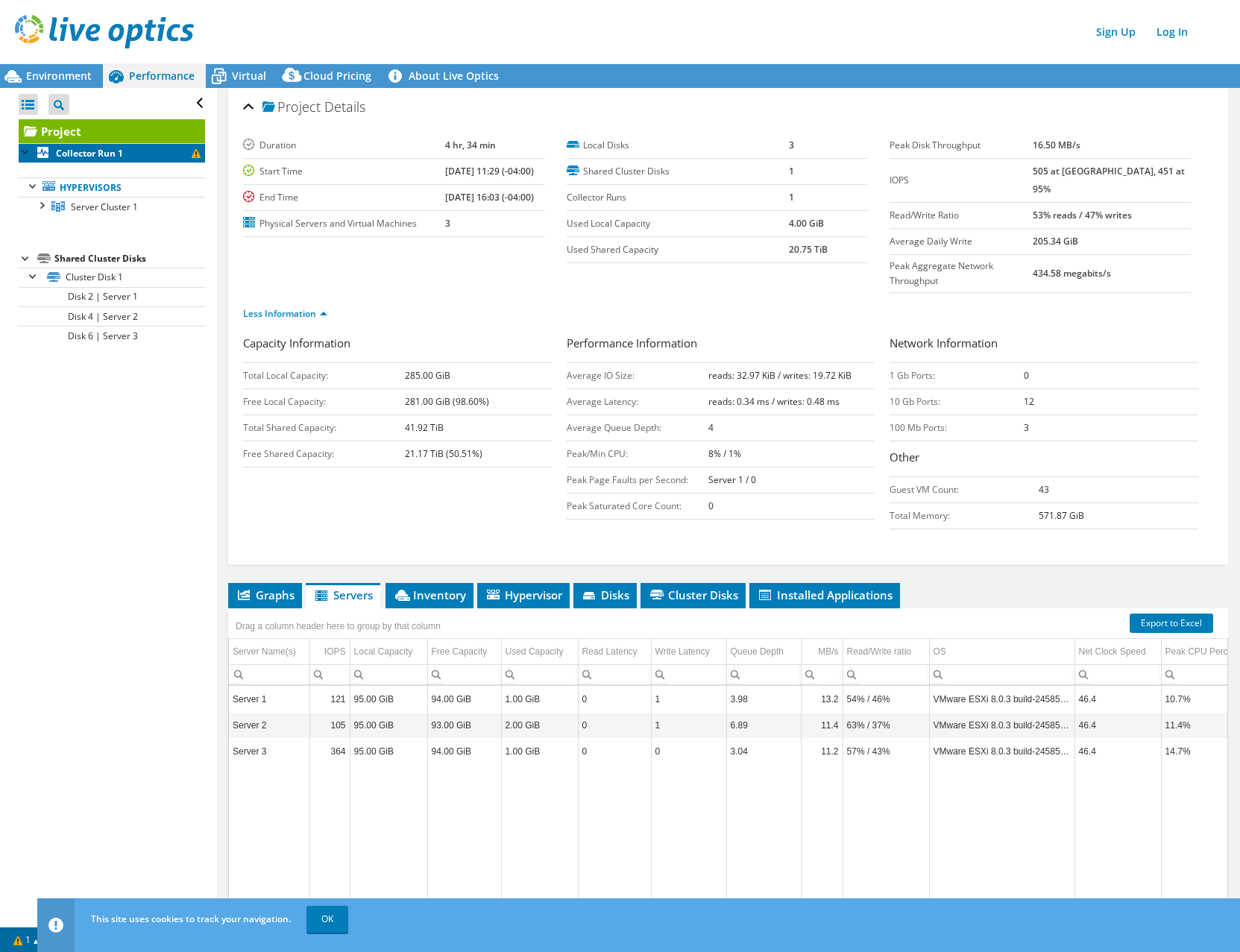
click at [100, 155] on b "Collector Run 1" at bounding box center [89, 153] width 67 height 13
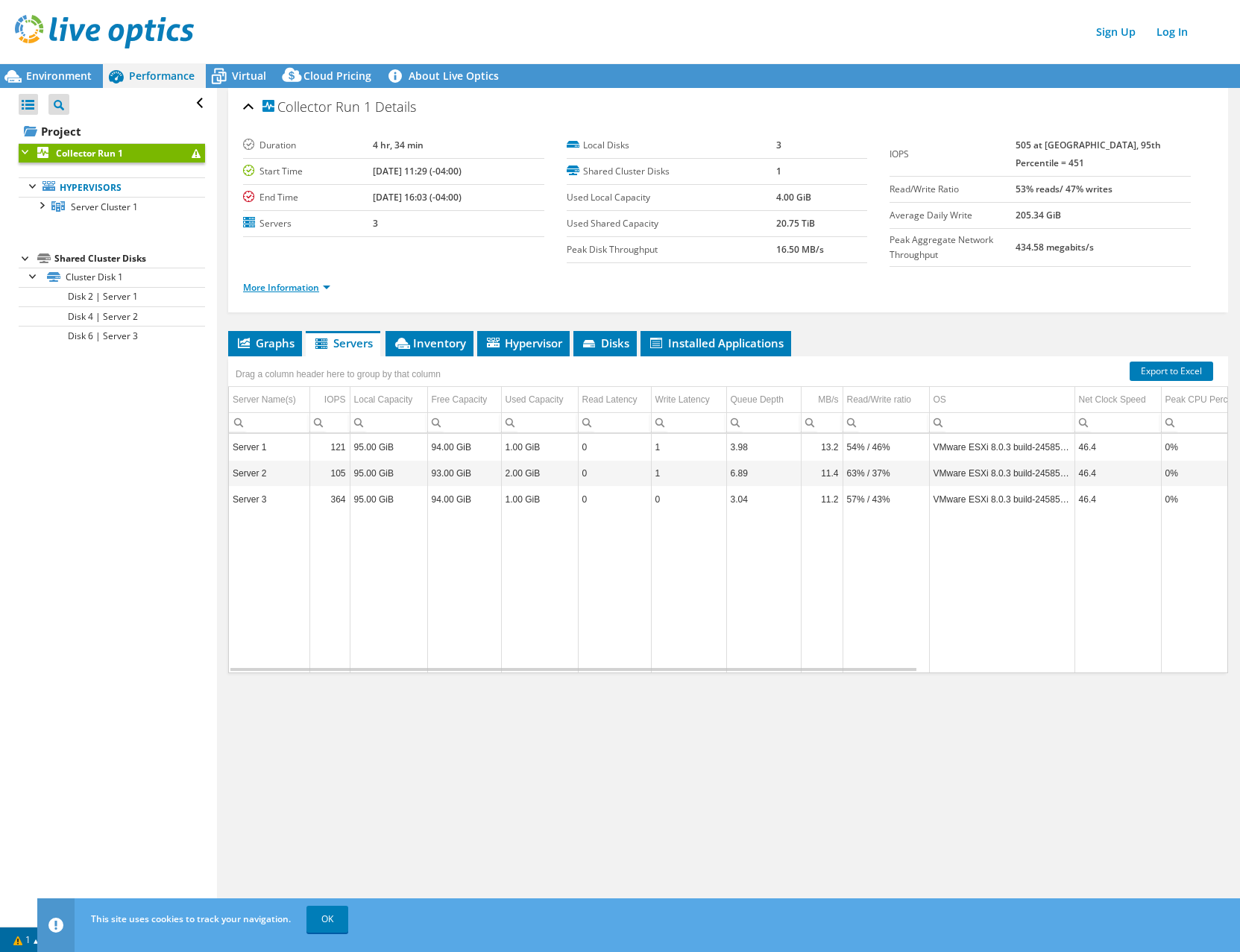
click at [302, 281] on link "More Information" at bounding box center [286, 287] width 87 height 13
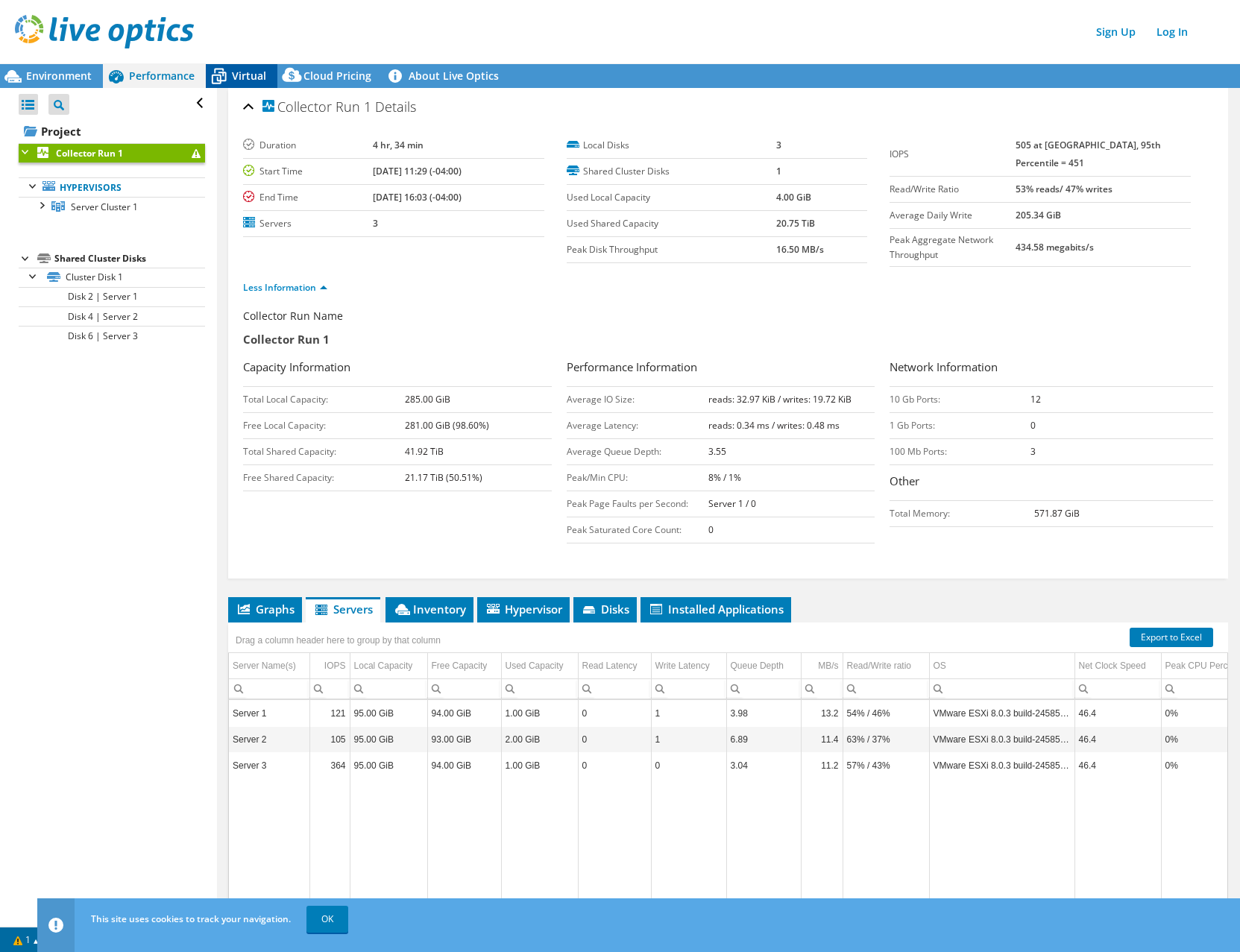
click at [236, 81] on span "Virtual" at bounding box center [249, 75] width 34 height 14
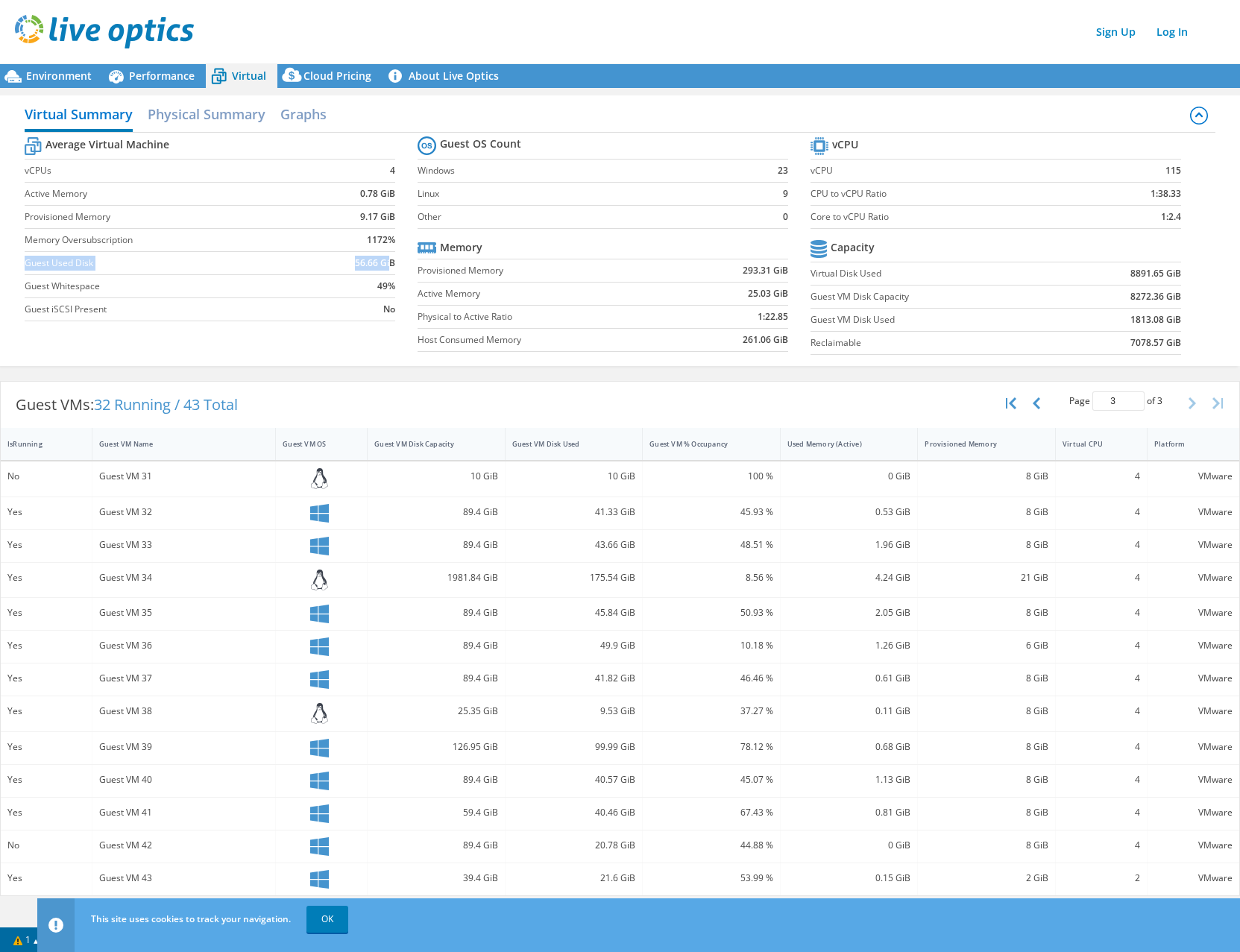
drag, startPoint x: 24, startPoint y: 262, endPoint x: 392, endPoint y: 263, distance: 368.0
click at [392, 263] on tr "Guest Used Disk 56.66 GiB" at bounding box center [210, 263] width 370 height 24
drag, startPoint x: 1129, startPoint y: 324, endPoint x: 1171, endPoint y: 323, distance: 42.0
click at [1171, 323] on td "1813.08 GiB" at bounding box center [1121, 320] width 120 height 24
drag, startPoint x: 1171, startPoint y: 323, endPoint x: 1161, endPoint y: 323, distance: 10.0
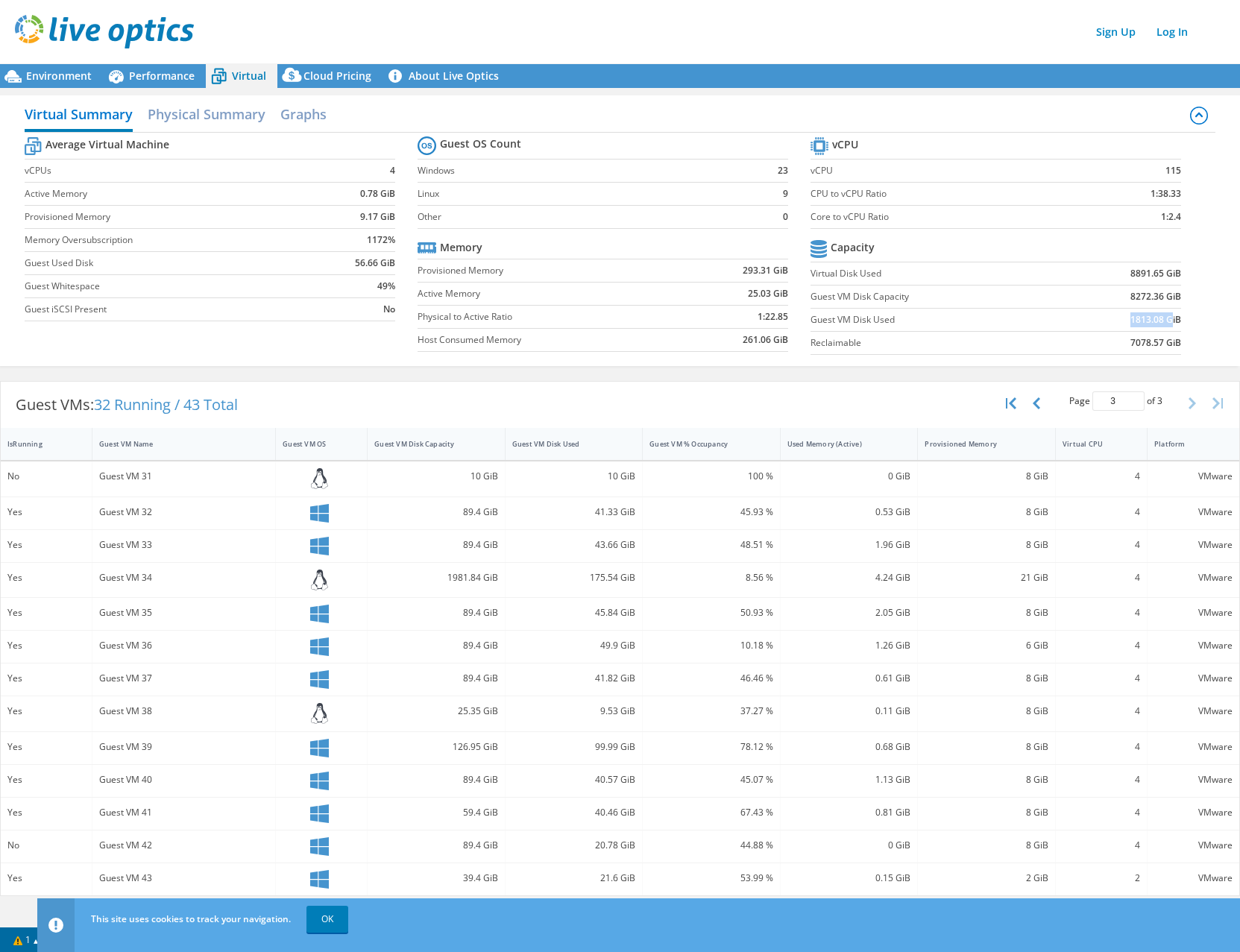
click at [1161, 323] on b "1813.08 GiB" at bounding box center [1156, 319] width 51 height 15
drag, startPoint x: 1126, startPoint y: 323, endPoint x: 1168, endPoint y: 323, distance: 42.0
click at [1168, 323] on td "1813.08 GiB" at bounding box center [1121, 320] width 120 height 24
drag, startPoint x: 1168, startPoint y: 323, endPoint x: 1146, endPoint y: 323, distance: 22.0
click at [1146, 323] on b "1813.08 GiB" at bounding box center [1156, 319] width 51 height 15
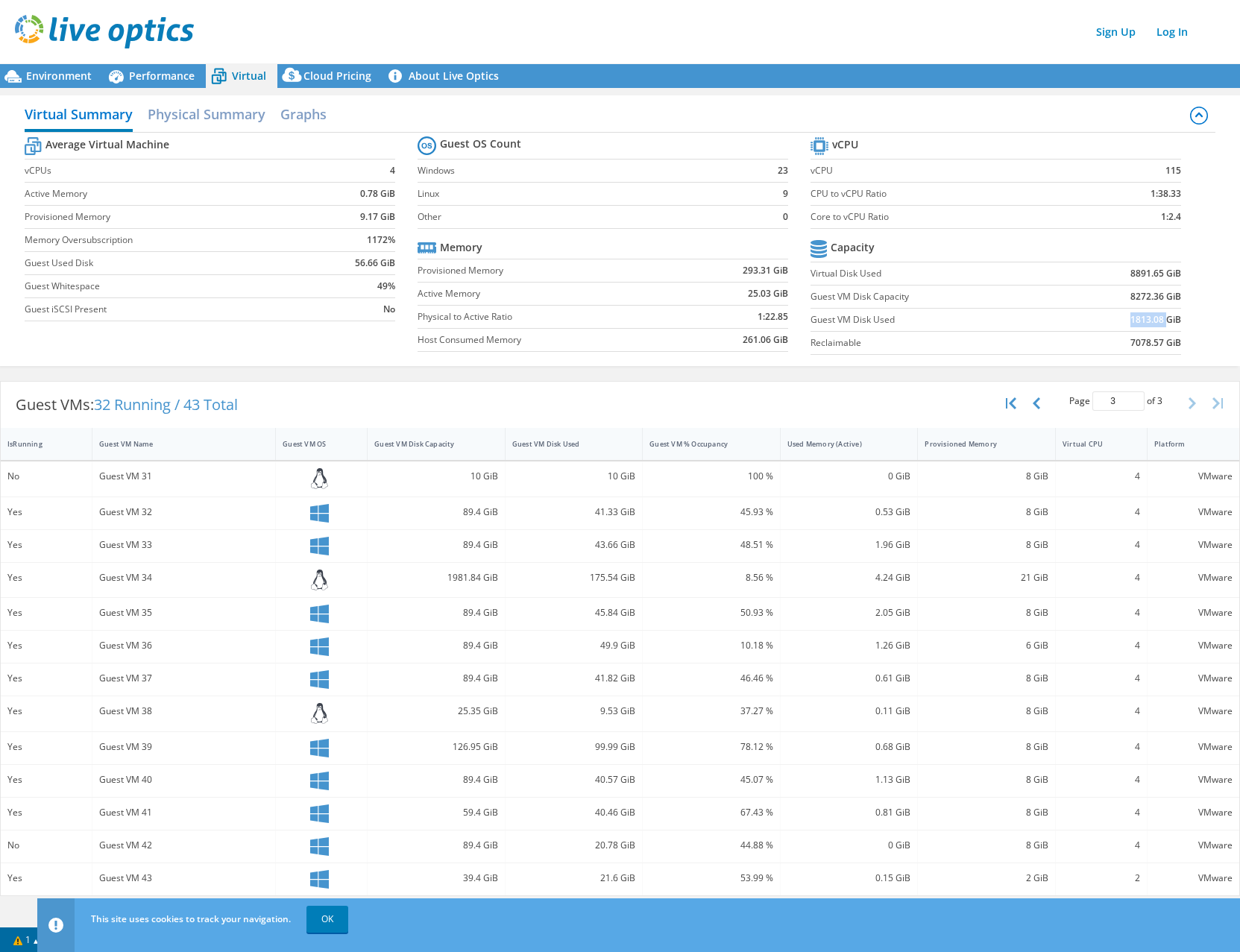
click at [1146, 323] on b "1813.08 GiB" at bounding box center [1156, 319] width 51 height 15
drag, startPoint x: 1146, startPoint y: 323, endPoint x: 1090, endPoint y: 323, distance: 56.0
click at [1090, 323] on td "1813.08 GiB" at bounding box center [1121, 320] width 120 height 24
drag, startPoint x: 1127, startPoint y: 323, endPoint x: 1185, endPoint y: 324, distance: 58.0
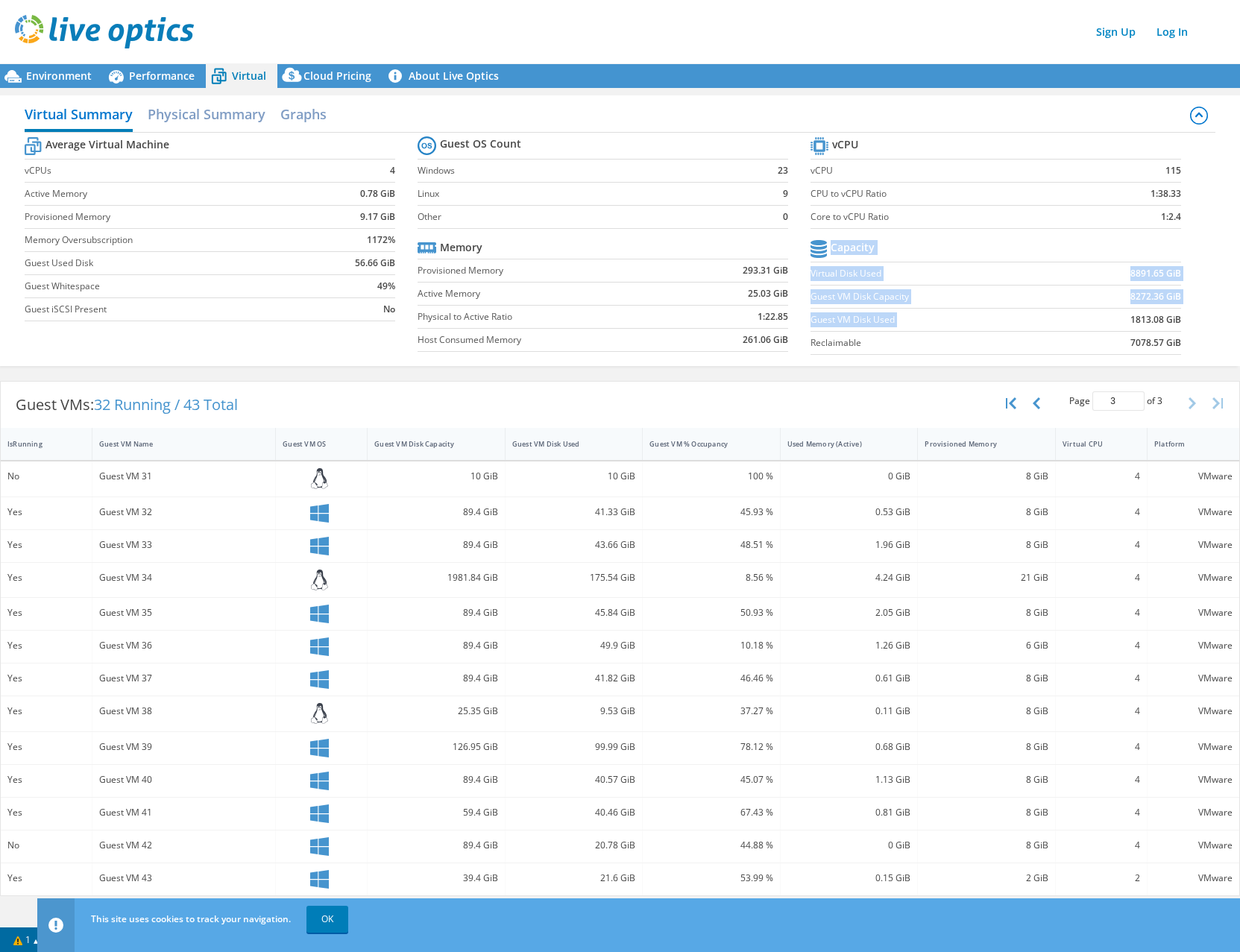
click at [1185, 324] on section "vCPU vCPU 115 CPU to vCPU Ratio 1:38.33 Core to vCPU Ratio 1:2.4 Capacity Virtu…" at bounding box center [1006, 248] width 393 height 229
drag, startPoint x: 1185, startPoint y: 324, endPoint x: 1162, endPoint y: 323, distance: 23.0
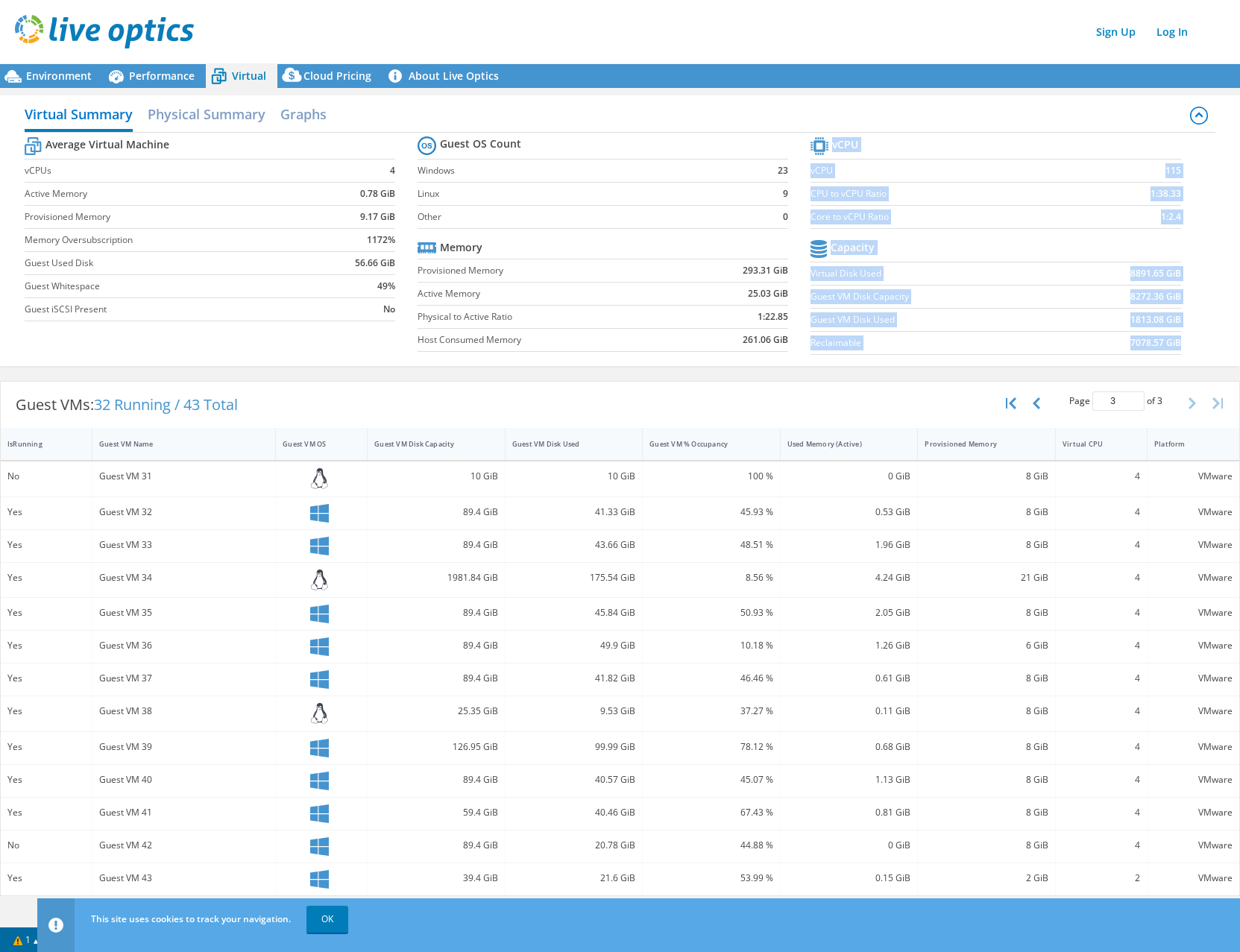
click at [1162, 323] on b "1813.08 GiB" at bounding box center [1156, 319] width 51 height 15
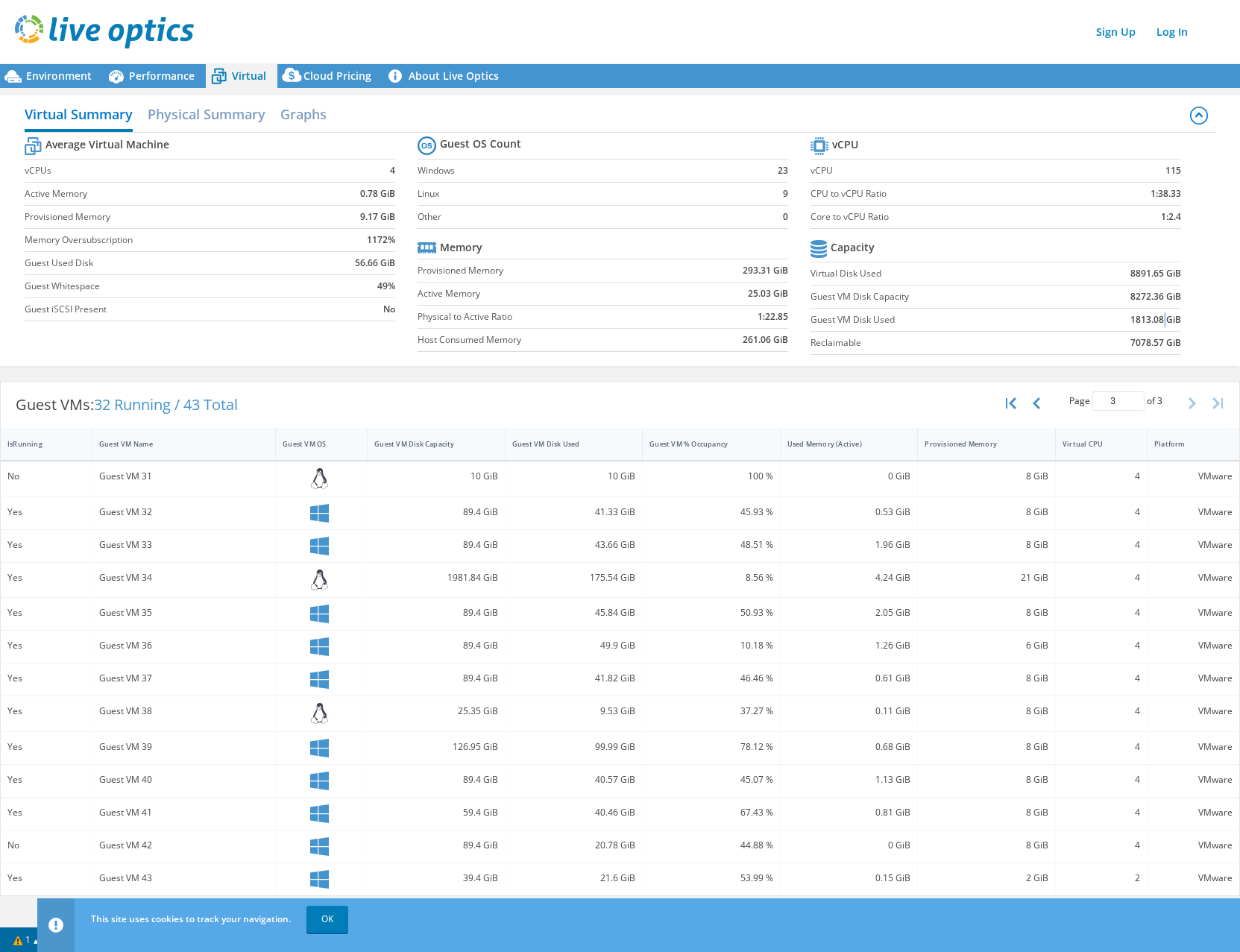
click at [1162, 323] on b "1813.08 GiB" at bounding box center [1156, 319] width 51 height 15
click at [358, 263] on b "56.66 GiB" at bounding box center [374, 262] width 40 height 15
click at [749, 298] on b "25.03 GiB" at bounding box center [767, 293] width 40 height 15
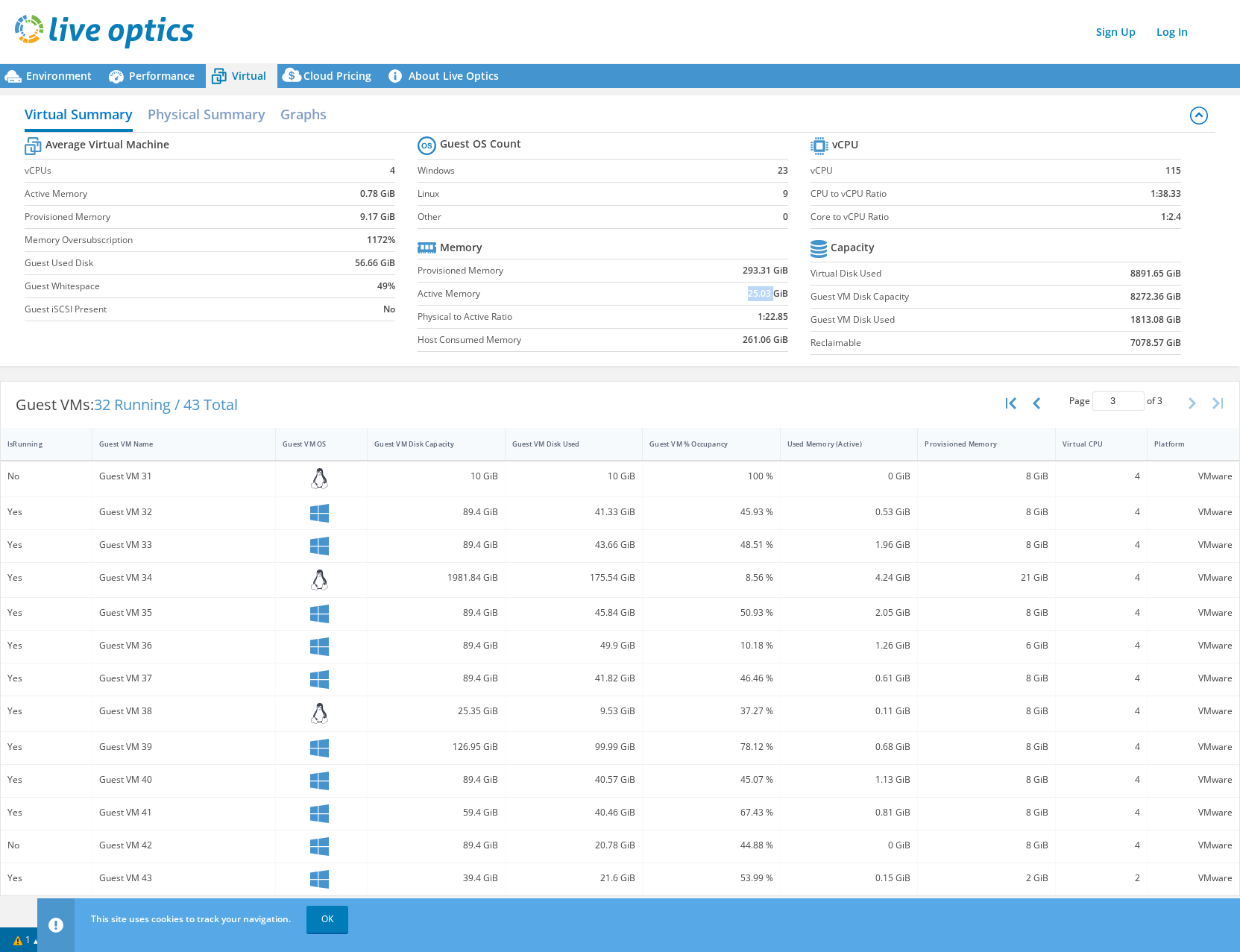
click at [749, 298] on b "25.03 GiB" at bounding box center [767, 293] width 40 height 15
click at [1135, 297] on b "8272.36 GiB" at bounding box center [1156, 296] width 51 height 15
click at [1136, 297] on b "8272.36 GiB" at bounding box center [1156, 296] width 51 height 15
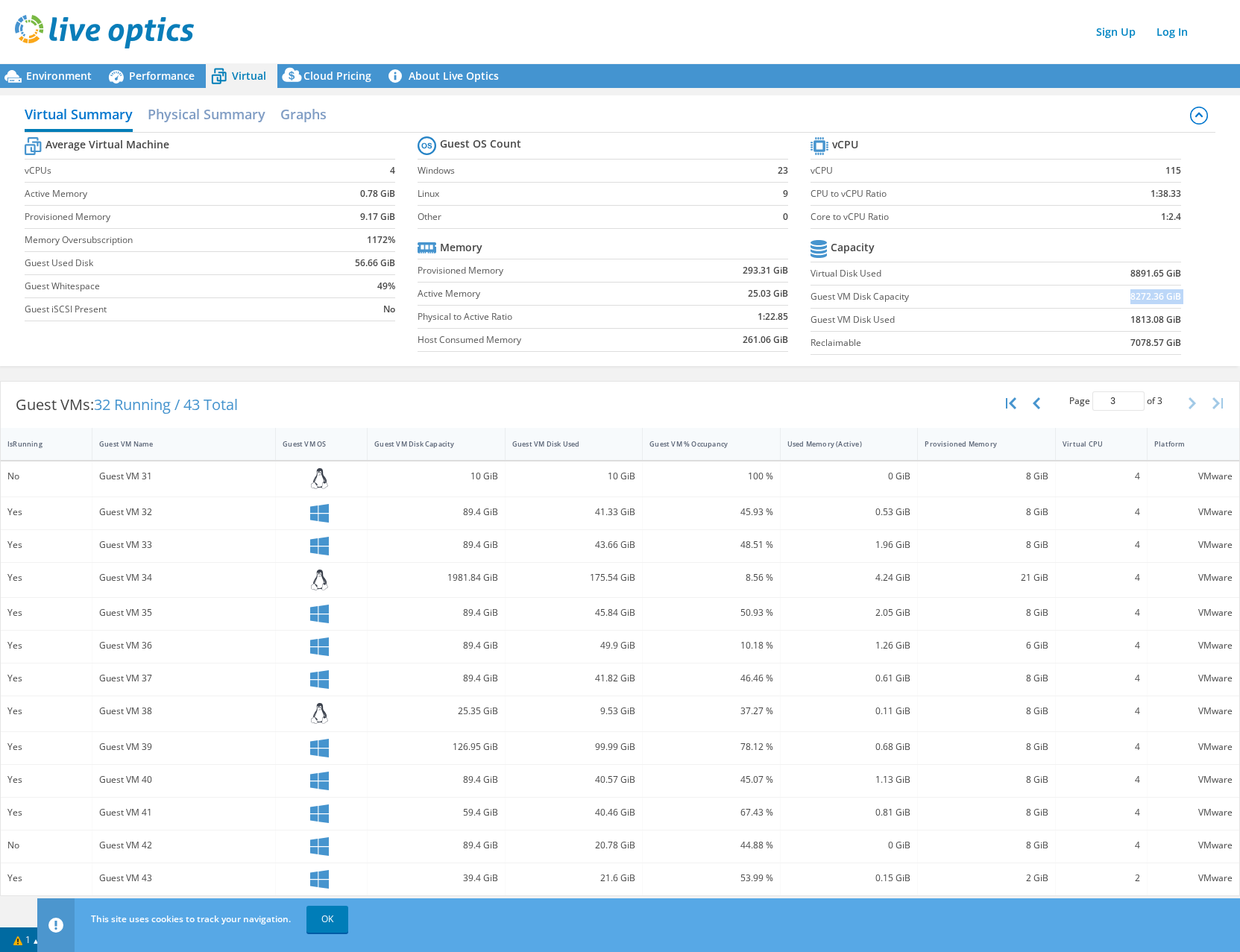
click at [1136, 297] on b "8272.36 GiB" at bounding box center [1156, 296] width 51 height 15
click at [1136, 301] on b "8272.36 GiB" at bounding box center [1156, 296] width 51 height 15
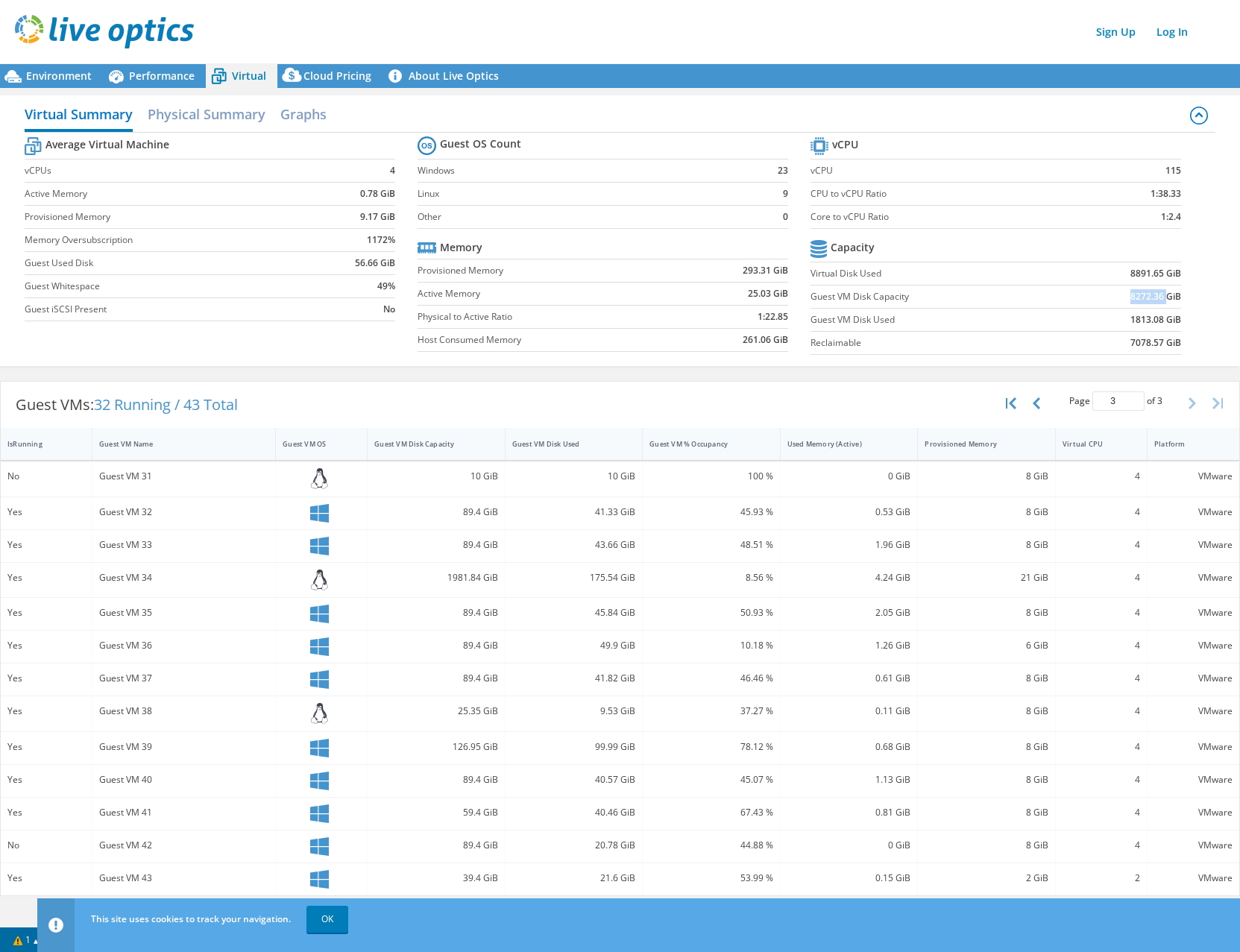
click at [1136, 301] on b "8272.36 GiB" at bounding box center [1156, 296] width 51 height 15
drag, startPoint x: 1136, startPoint y: 301, endPoint x: 1133, endPoint y: 326, distance: 25.2
click at [1133, 326] on b "1813.08 GiB" at bounding box center [1156, 319] width 51 height 15
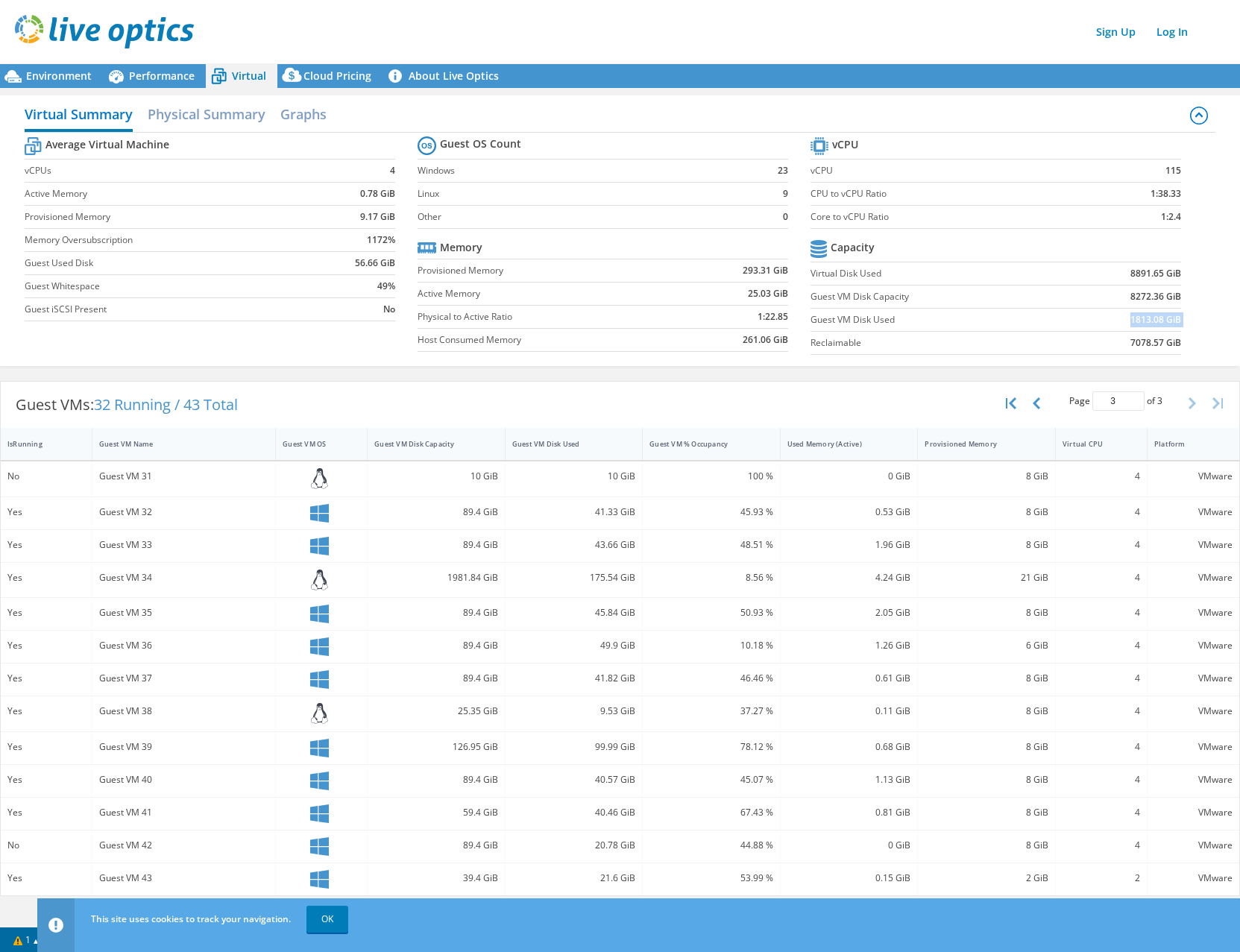
click at [1133, 326] on b "1813.08 GiB" at bounding box center [1156, 319] width 51 height 15
drag, startPoint x: 1133, startPoint y: 326, endPoint x: 1123, endPoint y: 300, distance: 27.9
click at [1123, 300] on td "8272.36 GiB" at bounding box center [1121, 297] width 120 height 24
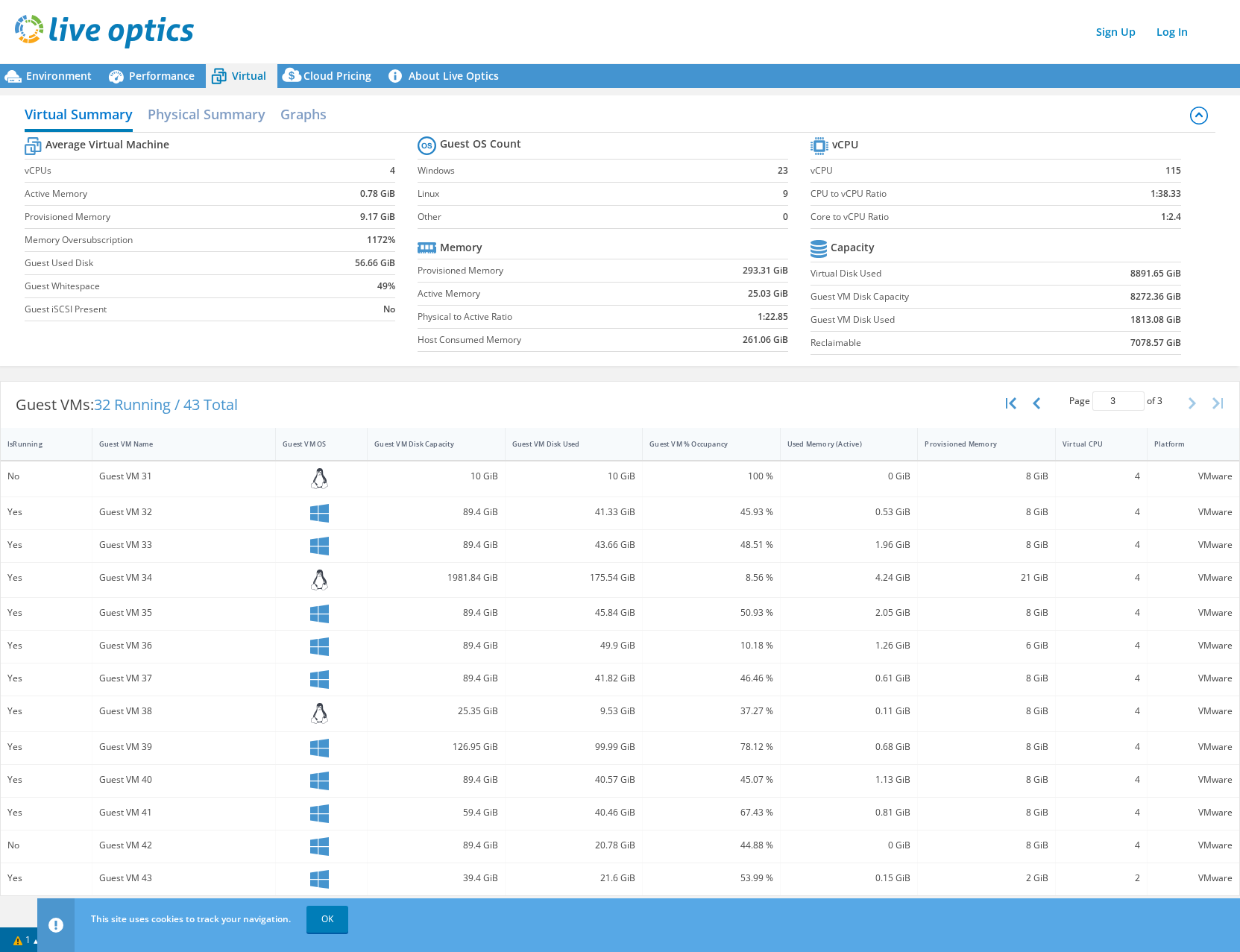
drag, startPoint x: 1123, startPoint y: 300, endPoint x: 1128, endPoint y: 310, distance: 11.2
click at [1128, 310] on td "1813.08 GiB" at bounding box center [1121, 320] width 120 height 24
drag, startPoint x: 1128, startPoint y: 310, endPoint x: 1110, endPoint y: 309, distance: 18.0
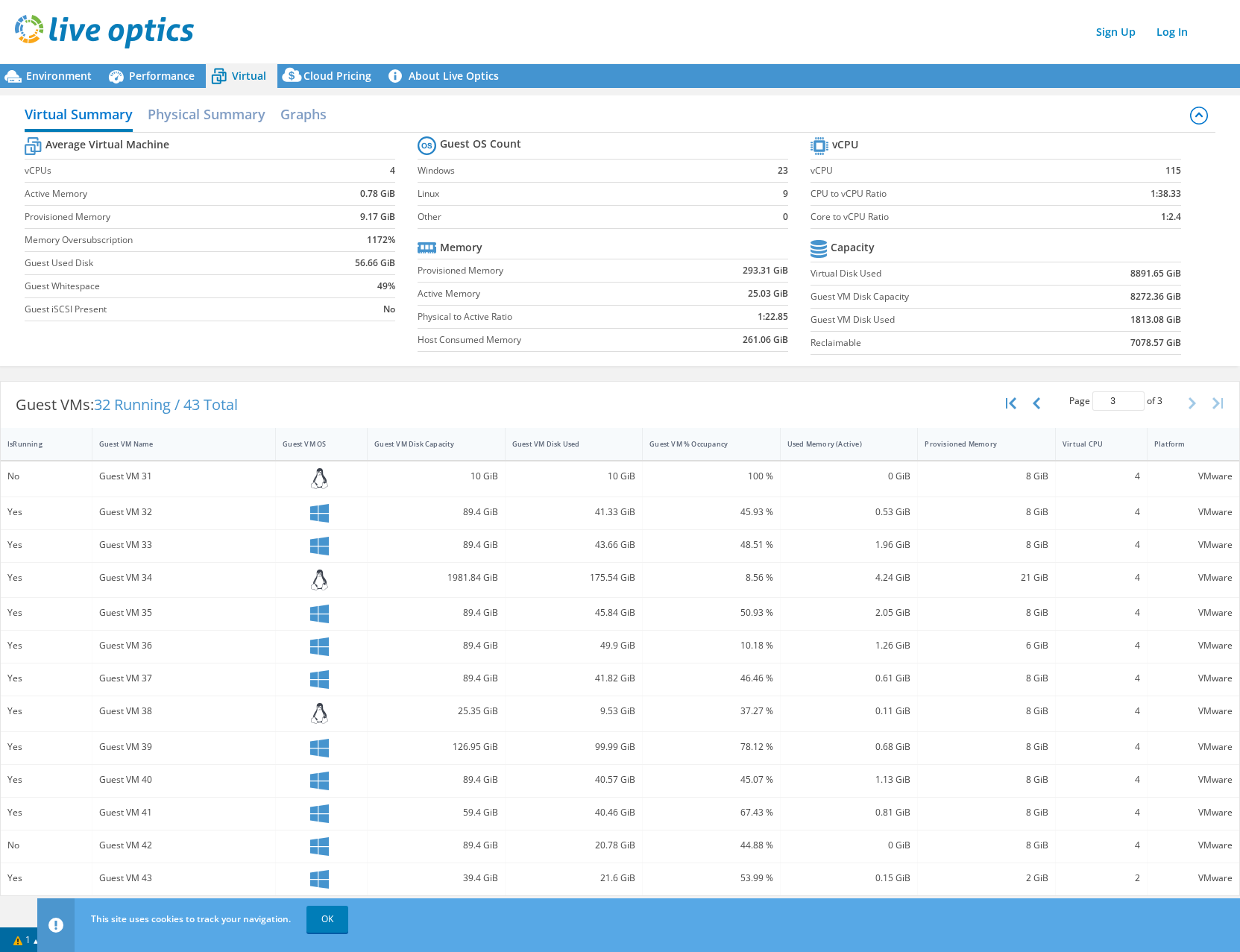
click at [1110, 309] on td "1813.08 GiB" at bounding box center [1121, 320] width 120 height 24
click at [1114, 303] on td "8272.36 GiB" at bounding box center [1121, 297] width 120 height 24
